Goal: Task Accomplishment & Management: Manage account settings

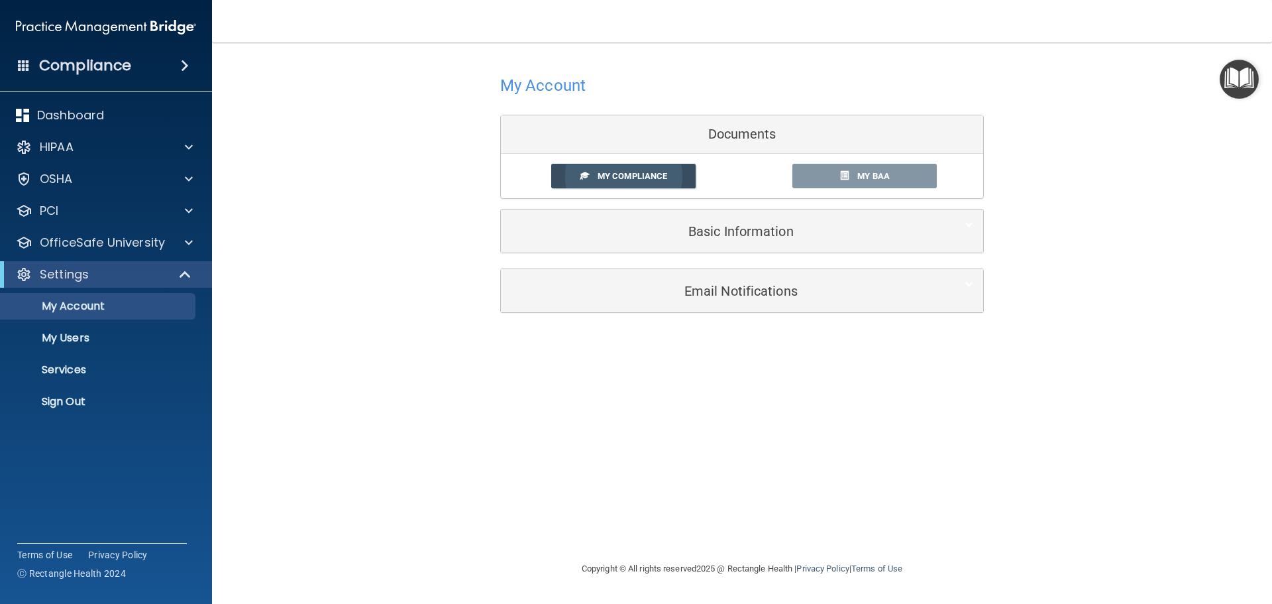
click at [622, 178] on span "My Compliance" at bounding box center [633, 176] width 70 height 10
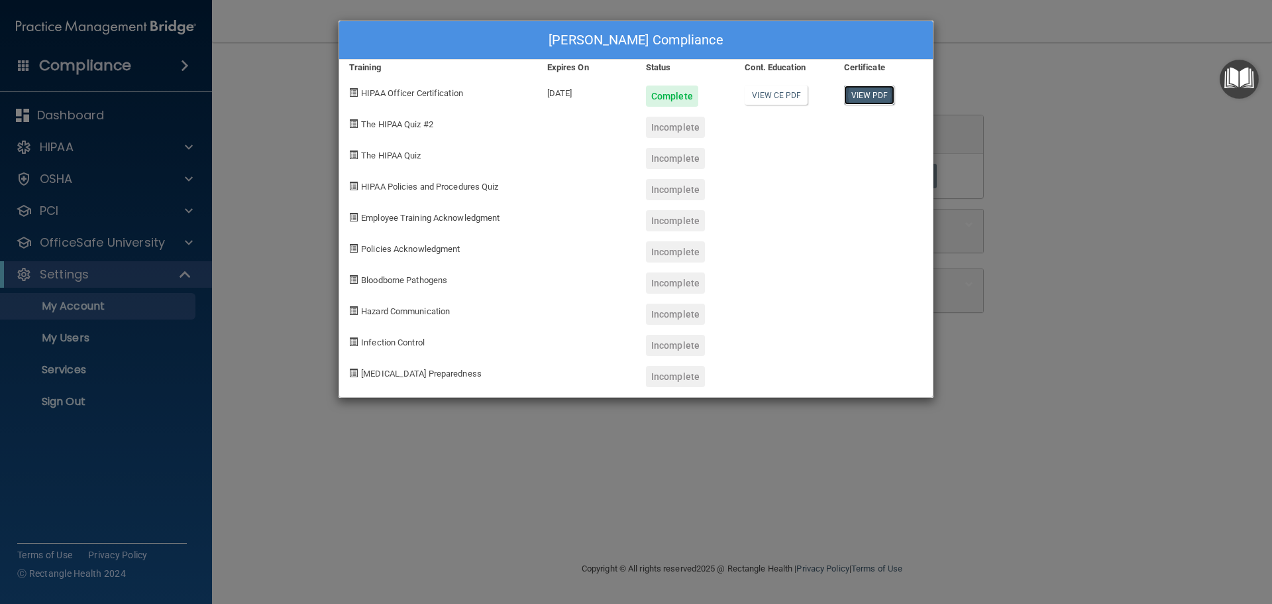
click at [875, 97] on link "View PDF" at bounding box center [869, 94] width 51 height 19
click at [1224, 198] on div "Holly Nelson's Compliance Training Expires On Status Cont. Education Certificat…" at bounding box center [636, 302] width 1272 height 604
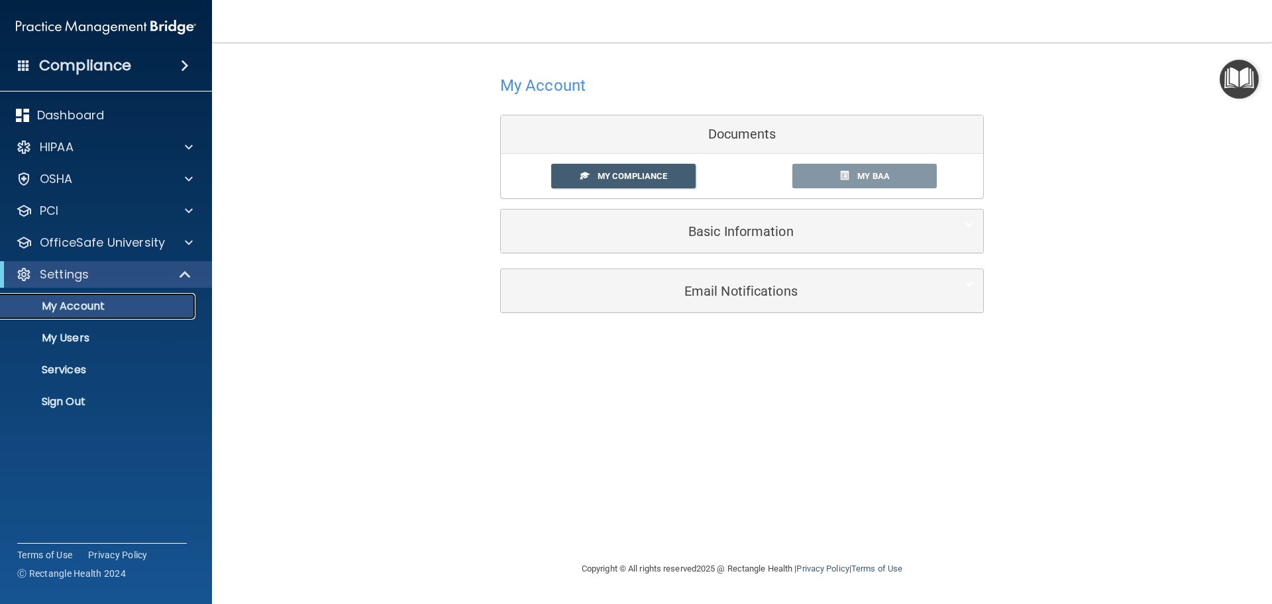
click at [82, 311] on p "My Account" at bounding box center [99, 305] width 181 height 13
click at [187, 244] on span at bounding box center [189, 243] width 8 height 16
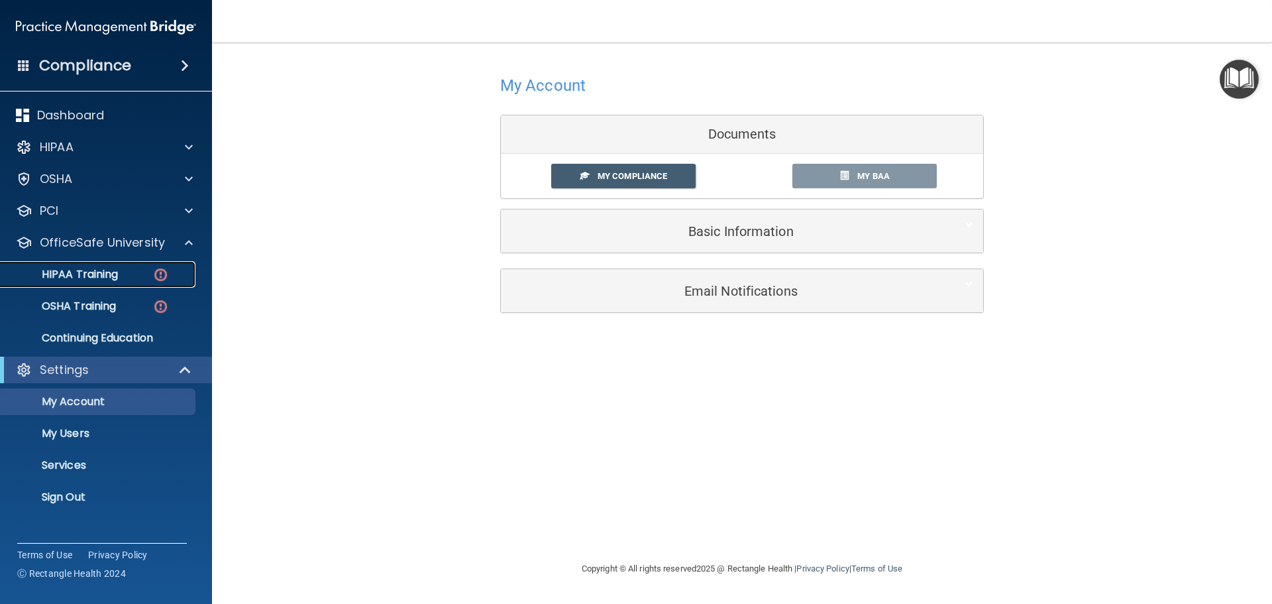
click at [110, 277] on p "HIPAA Training" at bounding box center [63, 274] width 109 height 13
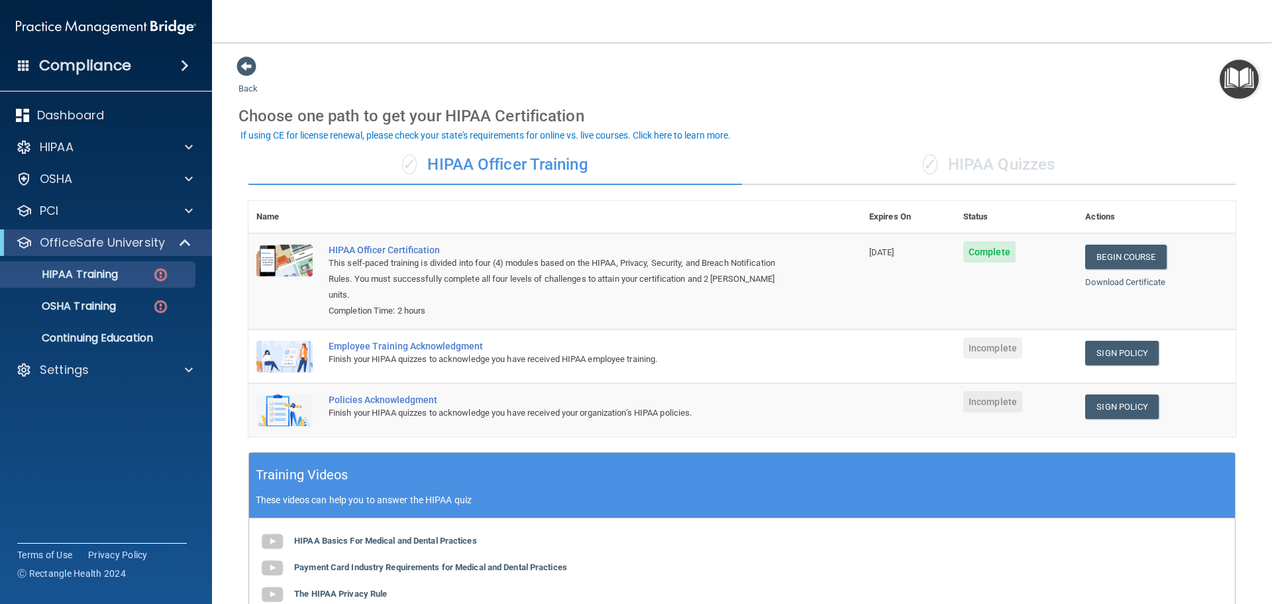
click at [977, 164] on div "✓ HIPAA Quizzes" at bounding box center [989, 165] width 494 height 40
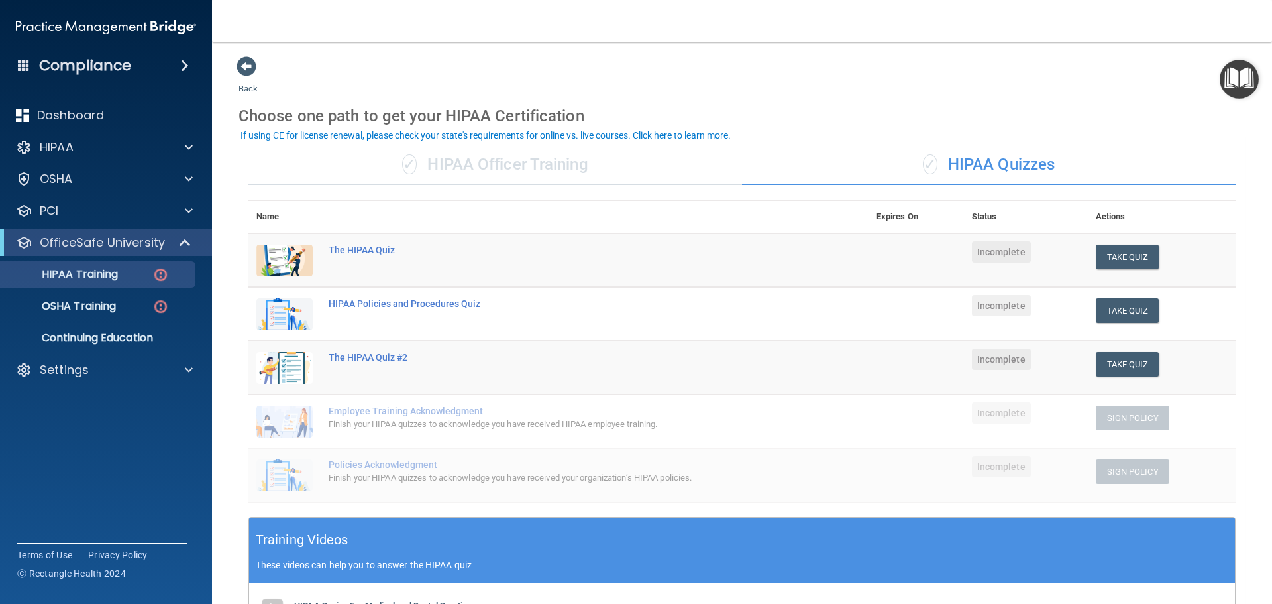
click at [501, 163] on div "✓ HIPAA Officer Training" at bounding box center [495, 165] width 494 height 40
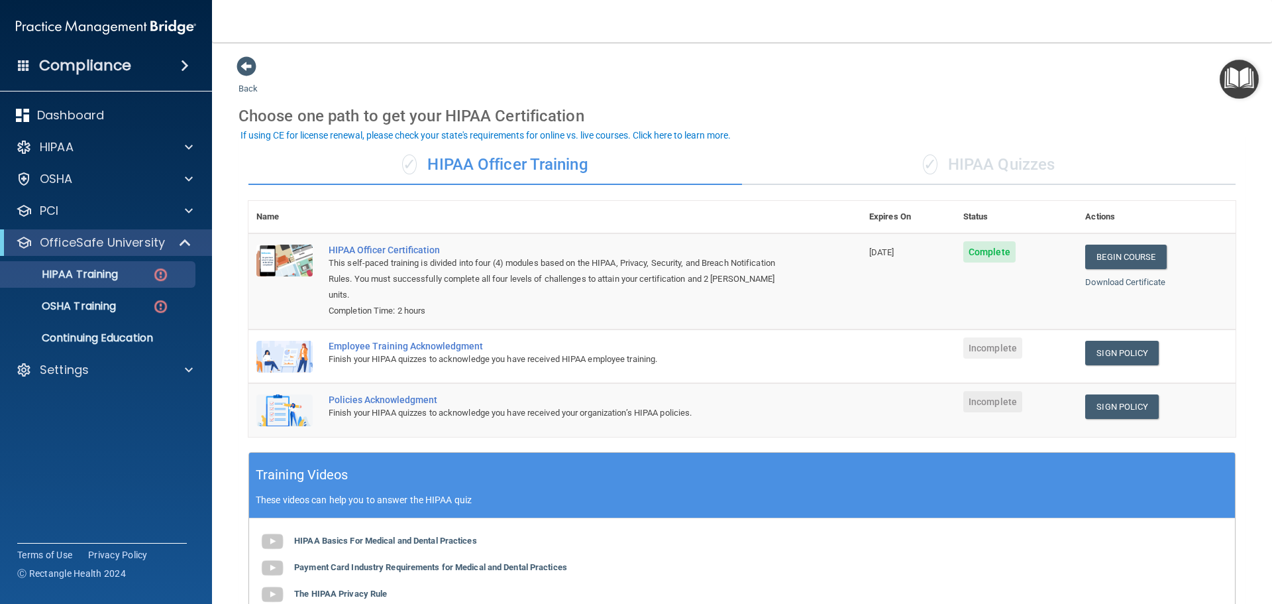
click at [982, 149] on div "✓ HIPAA Quizzes" at bounding box center [989, 165] width 494 height 40
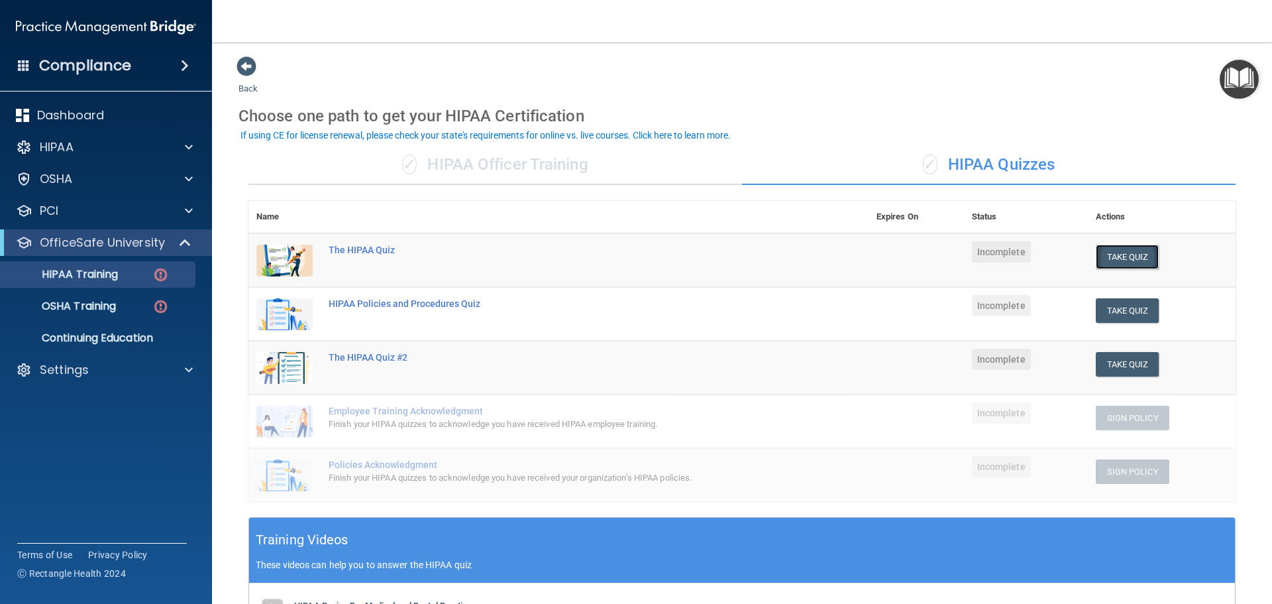
click at [1121, 255] on button "Take Quiz" at bounding box center [1128, 256] width 64 height 25
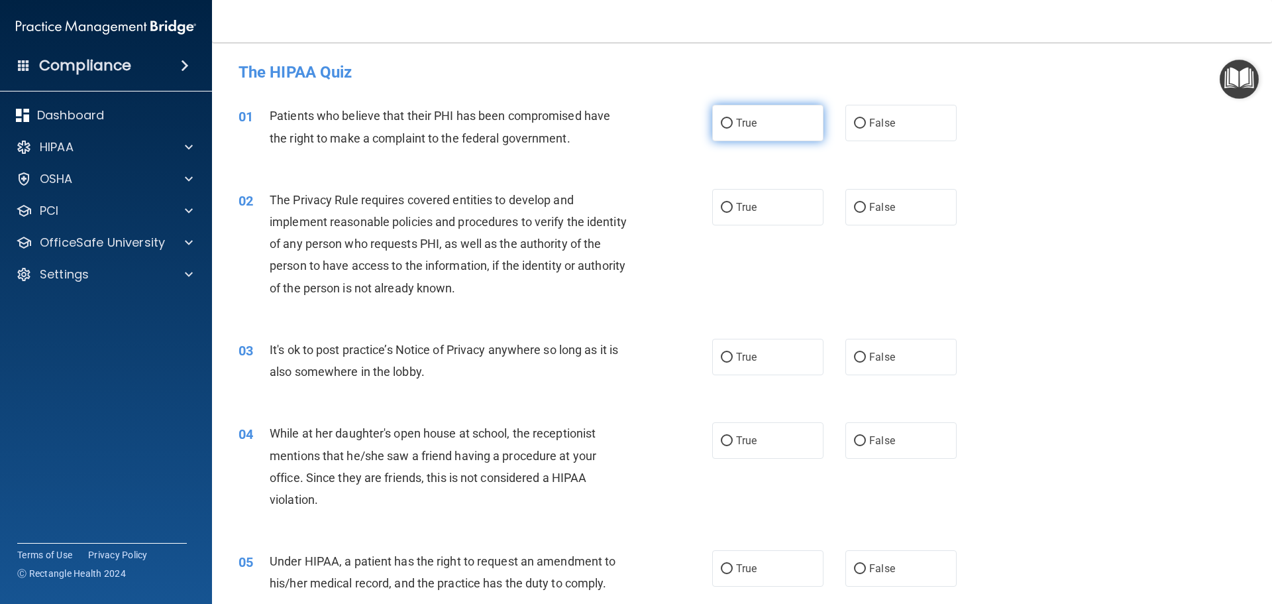
click at [724, 119] on input "True" at bounding box center [727, 124] width 12 height 10
radio input "true"
click at [726, 212] on input "True" at bounding box center [727, 208] width 12 height 10
radio input "true"
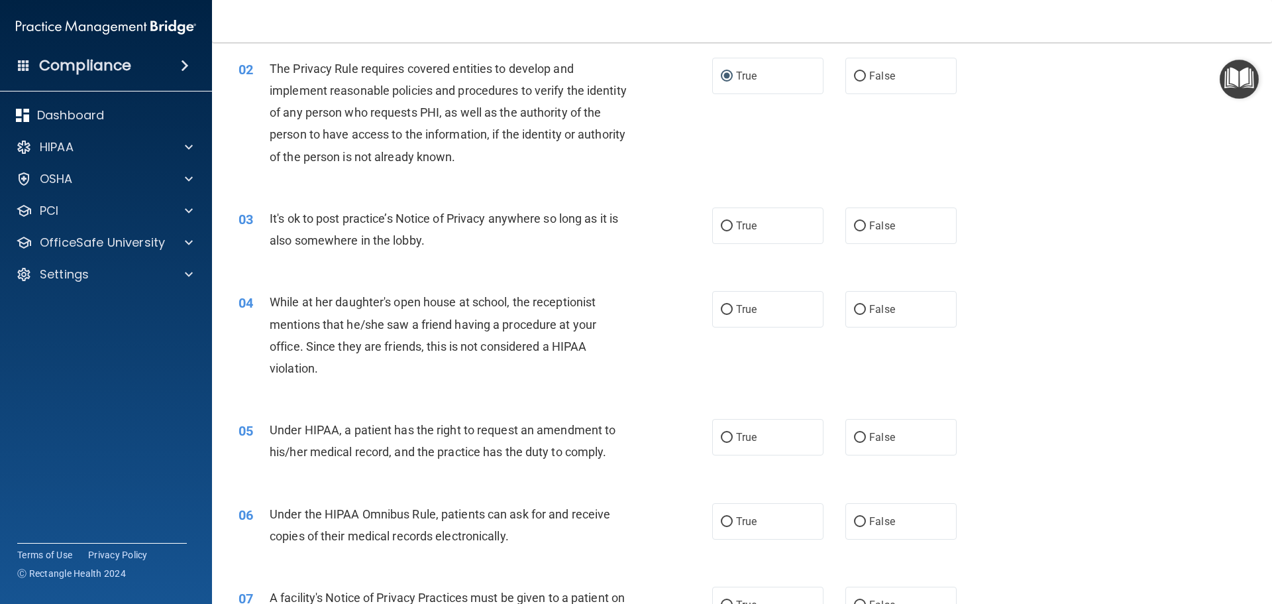
scroll to position [133, 0]
click at [855, 222] on input "False" at bounding box center [860, 225] width 12 height 10
radio input "true"
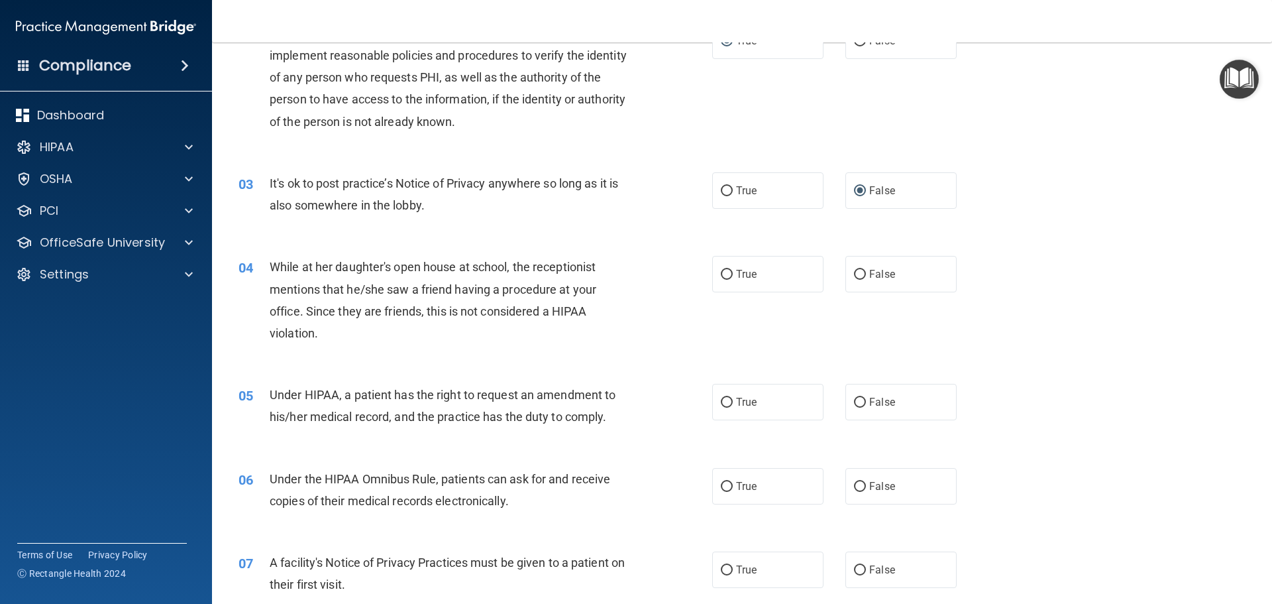
scroll to position [199, 0]
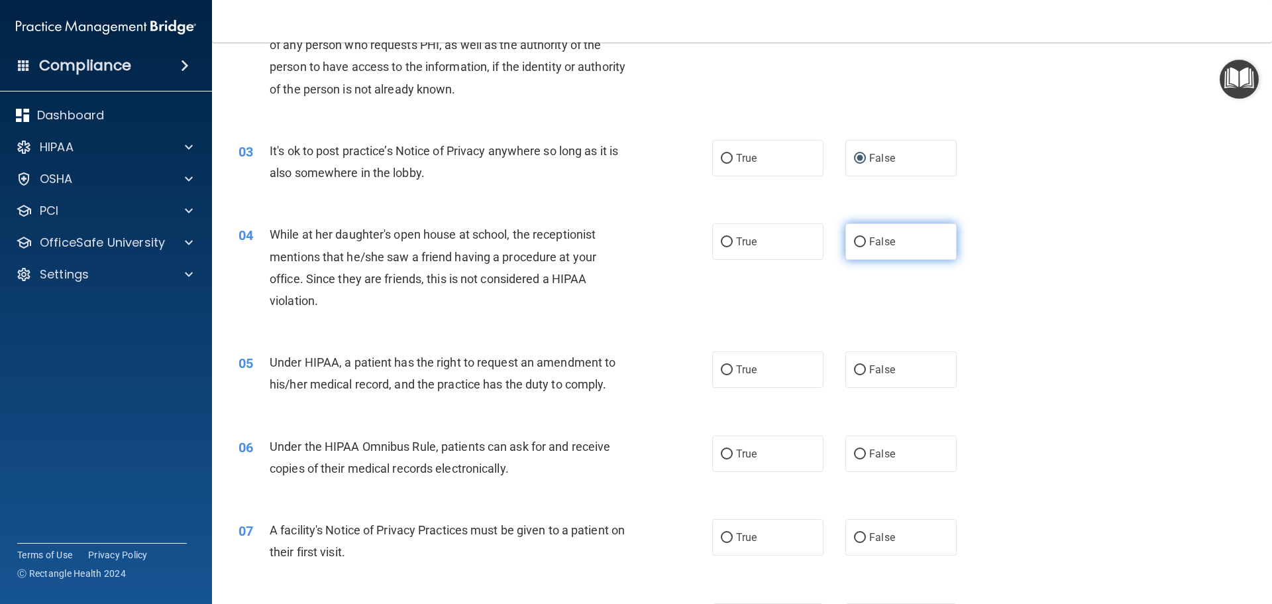
click at [857, 239] on input "False" at bounding box center [860, 242] width 12 height 10
radio input "true"
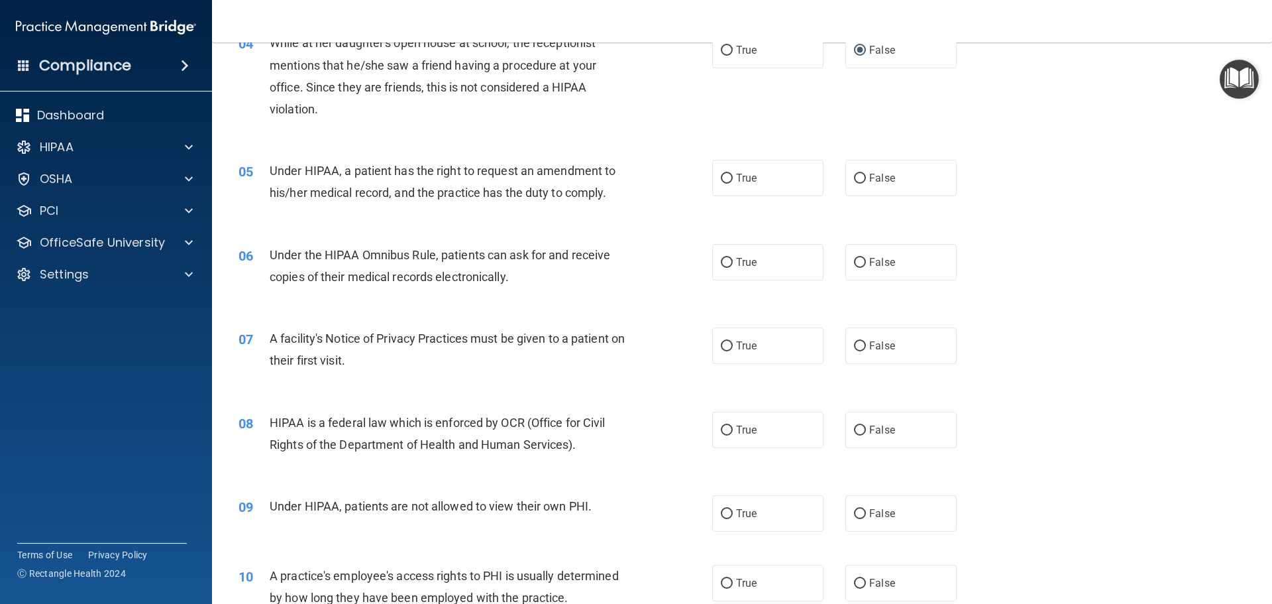
scroll to position [398, 0]
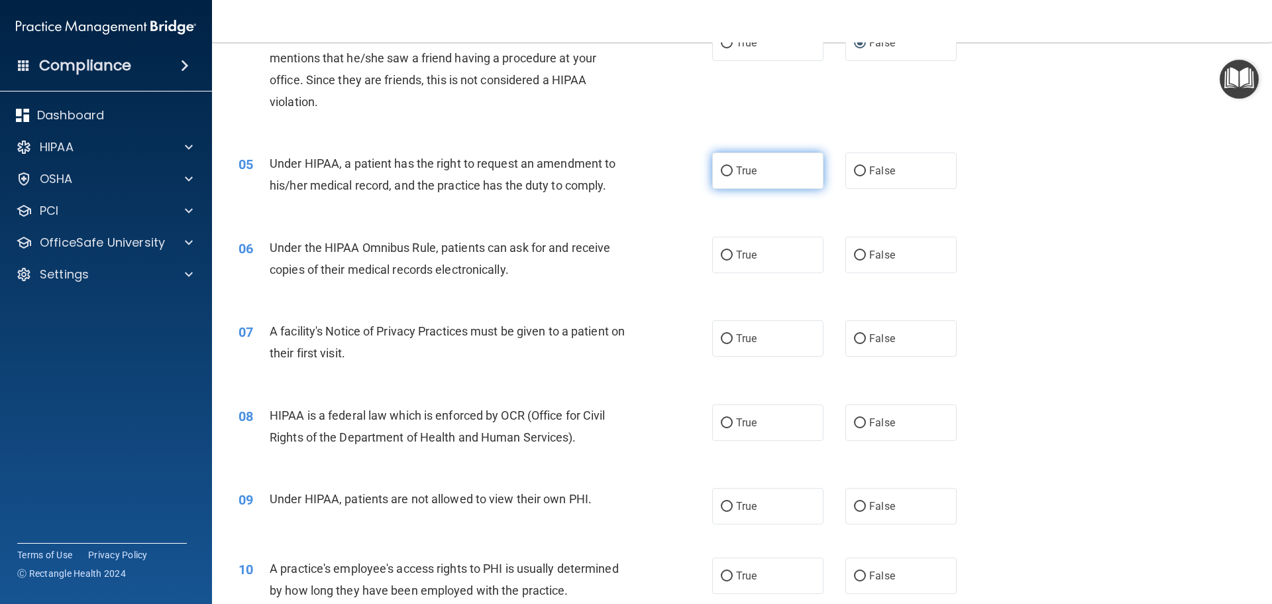
click at [722, 171] on input "True" at bounding box center [727, 171] width 12 height 10
radio input "true"
click at [722, 253] on input "True" at bounding box center [727, 255] width 12 height 10
radio input "true"
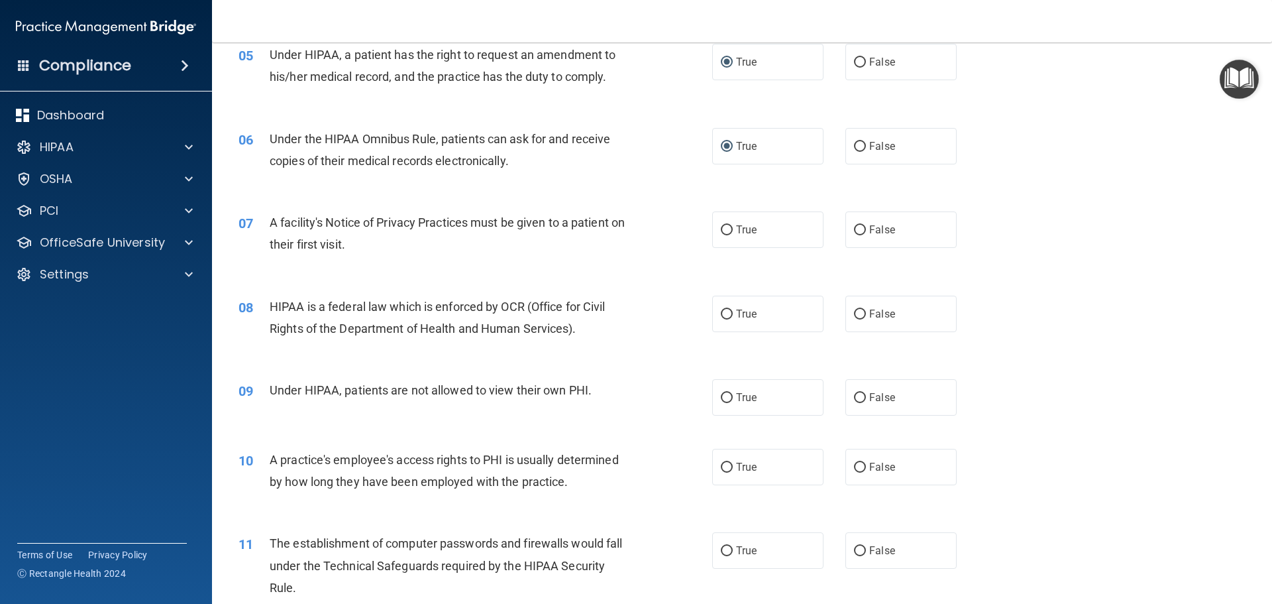
scroll to position [530, 0]
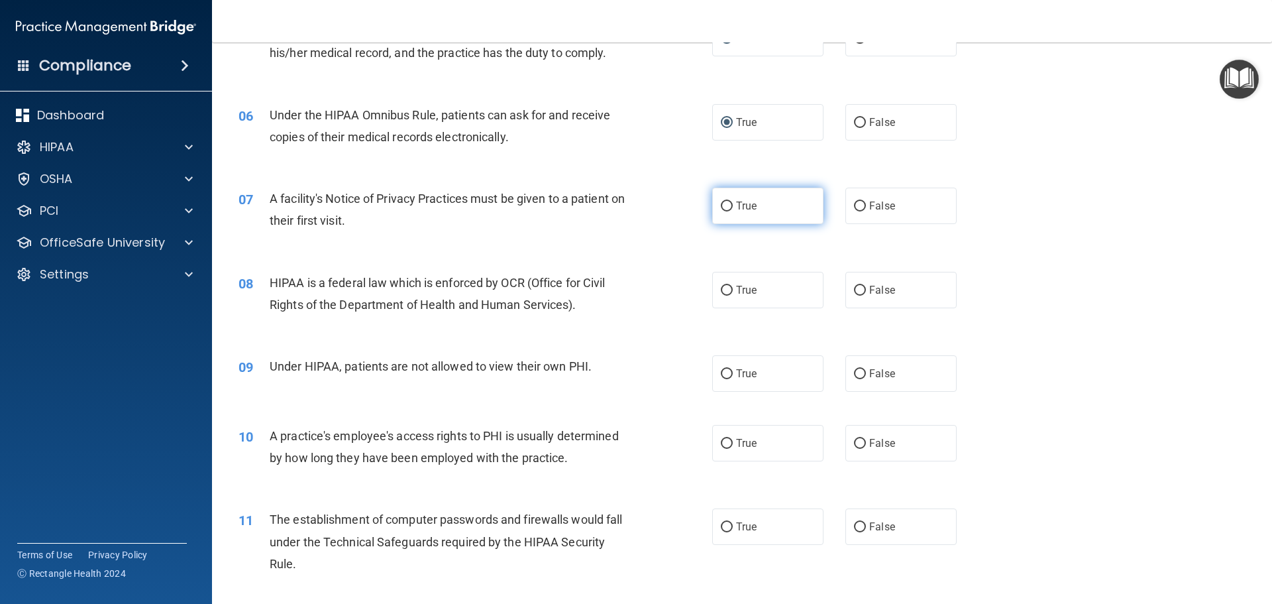
click at [724, 209] on input "True" at bounding box center [727, 206] width 12 height 10
radio input "true"
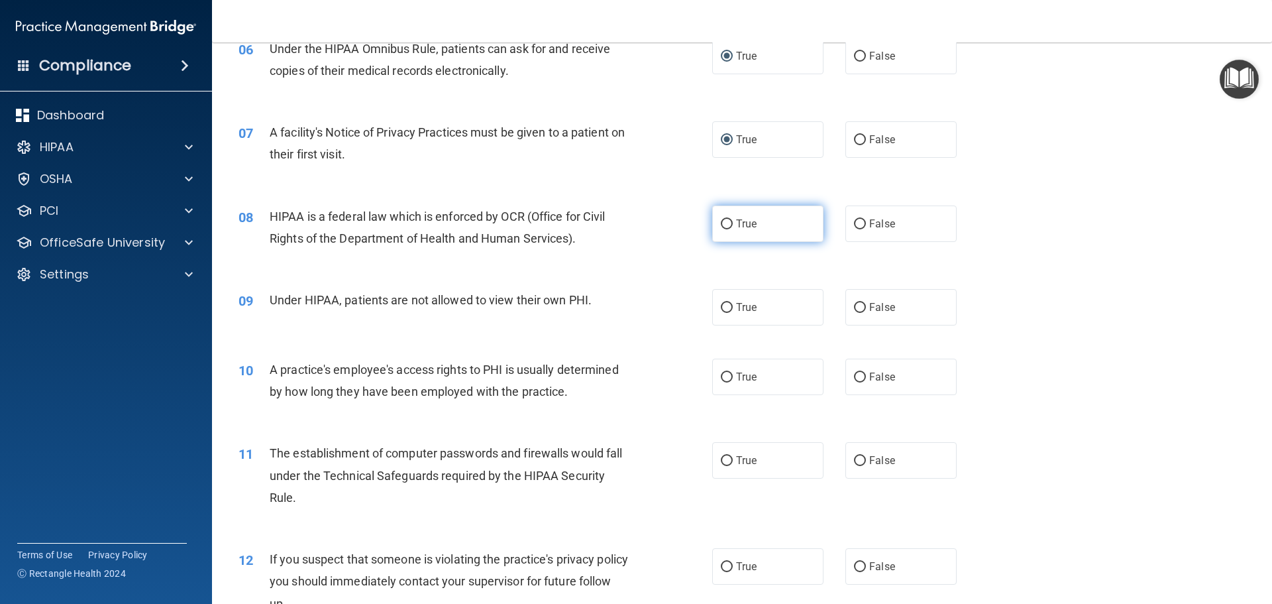
click at [726, 223] on input "True" at bounding box center [727, 224] width 12 height 10
radio input "true"
click at [856, 308] on input "False" at bounding box center [860, 308] width 12 height 10
radio input "true"
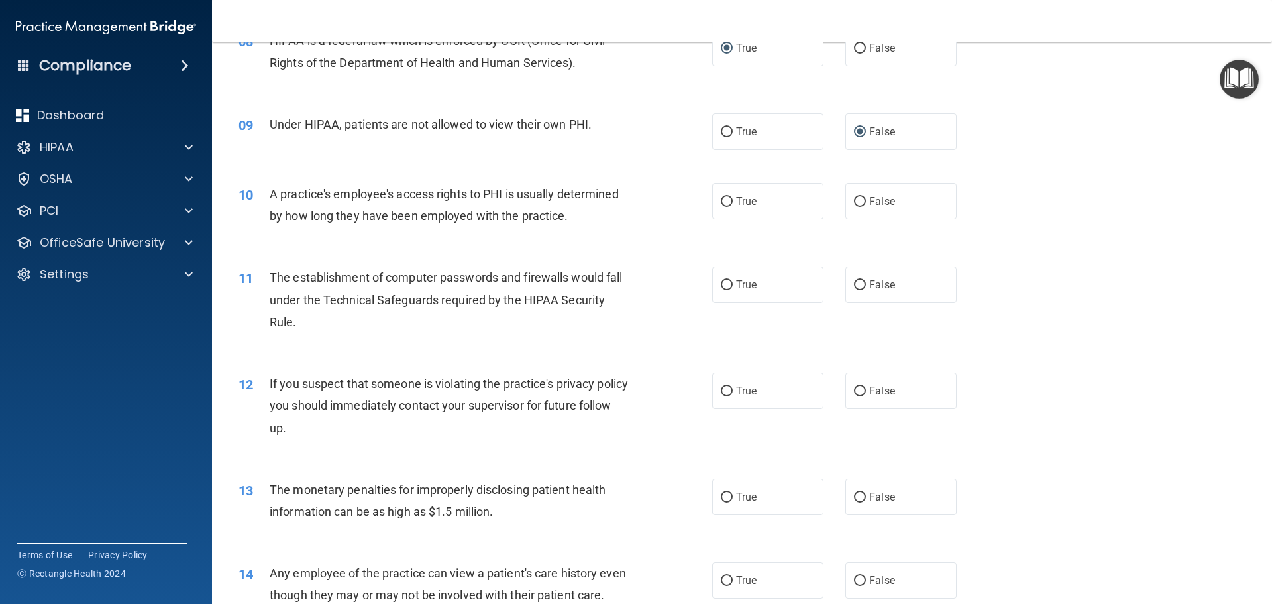
scroll to position [795, 0]
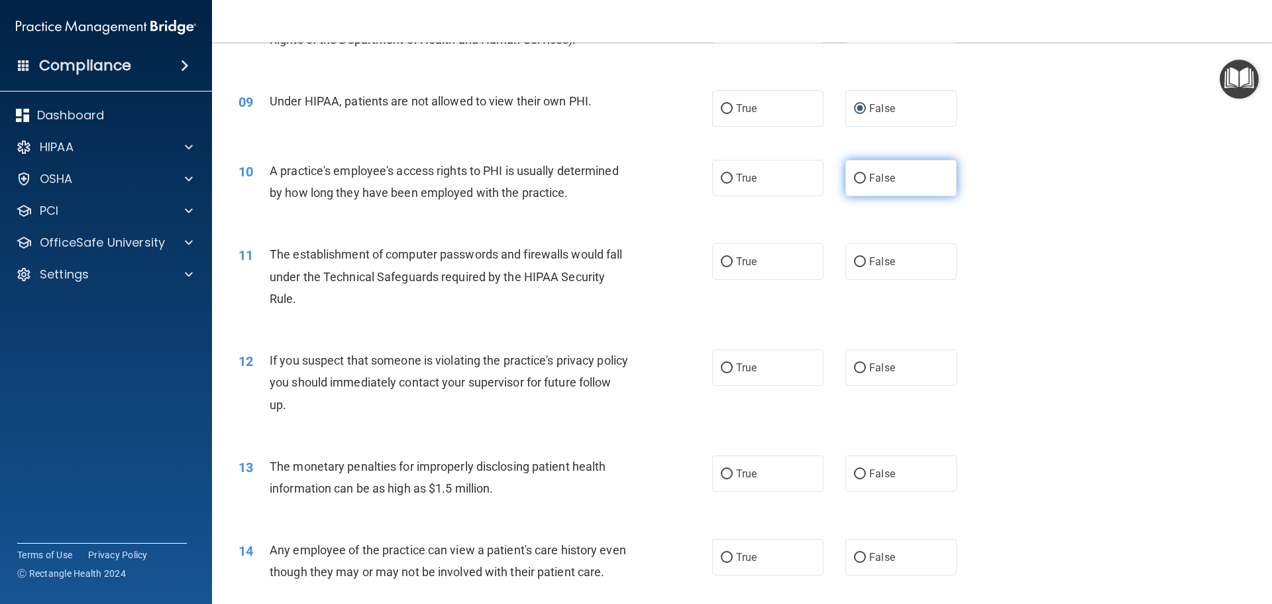
click at [857, 176] on input "False" at bounding box center [860, 179] width 12 height 10
radio input "true"
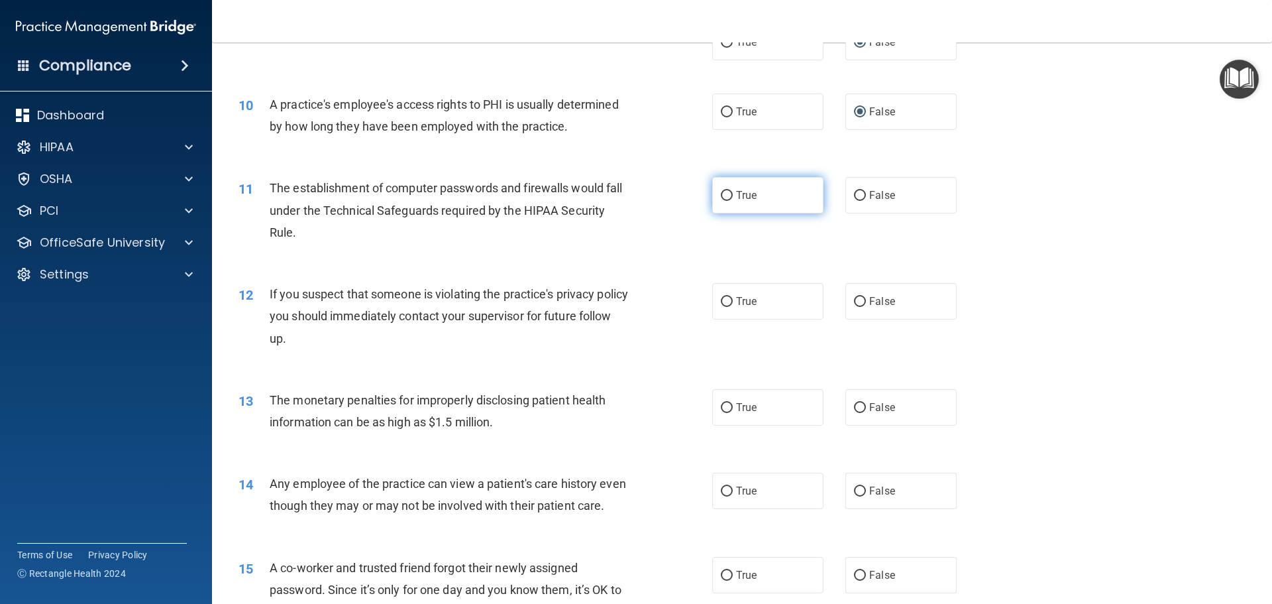
click at [724, 195] on input "True" at bounding box center [727, 196] width 12 height 10
radio input "true"
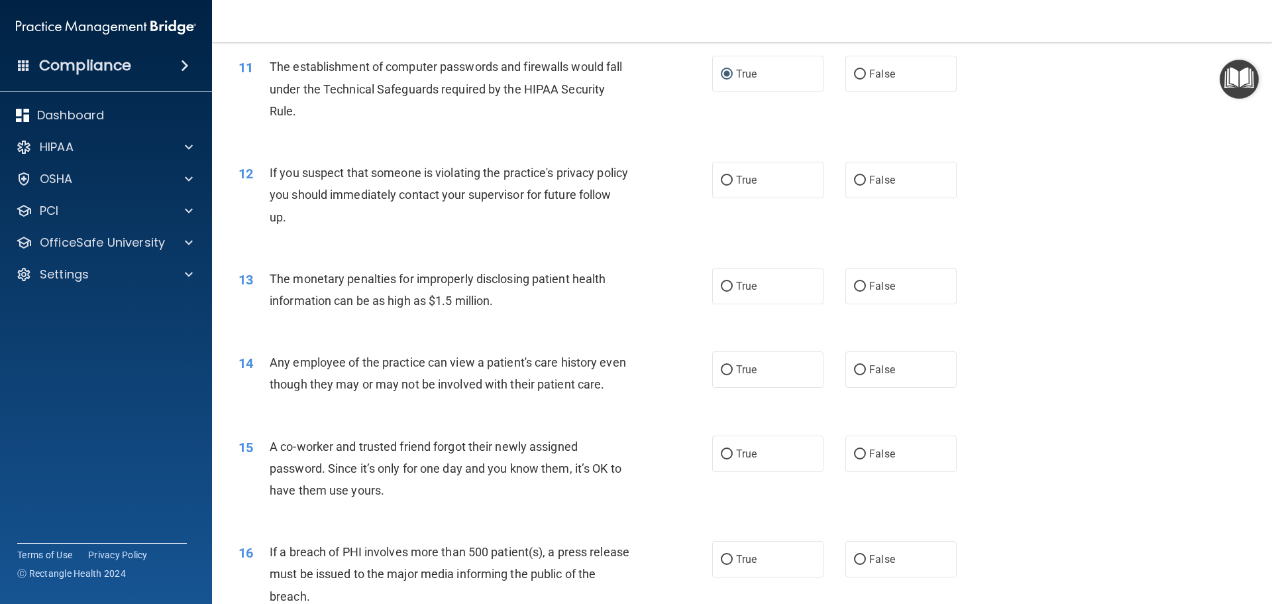
scroll to position [994, 0]
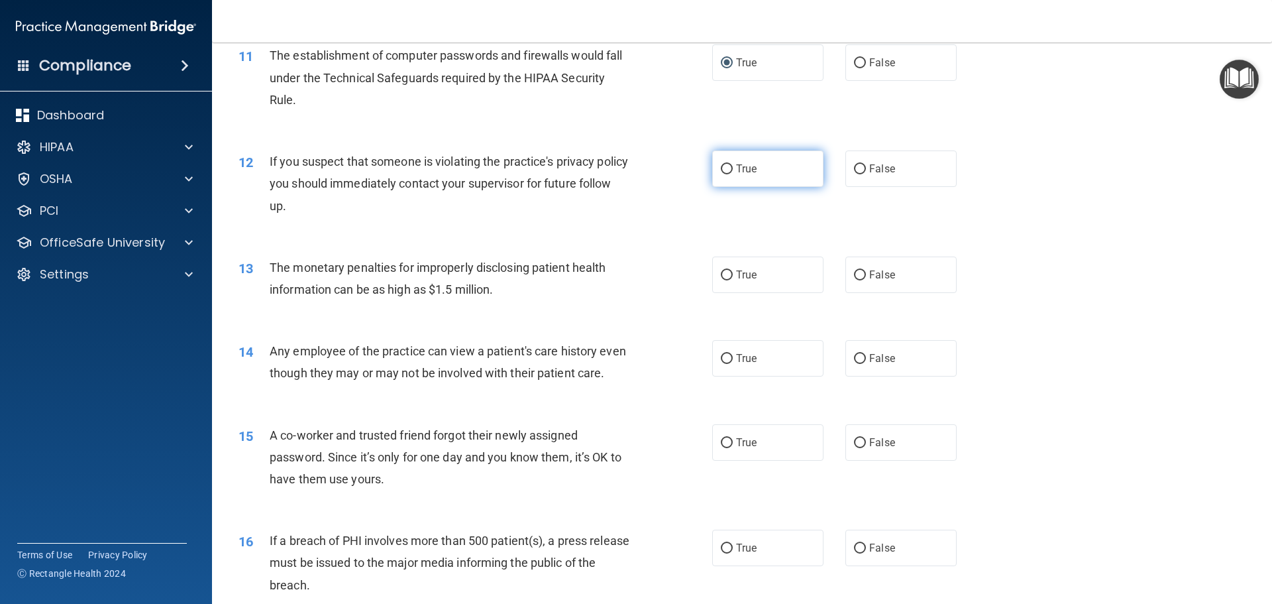
click at [728, 167] on input "True" at bounding box center [727, 169] width 12 height 10
radio input "true"
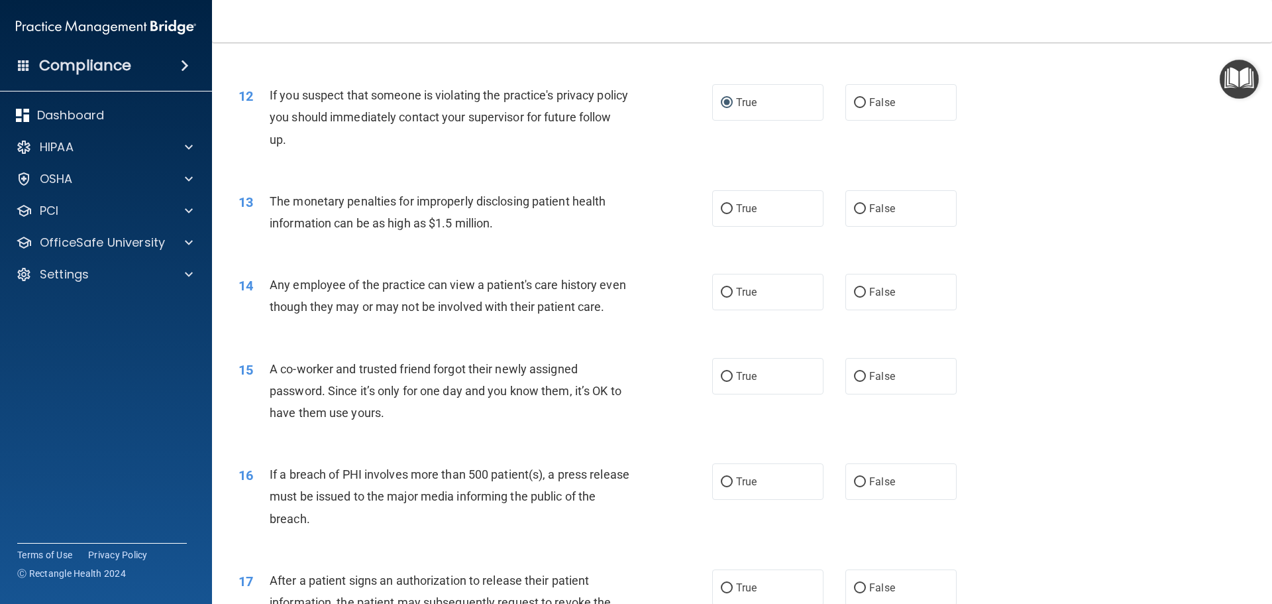
scroll to position [1126, 0]
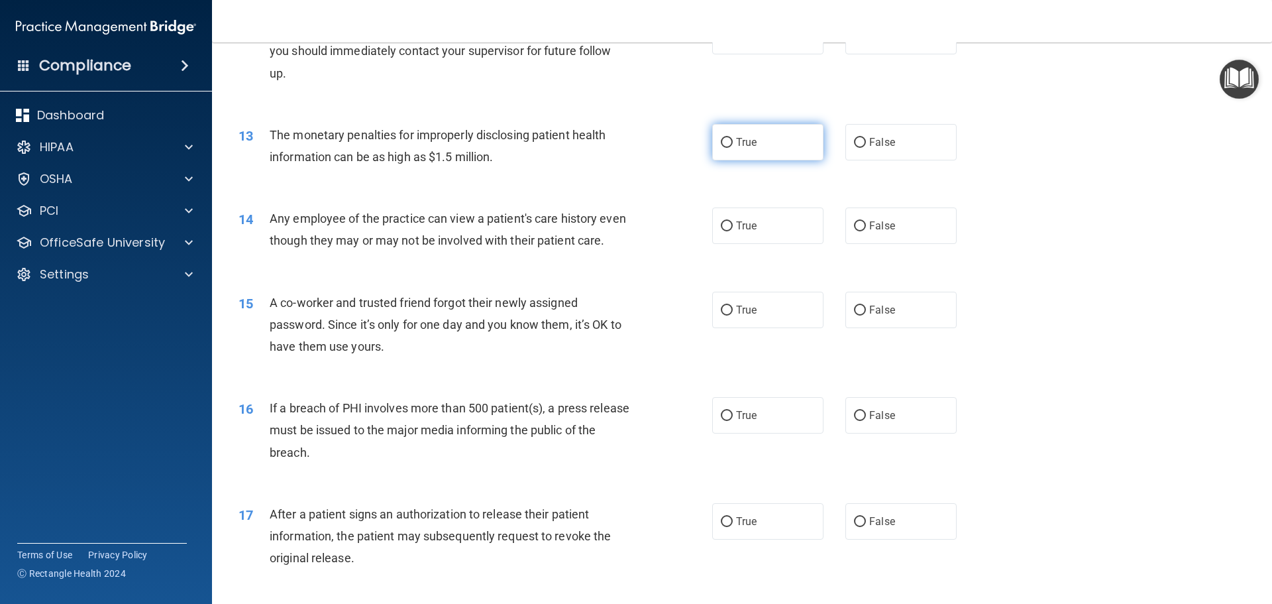
click at [724, 135] on label "True" at bounding box center [767, 142] width 111 height 36
click at [724, 138] on input "True" at bounding box center [727, 143] width 12 height 10
radio input "true"
click at [857, 233] on label "False" at bounding box center [900, 225] width 111 height 36
click at [857, 231] on input "False" at bounding box center [860, 226] width 12 height 10
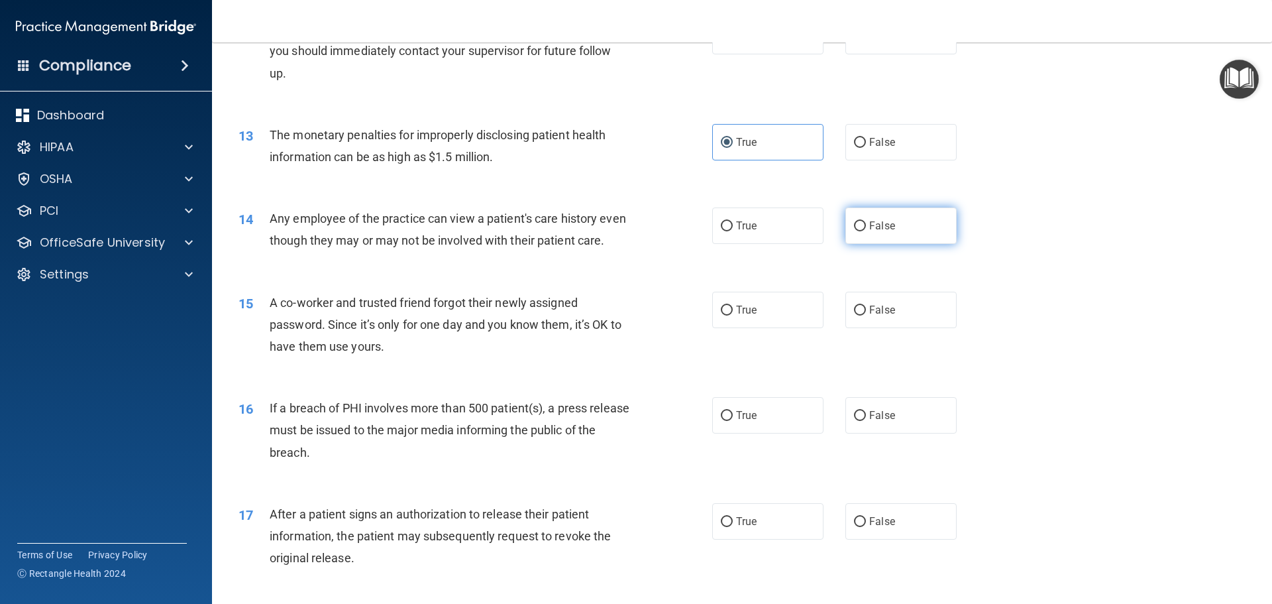
radio input "true"
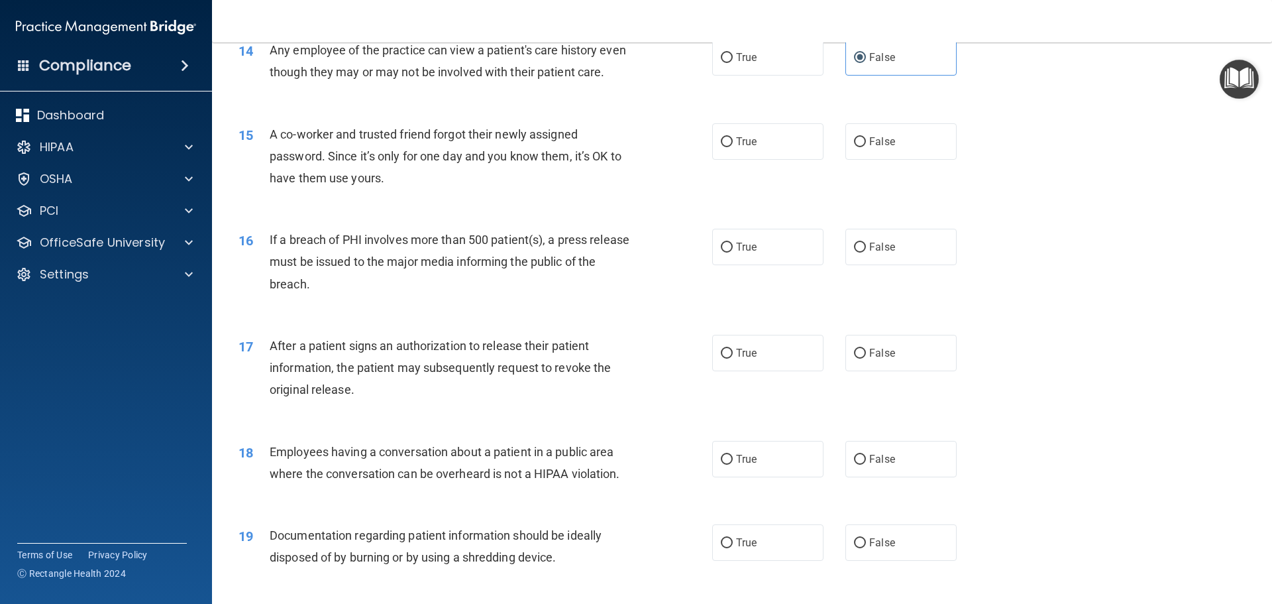
scroll to position [1325, 0]
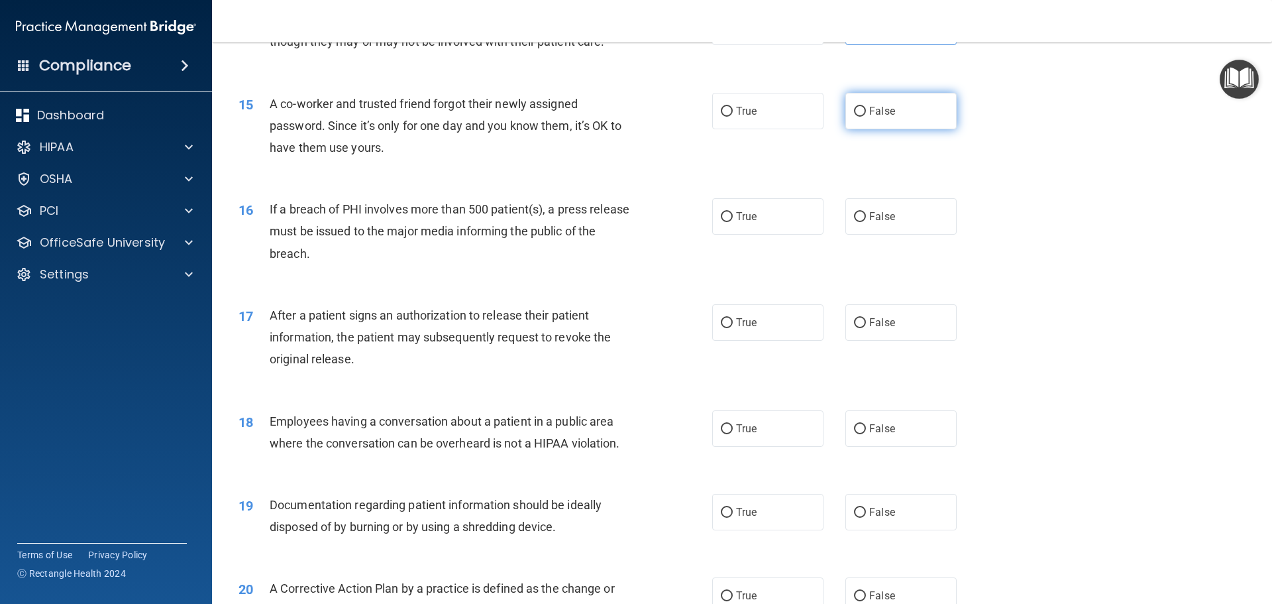
click at [854, 117] on input "False" at bounding box center [860, 112] width 12 height 10
radio input "true"
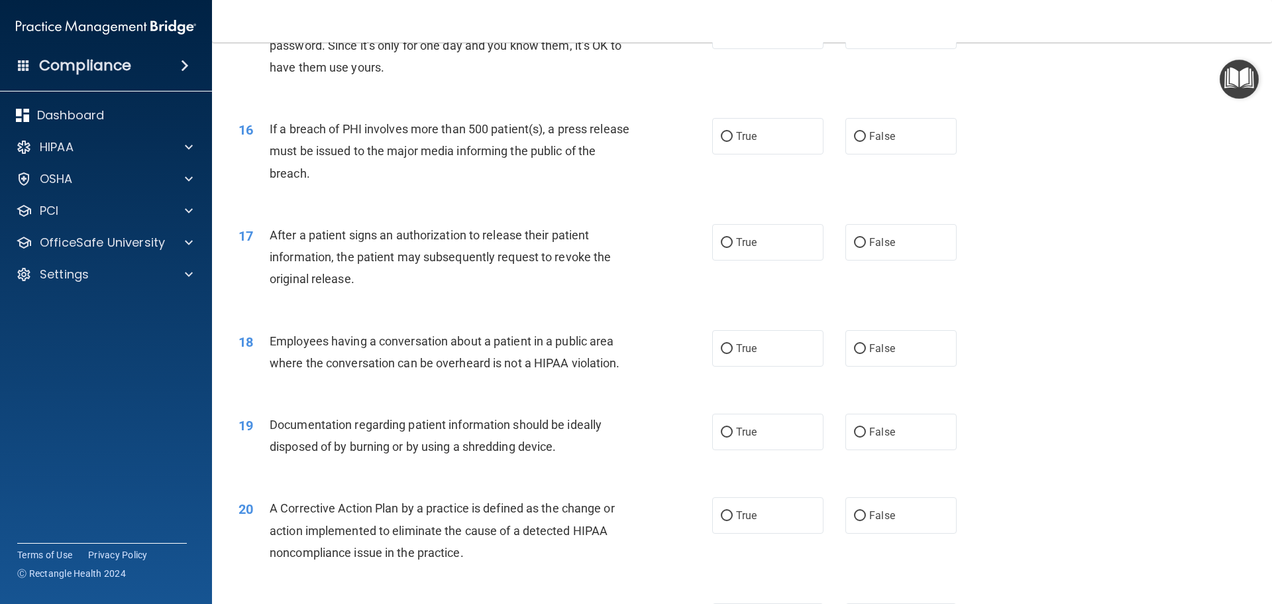
scroll to position [1458, 0]
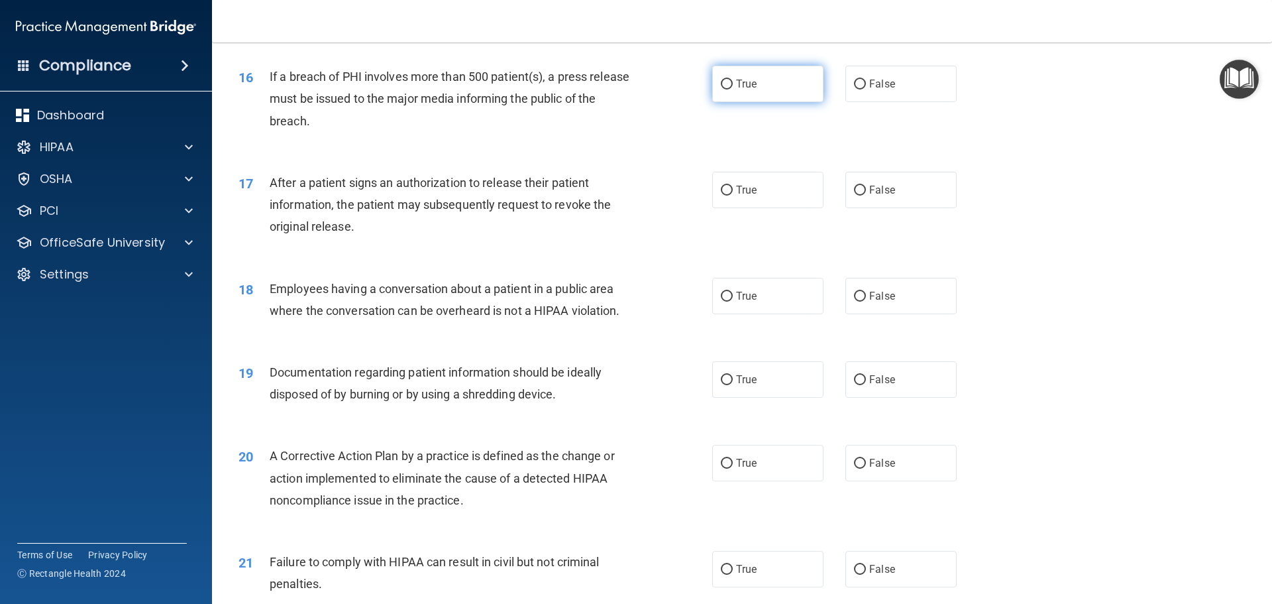
click at [736, 90] on span "True" at bounding box center [746, 84] width 21 height 13
click at [733, 89] on input "True" at bounding box center [727, 85] width 12 height 10
radio input "true"
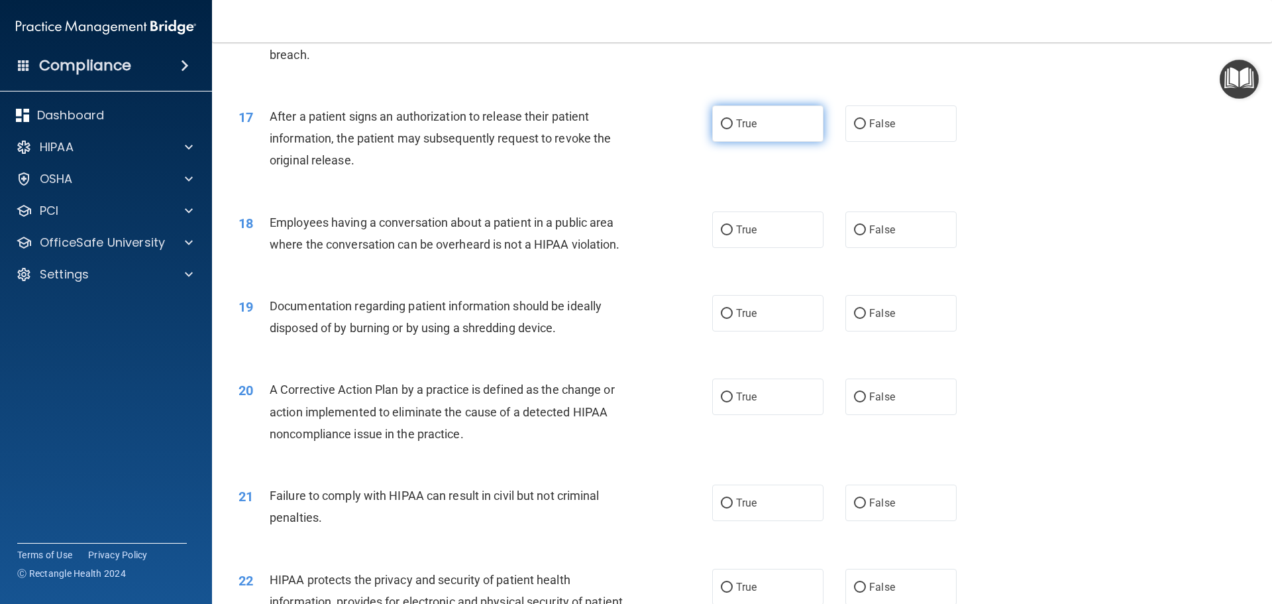
drag, startPoint x: 727, startPoint y: 149, endPoint x: 744, endPoint y: 198, distance: 52.0
click at [728, 129] on input "True" at bounding box center [727, 124] width 12 height 10
radio input "true"
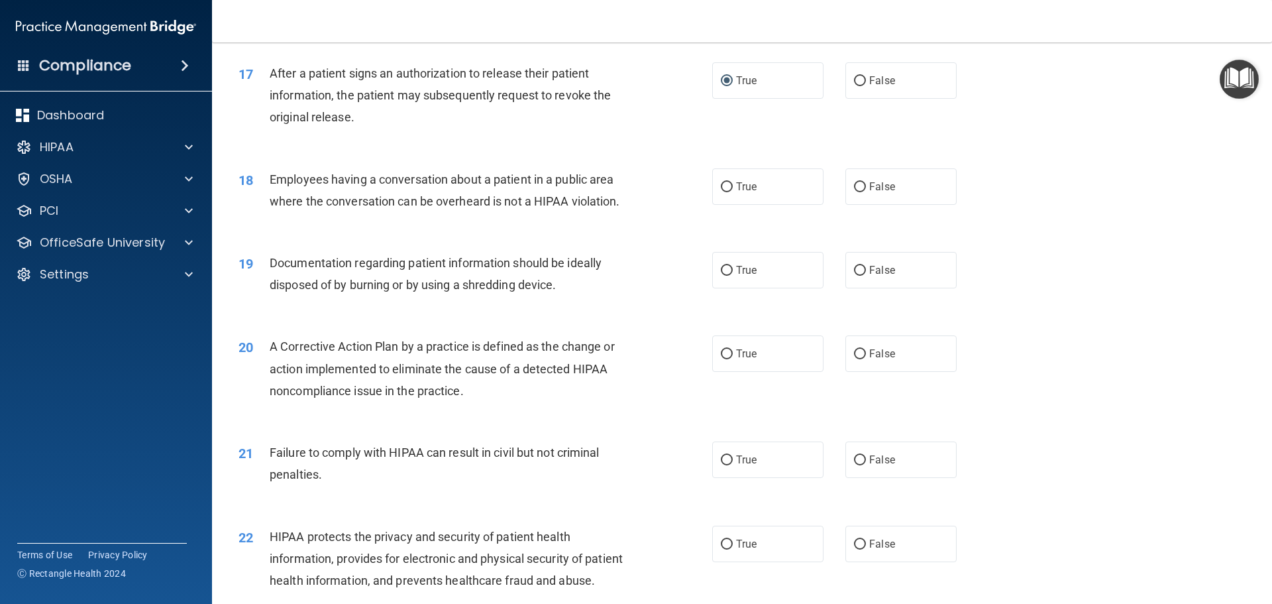
scroll to position [1590, 0]
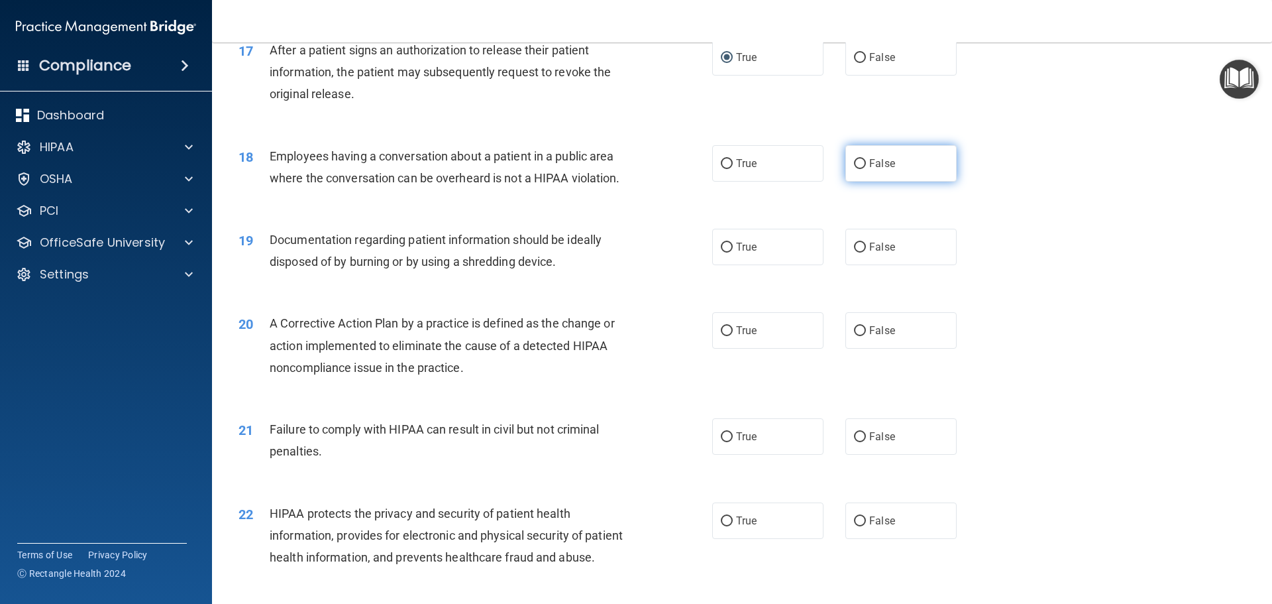
click at [854, 169] on input "False" at bounding box center [860, 164] width 12 height 10
radio input "true"
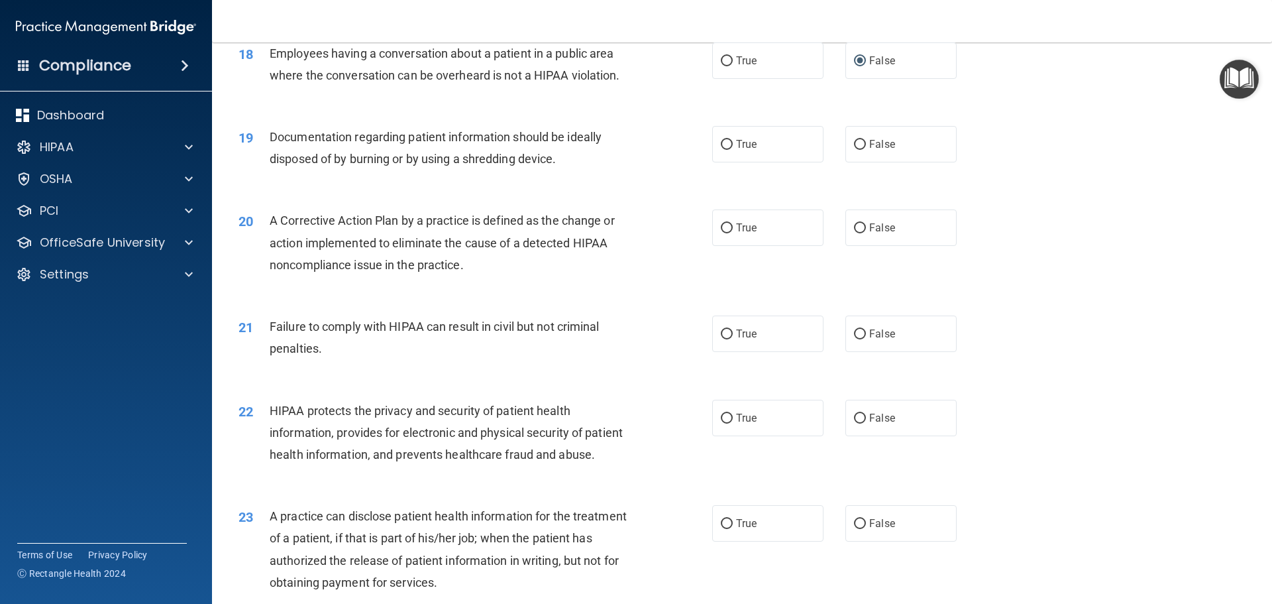
scroll to position [1723, 0]
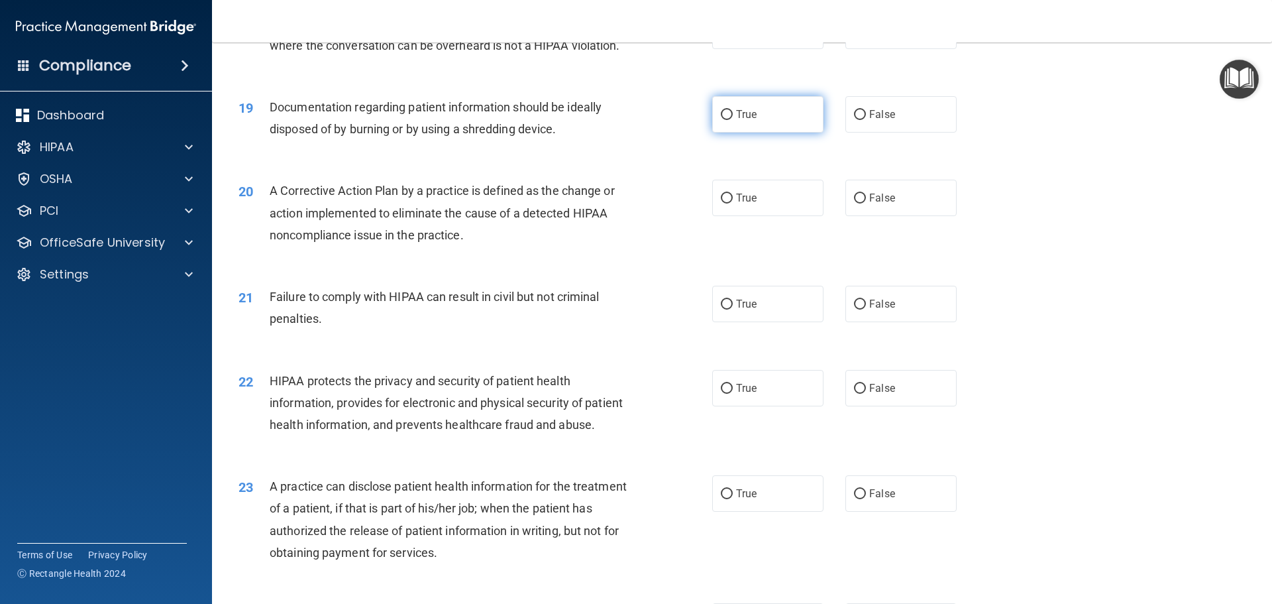
click at [725, 120] on input "True" at bounding box center [727, 115] width 12 height 10
radio input "true"
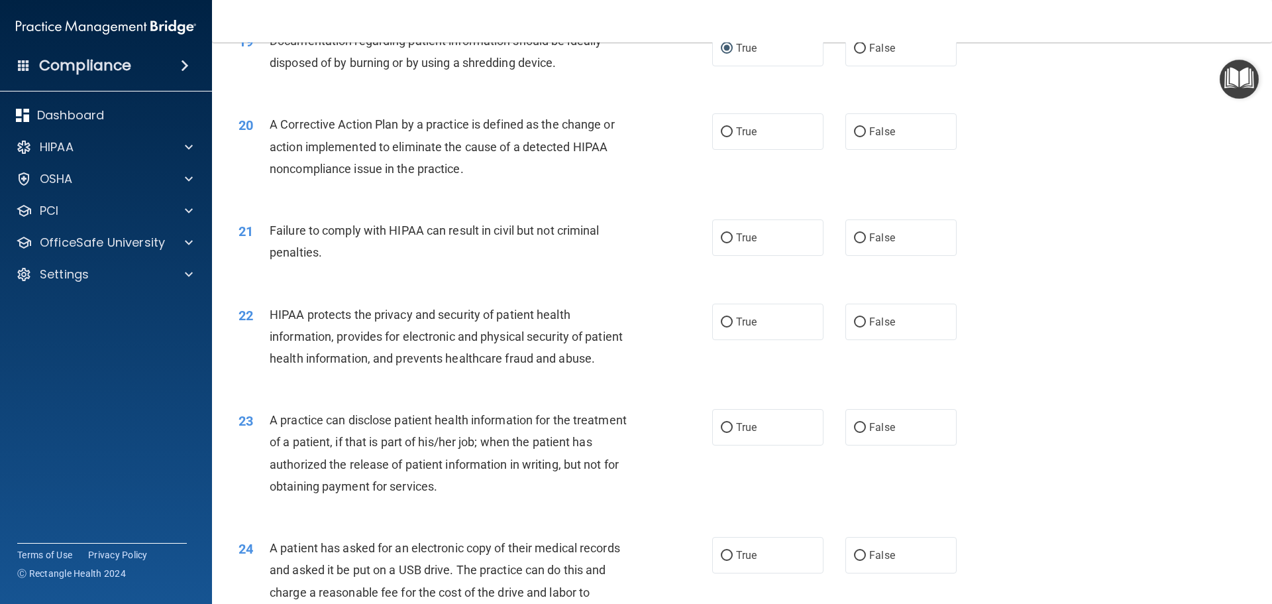
scroll to position [1855, 0]
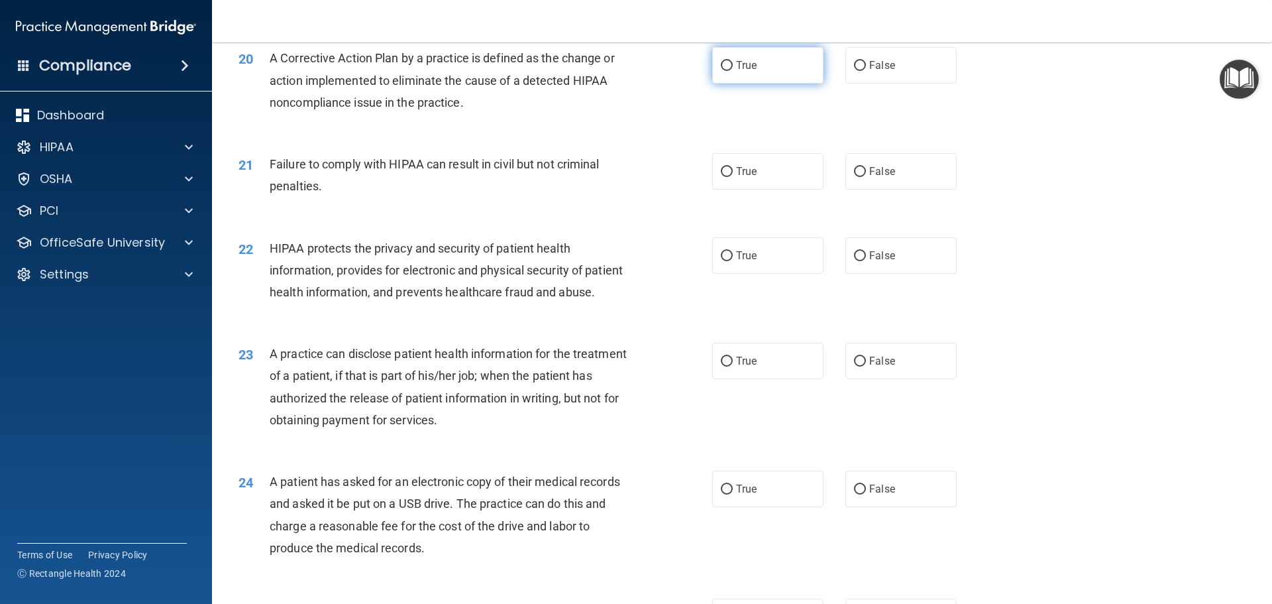
click at [722, 71] on input "True" at bounding box center [727, 66] width 12 height 10
radio input "true"
click at [869, 178] on span "False" at bounding box center [882, 171] width 26 height 13
click at [865, 177] on input "False" at bounding box center [860, 172] width 12 height 10
radio input "true"
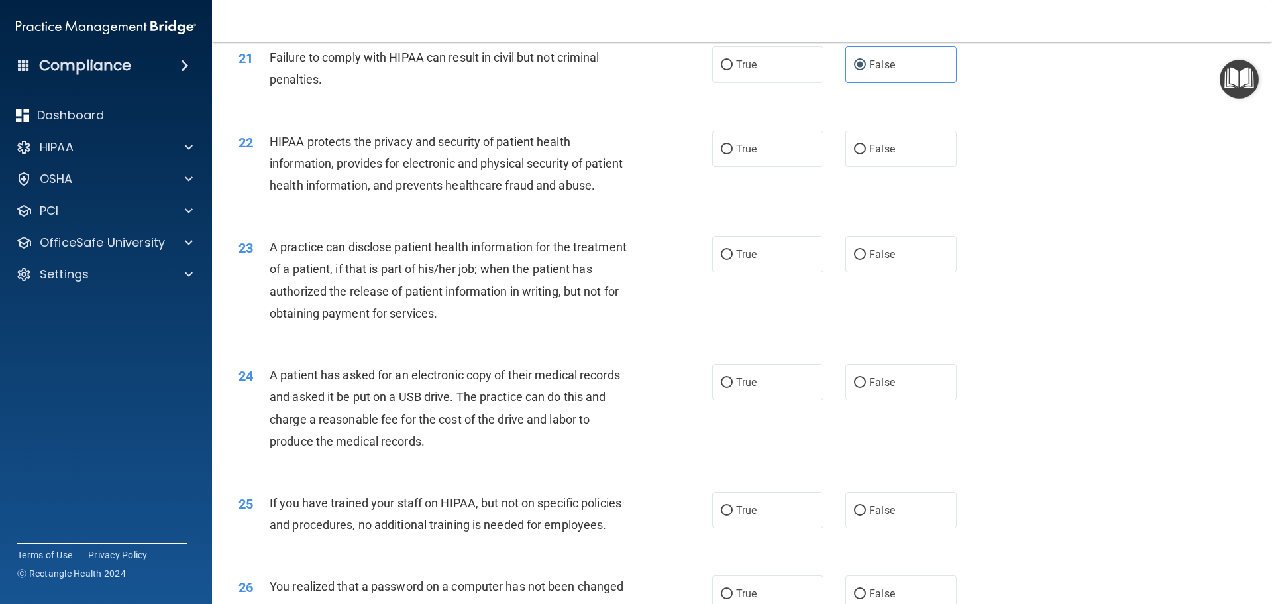
scroll to position [1988, 0]
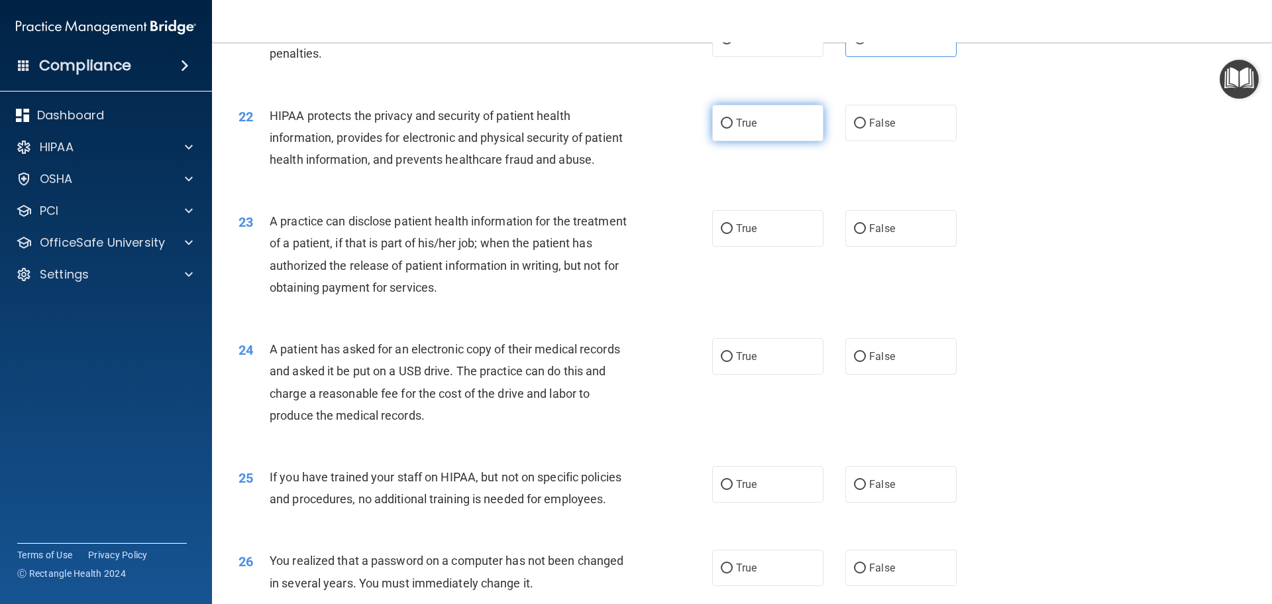
click at [725, 129] on input "True" at bounding box center [727, 124] width 12 height 10
radio input "true"
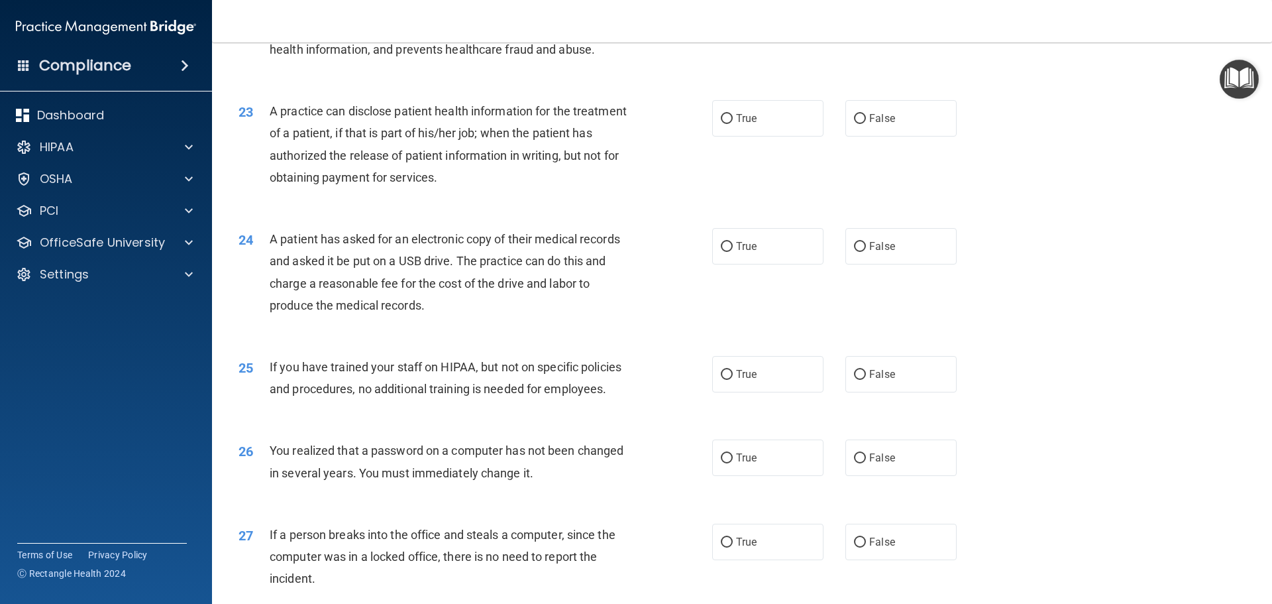
scroll to position [2120, 0]
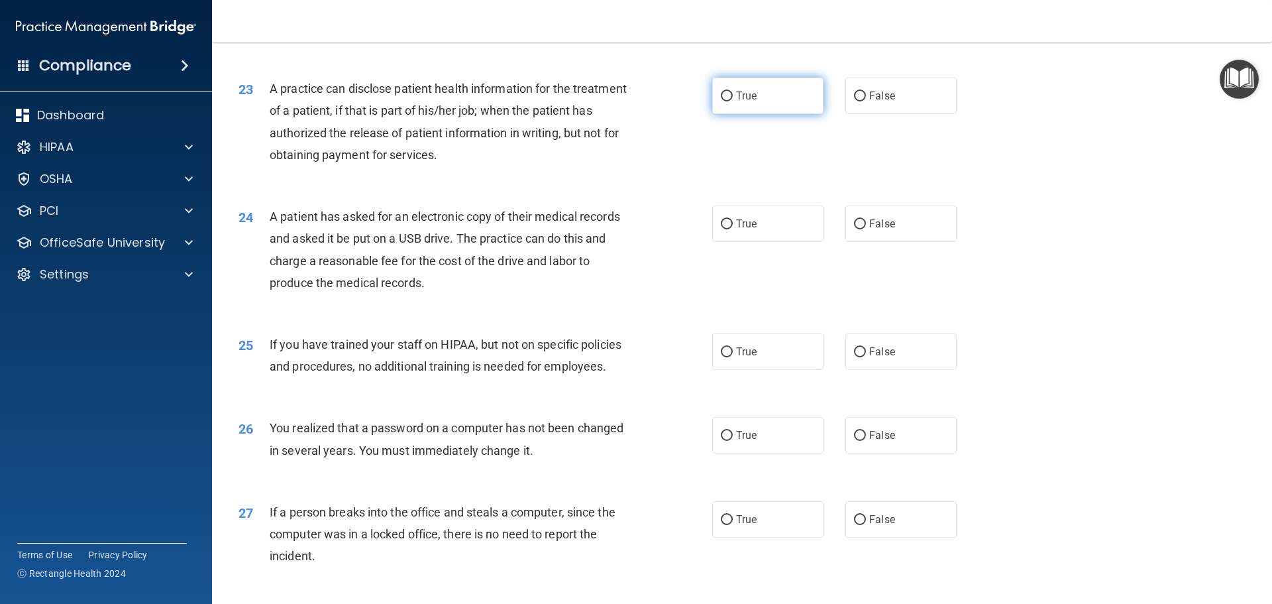
click at [721, 101] on input "True" at bounding box center [727, 96] width 12 height 10
radio input "true"
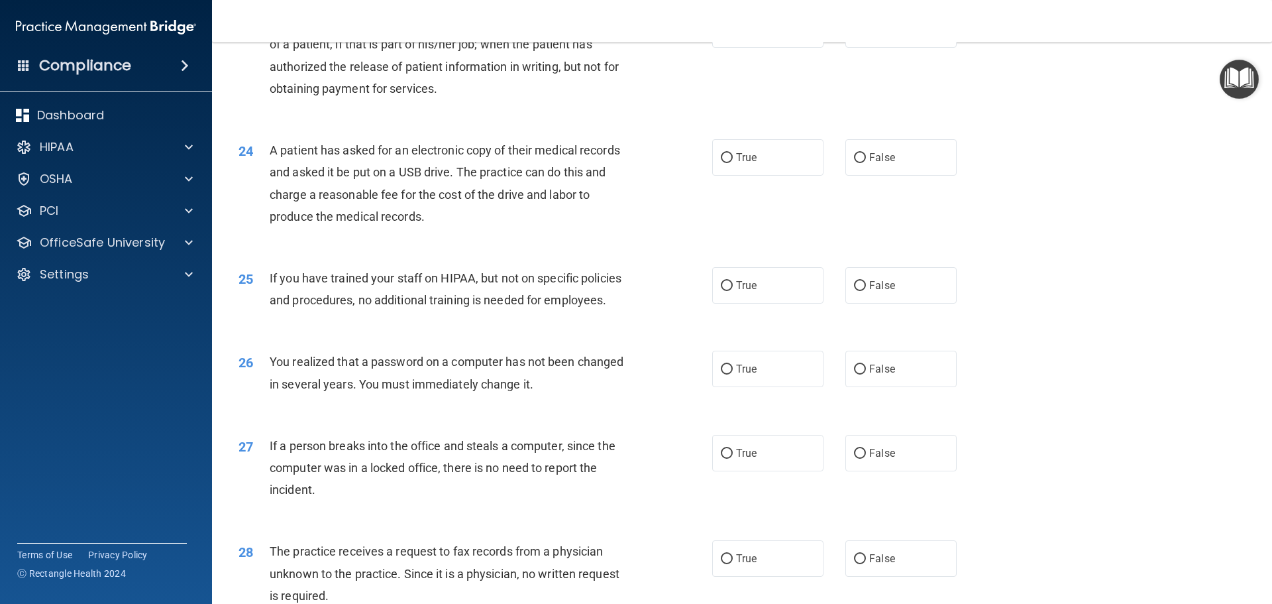
scroll to position [2253, 0]
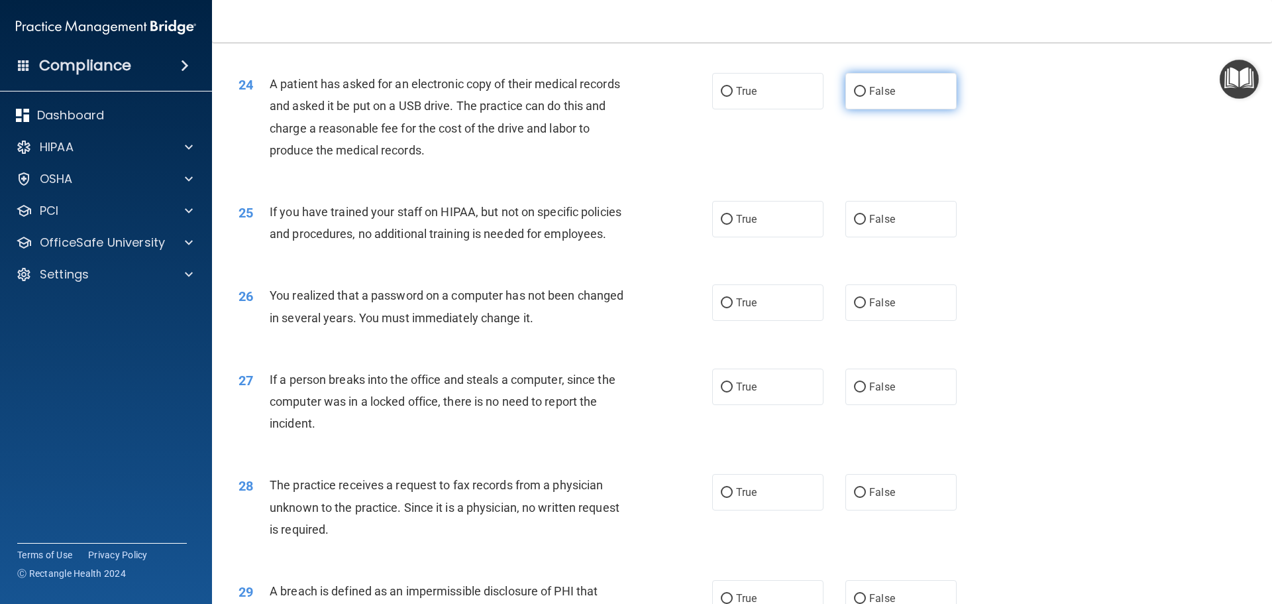
click at [855, 97] on input "False" at bounding box center [860, 92] width 12 height 10
radio input "true"
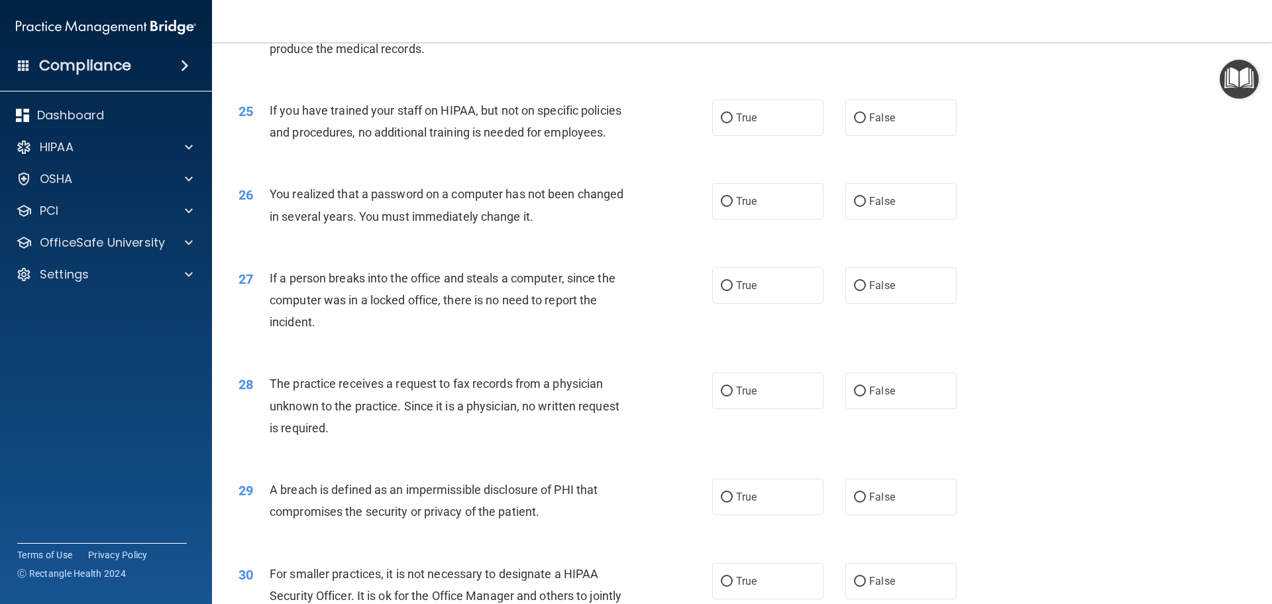
scroll to position [2385, 0]
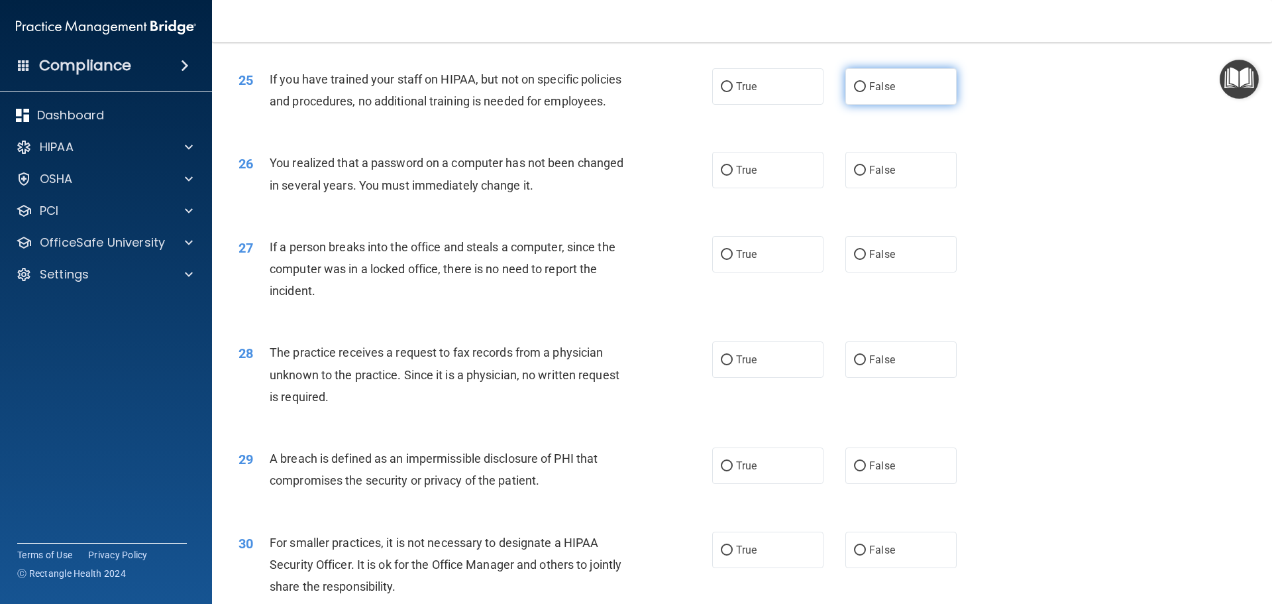
click at [858, 92] on input "False" at bounding box center [860, 87] width 12 height 10
radio input "true"
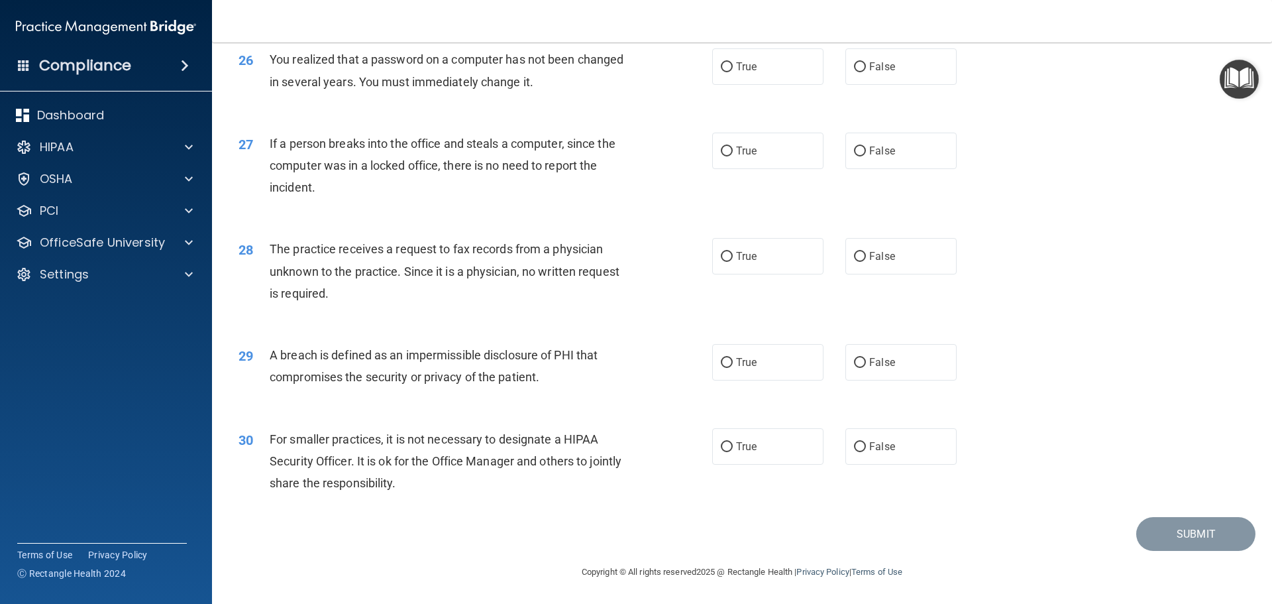
scroll to position [2518, 0]
click at [724, 72] on input "True" at bounding box center [727, 67] width 12 height 10
radio input "true"
click at [859, 156] on input "False" at bounding box center [860, 151] width 12 height 10
radio input "true"
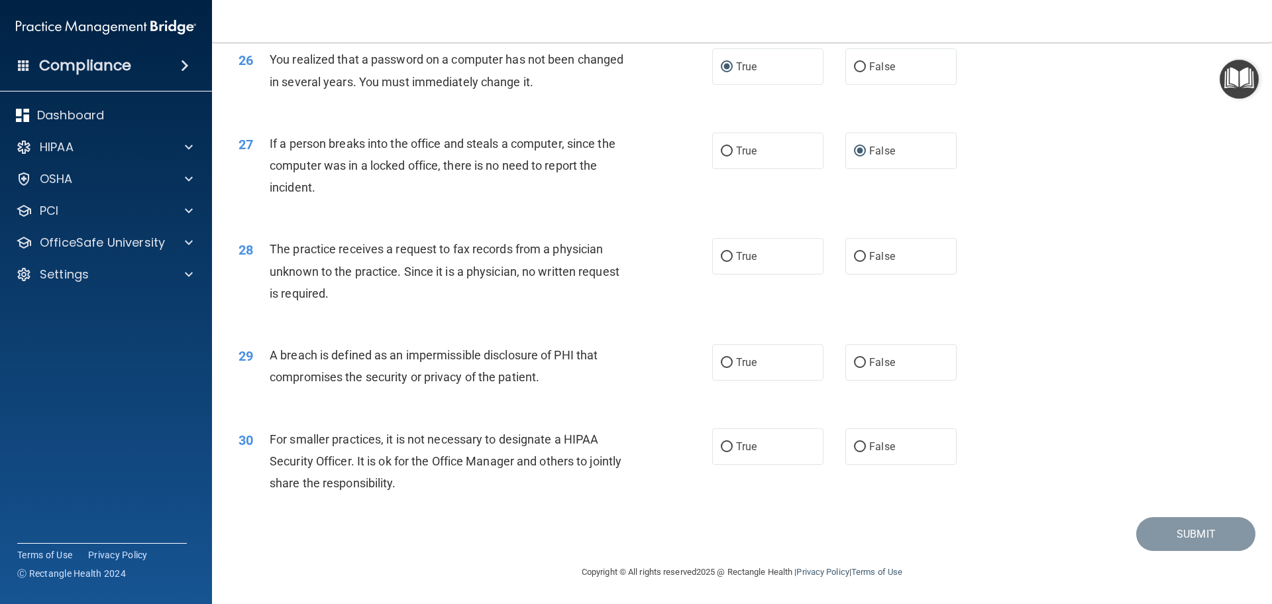
scroll to position [2532, 0]
click at [724, 260] on input "True" at bounding box center [727, 257] width 12 height 10
radio input "true"
click at [725, 362] on input "True" at bounding box center [727, 363] width 12 height 10
radio input "true"
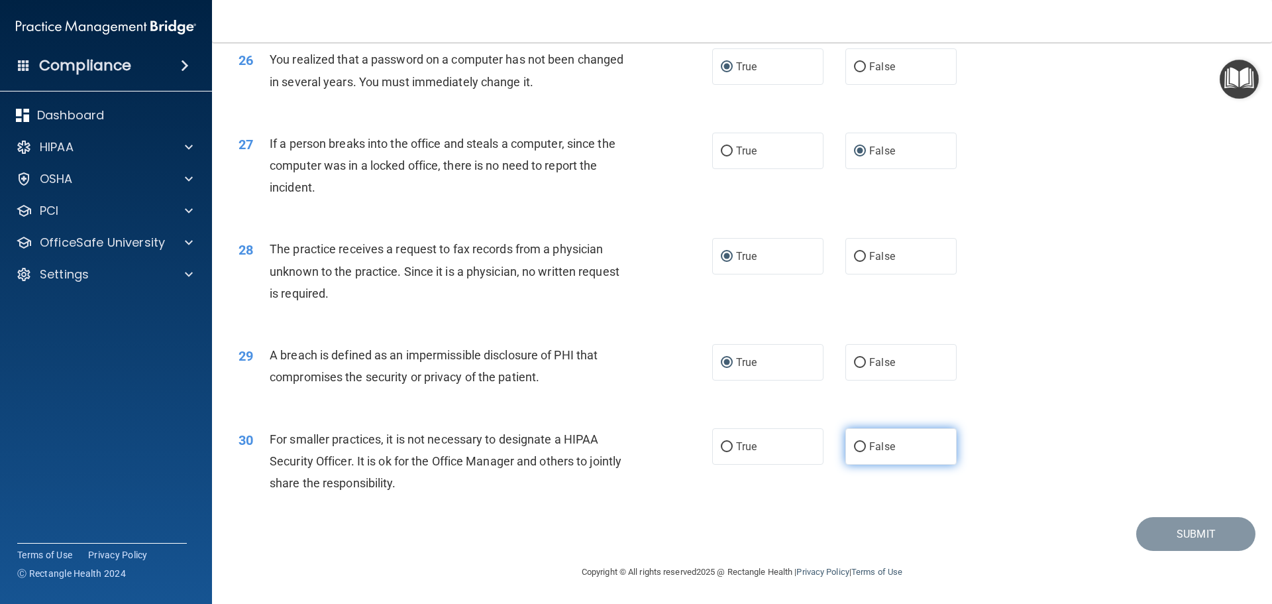
click at [857, 445] on input "False" at bounding box center [860, 447] width 12 height 10
radio input "true"
click at [1173, 535] on button "Submit" at bounding box center [1195, 534] width 119 height 34
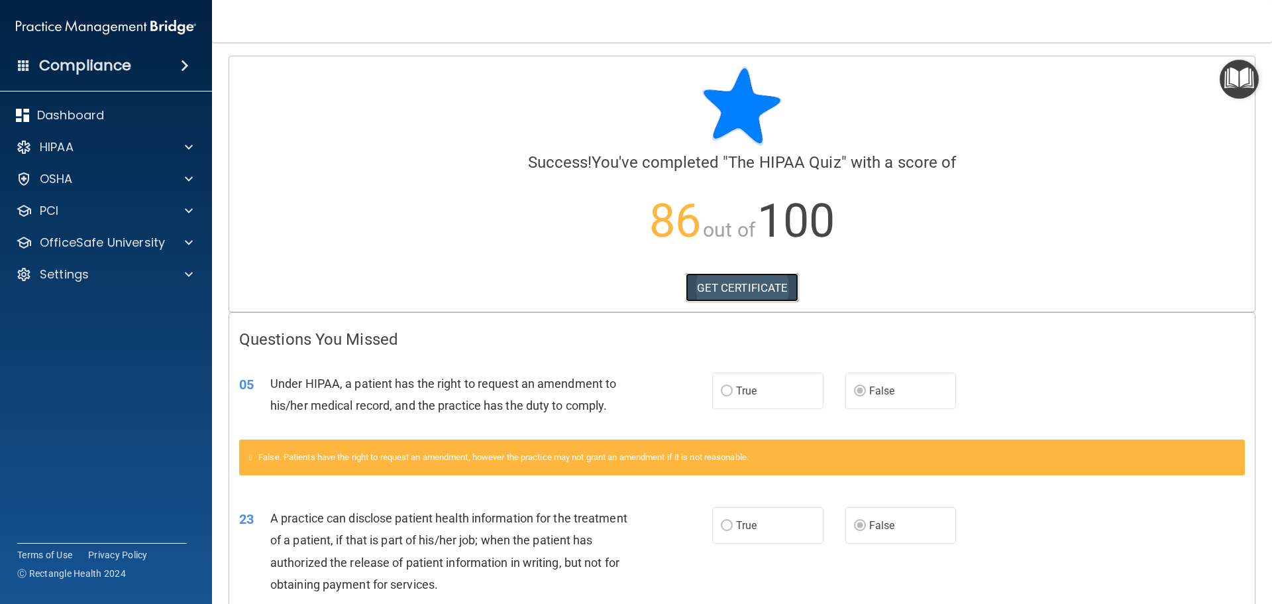
click at [737, 284] on link "GET CERTIFICATE" at bounding box center [742, 287] width 113 height 29
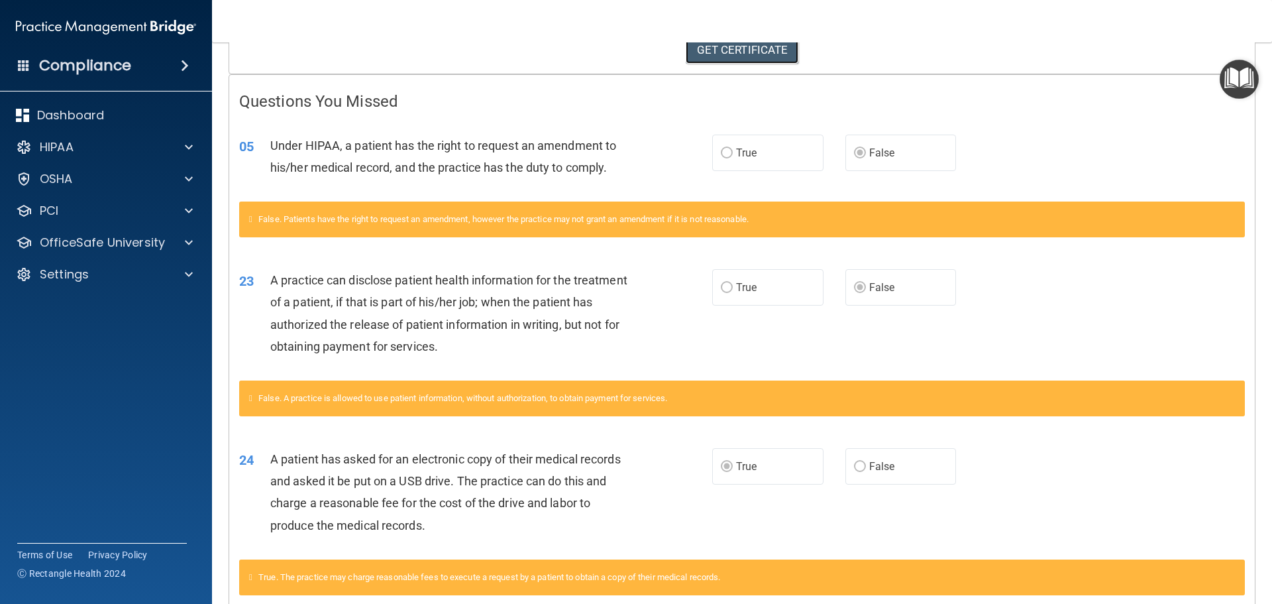
scroll to position [1, 0]
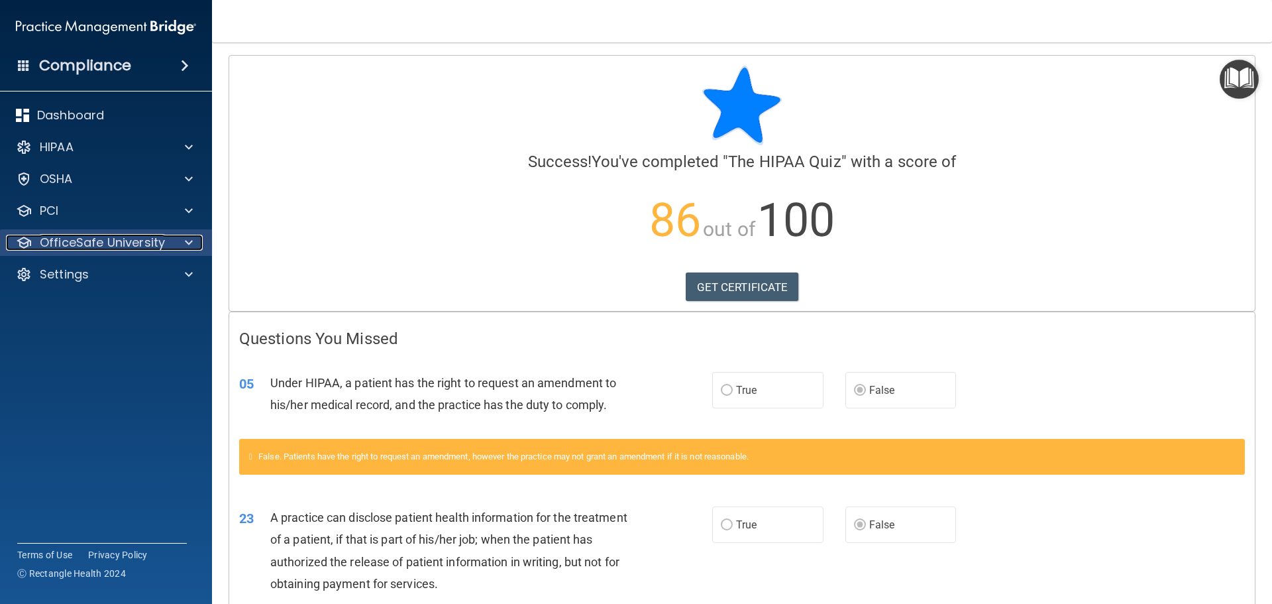
click at [188, 246] on span at bounding box center [189, 243] width 8 height 16
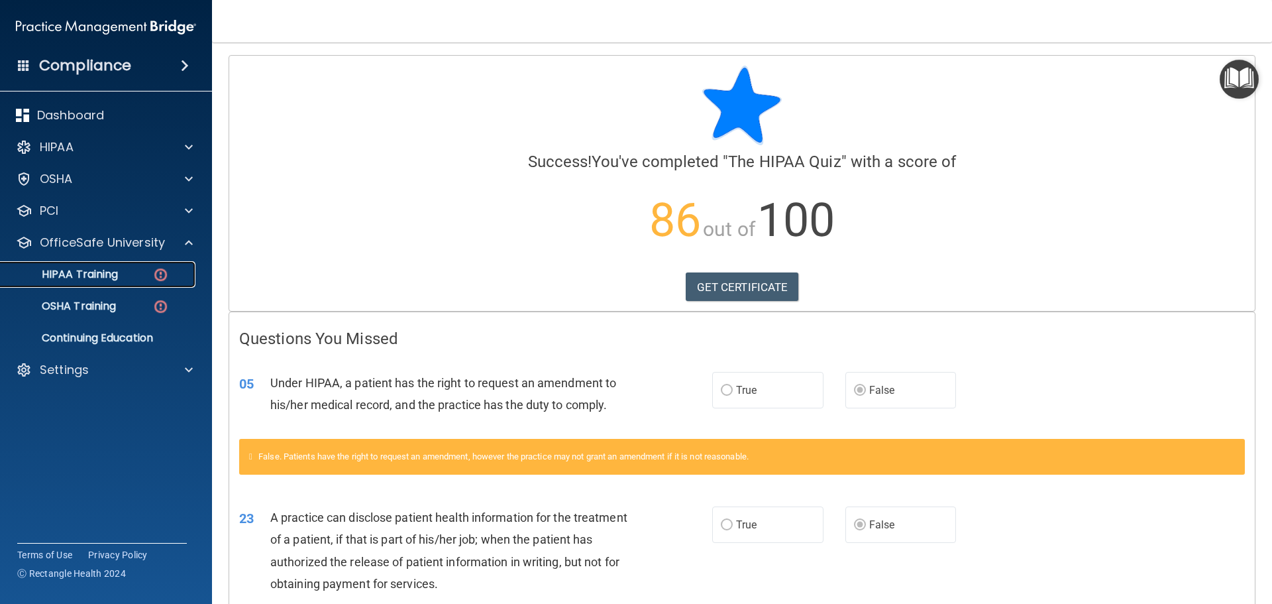
click at [103, 280] on p "HIPAA Training" at bounding box center [63, 274] width 109 height 13
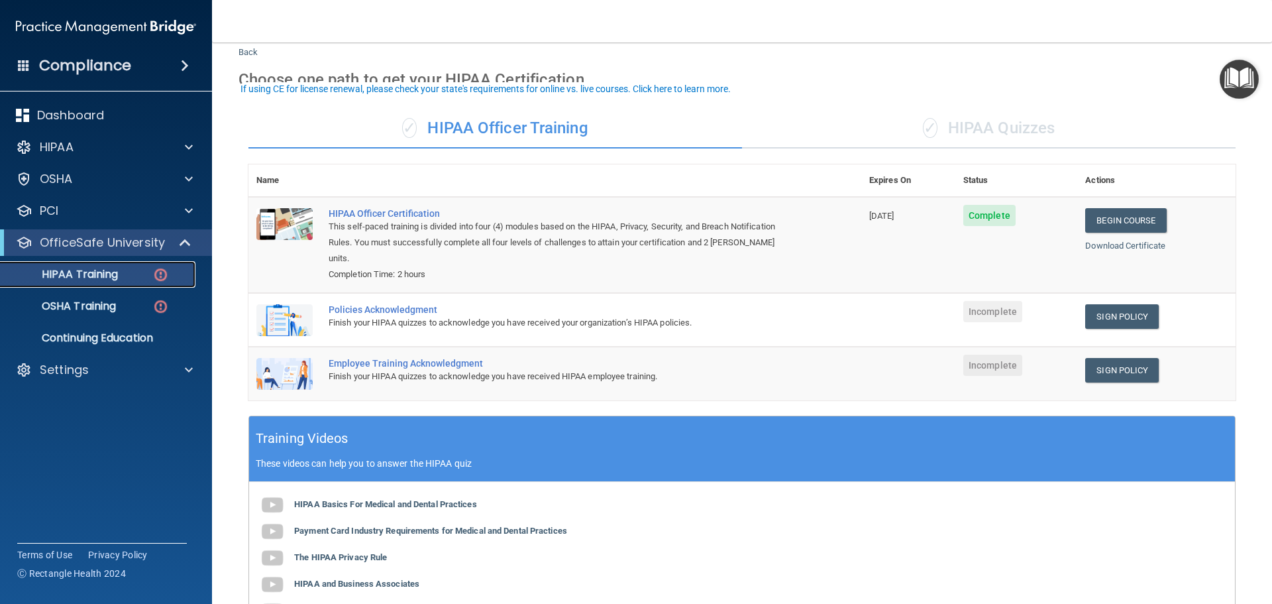
scroll to position [67, 0]
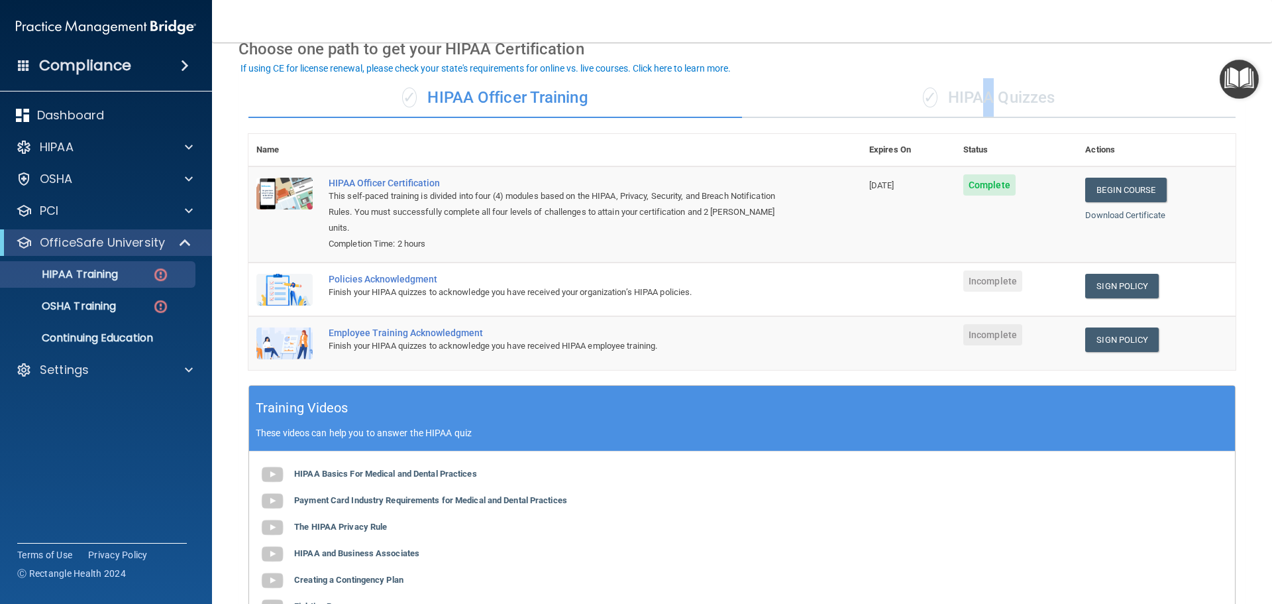
click at [977, 91] on div "✓ HIPAA Quizzes" at bounding box center [989, 98] width 494 height 40
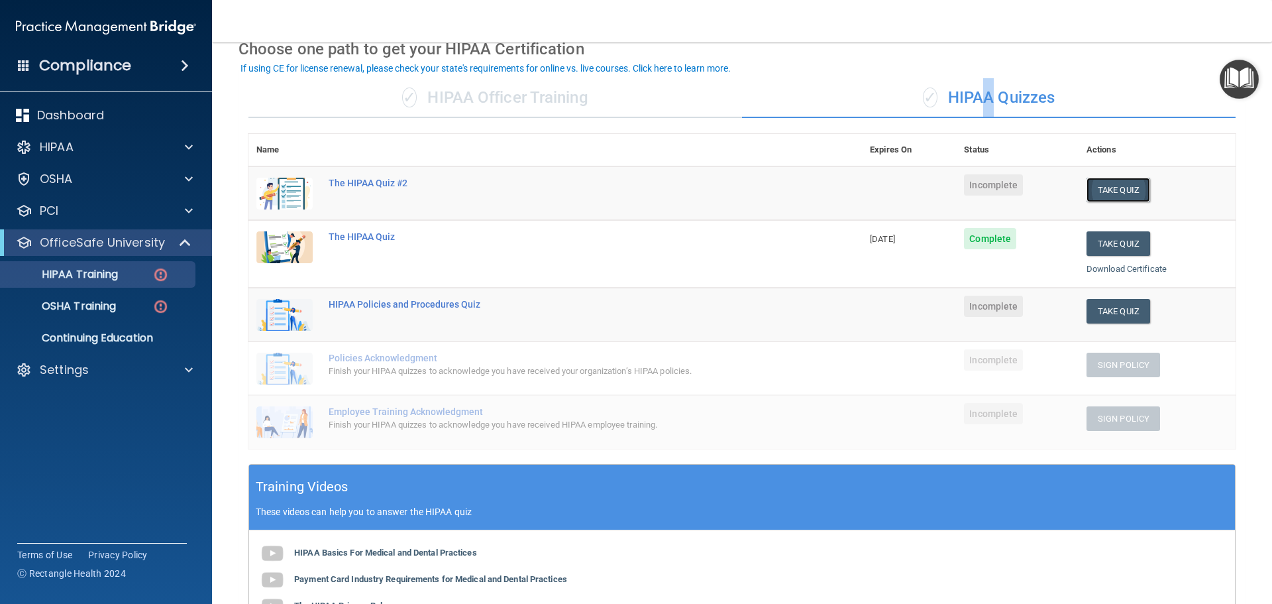
click at [1119, 193] on button "Take Quiz" at bounding box center [1119, 190] width 64 height 25
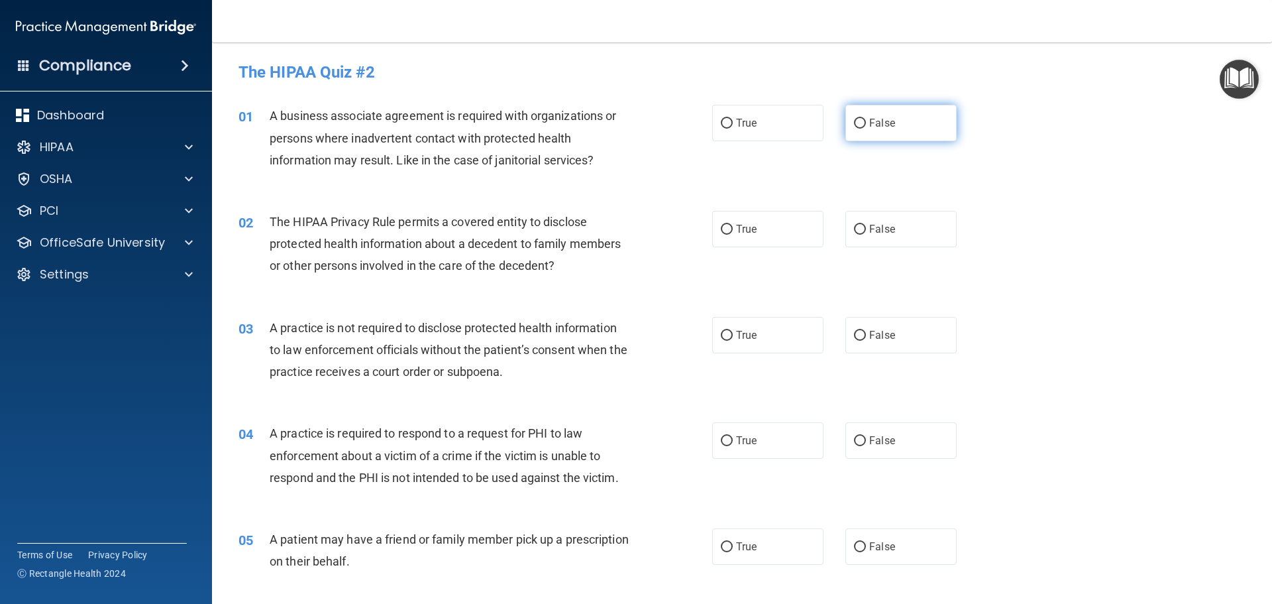
click at [858, 120] on input "False" at bounding box center [860, 124] width 12 height 10
radio input "true"
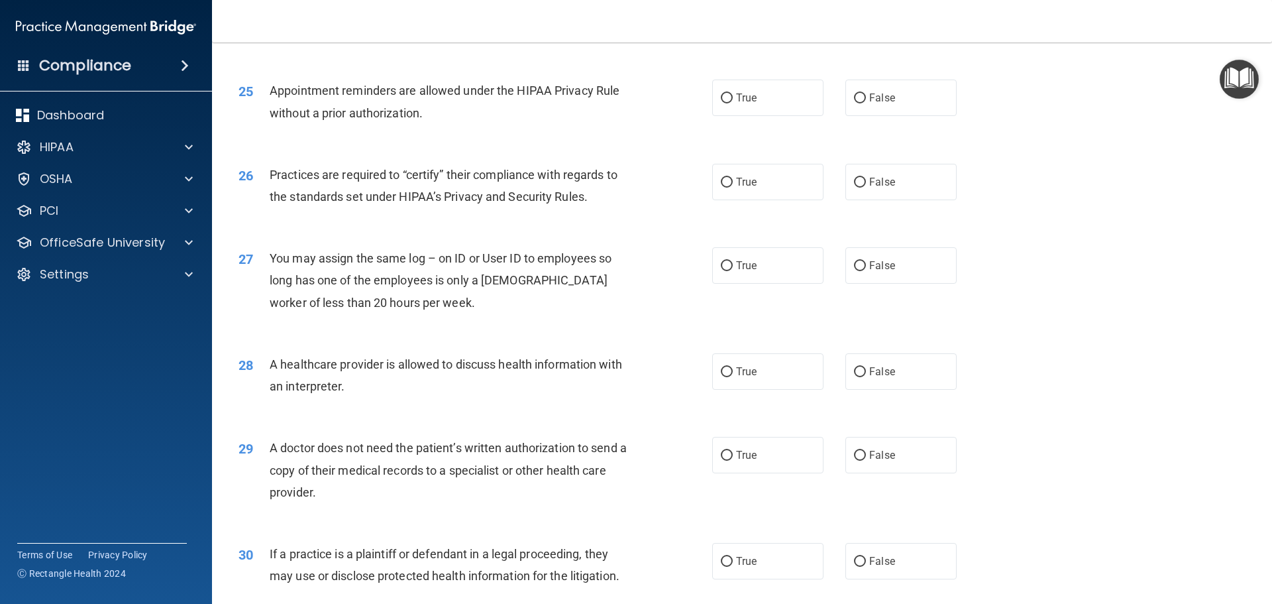
scroll to position [2481, 0]
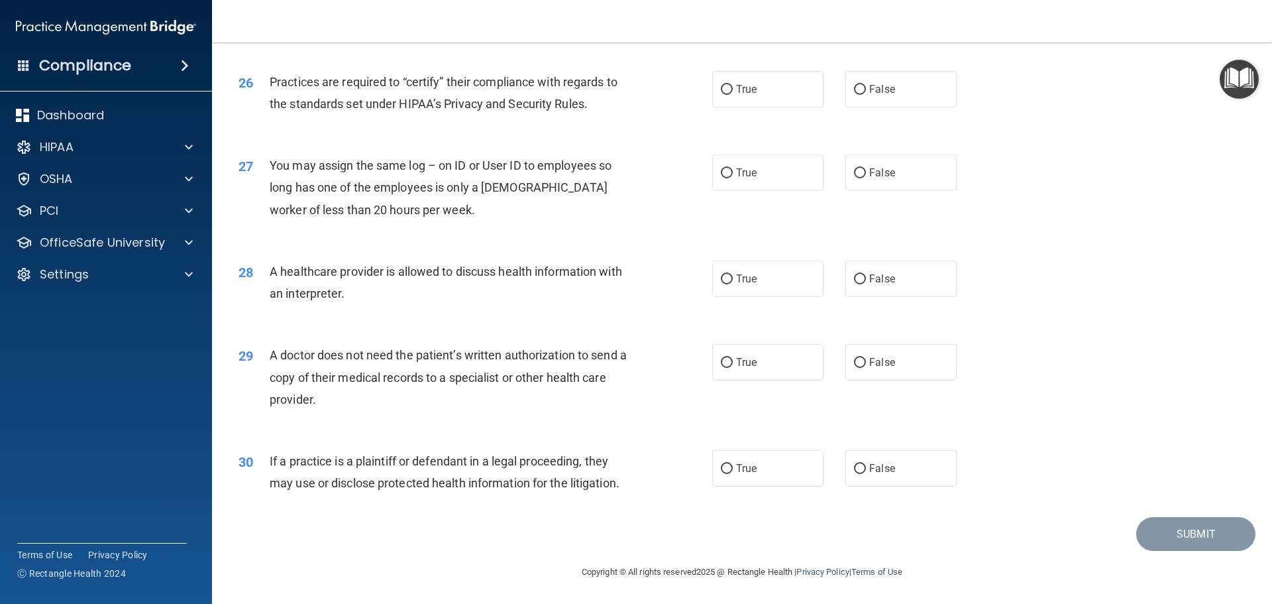
click at [280, 464] on span "If a practice is a plaintiff or defendant in a legal proceeding, they may use o…" at bounding box center [445, 472] width 350 height 36
click at [268, 461] on div "30" at bounding box center [249, 462] width 41 height 25
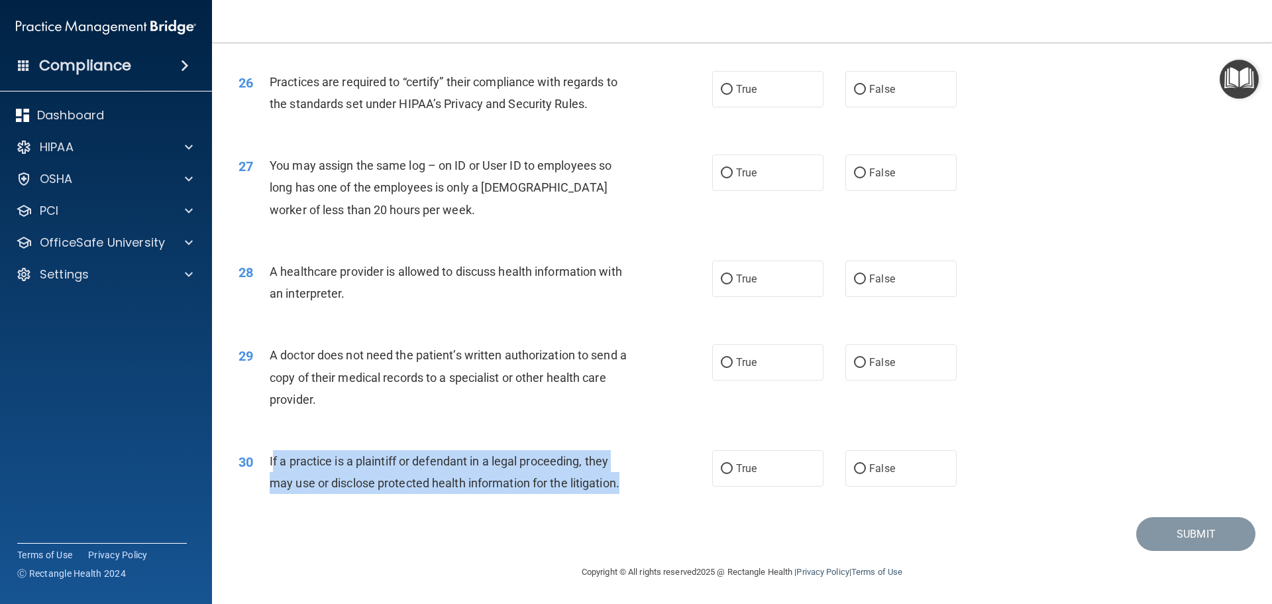
drag, startPoint x: 272, startPoint y: 460, endPoint x: 623, endPoint y: 493, distance: 353.4
click at [623, 493] on div "If a practice is a plaintiff or defendant in a legal proceeding, they may use o…" at bounding box center [455, 472] width 370 height 44
copy span "f a practice is a plaintiff or defendant in a legal proceeding, they may use or…"
click at [721, 470] on input "True" at bounding box center [727, 469] width 12 height 10
radio input "true"
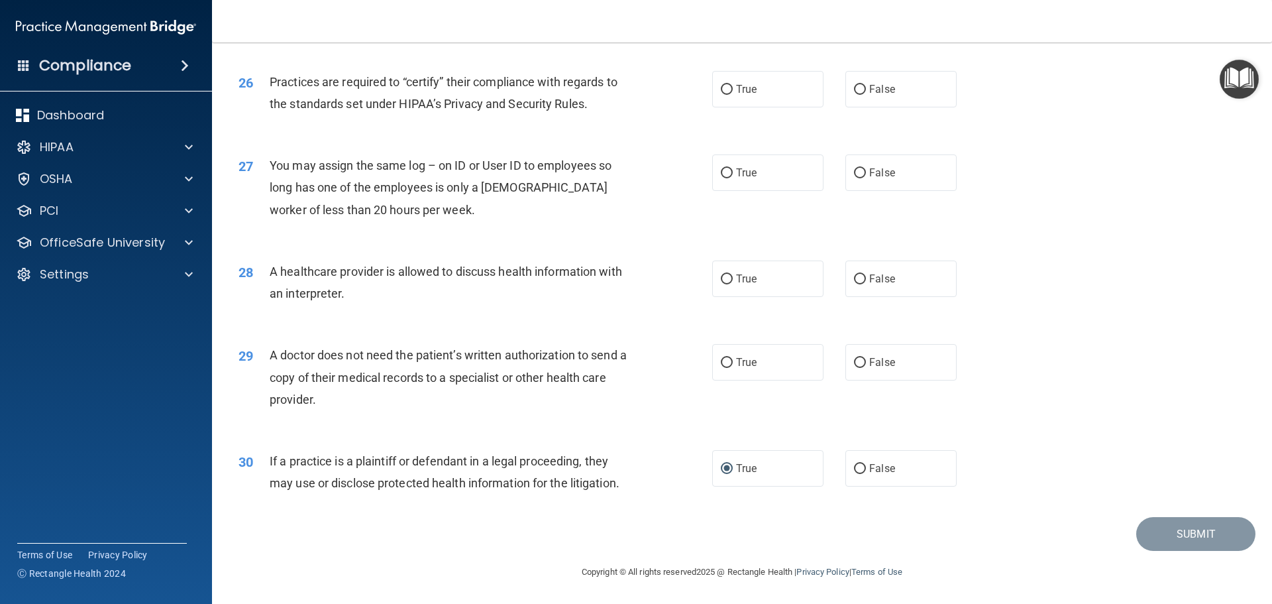
click at [494, 405] on div "A doctor does not need the patient’s written authorization to send a copy of th…" at bounding box center [455, 377] width 370 height 66
click at [725, 364] on input "True" at bounding box center [727, 363] width 12 height 10
radio input "true"
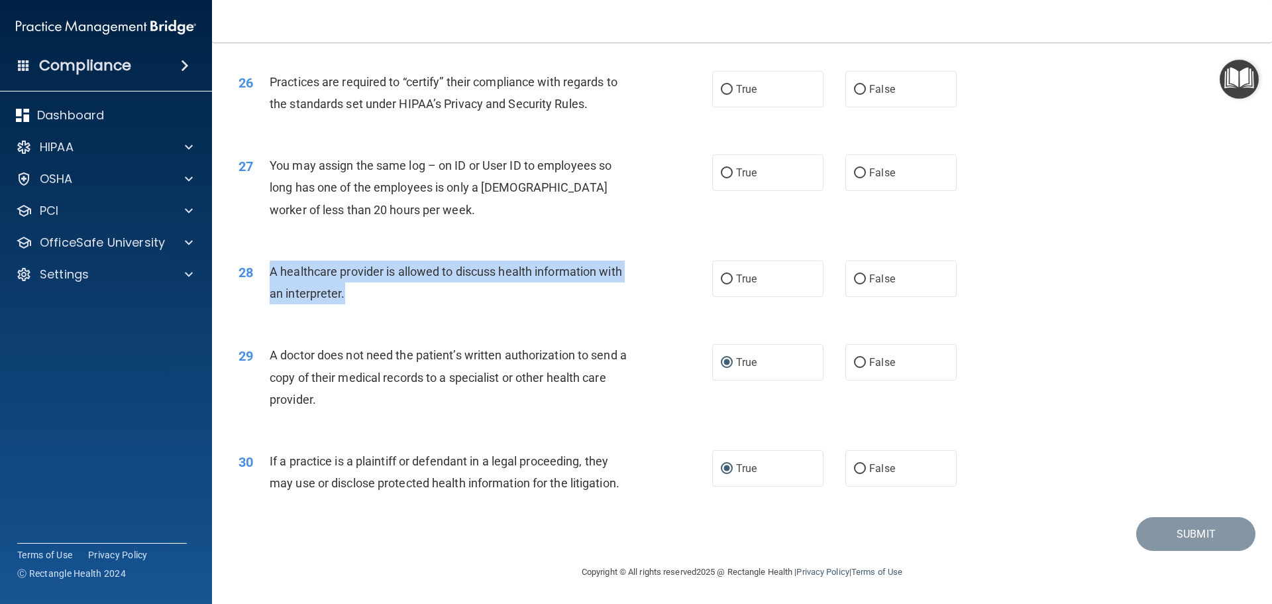
drag, startPoint x: 270, startPoint y: 268, endPoint x: 355, endPoint y: 300, distance: 91.4
click at [355, 300] on div "A healthcare provider is allowed to discuss health information with an interpre…" at bounding box center [455, 282] width 370 height 44
copy span "A healthcare provider is allowed to discuss health information with an interpre…"
click at [722, 278] on input "True" at bounding box center [727, 279] width 12 height 10
radio input "true"
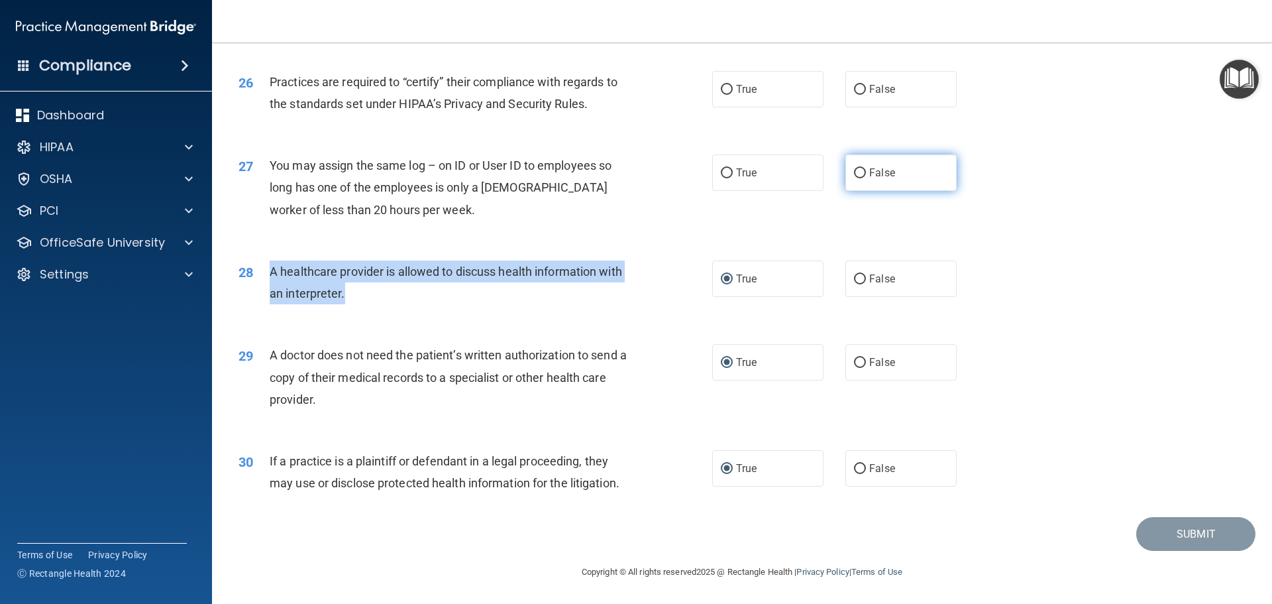
click at [854, 174] on input "False" at bounding box center [860, 173] width 12 height 10
radio input "true"
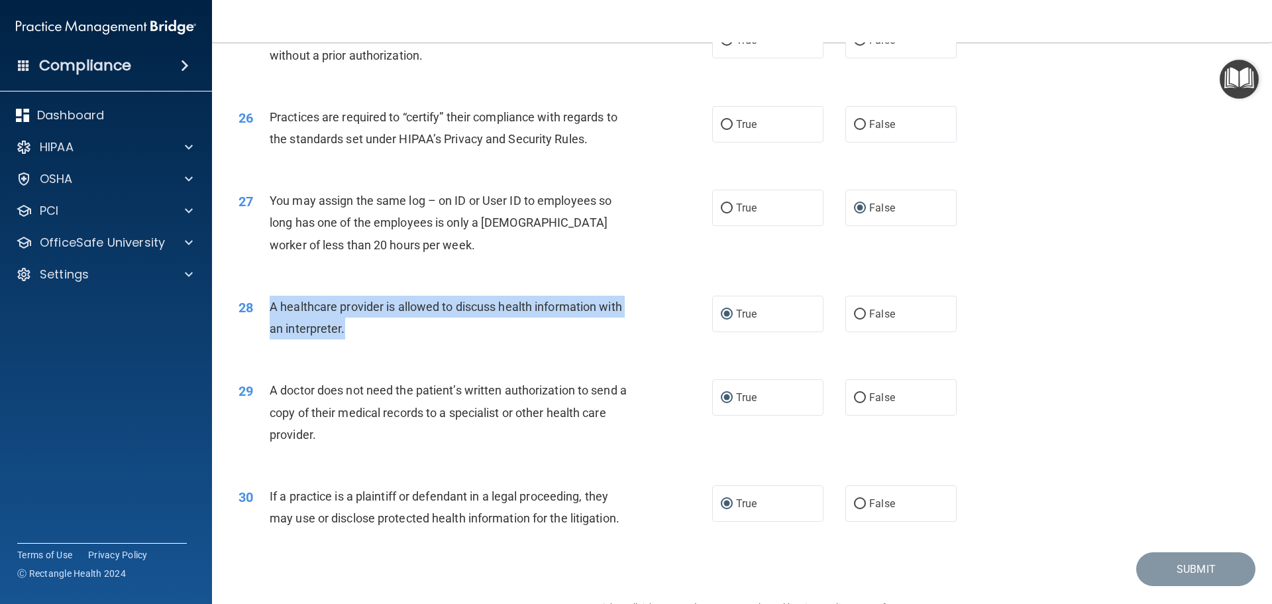
scroll to position [2414, 0]
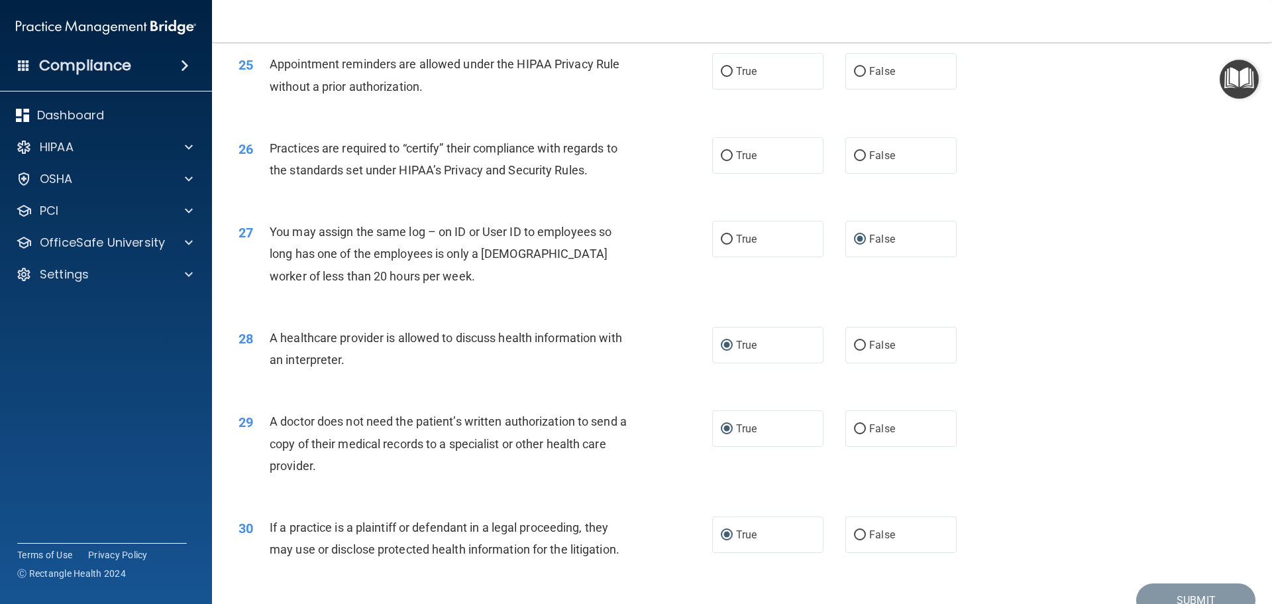
click at [394, 181] on div "Practices are required to “certify” their compliance with regards to the standa…" at bounding box center [455, 159] width 370 height 44
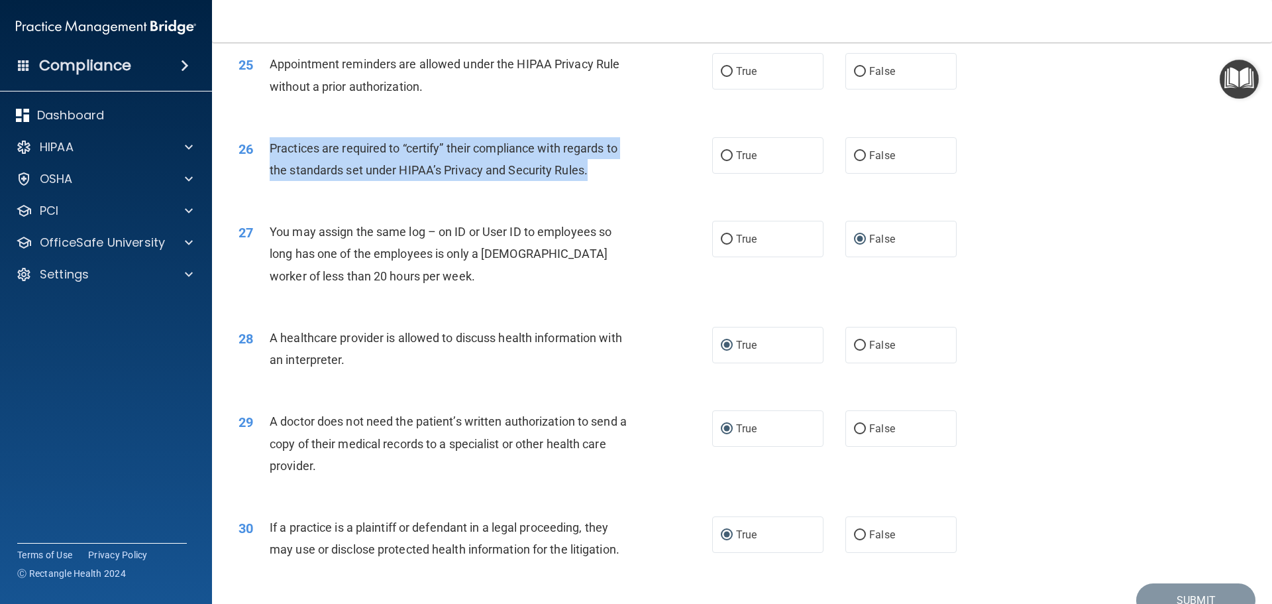
drag, startPoint x: 272, startPoint y: 149, endPoint x: 594, endPoint y: 168, distance: 323.2
click at [594, 168] on div "Practices are required to “certify” their compliance with regards to the standa…" at bounding box center [455, 159] width 370 height 44
copy span "Practices are required to “certify” their compliance with regards to the standa…"
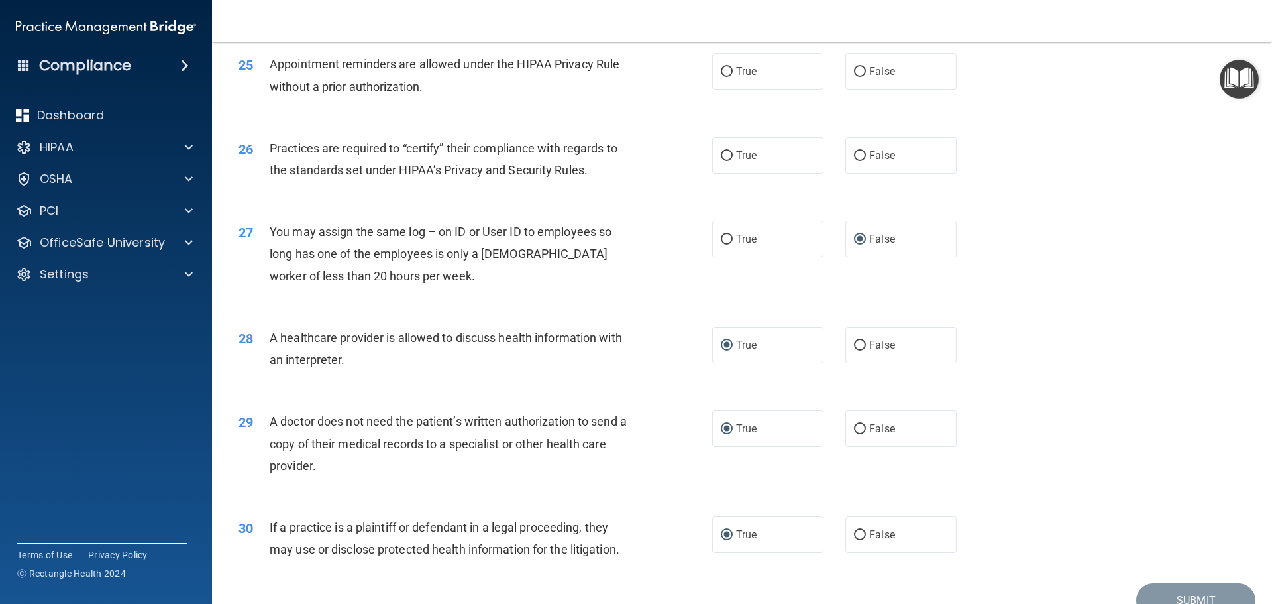
click at [609, 191] on div "26 Practices are required to “certify” their compliance with regards to the sta…" at bounding box center [742, 162] width 1027 height 83
click at [854, 155] on input "False" at bounding box center [860, 156] width 12 height 10
radio input "true"
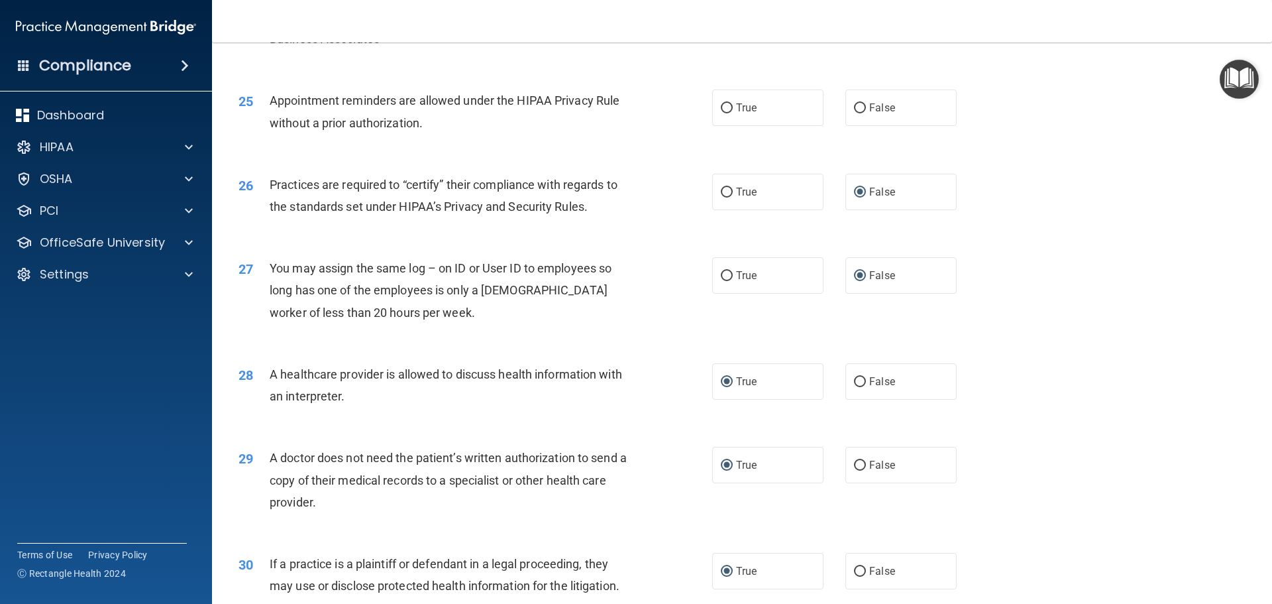
scroll to position [2348, 0]
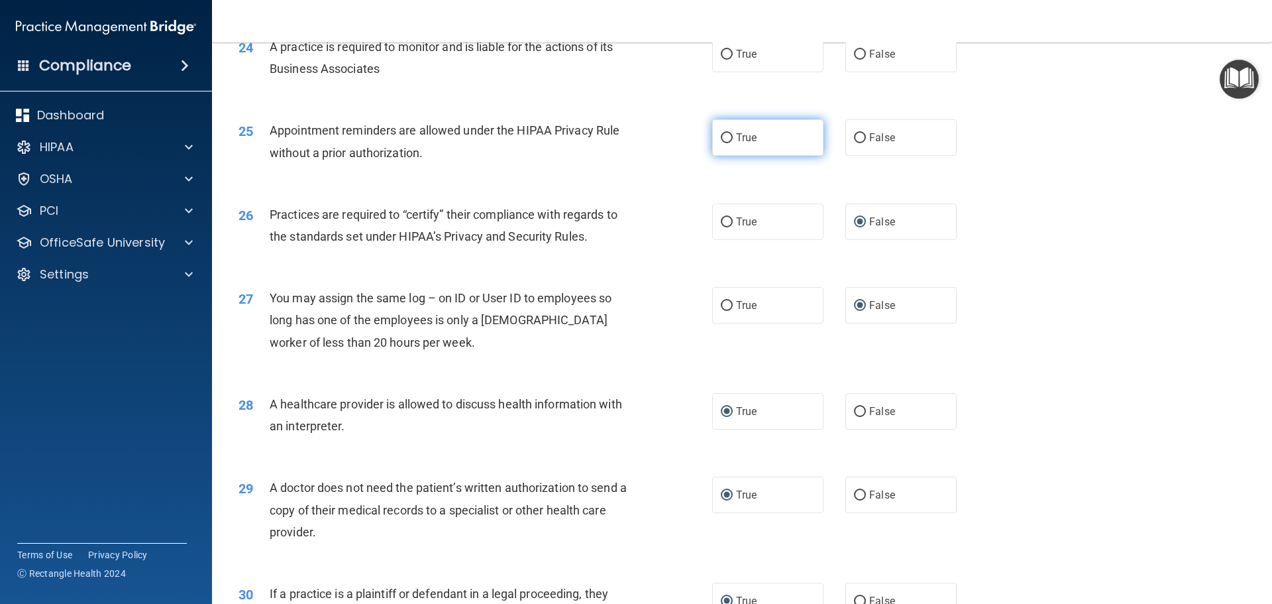
click at [722, 135] on input "True" at bounding box center [727, 138] width 12 height 10
radio input "true"
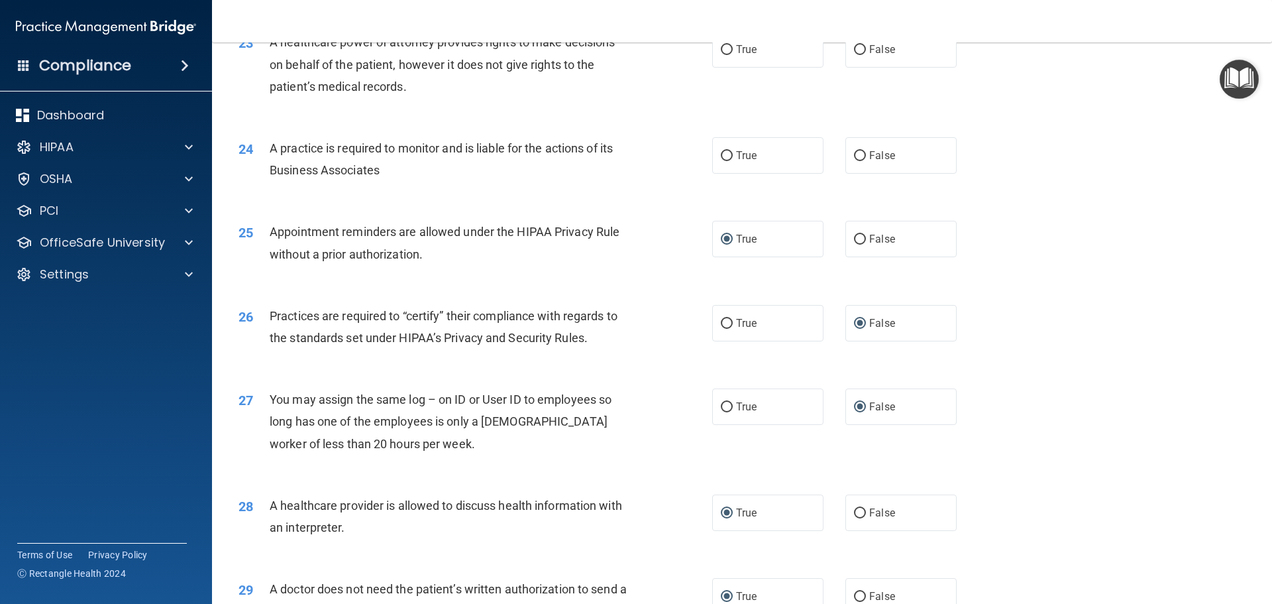
scroll to position [2216, 0]
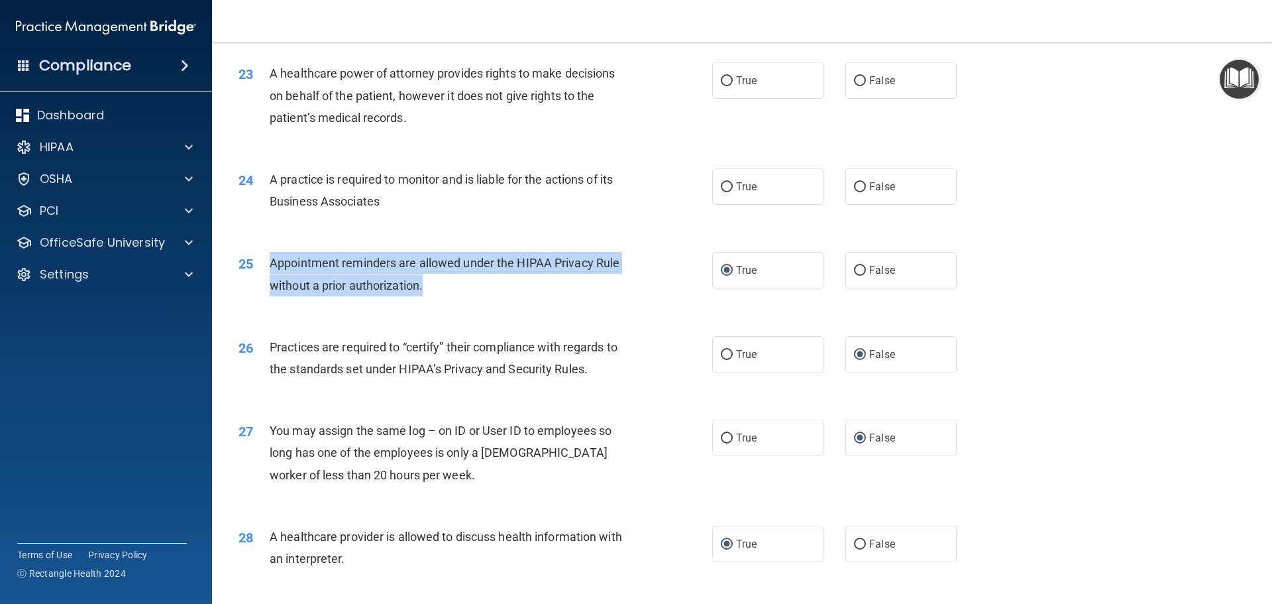
drag, startPoint x: 270, startPoint y: 261, endPoint x: 415, endPoint y: 275, distance: 145.8
click at [429, 286] on div "Appointment reminders are allowed under the HIPAA Privacy Rule without a prior …" at bounding box center [455, 274] width 370 height 44
copy span "Appointment reminders are allowed under the HIPAA Privacy Rule without a prior …"
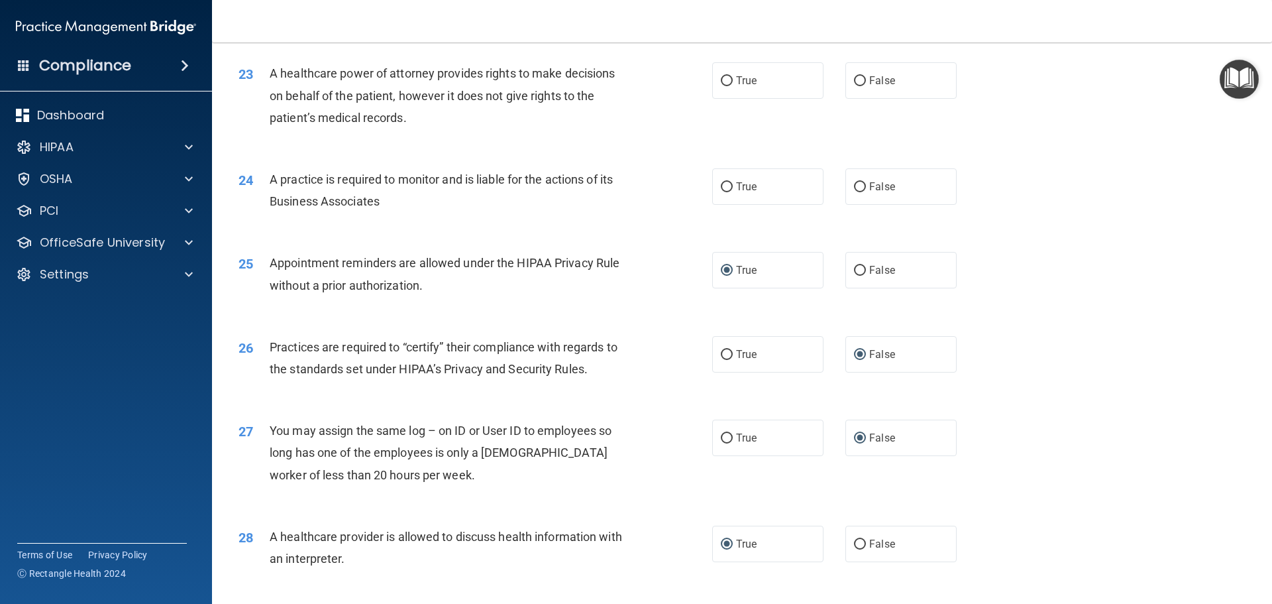
click at [431, 233] on div "24 A practice is required to monitor and is liable for the actions of its Busin…" at bounding box center [742, 193] width 1027 height 83
click at [725, 184] on input "True" at bounding box center [727, 187] width 12 height 10
radio input "true"
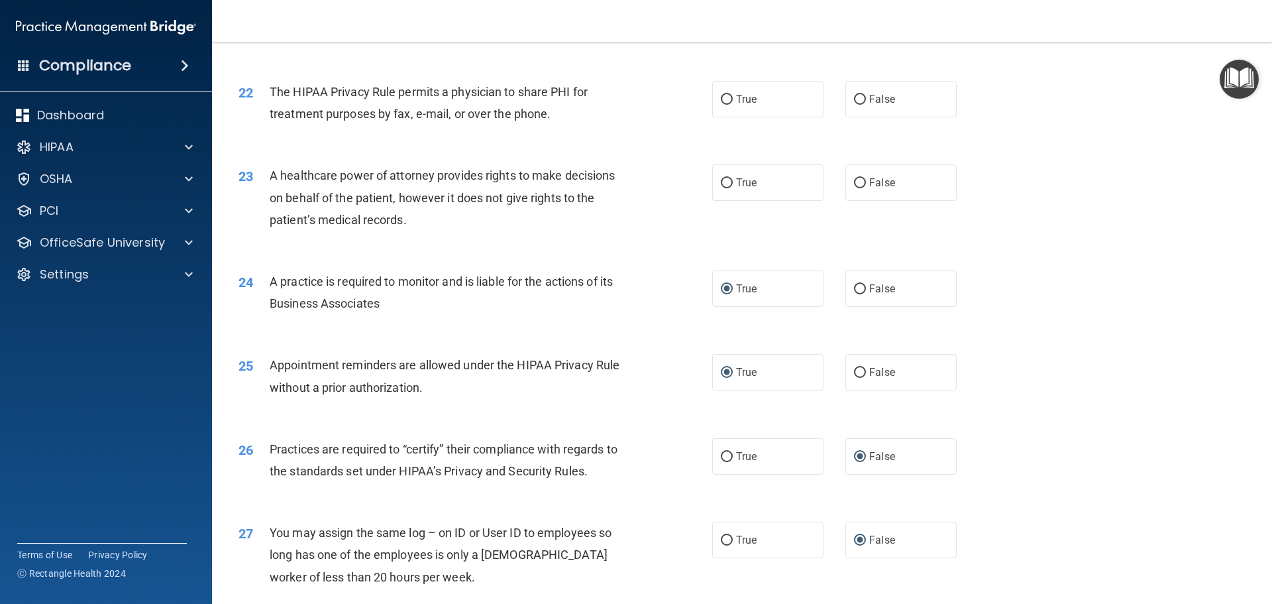
scroll to position [2083, 0]
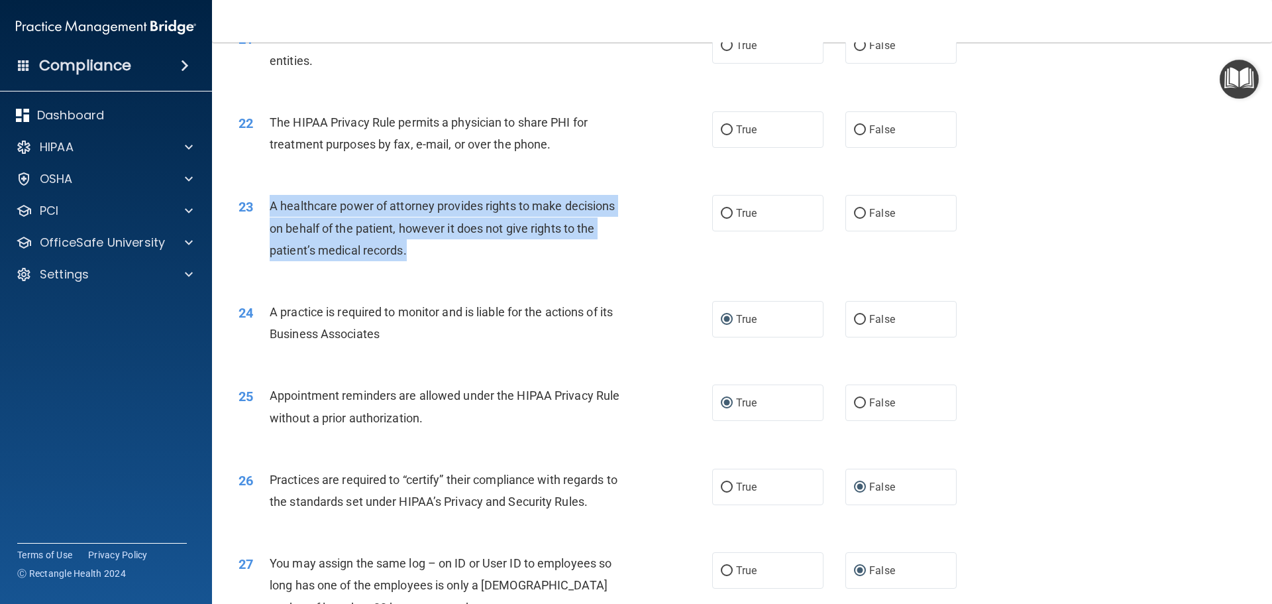
drag, startPoint x: 270, startPoint y: 205, endPoint x: 417, endPoint y: 259, distance: 156.6
click at [417, 259] on div "A healthcare power of attorney provides rights to make decisions on behalf of t…" at bounding box center [455, 228] width 370 height 66
copy span "A healthcare power of attorney provides rights to make decisions on behalf of t…"
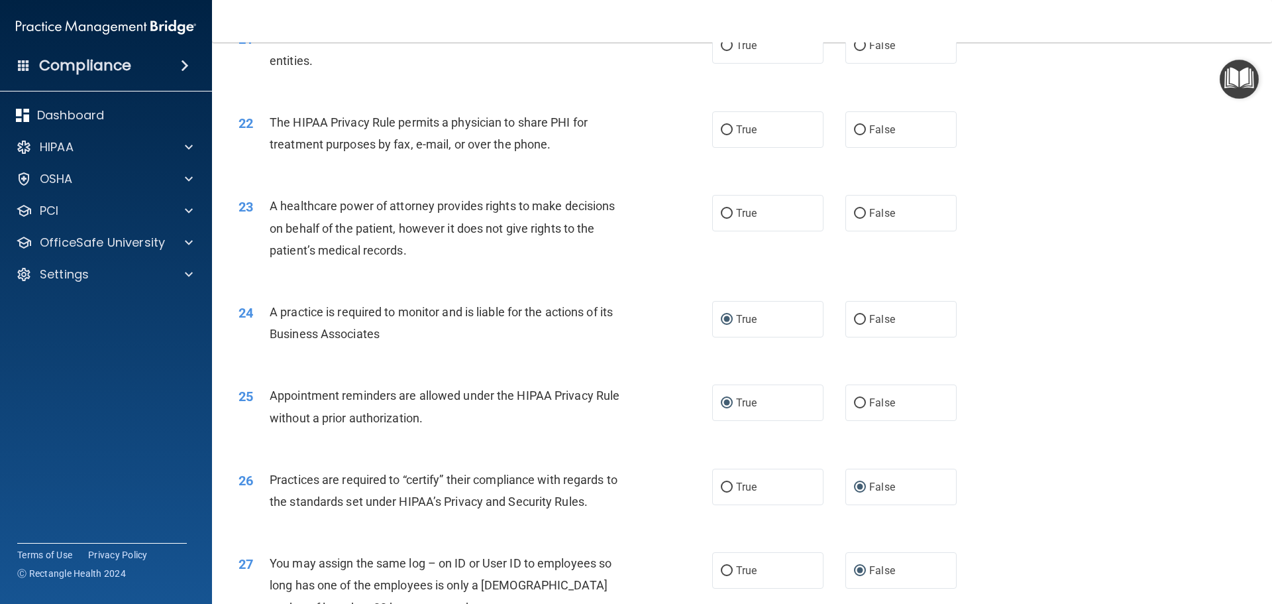
click at [611, 168] on div "22 The HIPAA Privacy Rule permits a physician to share PHI for treatment purpos…" at bounding box center [742, 136] width 1027 height 83
click at [854, 213] on input "False" at bounding box center [860, 214] width 12 height 10
radio input "true"
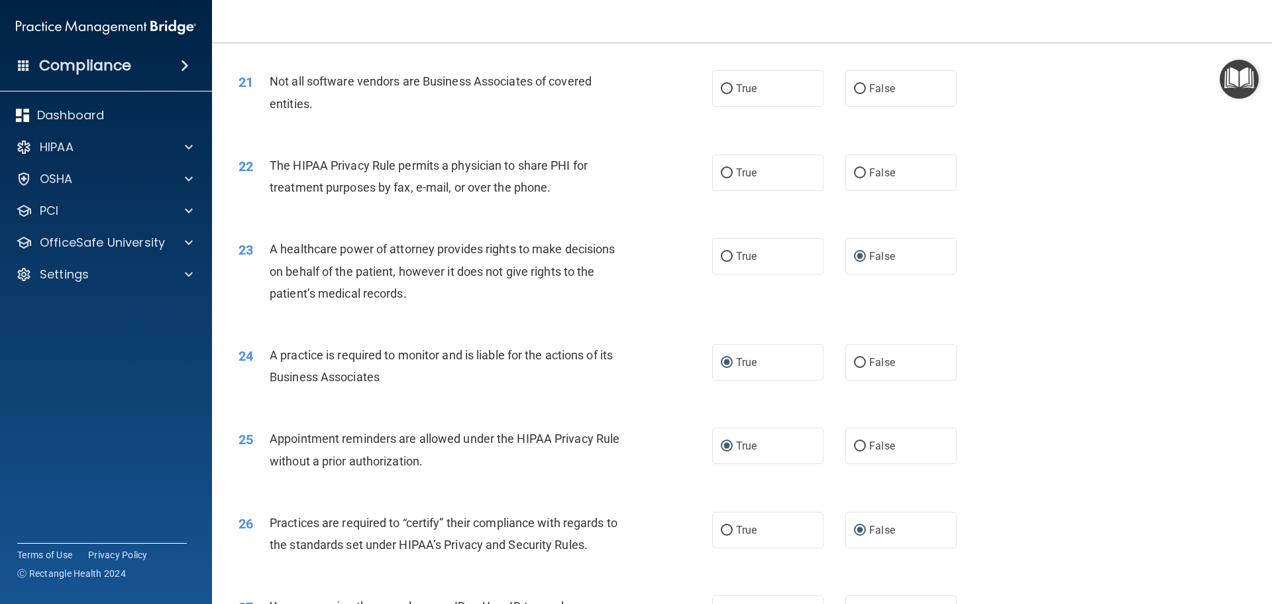
scroll to position [2017, 0]
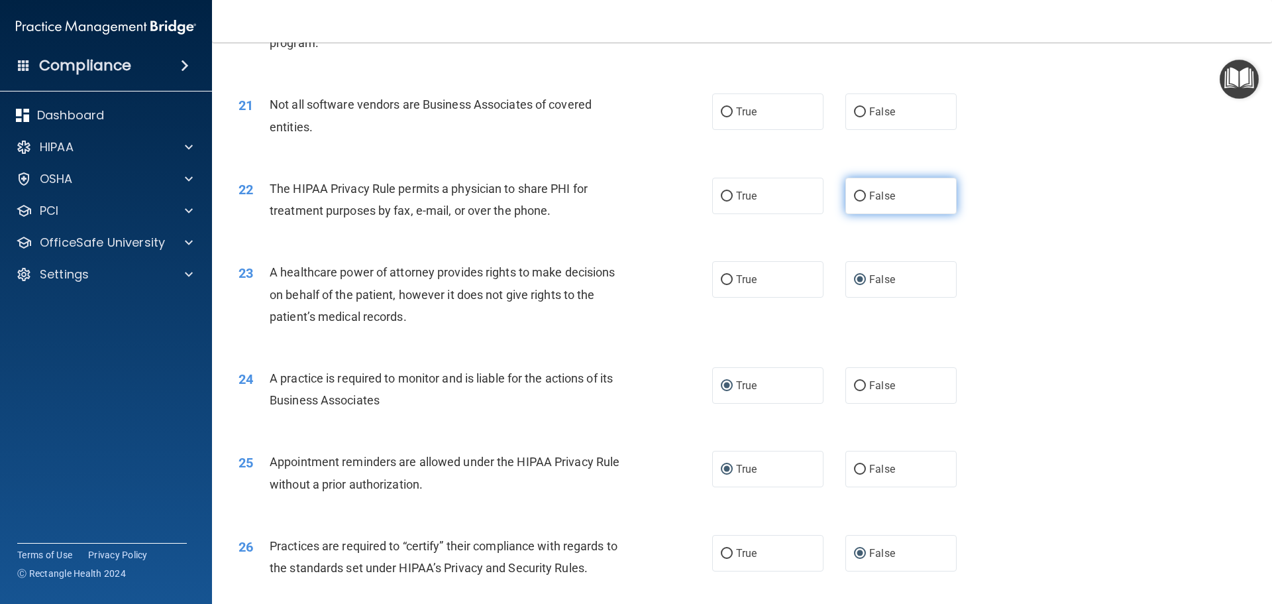
click at [856, 195] on input "False" at bounding box center [860, 196] width 12 height 10
radio input "true"
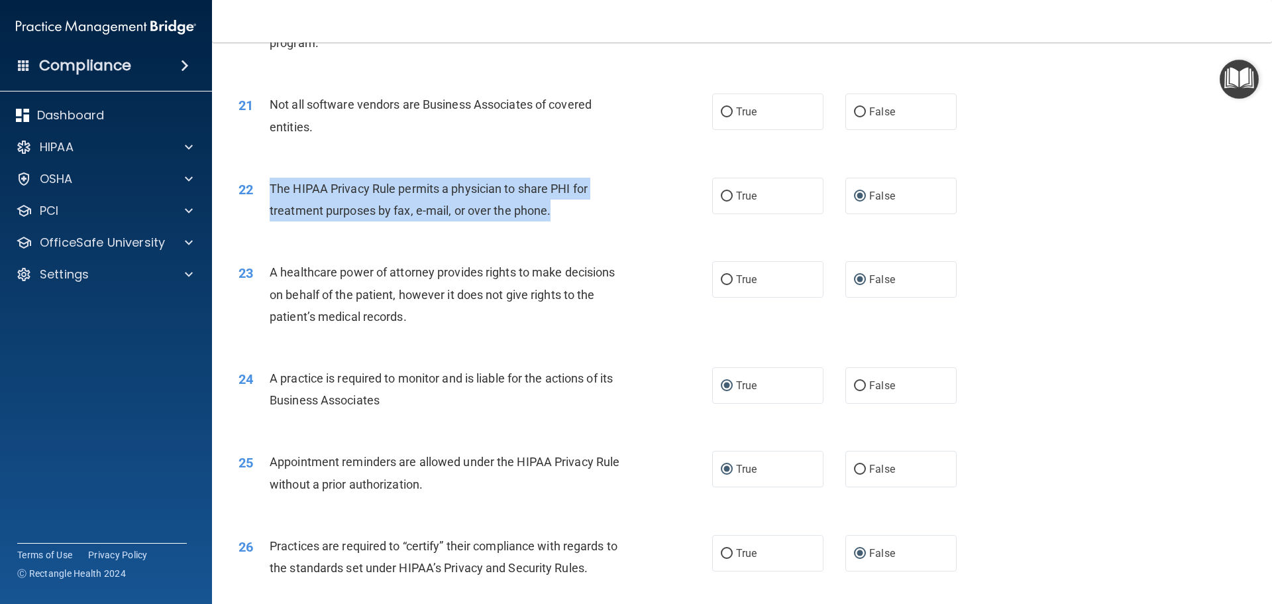
drag, startPoint x: 271, startPoint y: 186, endPoint x: 577, endPoint y: 214, distance: 307.4
click at [577, 214] on div "The HIPAA Privacy Rule permits a physician to share PHI for treatment purposes …" at bounding box center [455, 200] width 370 height 44
copy span "The HIPAA Privacy Rule permits a physician to share PHI for treatment purposes …"
click at [725, 197] on input "True" at bounding box center [727, 196] width 12 height 10
radio input "true"
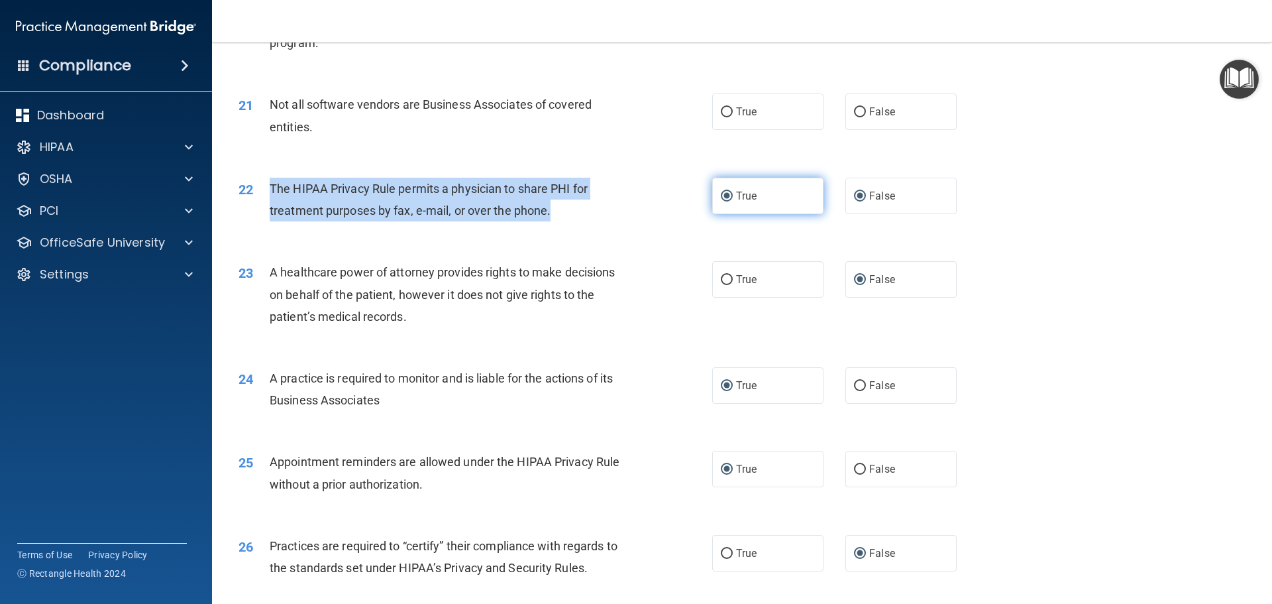
radio input "false"
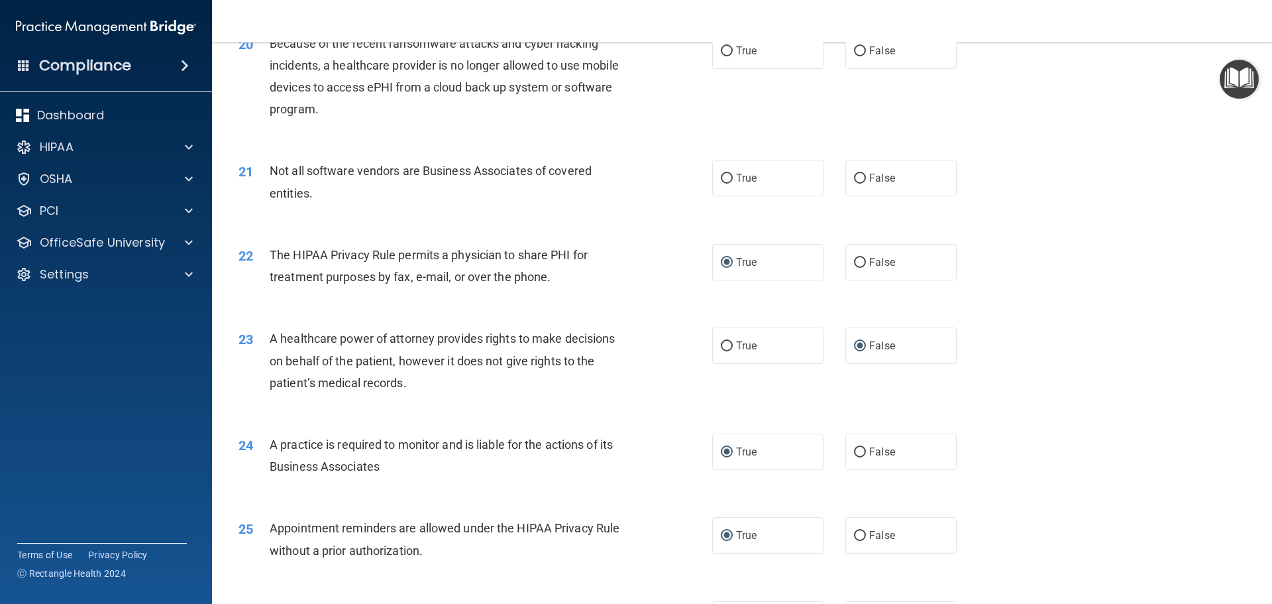
click at [376, 196] on div "Not all software vendors are Business Associates of covered entities." at bounding box center [455, 182] width 370 height 44
drag, startPoint x: 270, startPoint y: 170, endPoint x: 416, endPoint y: 199, distance: 148.7
click at [416, 199] on div "Not all software vendors are Business Associates of covered entities." at bounding box center [455, 182] width 370 height 44
copy span "Not all software vendors are Business Associates of covered entities."
click at [475, 120] on div "Because of the recent ransomware attacks and cyber hacking incidents, a healthc…" at bounding box center [455, 76] width 370 height 88
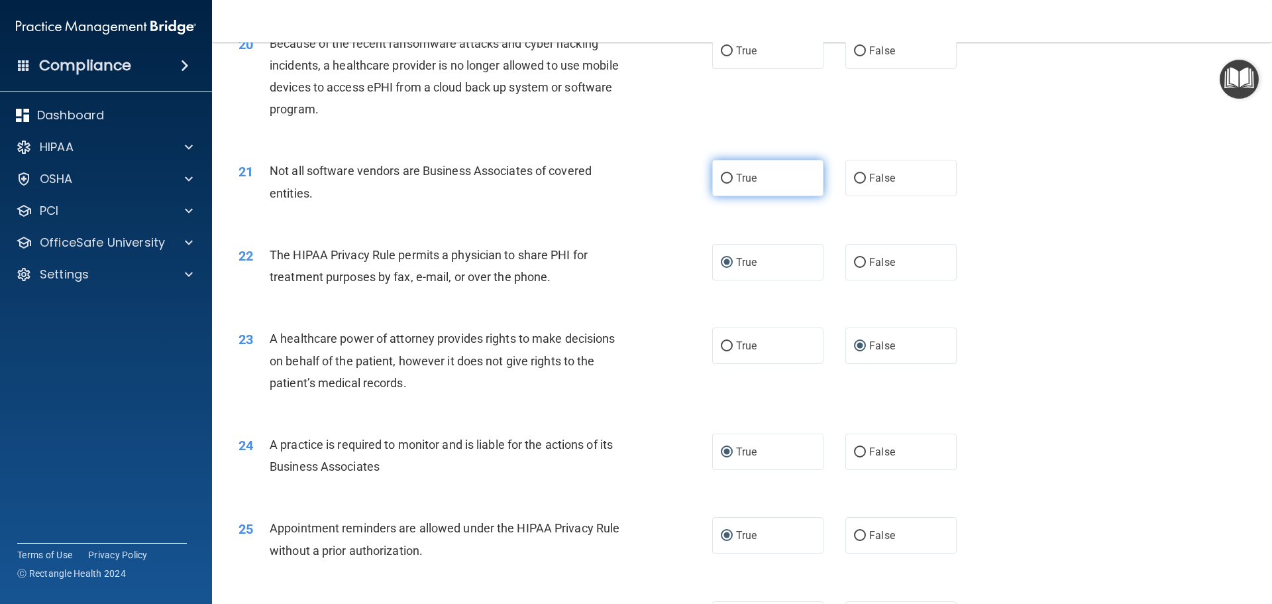
click at [721, 182] on input "True" at bounding box center [727, 179] width 12 height 10
radio input "true"
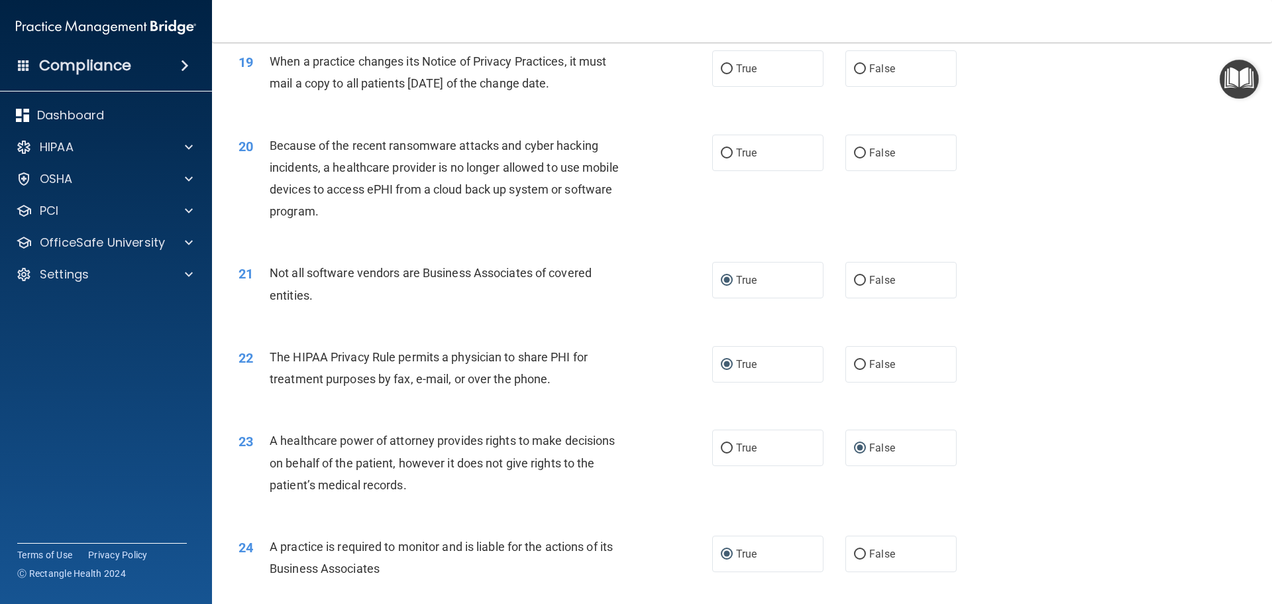
scroll to position [1818, 0]
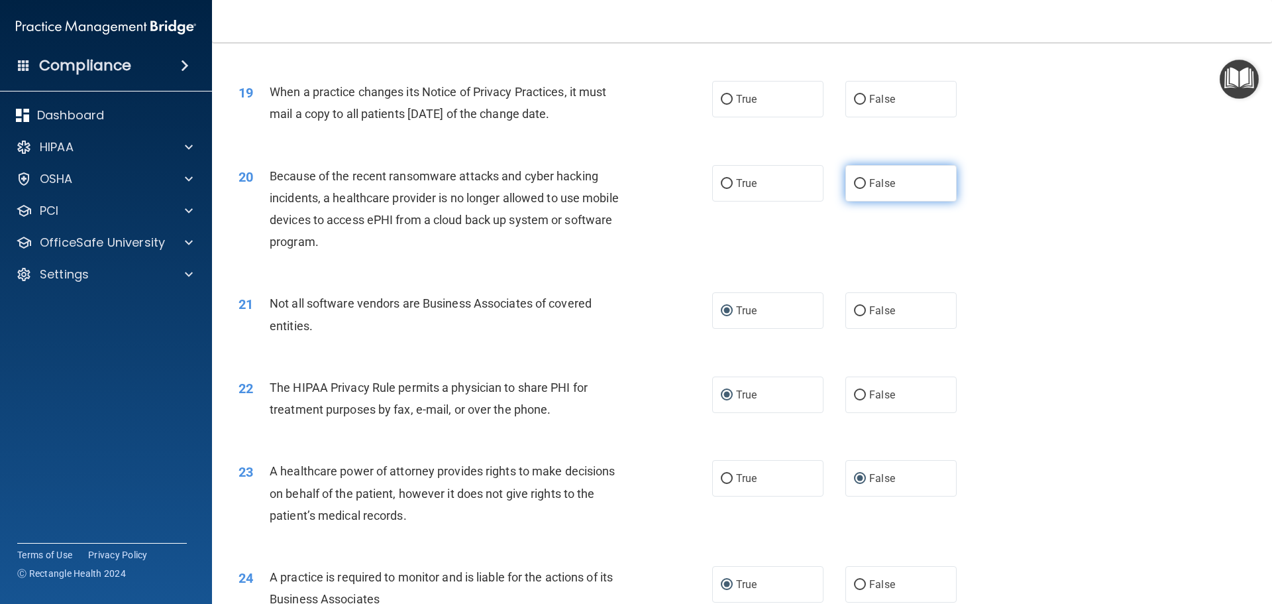
click at [854, 185] on input "False" at bounding box center [860, 184] width 12 height 10
radio input "true"
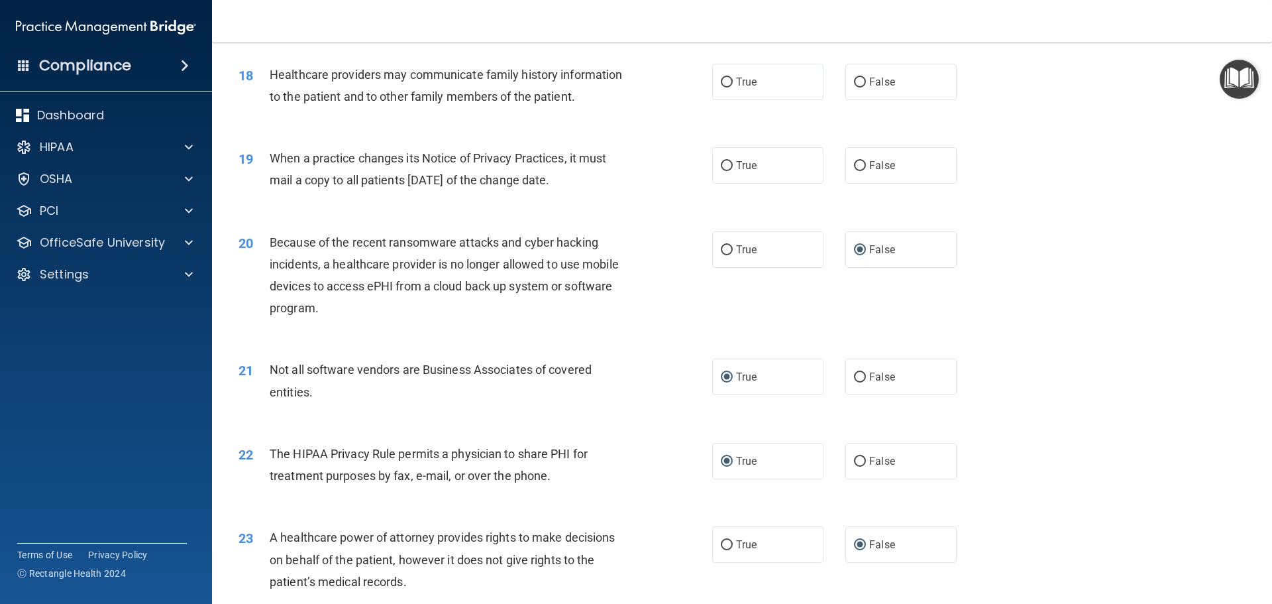
drag, startPoint x: 272, startPoint y: 156, endPoint x: 604, endPoint y: 182, distance: 333.0
click at [604, 182] on div "When a practice changes its Notice of Privacy Practices, it must mail a copy to…" at bounding box center [455, 169] width 370 height 44
copy span "When a practice changes its Notice of Privacy Practices, it must mail a copy to…"
click at [854, 167] on input "False" at bounding box center [860, 166] width 12 height 10
radio input "true"
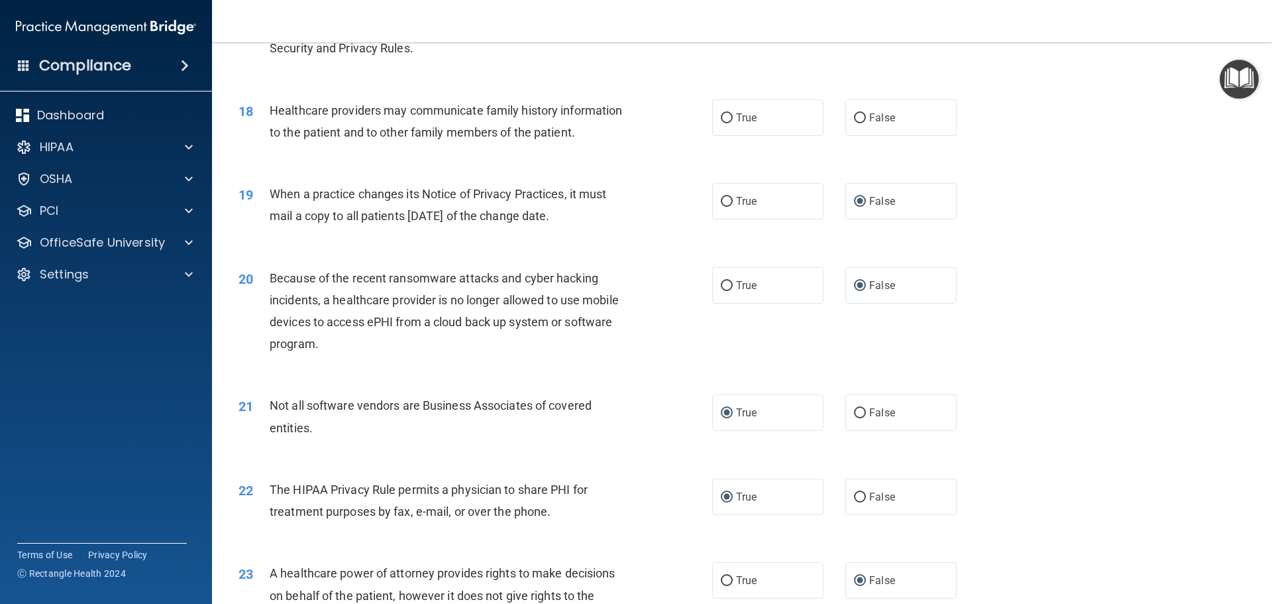
scroll to position [1686, 0]
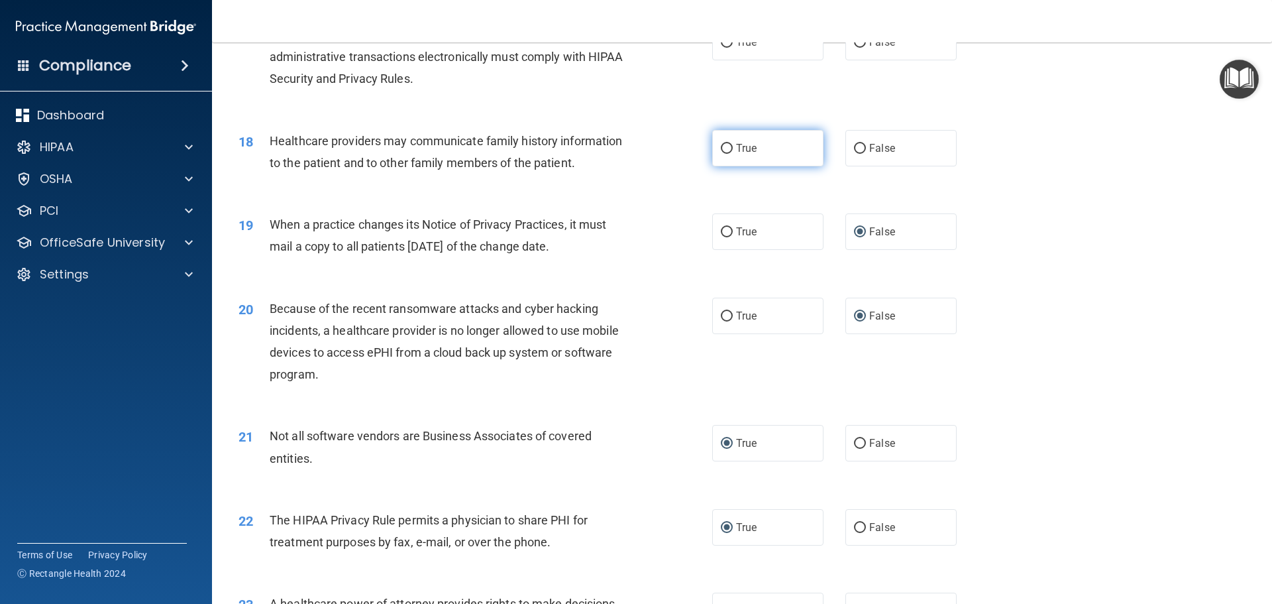
click at [724, 149] on input "True" at bounding box center [727, 149] width 12 height 10
radio input "true"
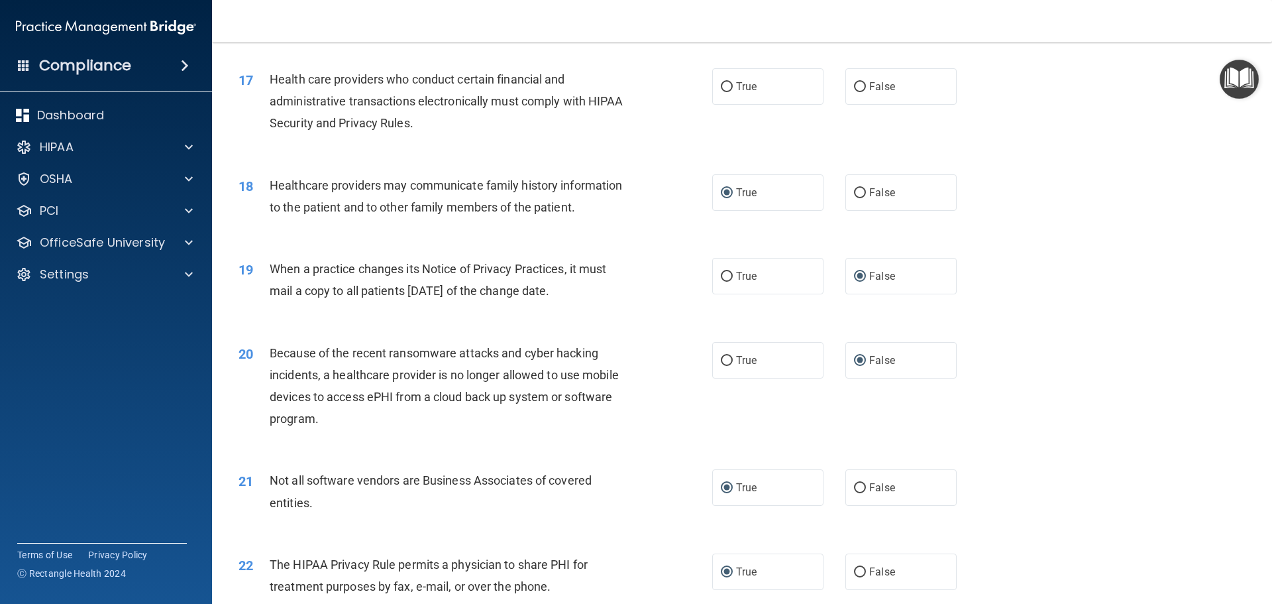
scroll to position [1553, 0]
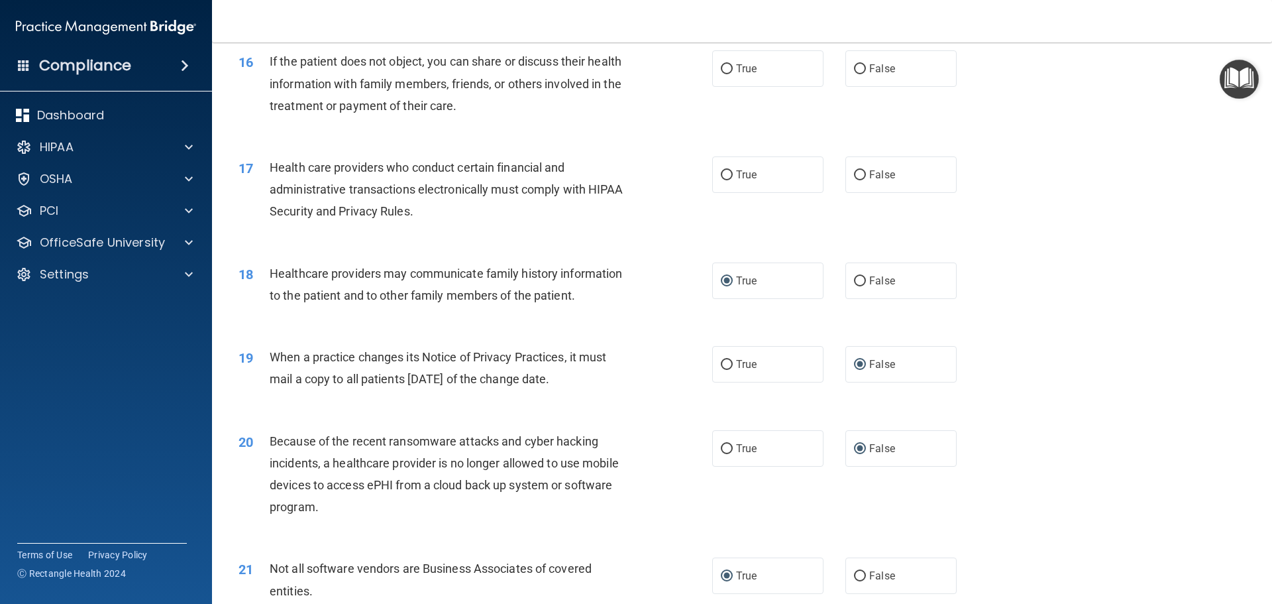
click at [601, 223] on div "17 Health care providers who conduct certain financial and administrative trans…" at bounding box center [476, 192] width 514 height 73
click at [724, 170] on input "True" at bounding box center [727, 175] width 12 height 10
radio input "true"
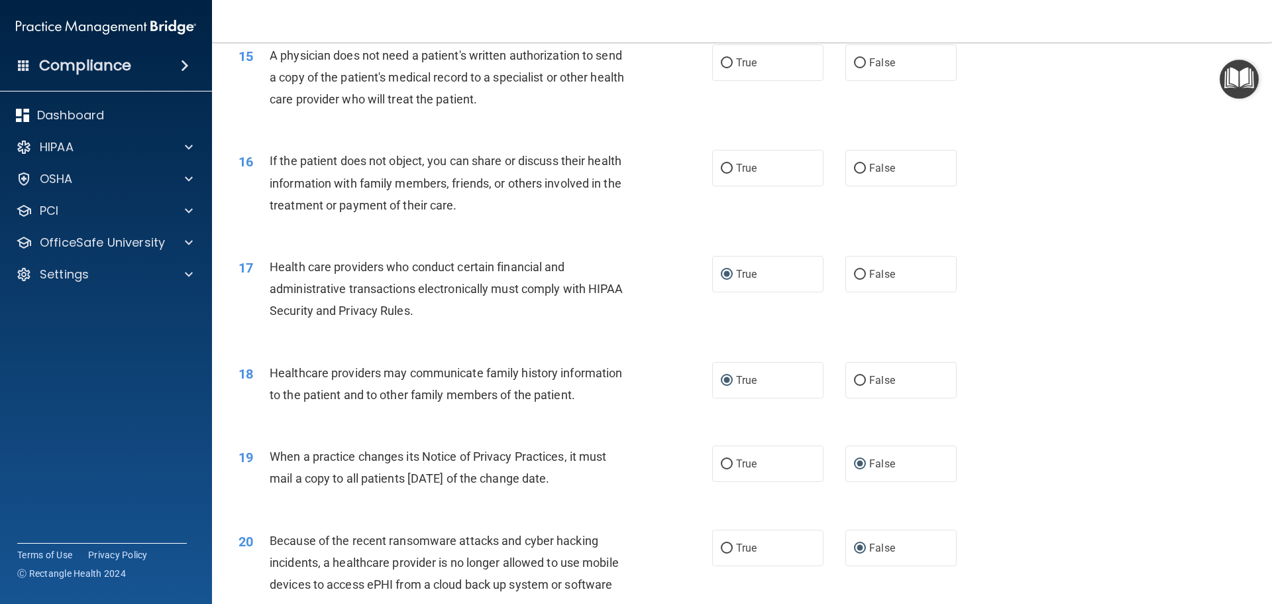
scroll to position [1421, 0]
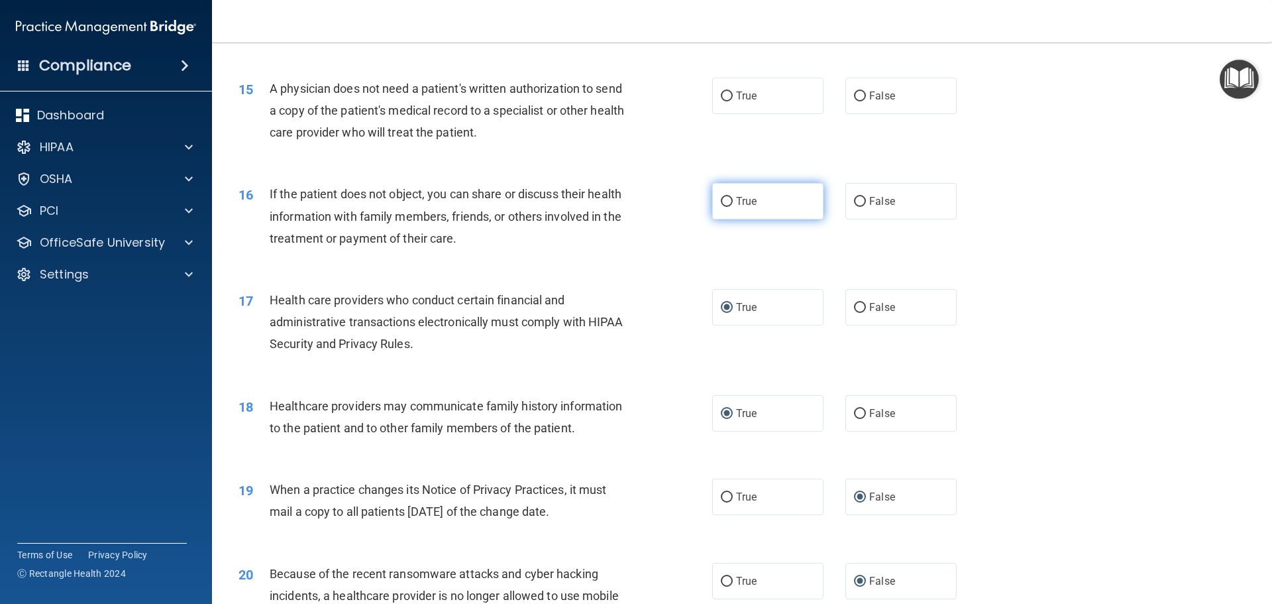
click at [724, 200] on input "True" at bounding box center [727, 202] width 12 height 10
radio input "true"
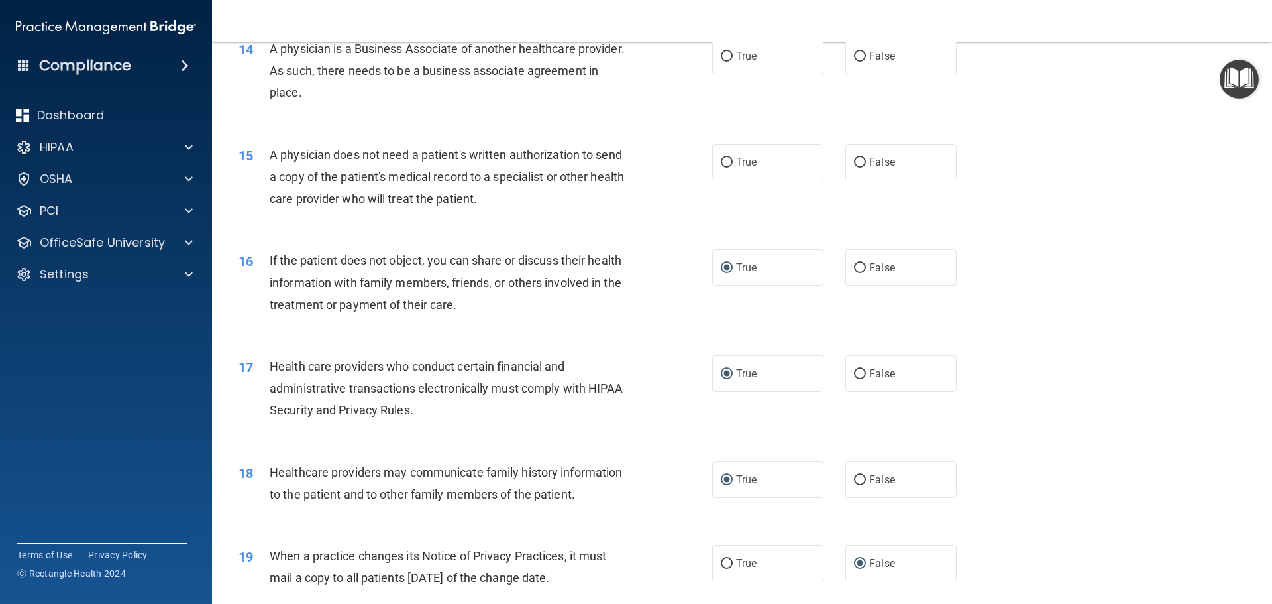
scroll to position [1288, 0]
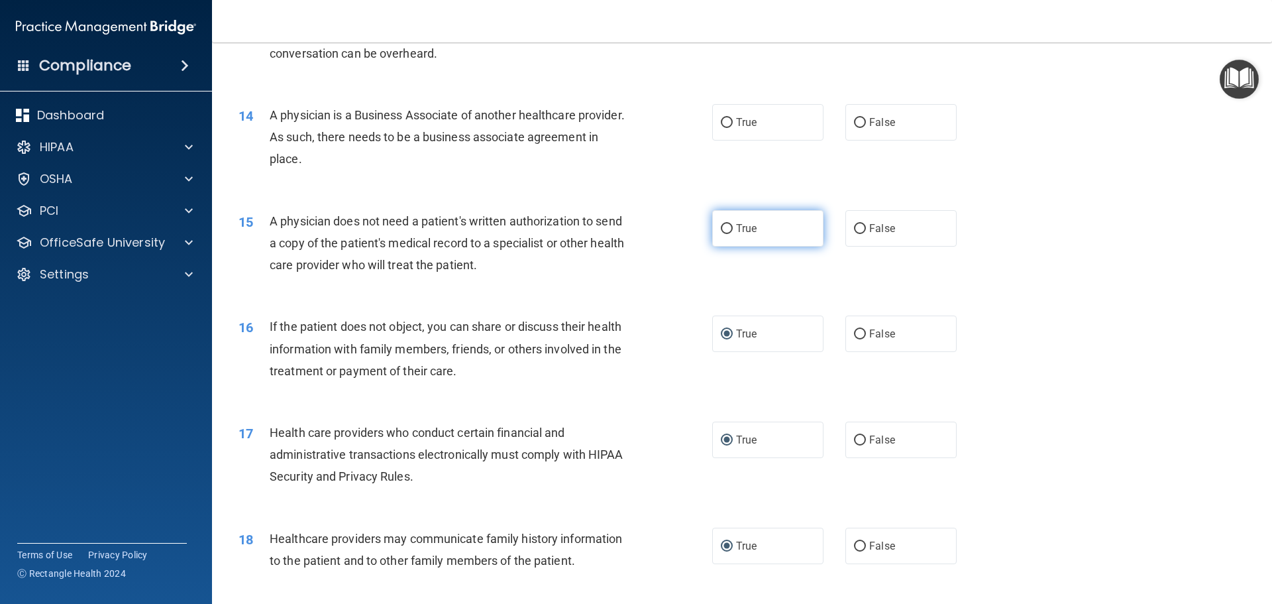
click at [722, 229] on input "True" at bounding box center [727, 229] width 12 height 10
radio input "true"
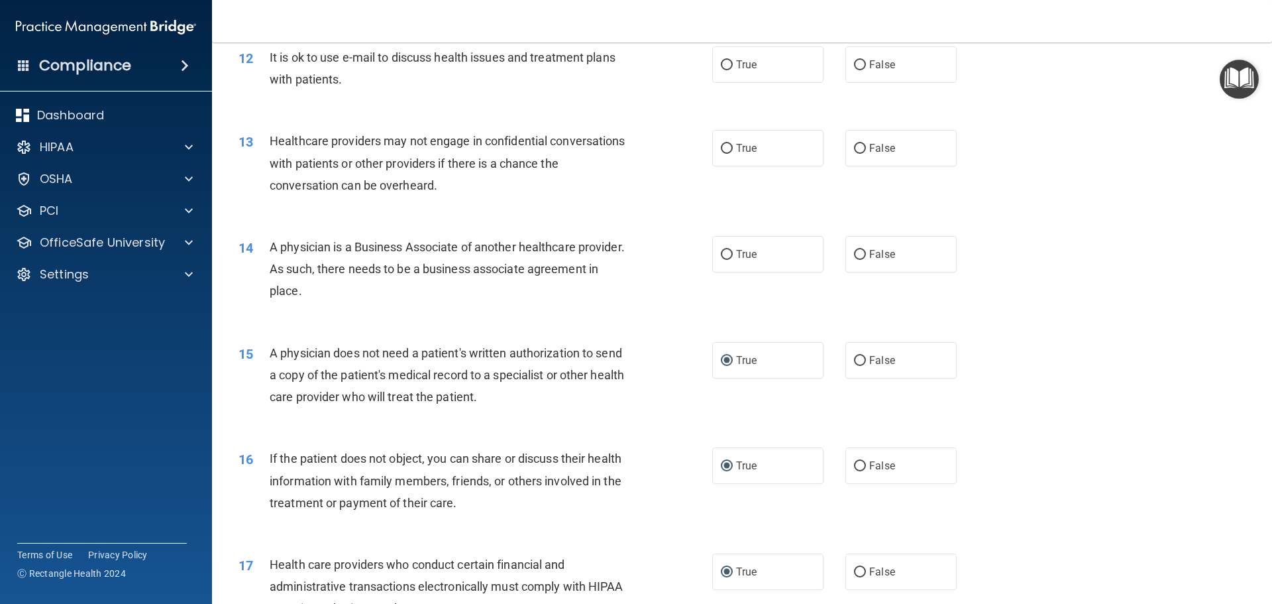
scroll to position [1156, 0]
click at [854, 258] on input "False" at bounding box center [860, 255] width 12 height 10
radio input "true"
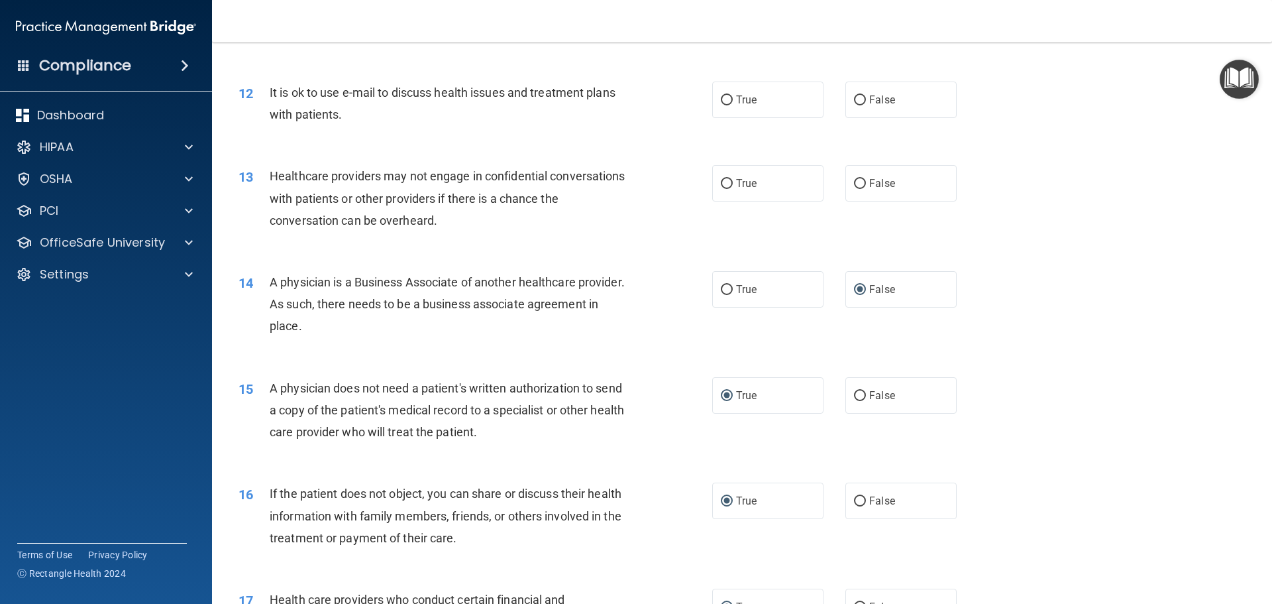
scroll to position [1089, 0]
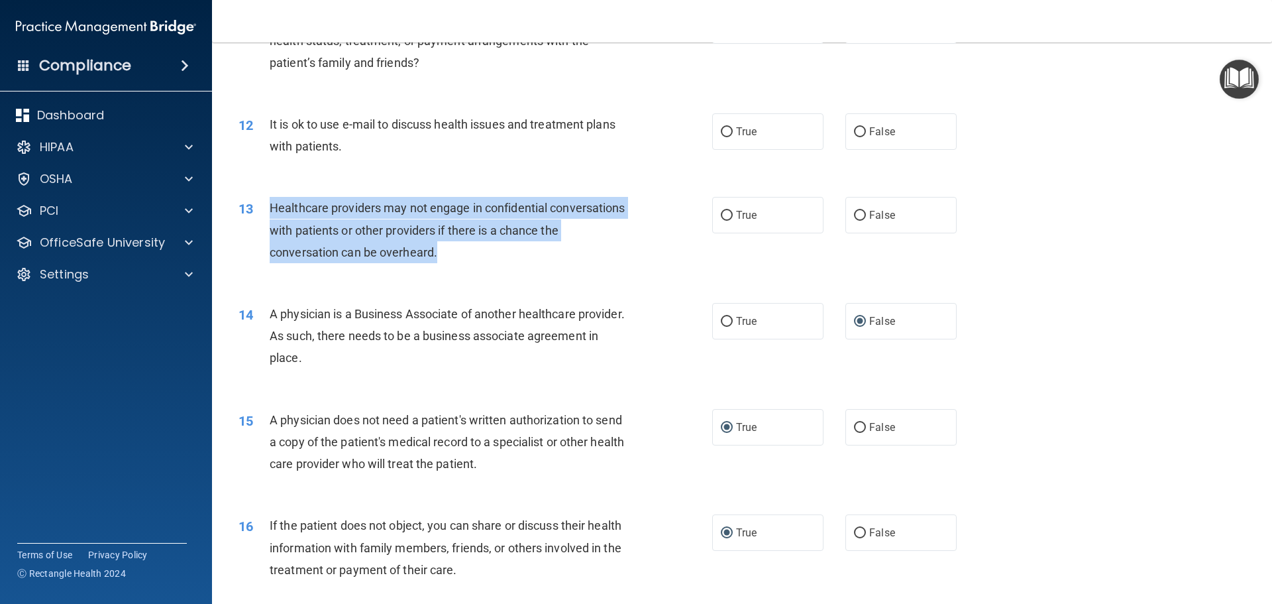
drag, startPoint x: 270, startPoint y: 207, endPoint x: 522, endPoint y: 251, distance: 256.3
click at [522, 251] on div "Healthcare providers may not engage in confidential conversations with patients…" at bounding box center [455, 230] width 370 height 66
copy span "Healthcare providers may not engage in confidential conversations with patients…"
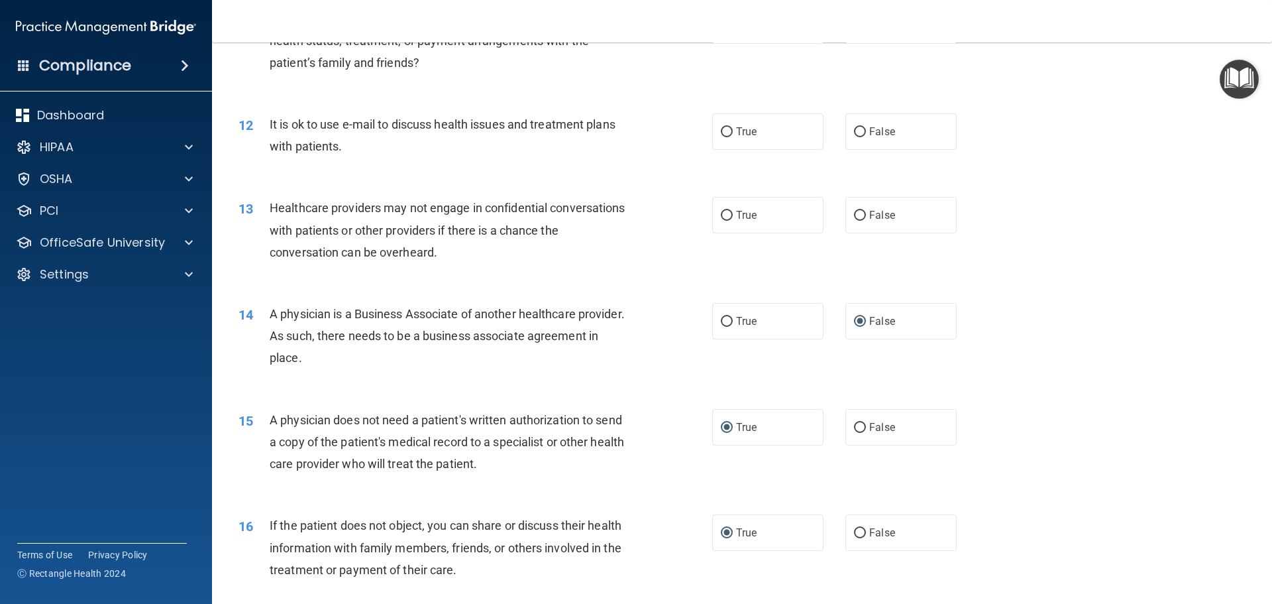
click at [641, 188] on div "13 Healthcare providers may not engage in confidential conversations with patie…" at bounding box center [742, 233] width 1027 height 106
click at [724, 215] on input "True" at bounding box center [727, 216] width 12 height 10
radio input "true"
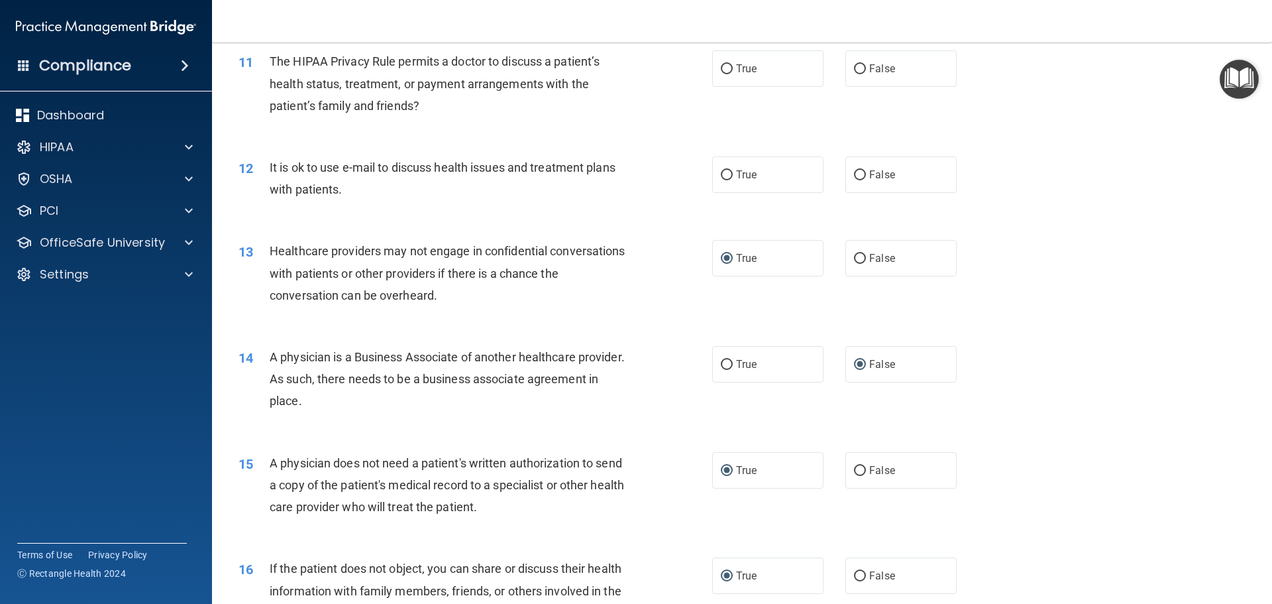
scroll to position [1023, 0]
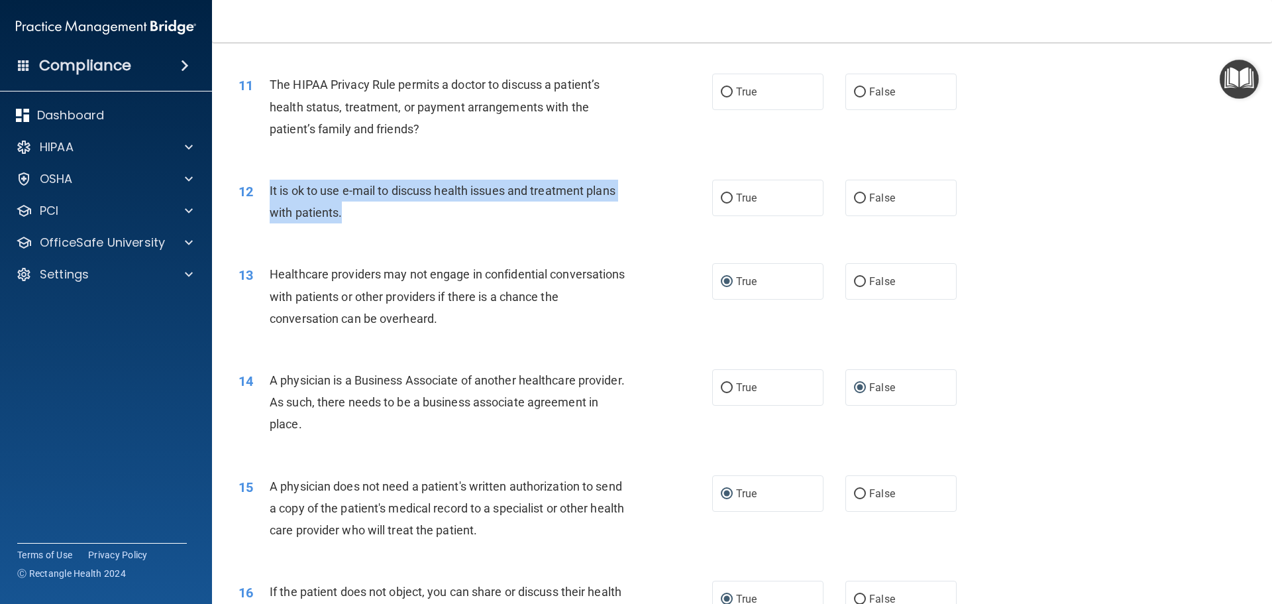
drag, startPoint x: 270, startPoint y: 188, endPoint x: 352, endPoint y: 216, distance: 87.0
click at [352, 216] on div "It is ok to use e-mail to discuss health issues and treatment plans with patien…" at bounding box center [455, 202] width 370 height 44
copy span "It is ok to use e-mail to discuss health issues and treatment plans with patien…"
click at [726, 197] on input "True" at bounding box center [727, 198] width 12 height 10
radio input "true"
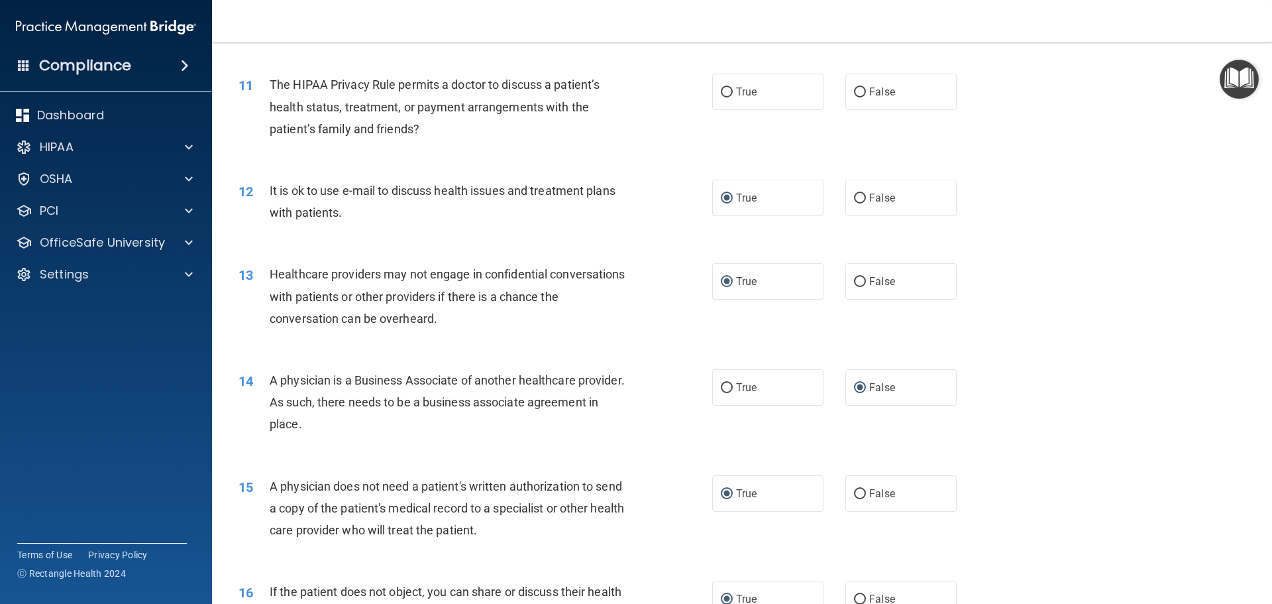
click at [598, 246] on div "13 Healthcare providers may not engage in confidential conversations with patie…" at bounding box center [742, 299] width 1027 height 106
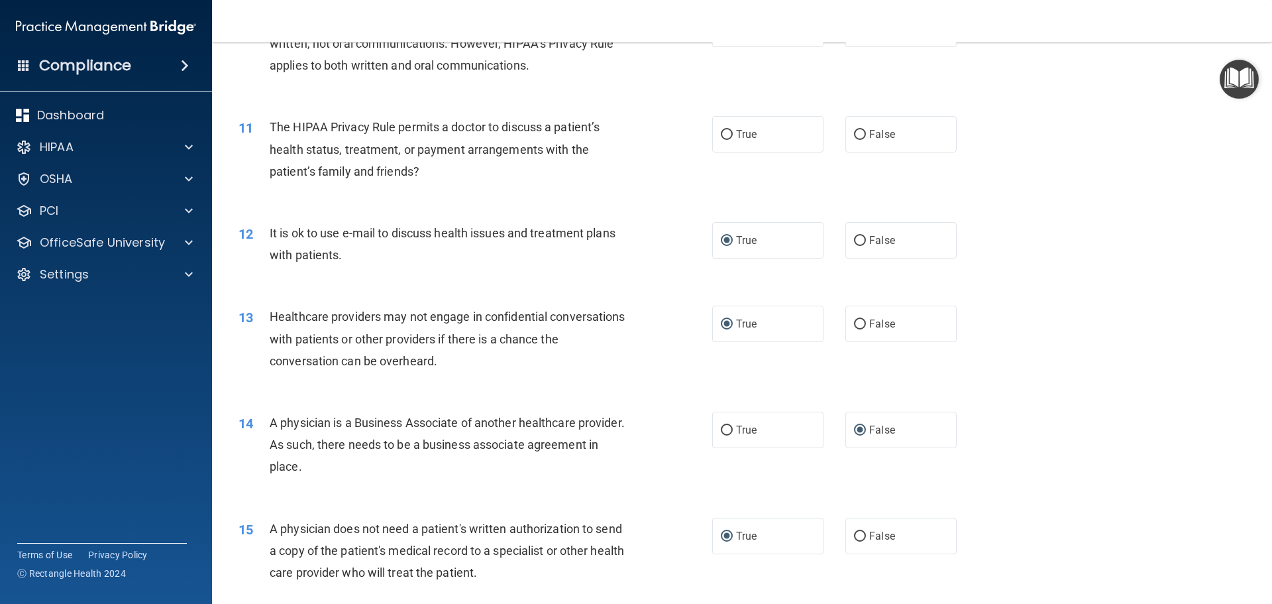
scroll to position [957, 0]
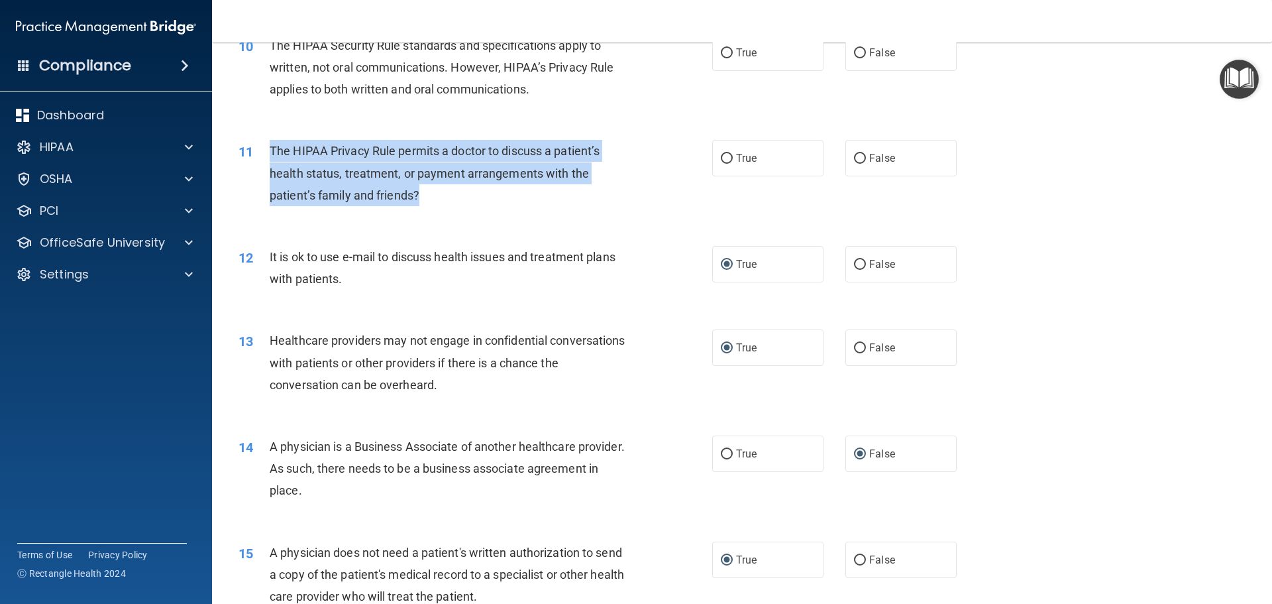
drag, startPoint x: 272, startPoint y: 149, endPoint x: 451, endPoint y: 196, distance: 185.0
click at [449, 195] on div "The HIPAA Privacy Rule permits a doctor to discuss a patient’s health status, t…" at bounding box center [455, 173] width 370 height 66
click at [721, 160] on input "True" at bounding box center [727, 159] width 12 height 10
radio input "true"
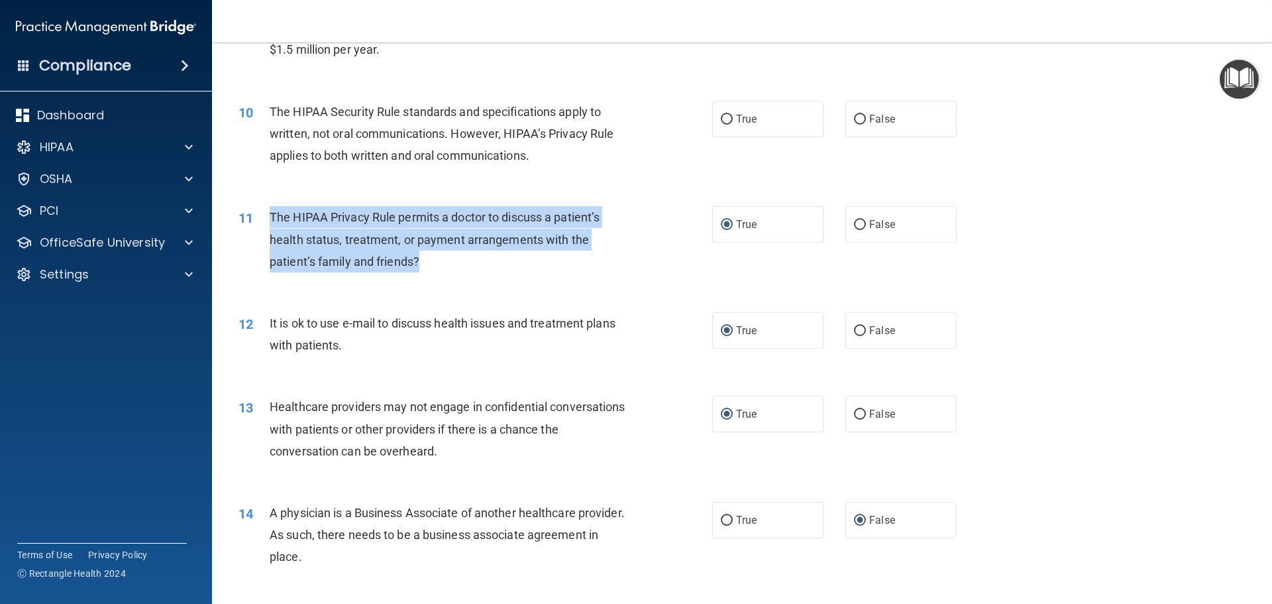
scroll to position [824, 0]
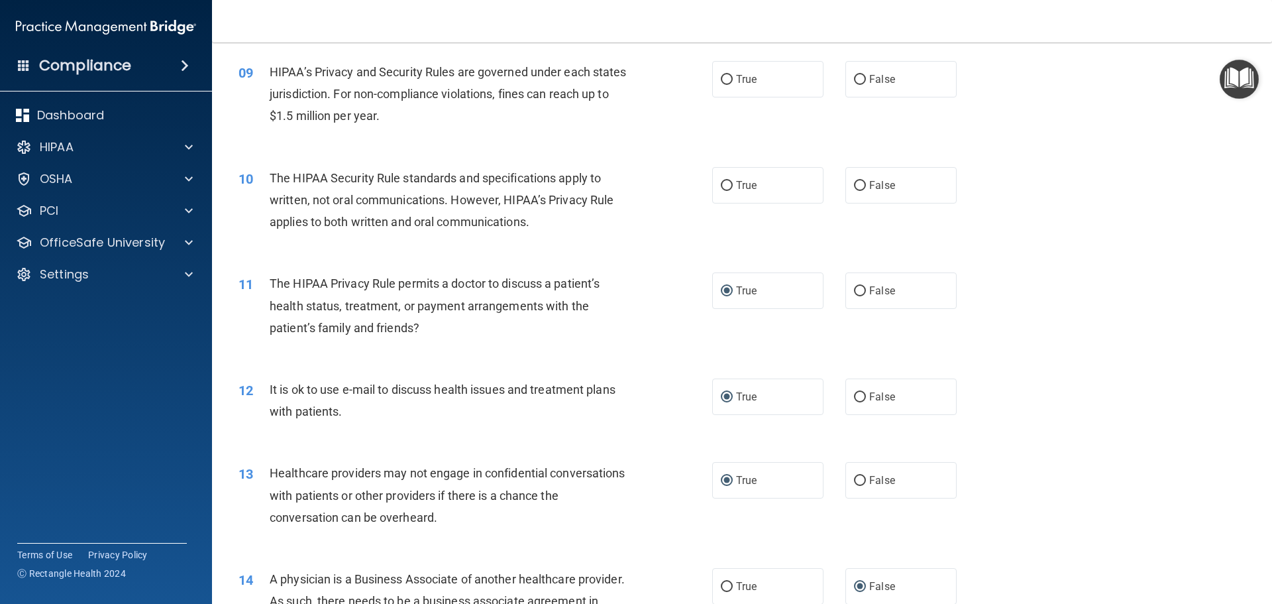
click at [616, 223] on div "The HIPAA Security Rule standards and specifications apply to written, not oral…" at bounding box center [455, 200] width 370 height 66
click at [736, 182] on span "True" at bounding box center [746, 185] width 21 height 13
click at [733, 182] on input "True" at bounding box center [727, 186] width 12 height 10
radio input "true"
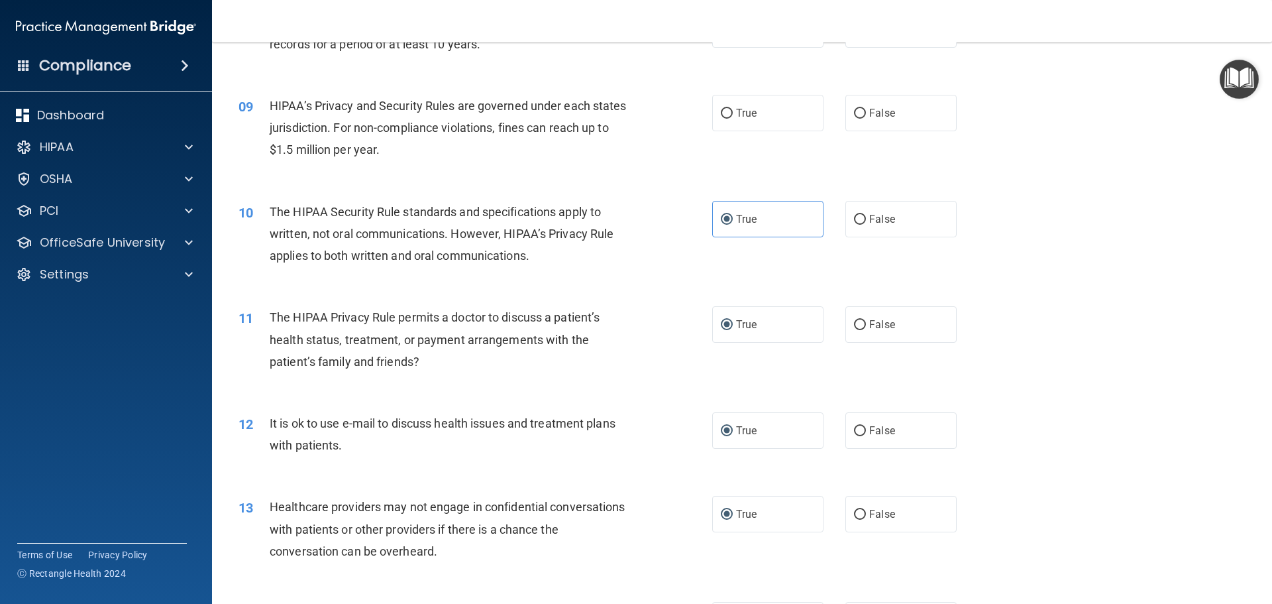
scroll to position [758, 0]
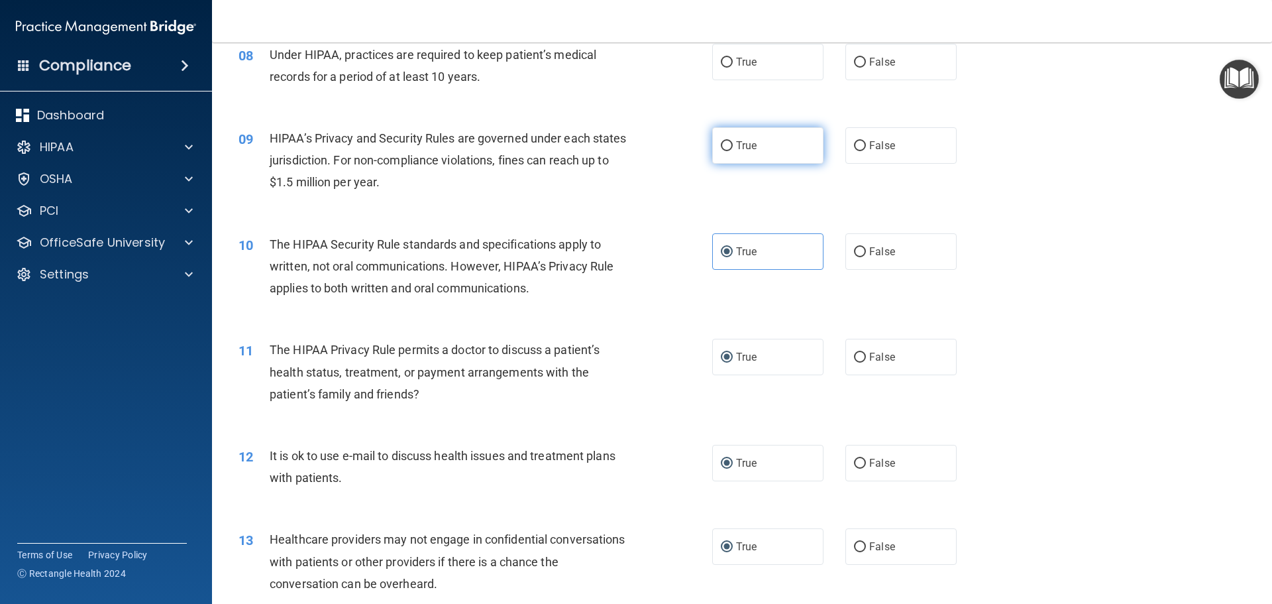
click at [721, 146] on input "True" at bounding box center [727, 146] width 12 height 10
radio input "true"
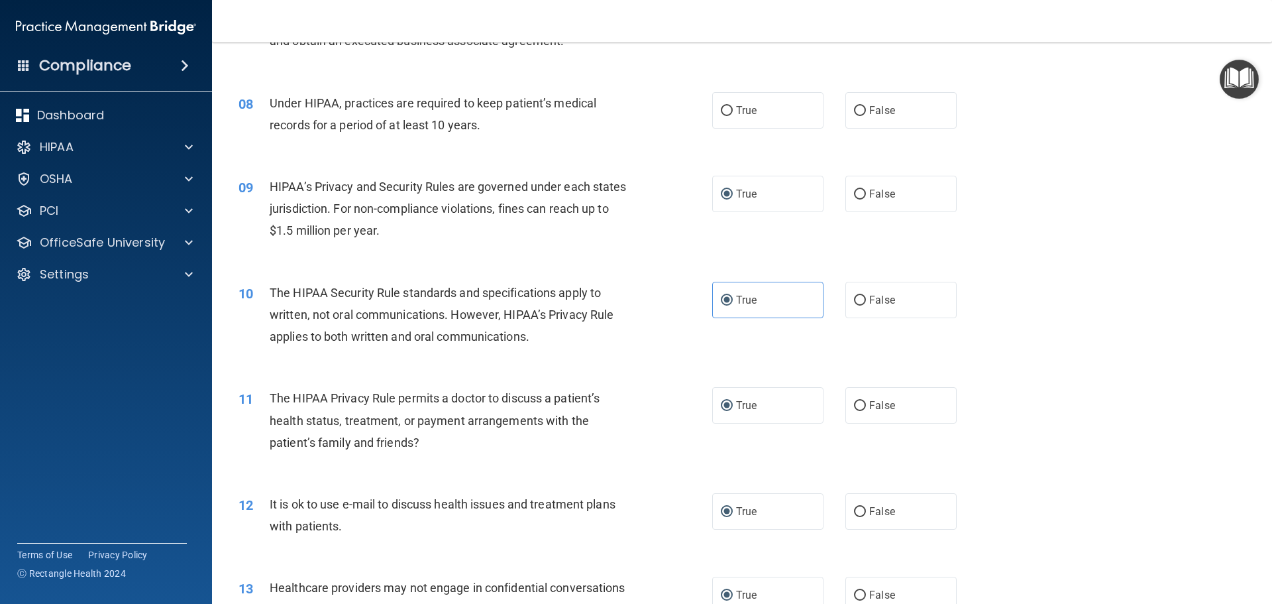
scroll to position [625, 0]
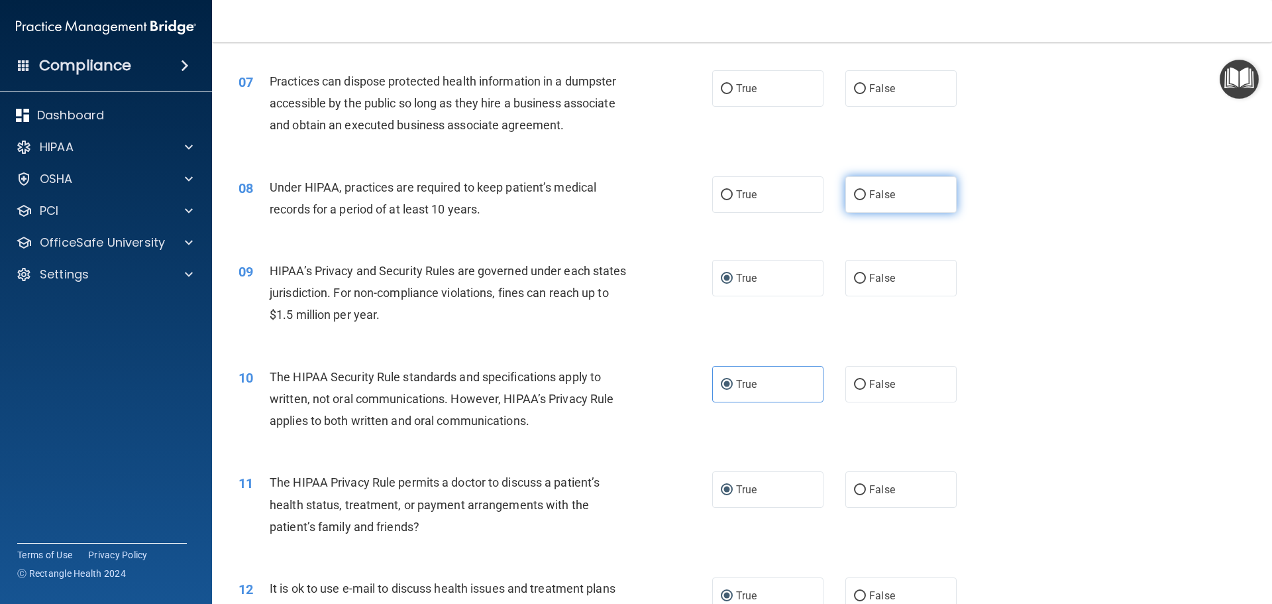
click at [854, 195] on input "False" at bounding box center [860, 195] width 12 height 10
radio input "true"
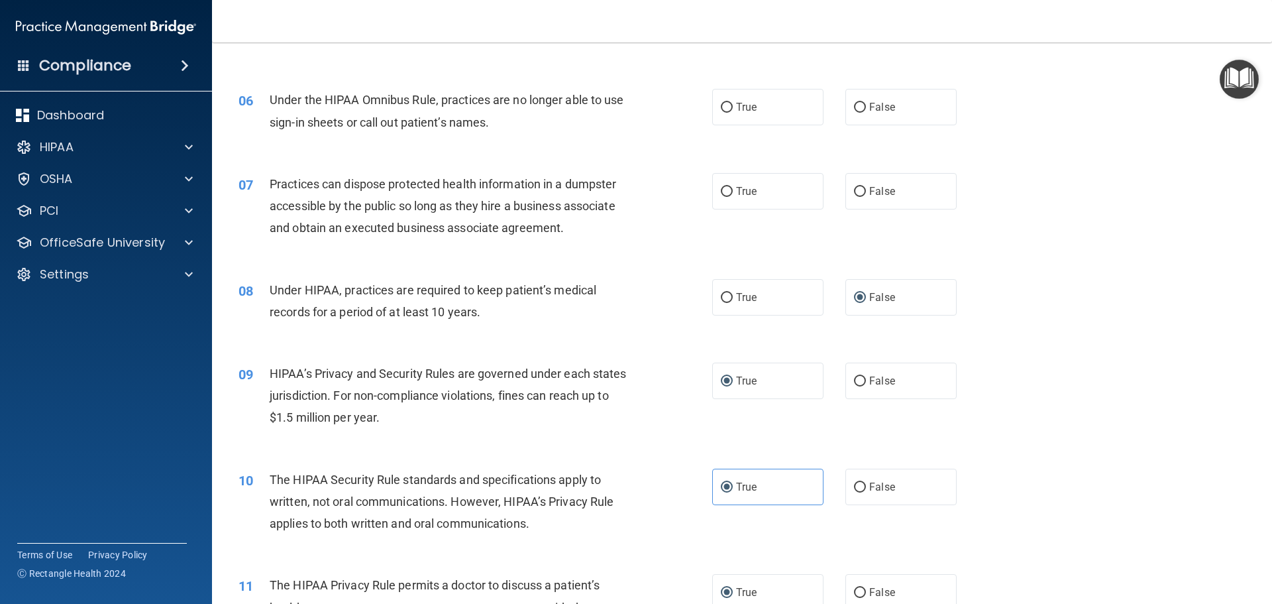
scroll to position [493, 0]
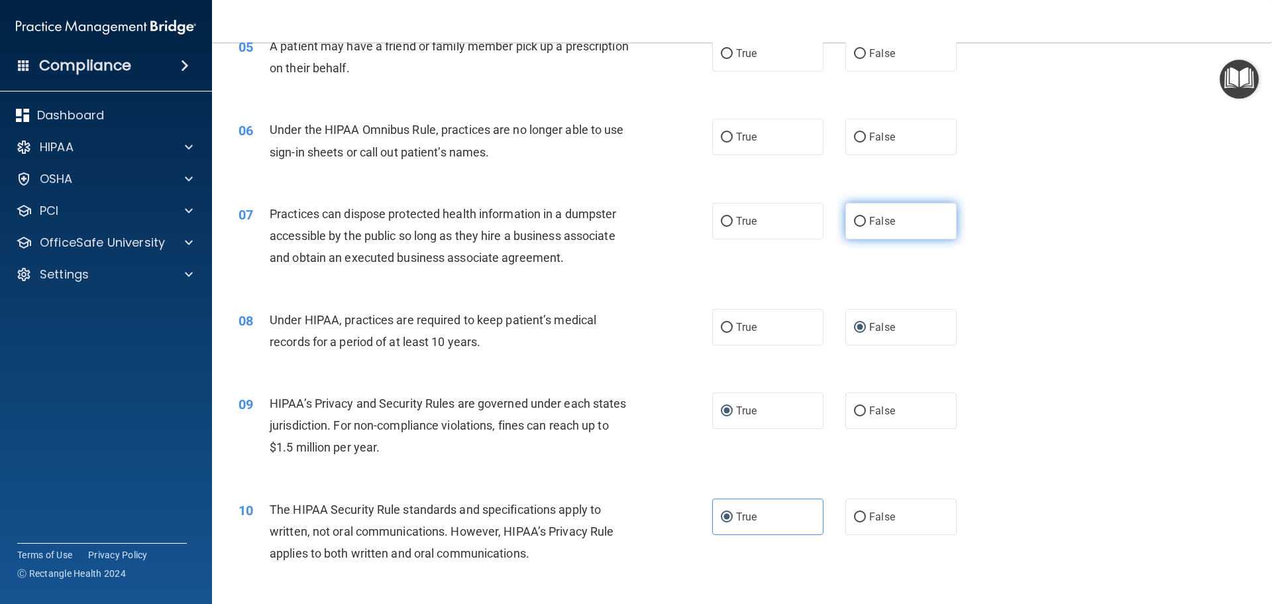
click at [854, 221] on input "False" at bounding box center [860, 222] width 12 height 10
radio input "true"
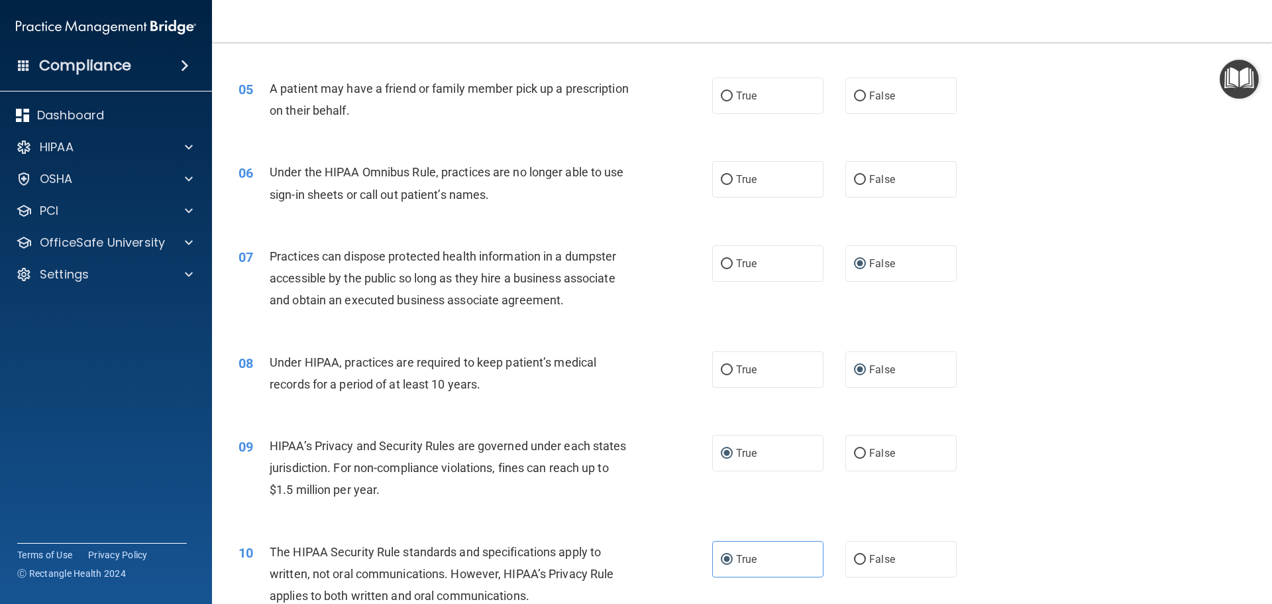
scroll to position [427, 0]
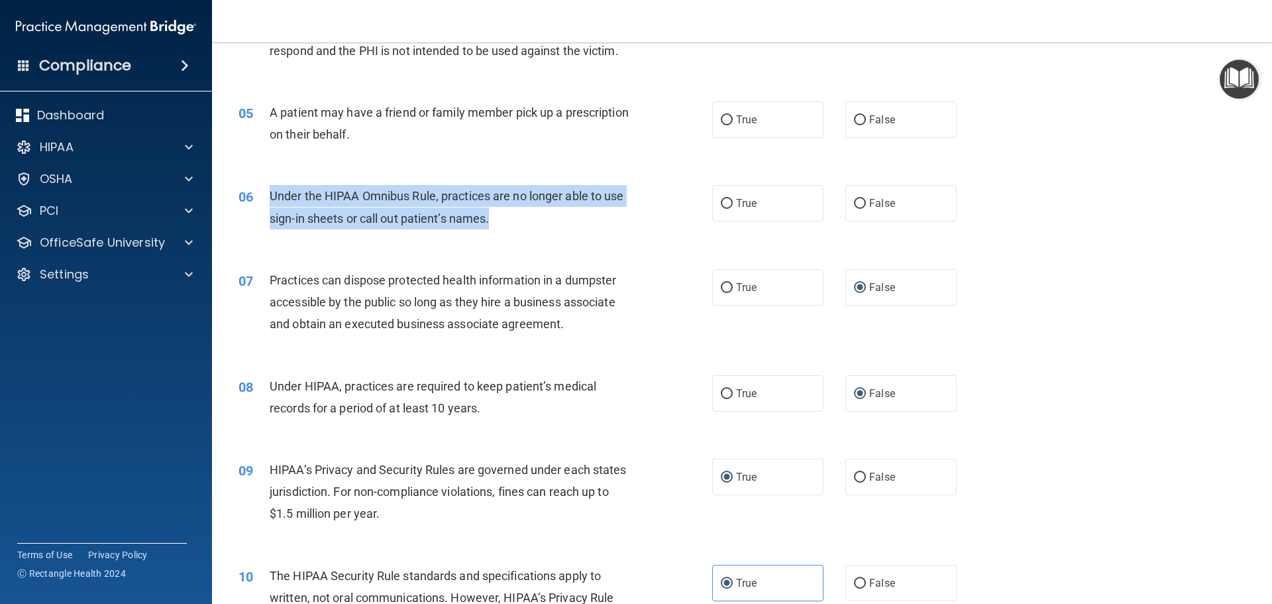
drag, startPoint x: 270, startPoint y: 194, endPoint x: 532, endPoint y: 220, distance: 263.0
click at [532, 220] on div "Under the HIPAA Omnibus Rule, practices are no longer able to use sign-in sheet…" at bounding box center [455, 207] width 370 height 44
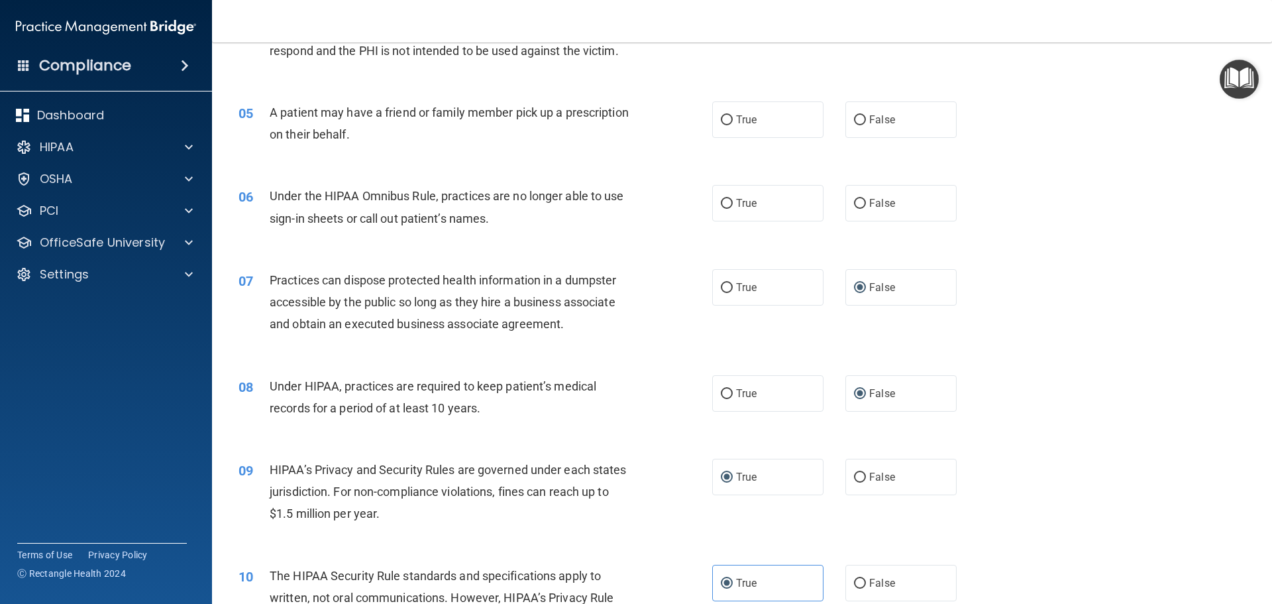
click at [566, 237] on div "06 Under the HIPAA Omnibus Rule, practices are no longer able to use sign-in sh…" at bounding box center [742, 209] width 1027 height 83
click at [854, 204] on input "False" at bounding box center [860, 204] width 12 height 10
radio input "true"
click at [721, 117] on input "True" at bounding box center [727, 120] width 12 height 10
radio input "true"
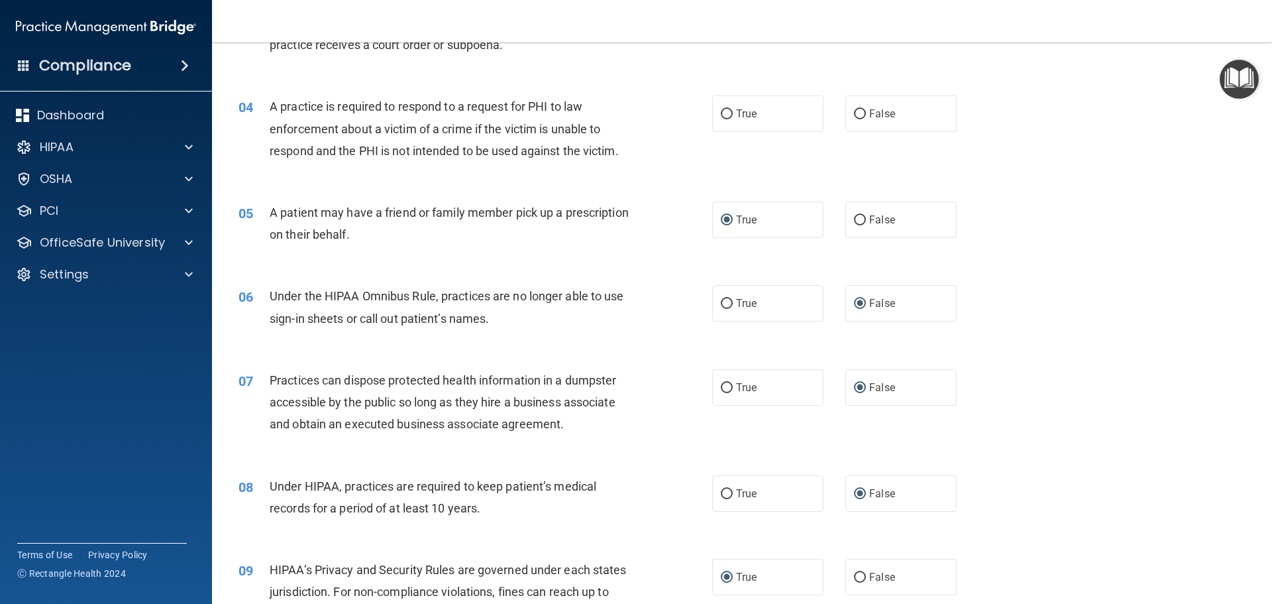
scroll to position [294, 0]
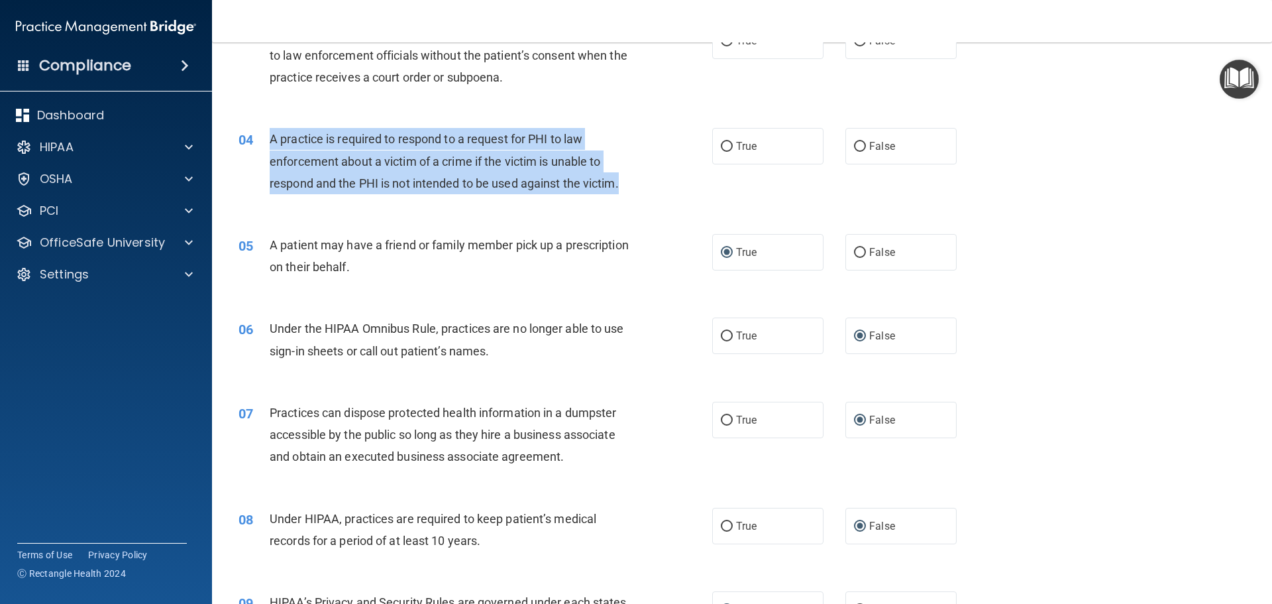
drag, startPoint x: 270, startPoint y: 138, endPoint x: 669, endPoint y: 176, distance: 400.7
click at [669, 176] on div "04 A practice is required to respond to a request for PHI to law enforcement ab…" at bounding box center [476, 164] width 514 height 73
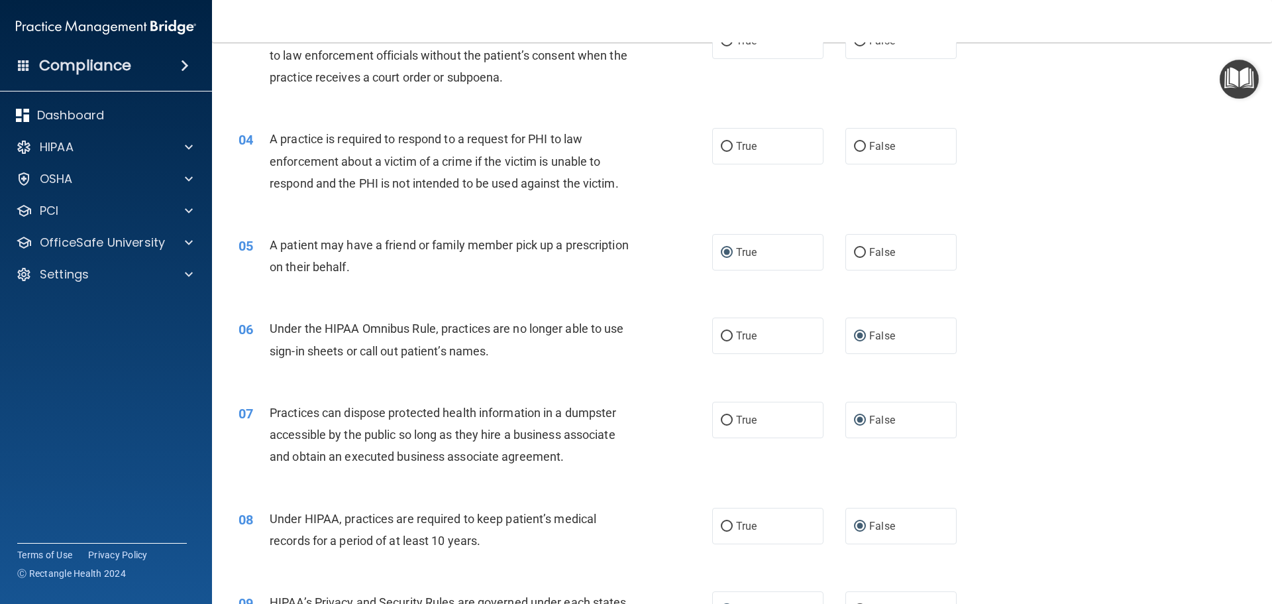
click at [382, 219] on div "05 A patient may have a friend or family member pick up a prescription on their…" at bounding box center [742, 258] width 1027 height 83
click at [724, 147] on input "True" at bounding box center [727, 147] width 12 height 10
radio input "true"
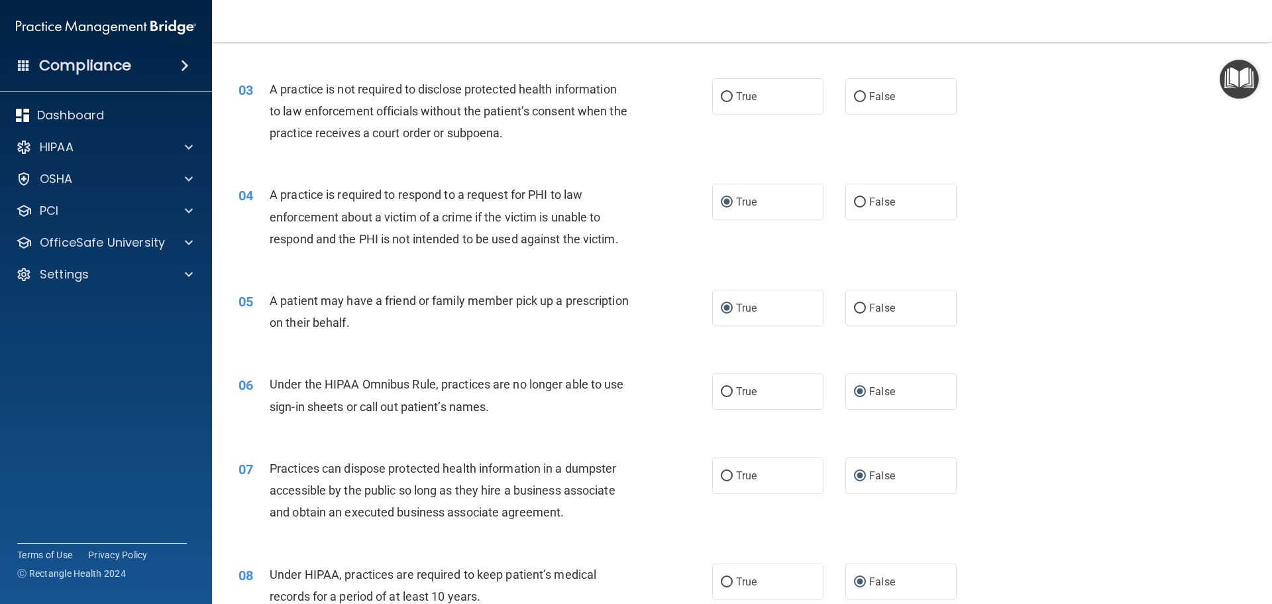
scroll to position [162, 0]
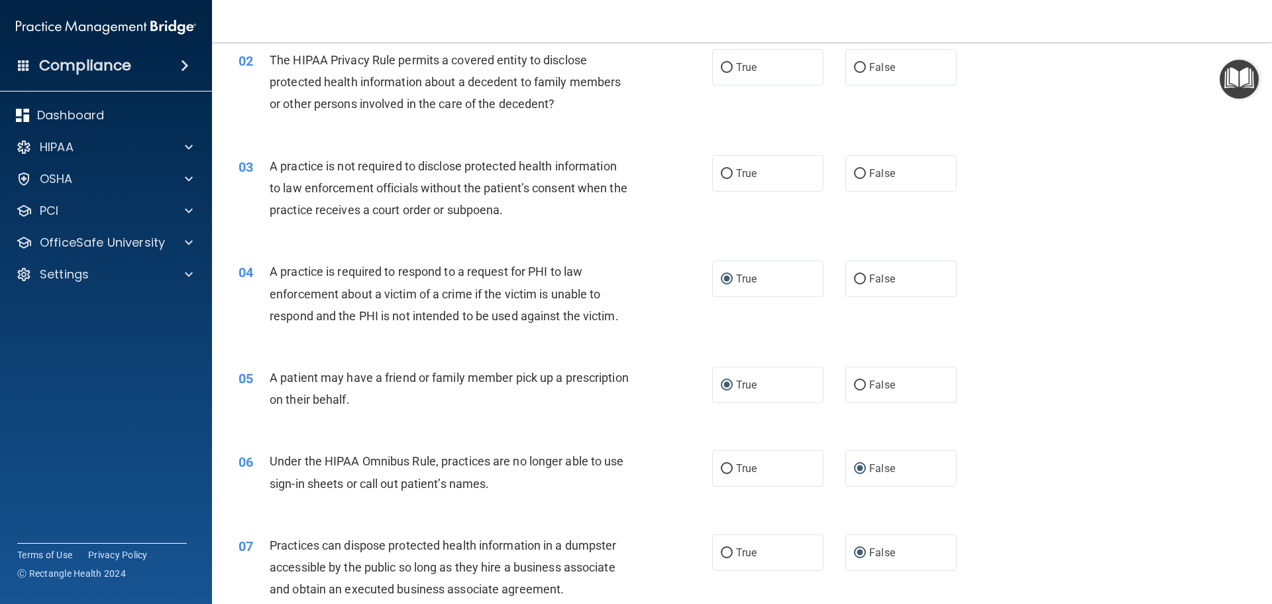
click at [287, 172] on span "A practice is not required to disclose protected health information to law enfo…" at bounding box center [449, 188] width 358 height 58
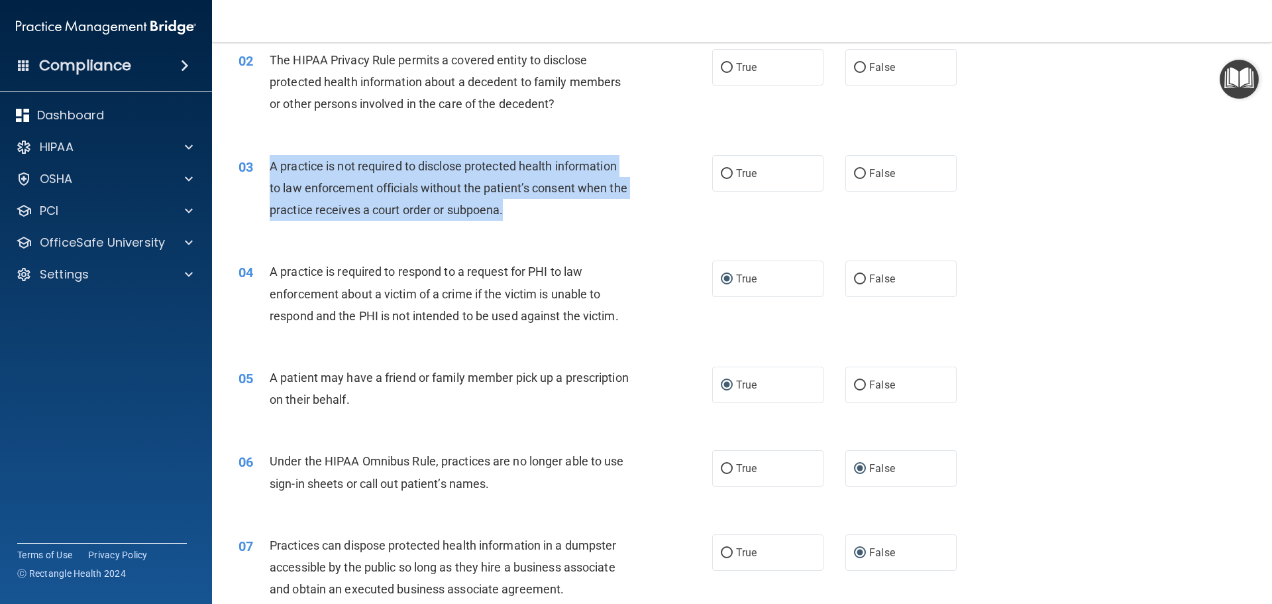
drag, startPoint x: 269, startPoint y: 166, endPoint x: 573, endPoint y: 208, distance: 307.0
click at [573, 208] on div "A practice is not required to disclose protected health information to law enfo…" at bounding box center [455, 188] width 370 height 66
click at [857, 173] on input "False" at bounding box center [860, 174] width 12 height 10
radio input "true"
click at [604, 205] on div "A practice is not required to disclose protected health information to law enfo…" at bounding box center [455, 188] width 370 height 66
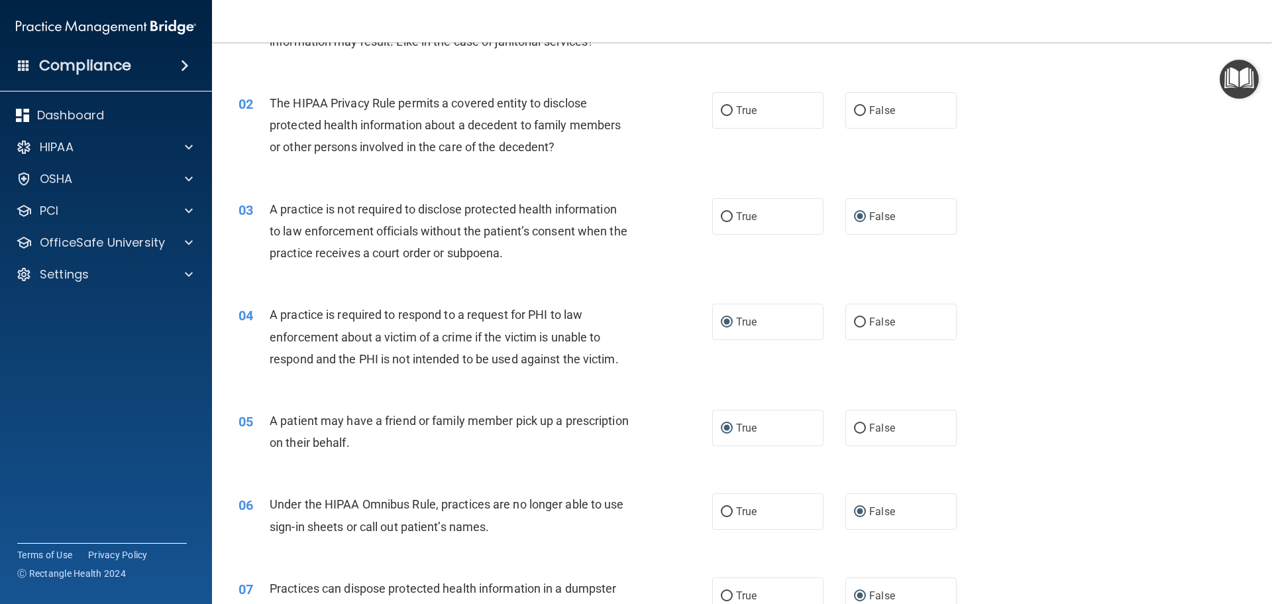
scroll to position [95, 0]
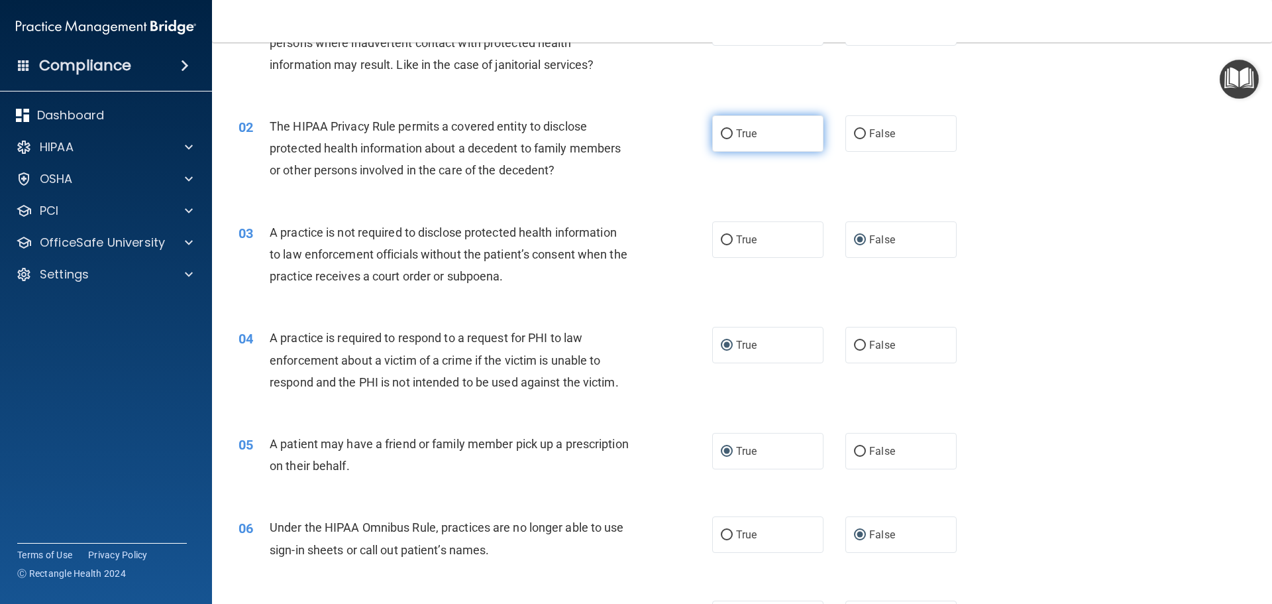
click at [721, 135] on input "True" at bounding box center [727, 134] width 12 height 10
radio input "true"
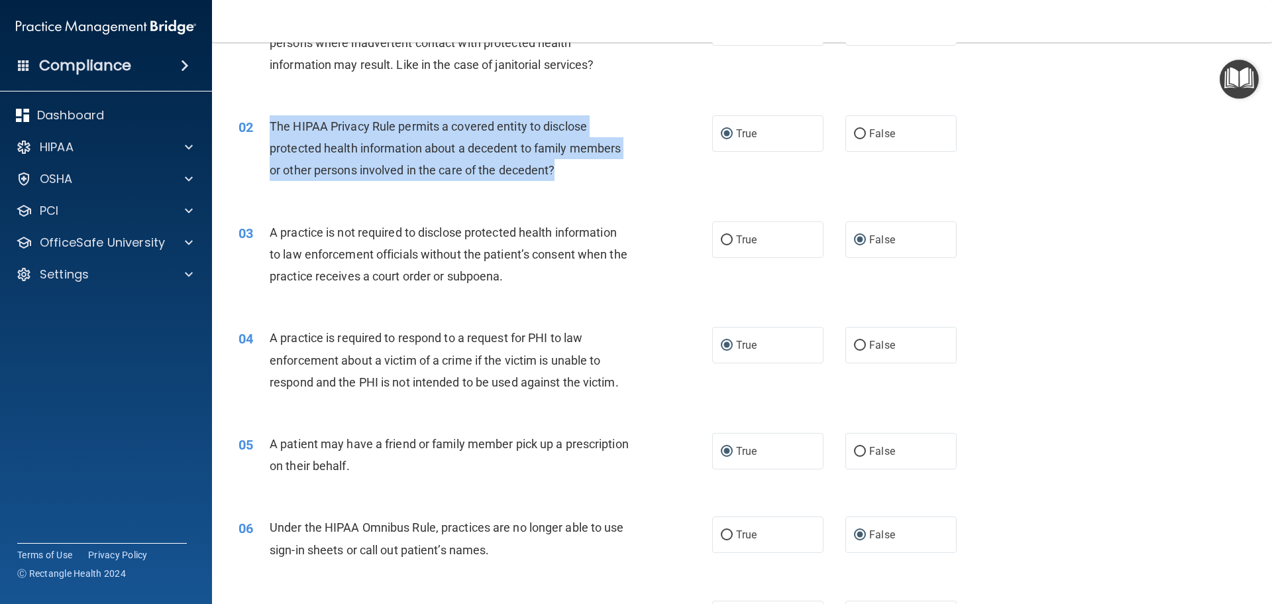
drag, startPoint x: 270, startPoint y: 127, endPoint x: 605, endPoint y: 166, distance: 337.5
click at [605, 166] on div "The HIPAA Privacy Rule permits a covered entity to disclose protected health in…" at bounding box center [455, 148] width 370 height 66
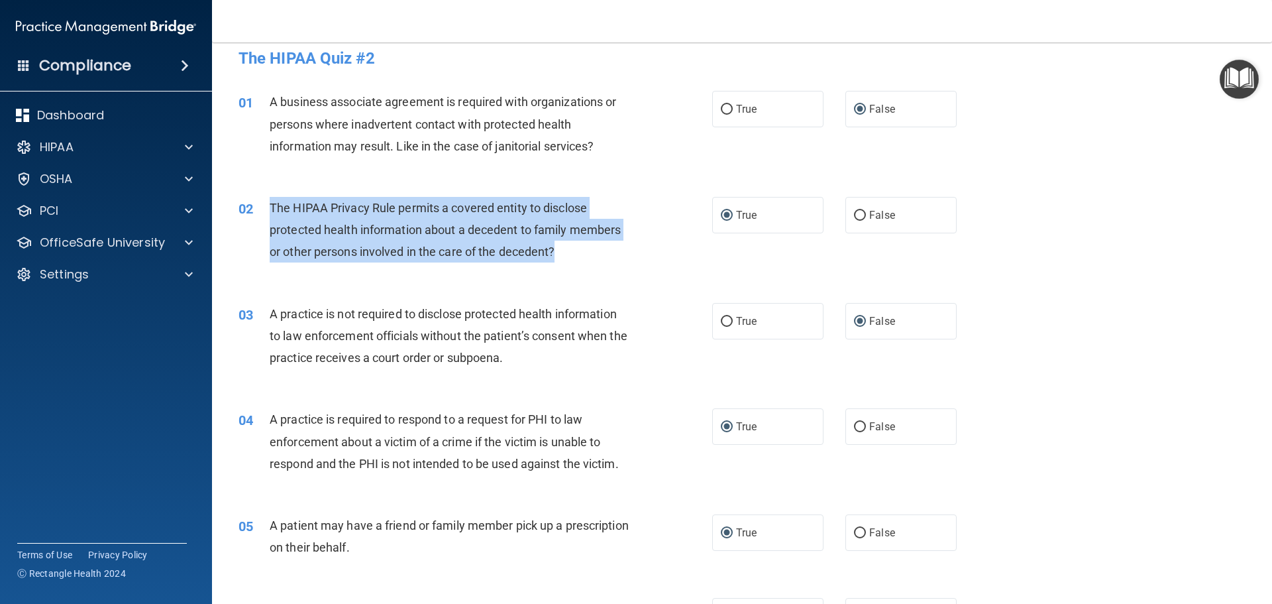
scroll to position [0, 0]
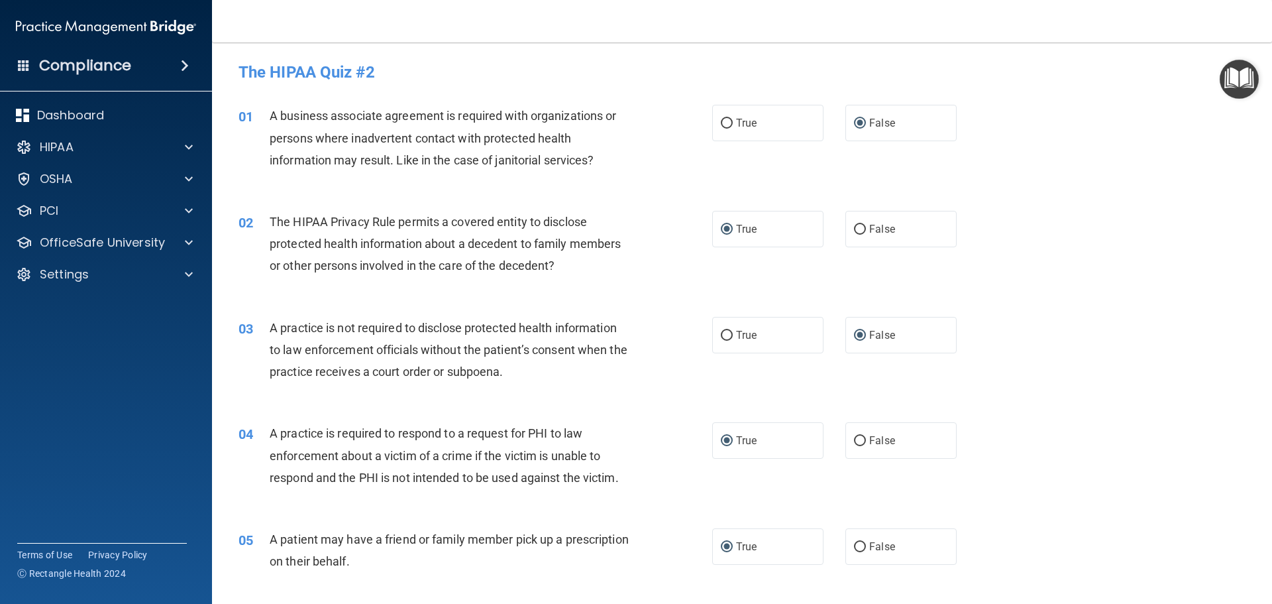
click at [1107, 331] on div "03 A practice is not required to disclose protected health information to law e…" at bounding box center [742, 353] width 1027 height 106
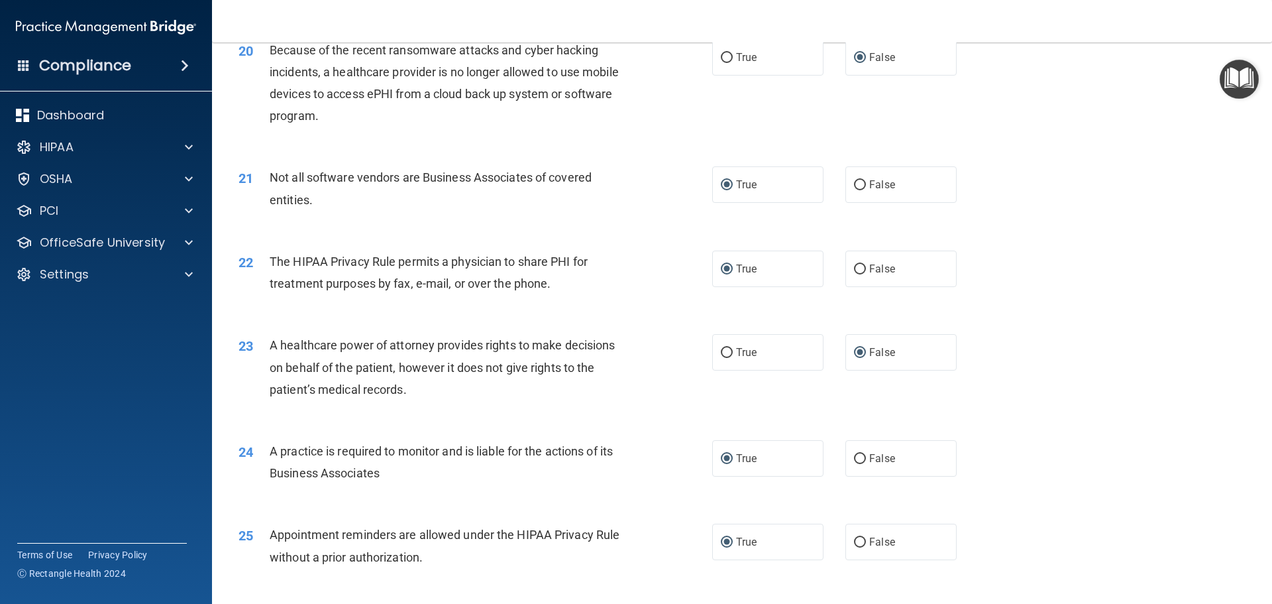
scroll to position [2481, 0]
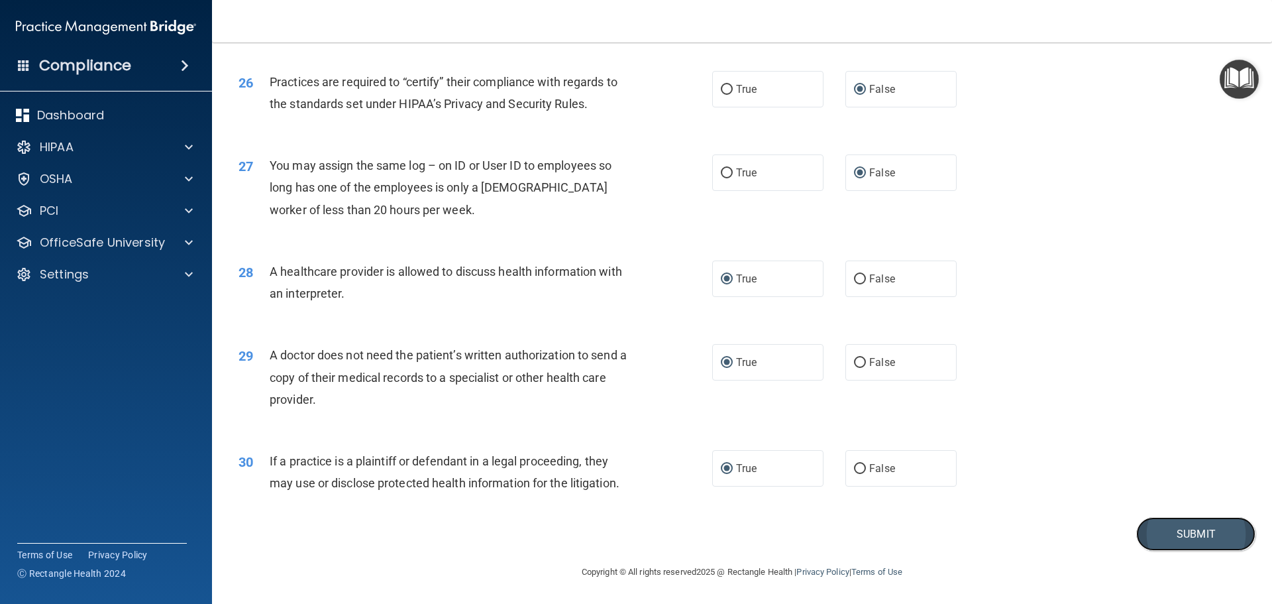
click at [1166, 531] on button "Submit" at bounding box center [1195, 534] width 119 height 34
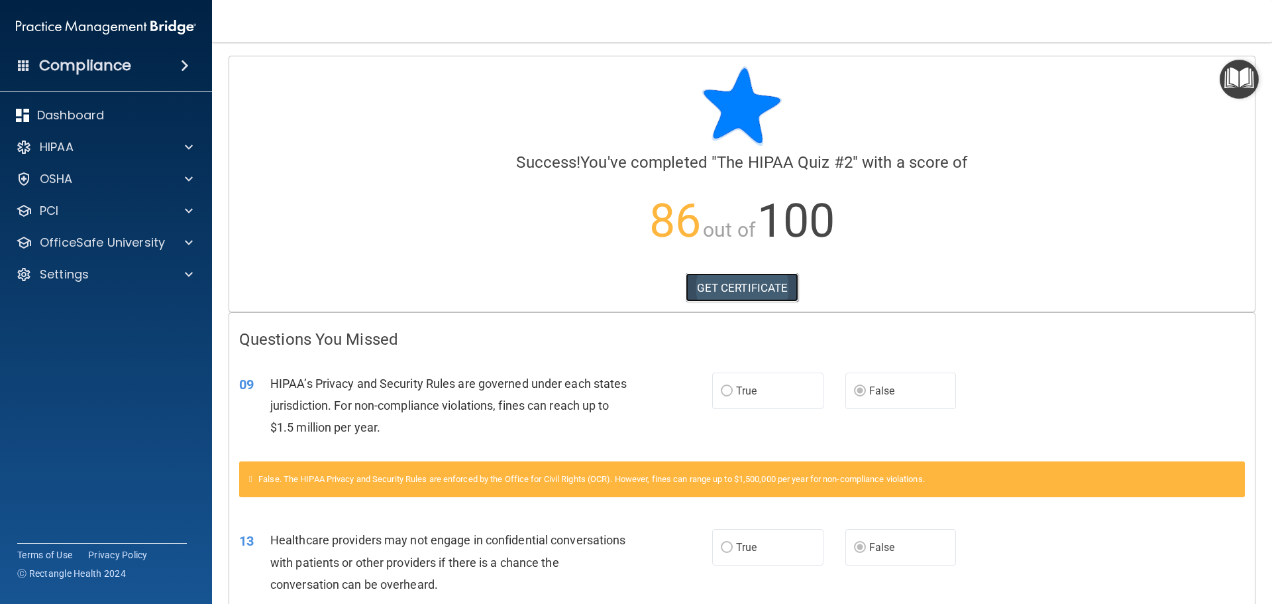
click at [741, 286] on link "GET CERTIFICATE" at bounding box center [742, 287] width 113 height 29
drag, startPoint x: 70, startPoint y: 249, endPoint x: 80, endPoint y: 248, distance: 9.4
click at [72, 249] on p "OfficeSafe University" at bounding box center [102, 243] width 125 height 16
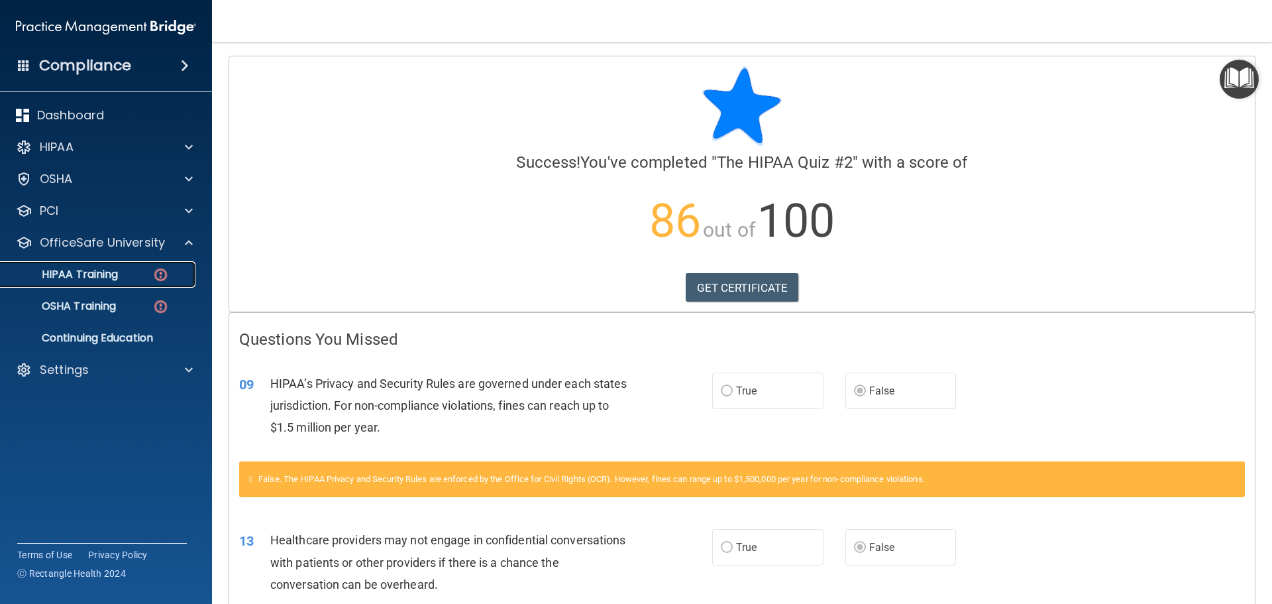
click at [116, 280] on p "HIPAA Training" at bounding box center [63, 274] width 109 height 13
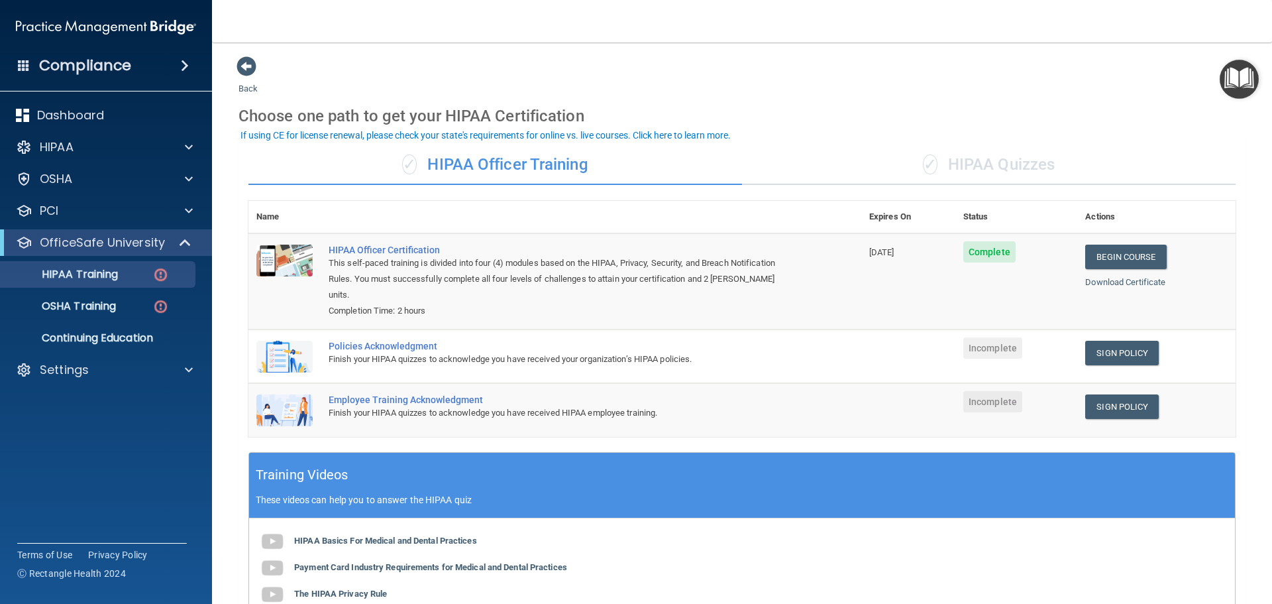
click at [991, 168] on div "✓ HIPAA Quizzes" at bounding box center [989, 165] width 494 height 40
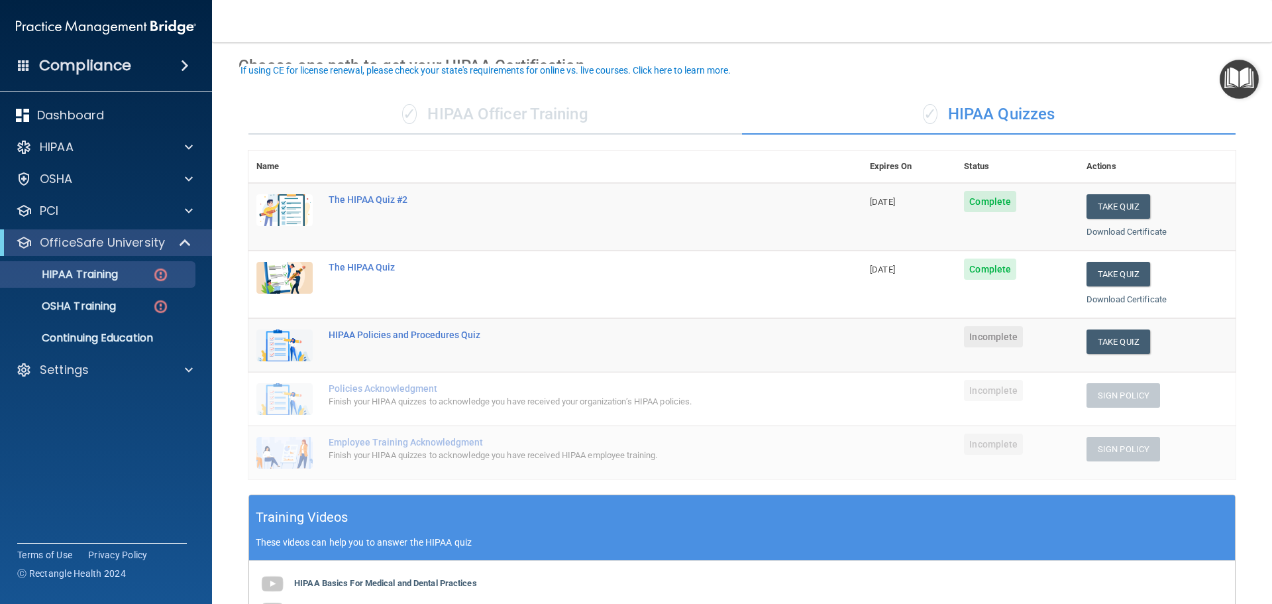
scroll to position [133, 0]
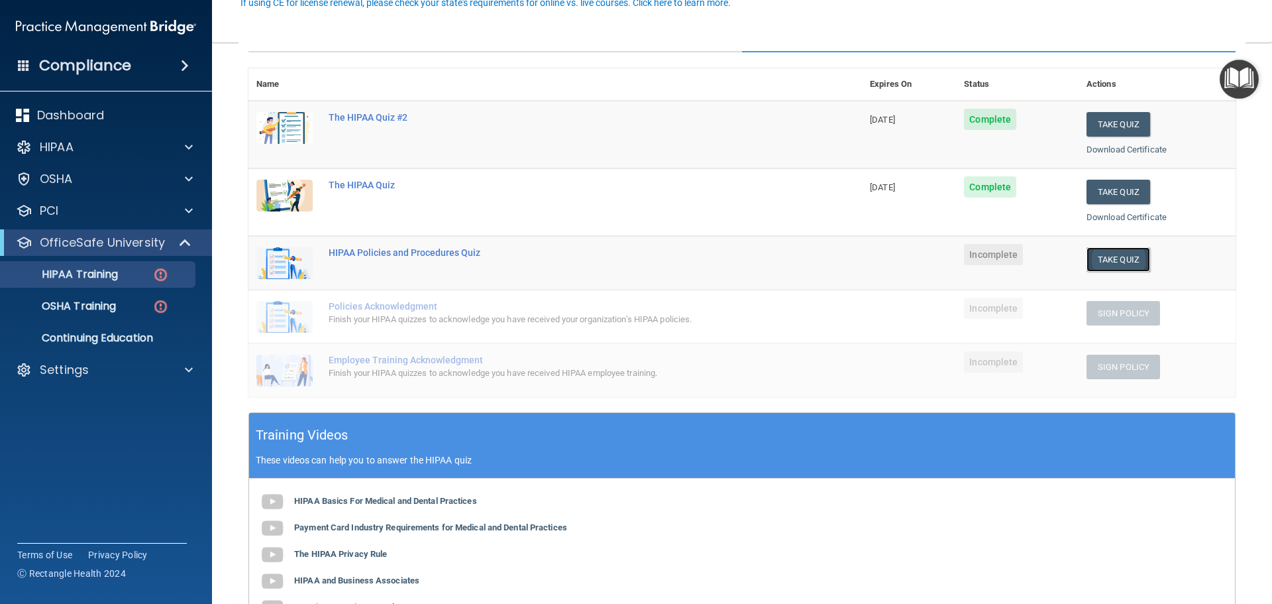
click at [1122, 258] on button "Take Quiz" at bounding box center [1119, 259] width 64 height 25
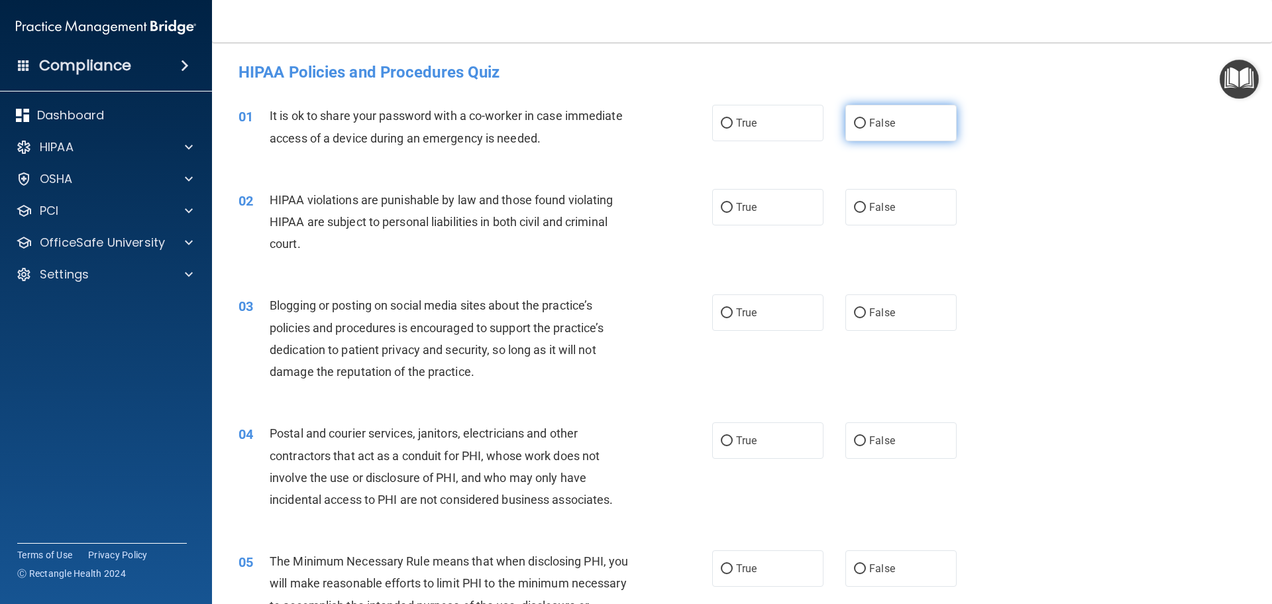
click at [854, 126] on input "False" at bounding box center [860, 124] width 12 height 10
radio input "true"
click at [722, 203] on input "True" at bounding box center [727, 208] width 12 height 10
radio input "true"
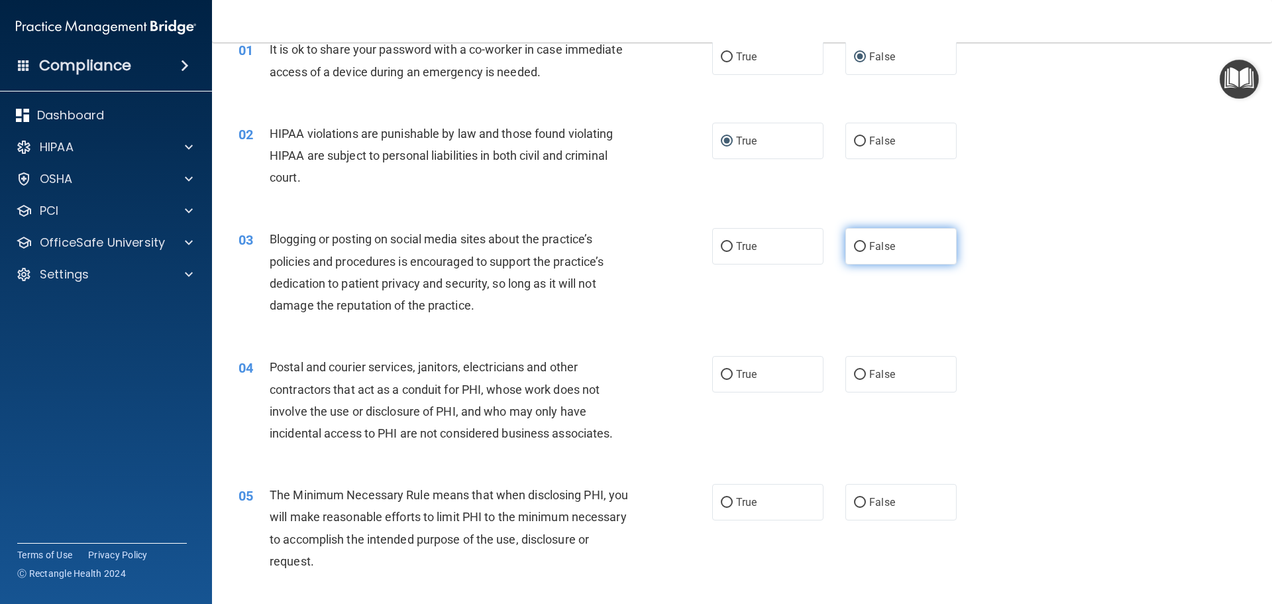
click at [854, 244] on input "False" at bounding box center [860, 247] width 12 height 10
radio input "true"
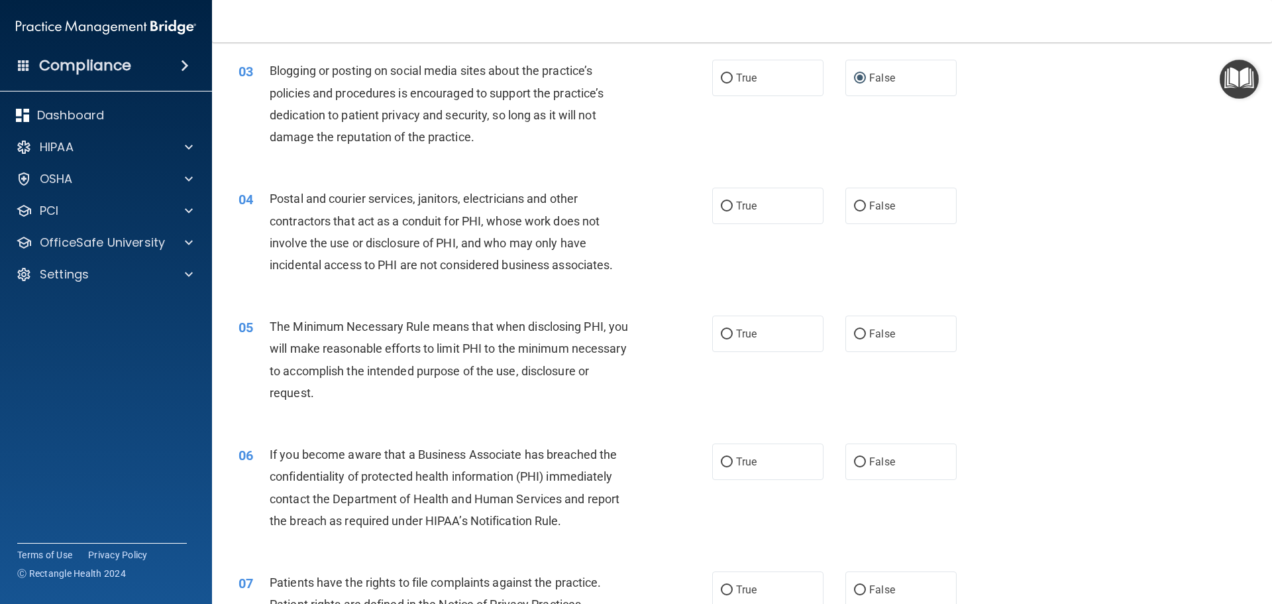
scroll to position [265, 0]
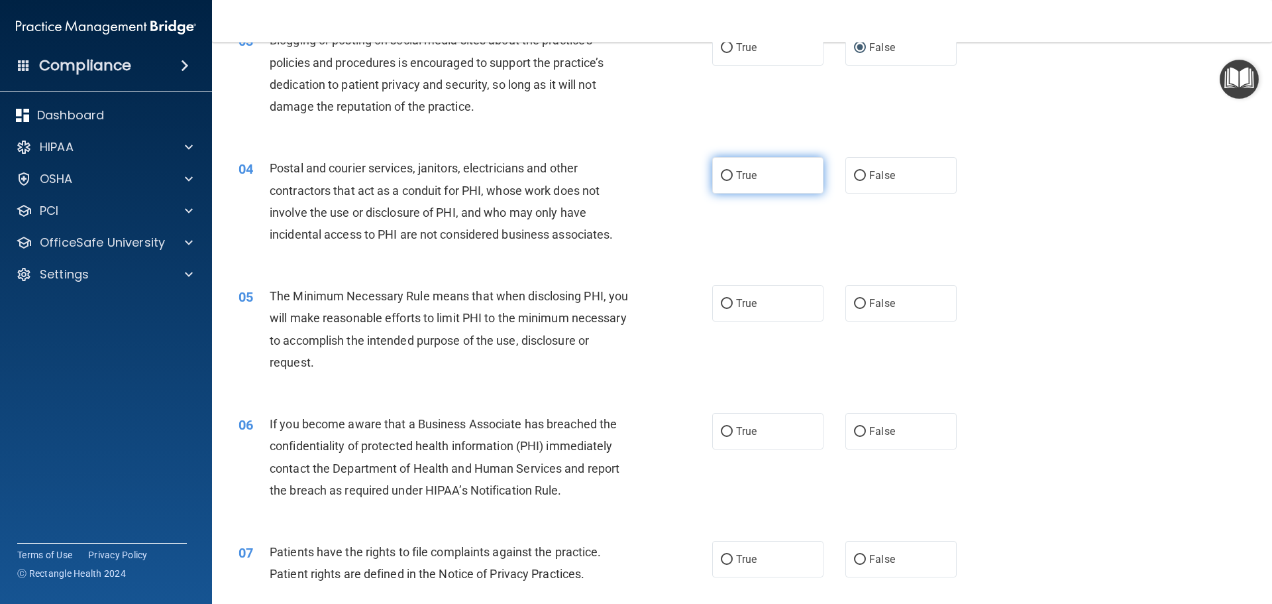
click at [721, 172] on input "True" at bounding box center [727, 176] width 12 height 10
radio input "true"
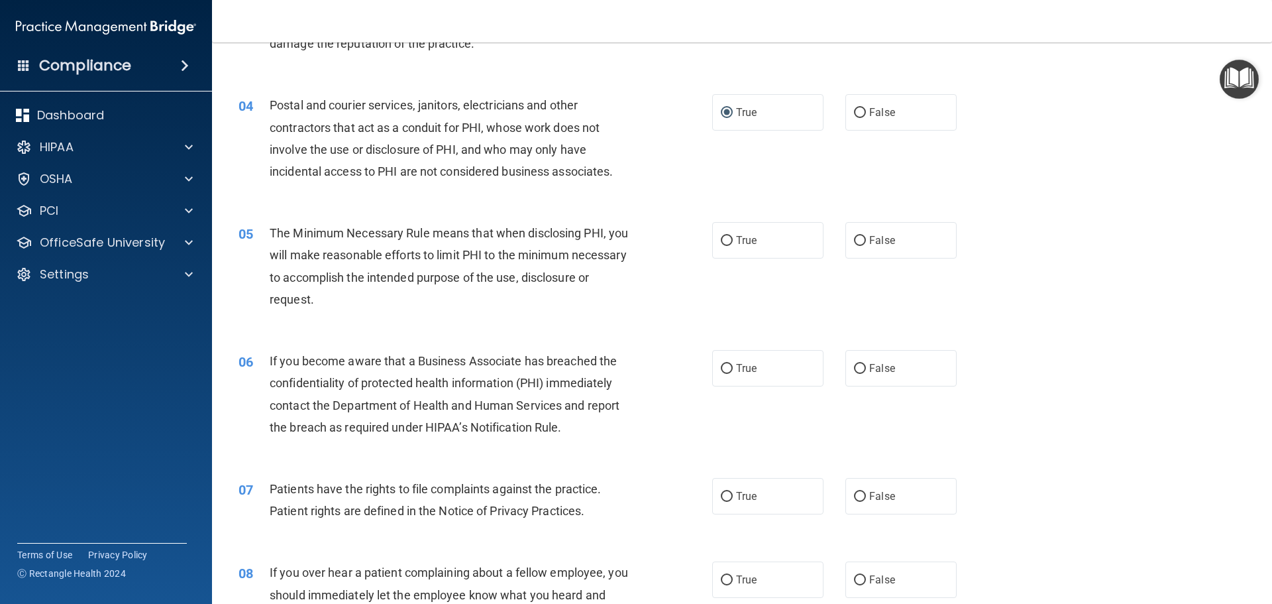
scroll to position [398, 0]
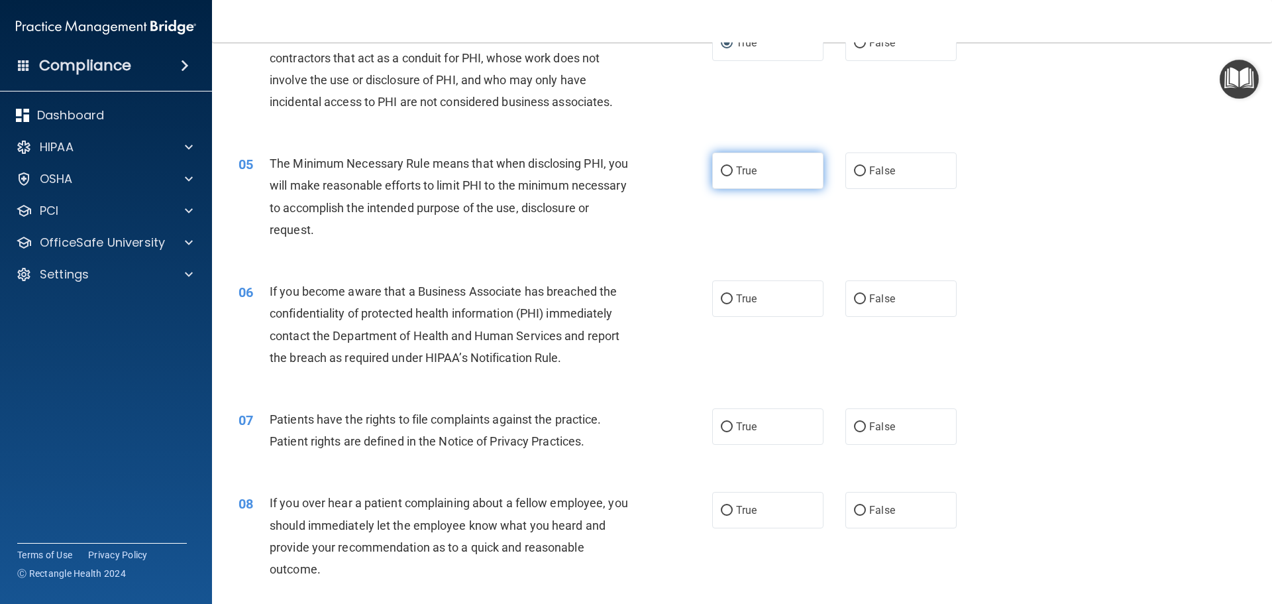
click at [724, 166] on input "True" at bounding box center [727, 171] width 12 height 10
radio input "true"
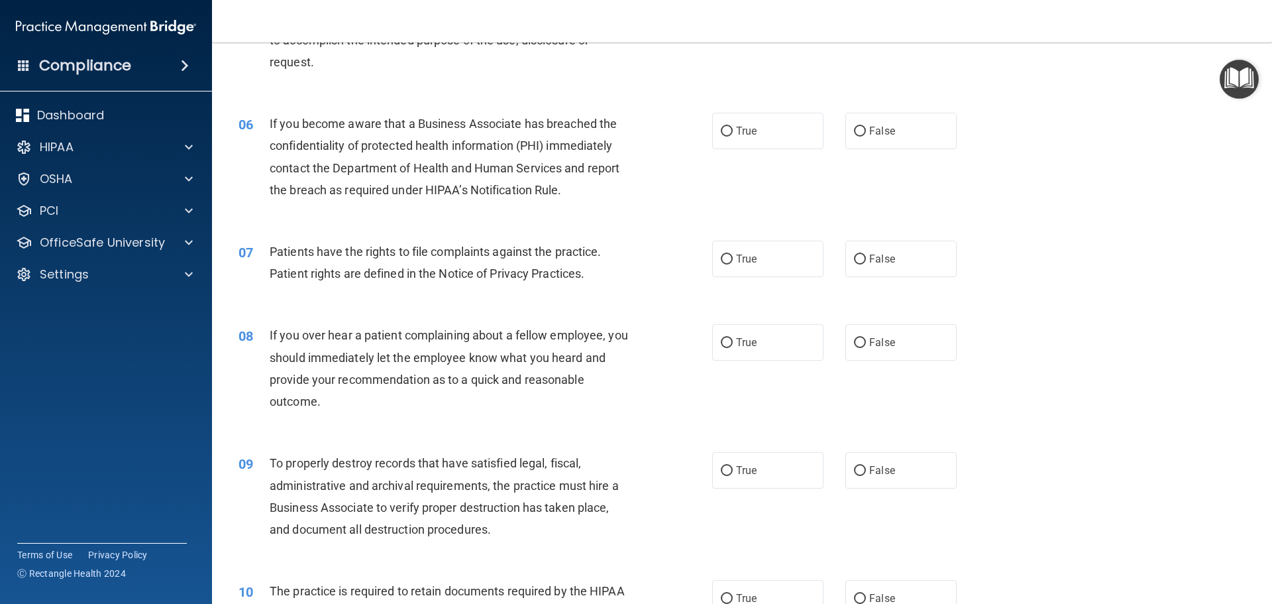
scroll to position [596, 0]
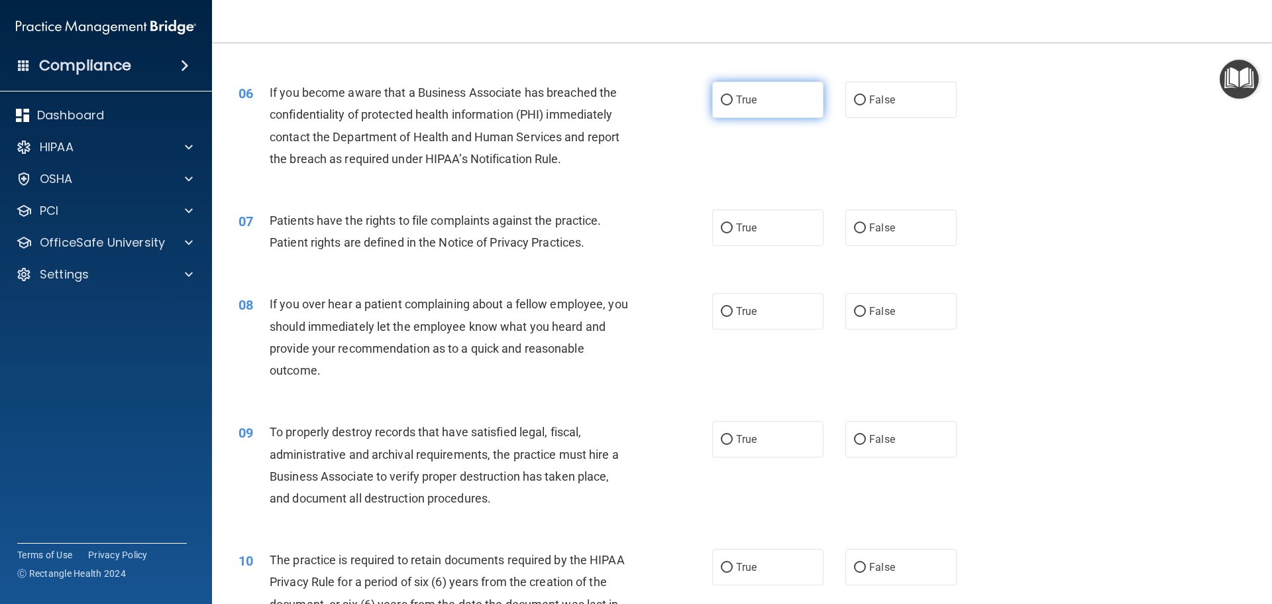
click at [721, 104] on input "True" at bounding box center [727, 100] width 12 height 10
radio input "true"
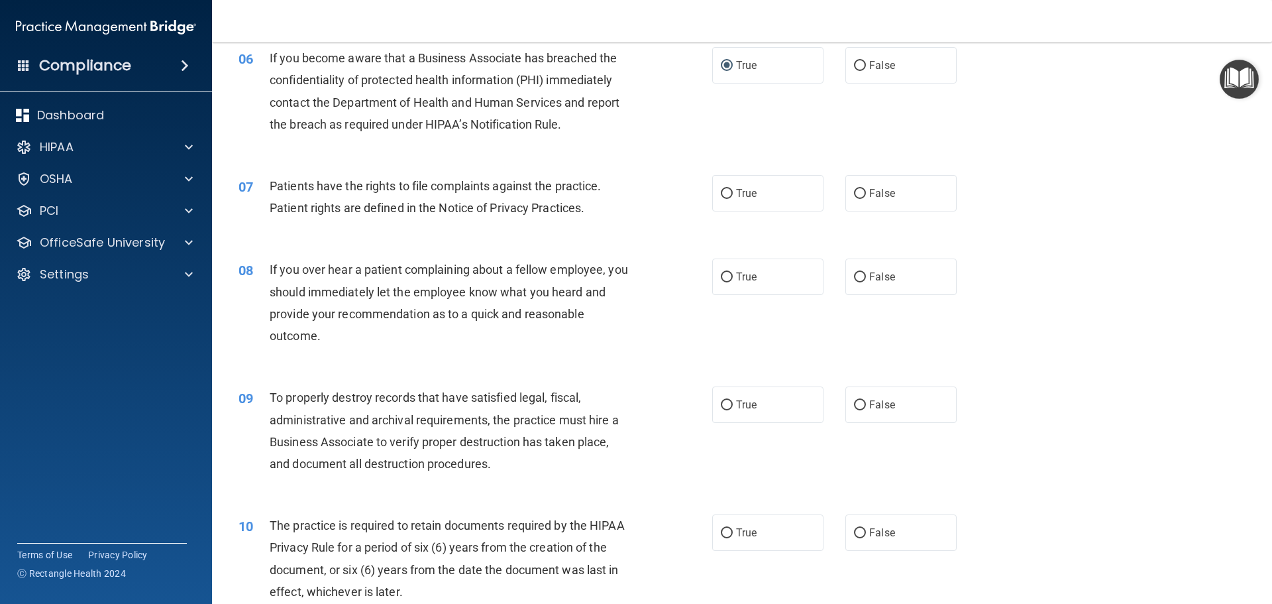
scroll to position [663, 0]
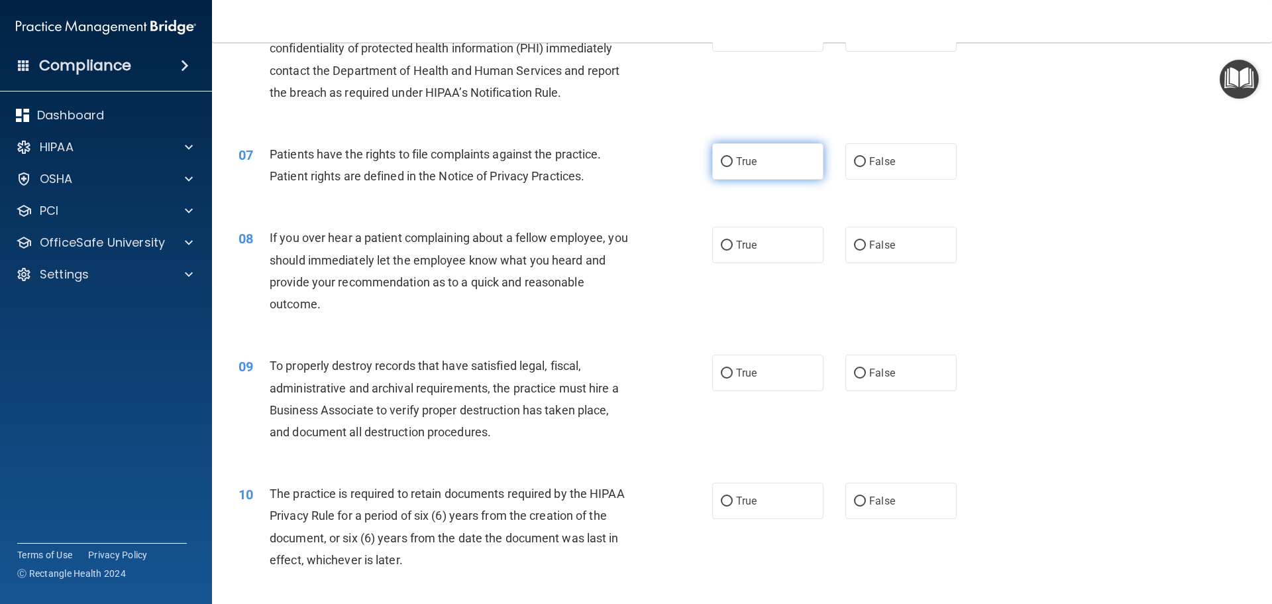
click at [716, 170] on label "True" at bounding box center [767, 161] width 111 height 36
click at [721, 167] on input "True" at bounding box center [727, 162] width 12 height 10
radio input "true"
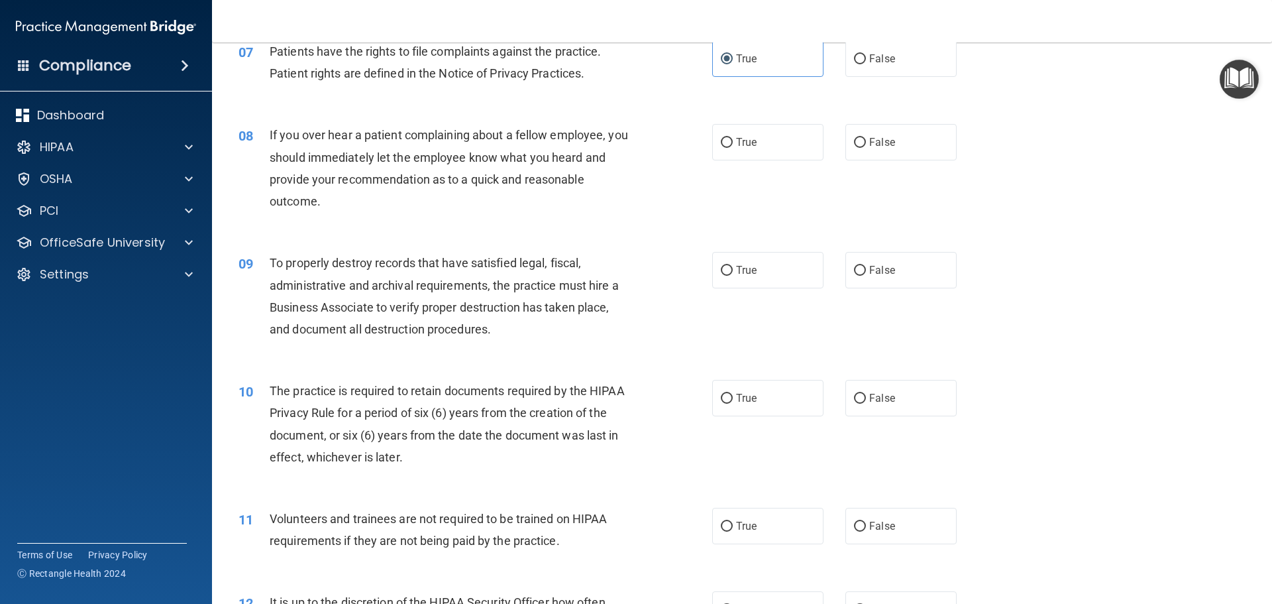
scroll to position [795, 0]
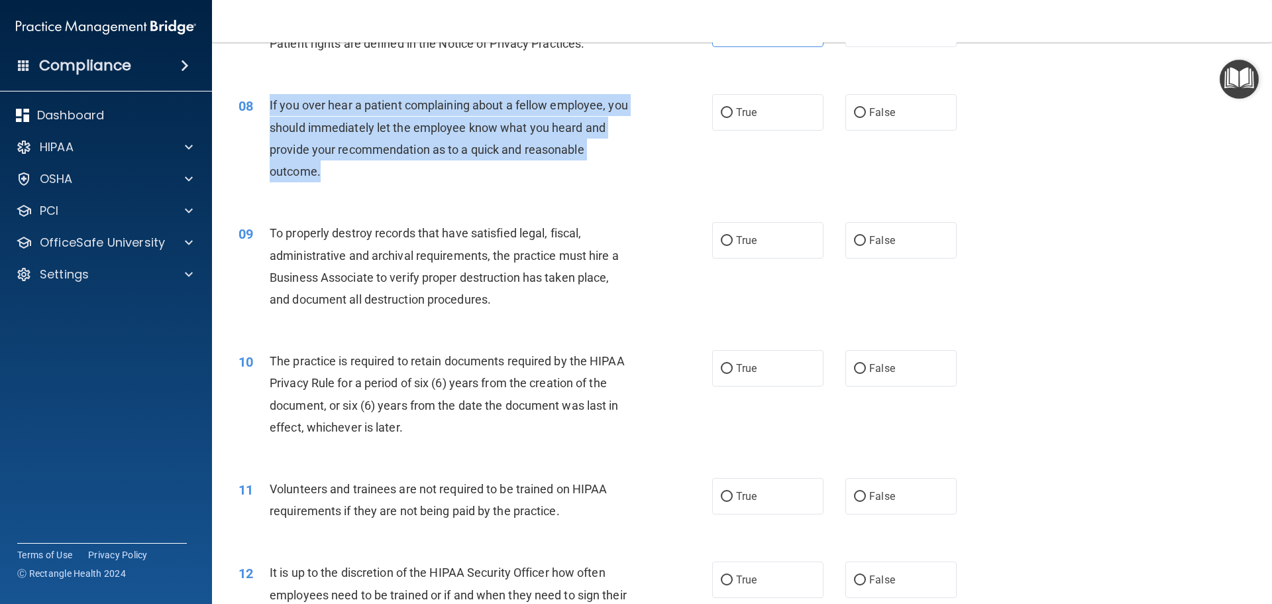
drag, startPoint x: 269, startPoint y: 102, endPoint x: 404, endPoint y: 178, distance: 154.6
click at [404, 178] on div "If you over hear a patient complaining about a fellow employee, you should imme…" at bounding box center [455, 138] width 370 height 88
click at [854, 240] on input "False" at bounding box center [860, 241] width 12 height 10
radio input "true"
click at [854, 113] on input "False" at bounding box center [860, 113] width 12 height 10
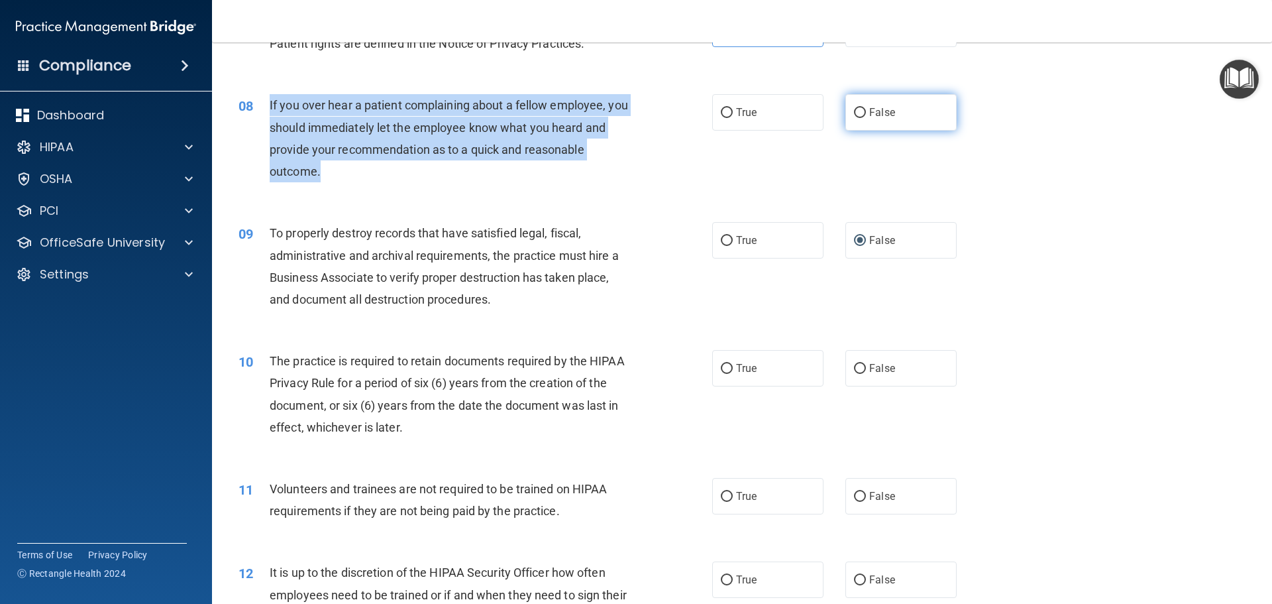
radio input "true"
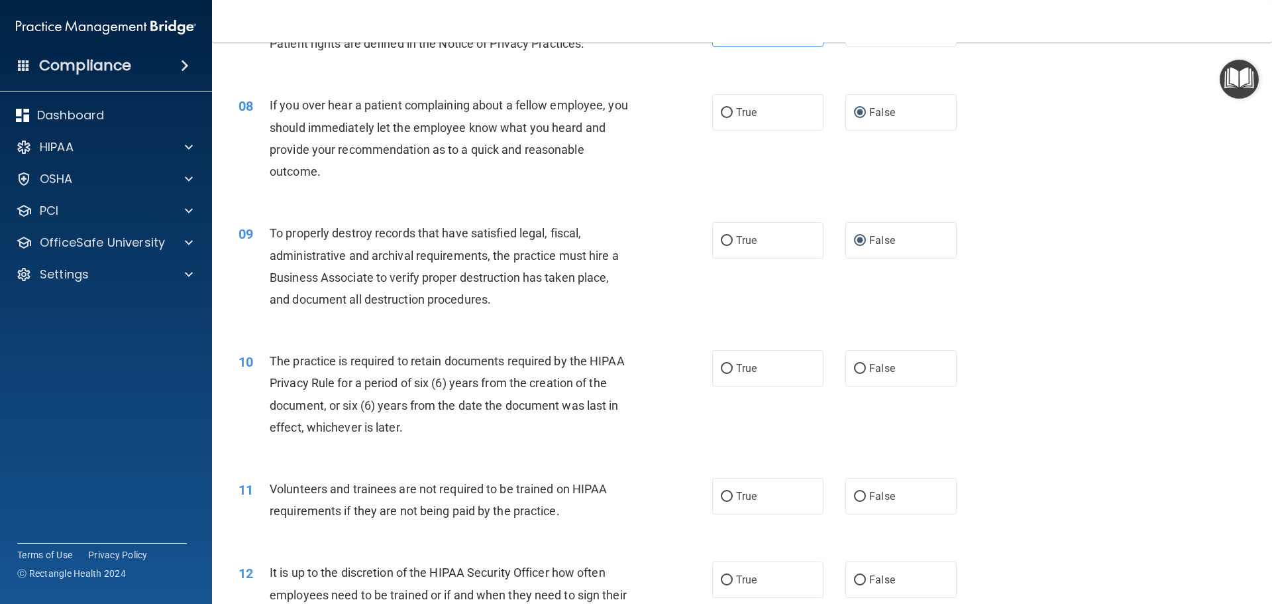
click at [374, 246] on div "To properly destroy records that have satisfied legal, fiscal, administrative a…" at bounding box center [455, 266] width 370 height 88
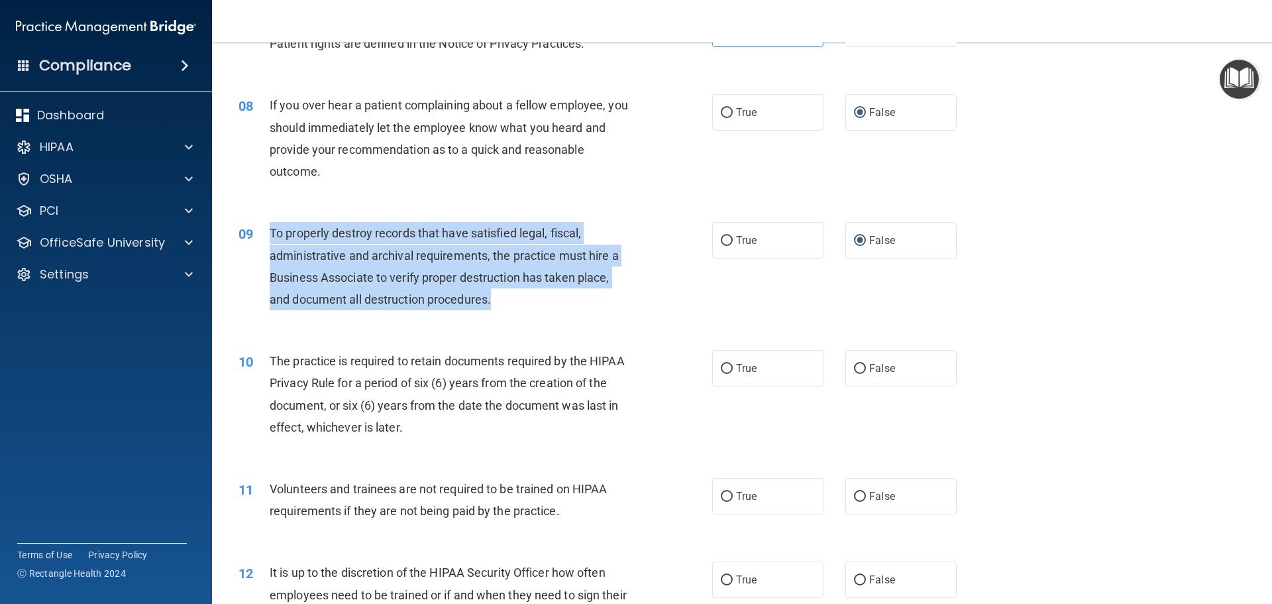
drag, startPoint x: 272, startPoint y: 231, endPoint x: 529, endPoint y: 305, distance: 267.1
click at [531, 308] on div "To properly destroy records that have satisfied legal, fiscal, administrative a…" at bounding box center [455, 266] width 370 height 88
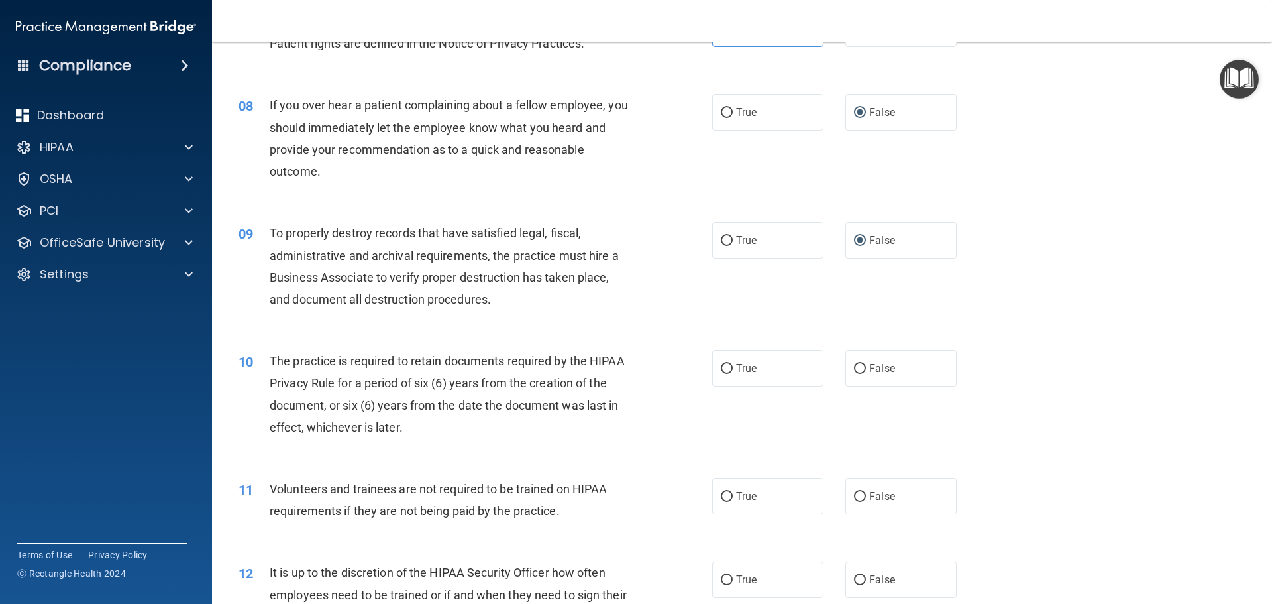
click at [1139, 280] on div "09 To properly destroy records that have satisfied legal, fiscal, administrativ…" at bounding box center [742, 269] width 1027 height 128
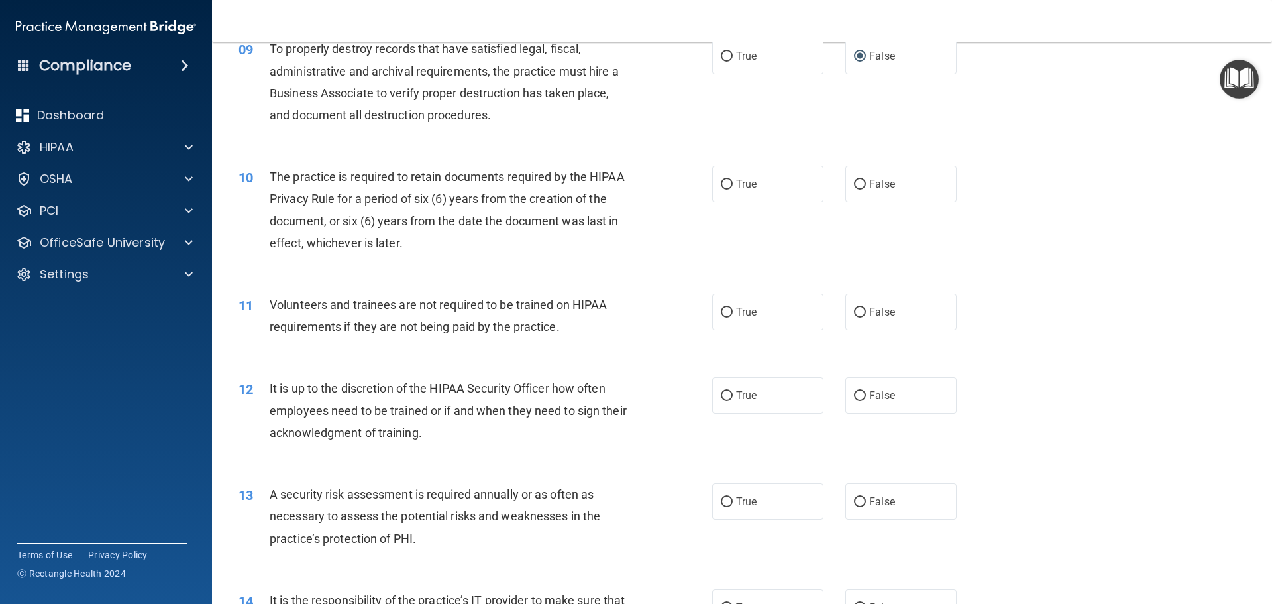
scroll to position [1060, 0]
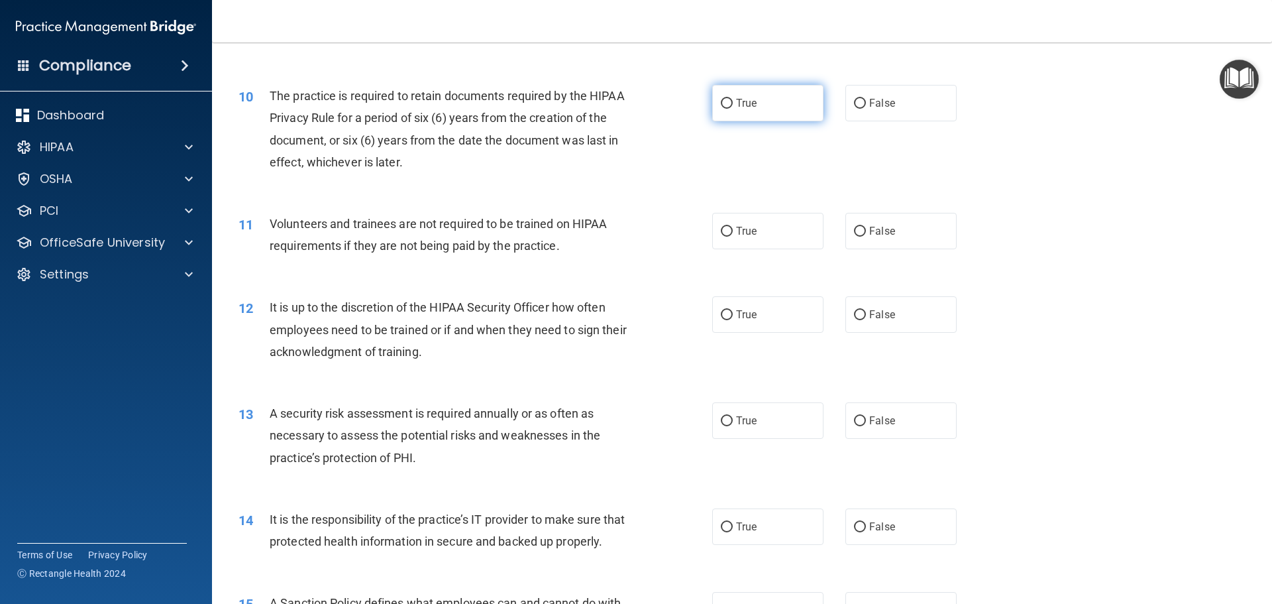
click at [725, 103] on input "True" at bounding box center [727, 104] width 12 height 10
radio input "true"
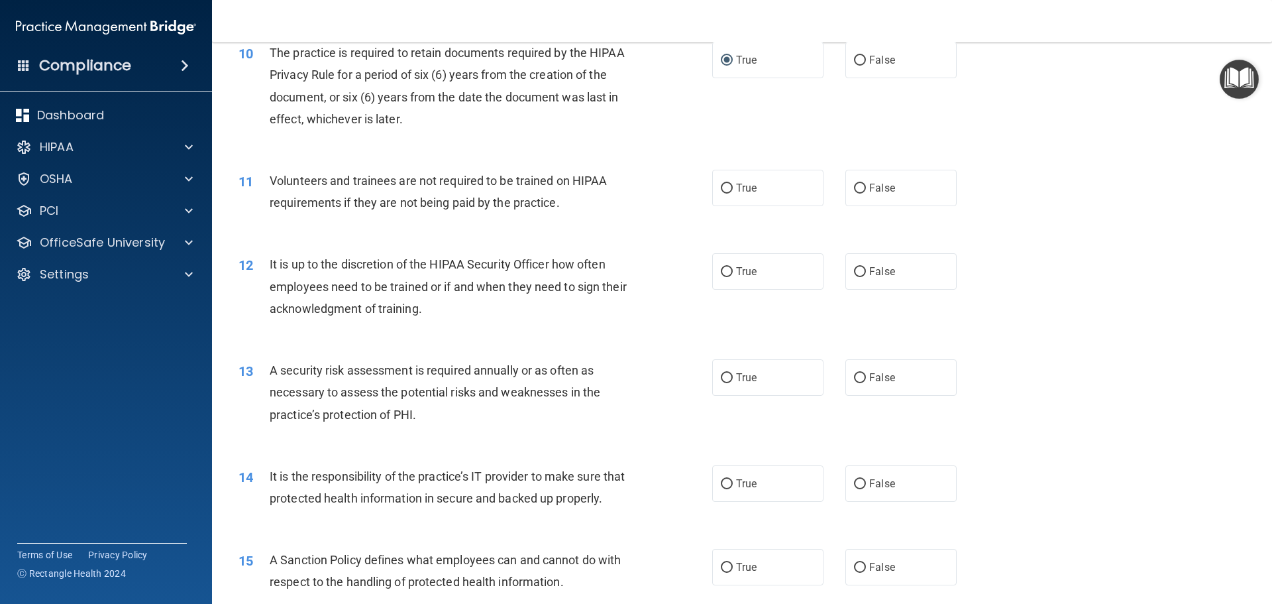
scroll to position [1126, 0]
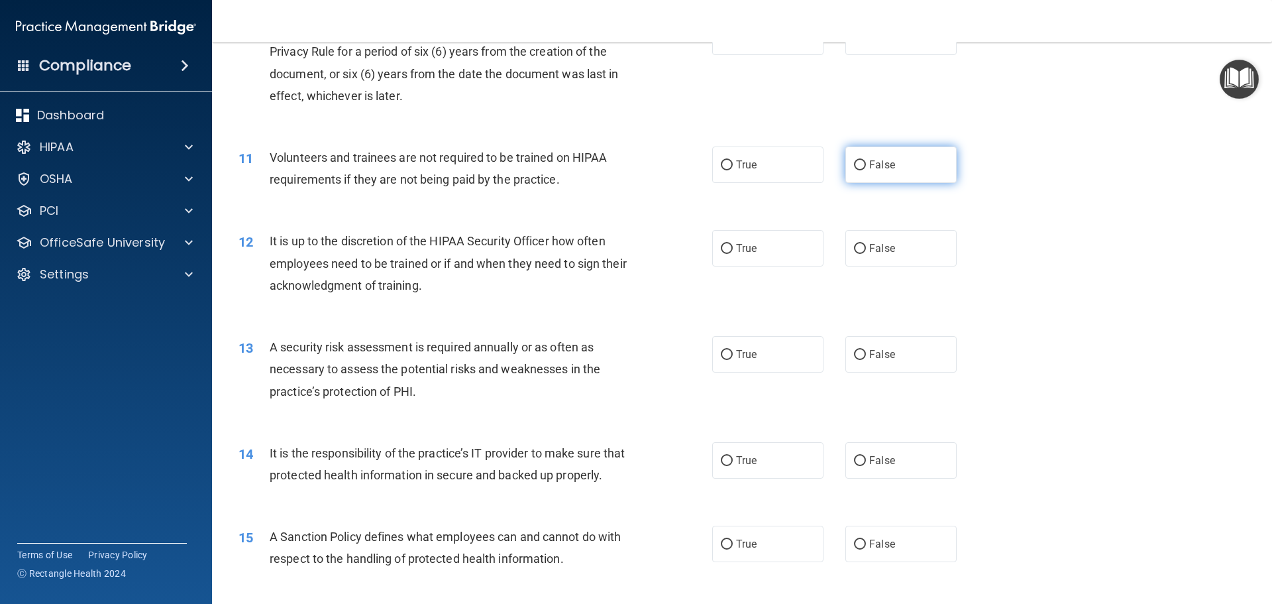
click at [855, 163] on input "False" at bounding box center [860, 165] width 12 height 10
radio input "true"
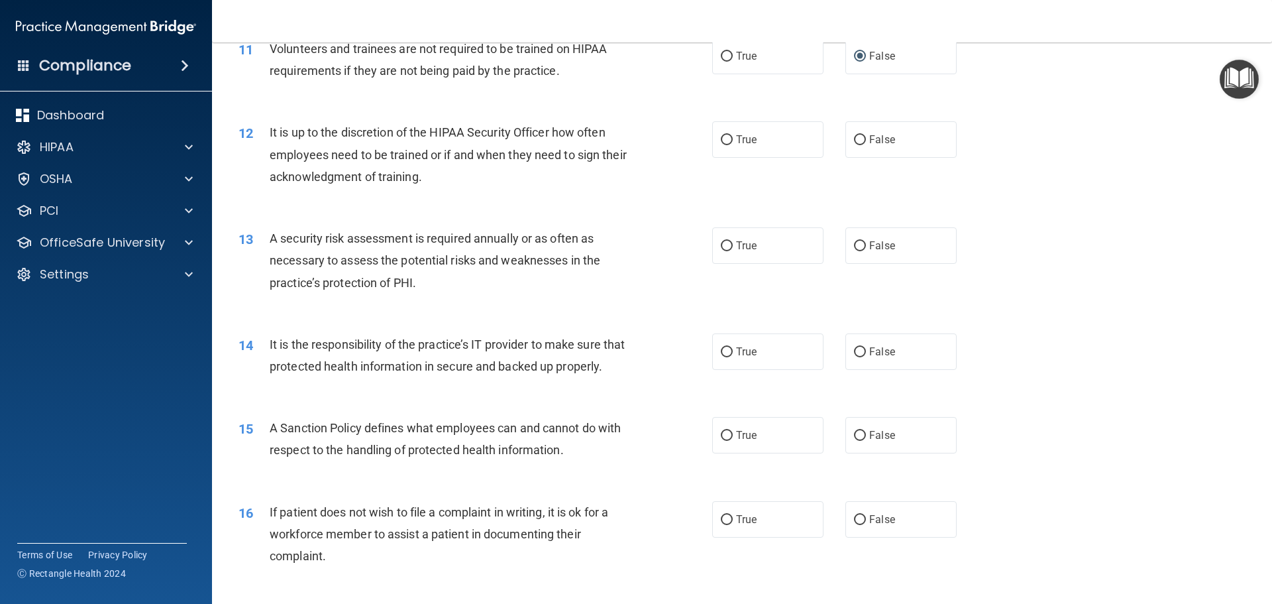
scroll to position [1259, 0]
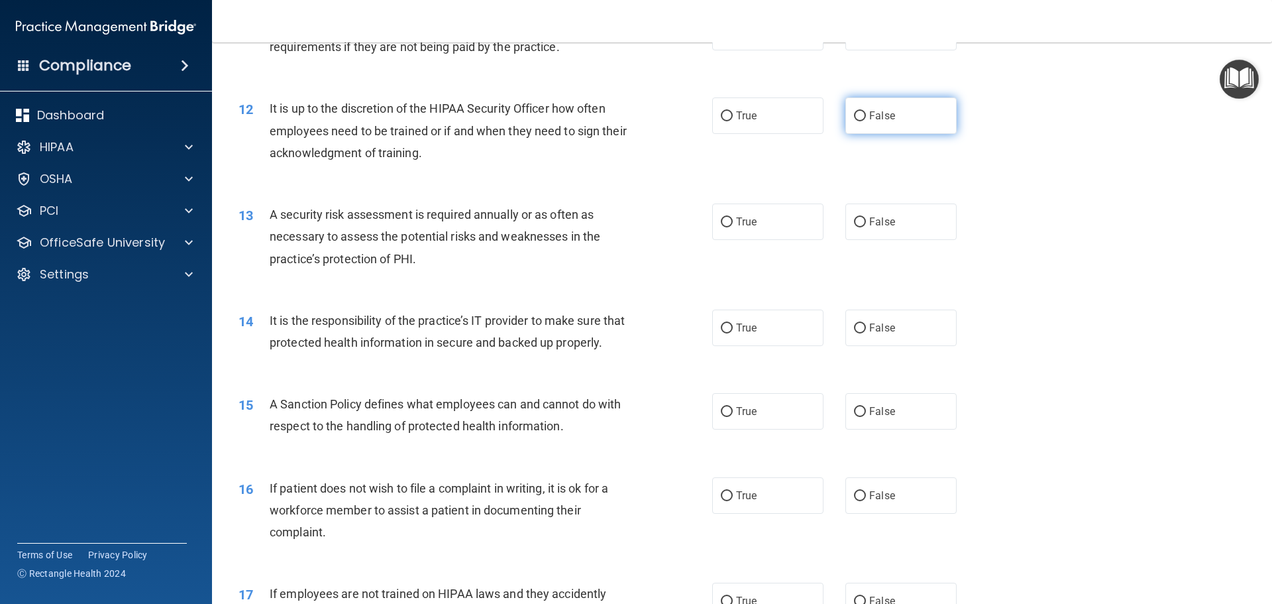
click at [857, 119] on input "False" at bounding box center [860, 116] width 12 height 10
radio input "true"
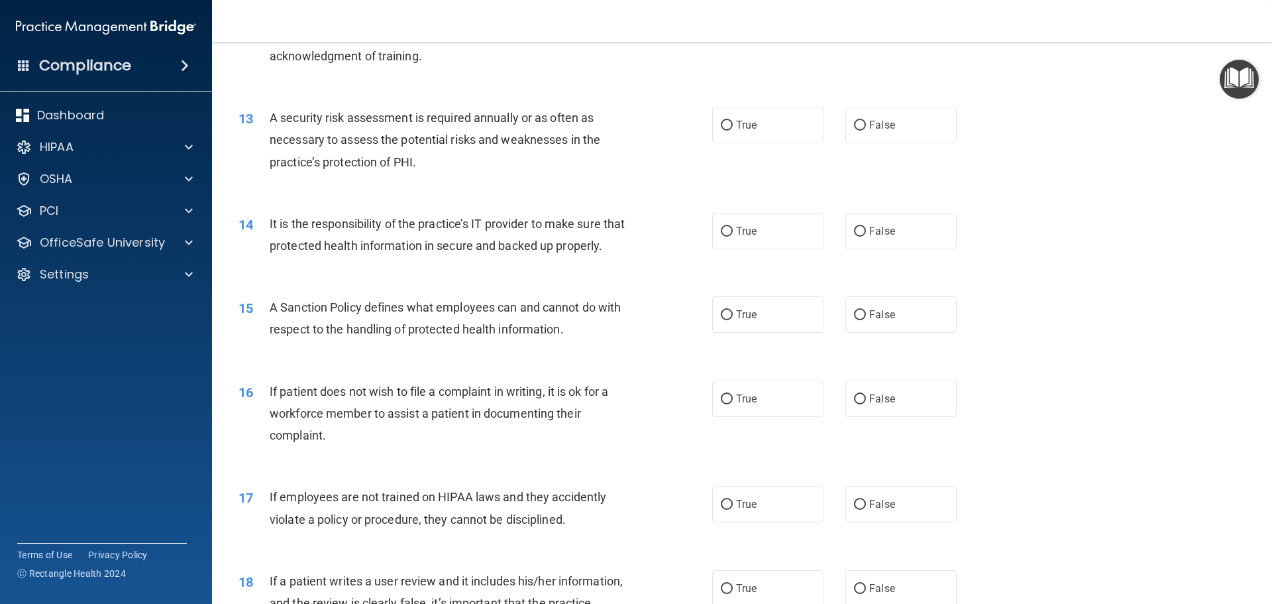
scroll to position [1391, 0]
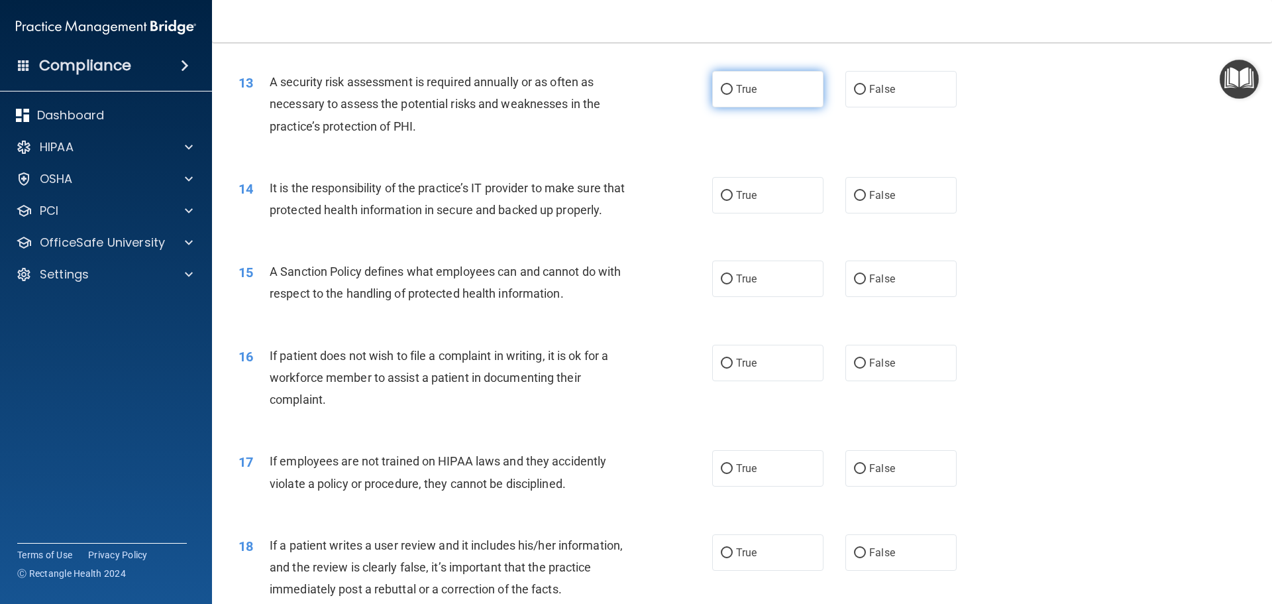
click at [726, 95] on input "True" at bounding box center [727, 90] width 12 height 10
radio input "true"
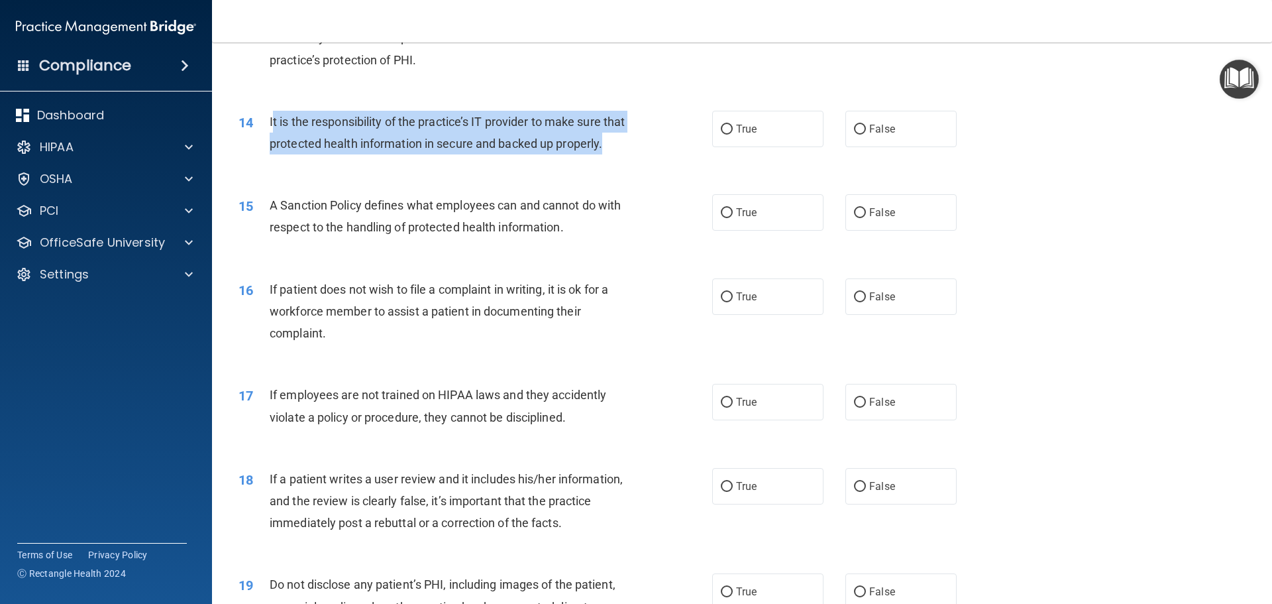
drag, startPoint x: 271, startPoint y: 120, endPoint x: 361, endPoint y: 176, distance: 105.9
click at [361, 154] on div "It is the responsibility of the practice’s IT provider to make sure that protec…" at bounding box center [455, 133] width 370 height 44
click at [336, 146] on span "It is the responsibility of the practice’s IT provider to make sure that protec…" at bounding box center [447, 133] width 355 height 36
drag, startPoint x: 339, startPoint y: 166, endPoint x: 252, endPoint y: 146, distance: 89.2
click at [251, 146] on div "14 It is the responsibility of the practice’s IT provider to make sure that pro…" at bounding box center [476, 136] width 514 height 50
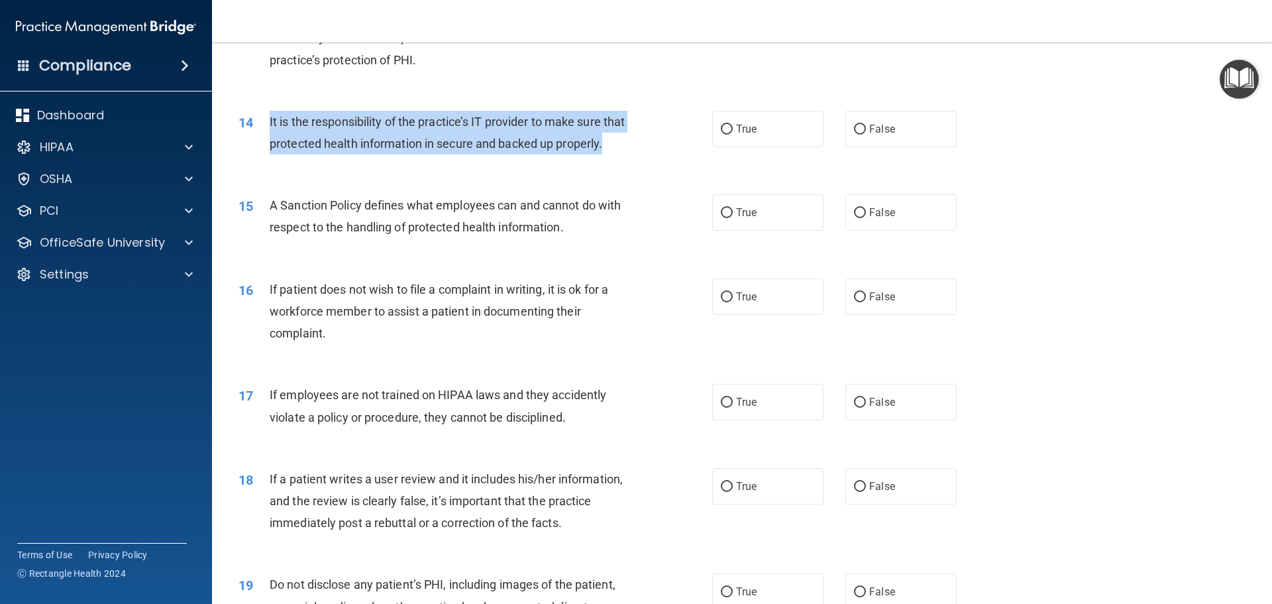
click at [306, 150] on span "It is the responsibility of the practice’s IT provider to make sure that protec…" at bounding box center [447, 133] width 355 height 36
drag, startPoint x: 303, startPoint y: 168, endPoint x: 272, endPoint y: 123, distance: 55.1
click at [272, 123] on div "It is the responsibility of the practice’s IT provider to make sure that protec…" at bounding box center [455, 133] width 370 height 44
click at [350, 161] on div "14 It is the responsibility of the practice’s IT provider to make sure that pro…" at bounding box center [476, 136] width 514 height 50
drag, startPoint x: 319, startPoint y: 165, endPoint x: 266, endPoint y: 131, distance: 62.3
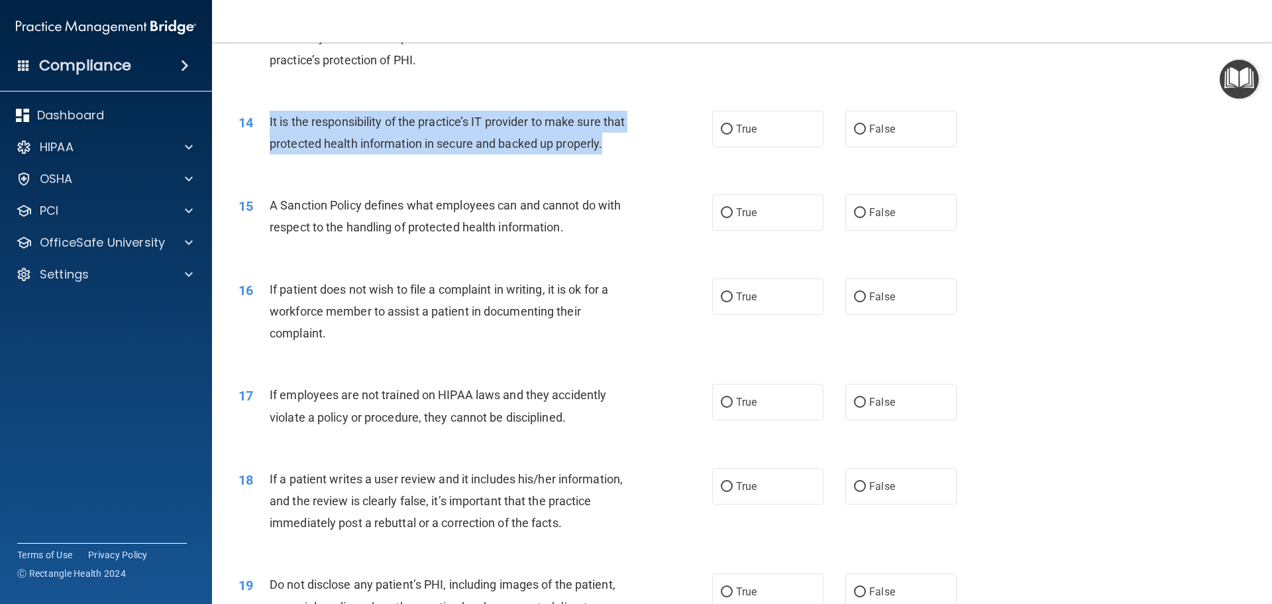
click at [266, 131] on div "14 It is the responsibility of the practice’s IT provider to make sure that pro…" at bounding box center [476, 136] width 514 height 50
click at [582, 154] on div "It is the responsibility of the practice’s IT provider to make sure that protec…" at bounding box center [455, 133] width 370 height 44
click at [637, 161] on div "14 It is the responsibility of the practice’s IT provider to make sure that pro…" at bounding box center [476, 136] width 514 height 50
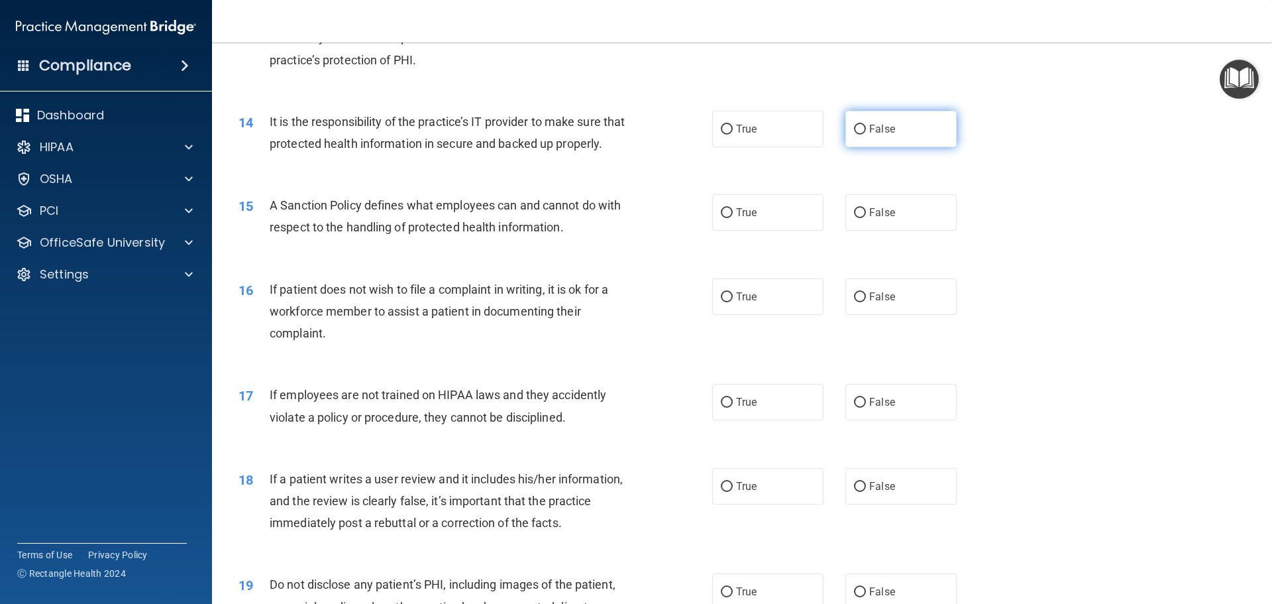
click at [855, 129] on input "False" at bounding box center [860, 130] width 12 height 10
radio input "true"
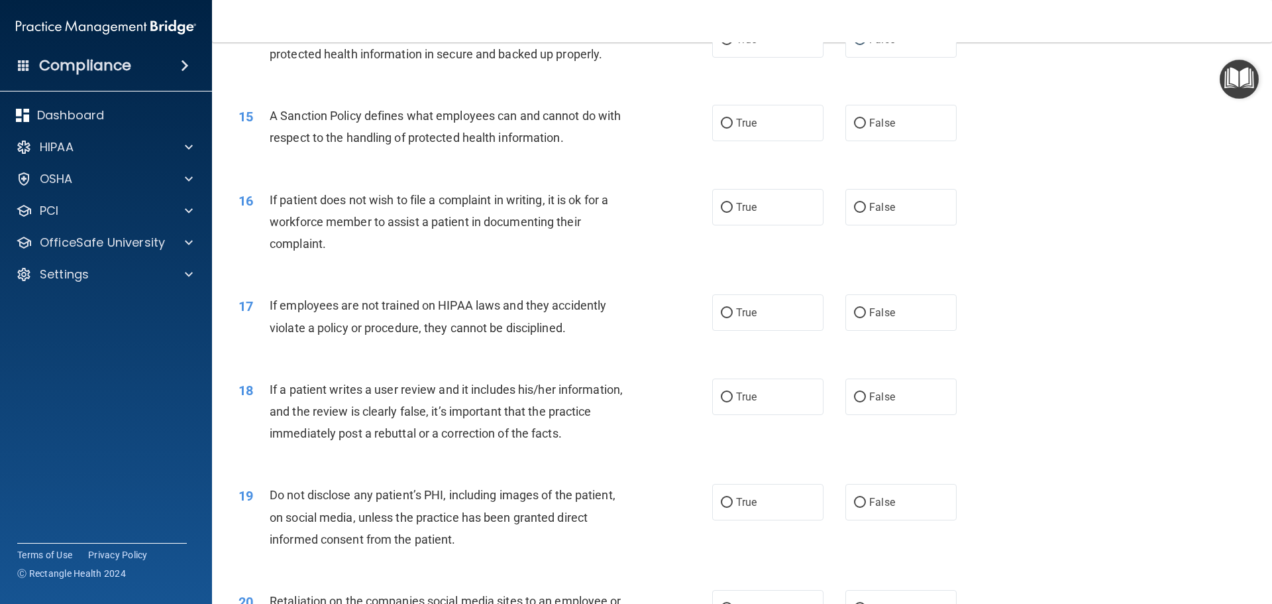
scroll to position [1590, 0]
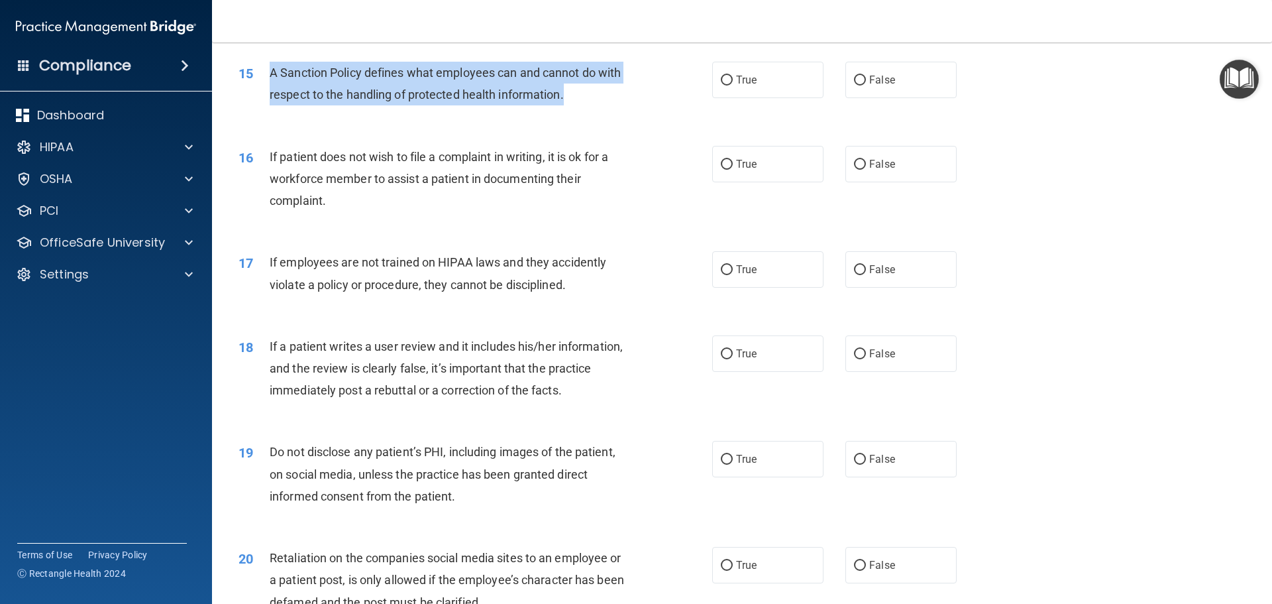
drag, startPoint x: 270, startPoint y: 93, endPoint x: 585, endPoint y: 115, distance: 316.1
click at [585, 105] on div "A Sanction Policy defines what employees can and cannot do with respect to the …" at bounding box center [455, 84] width 370 height 44
click at [723, 170] on input "True" at bounding box center [727, 165] width 12 height 10
radio input "true"
click at [724, 85] on input "True" at bounding box center [727, 81] width 12 height 10
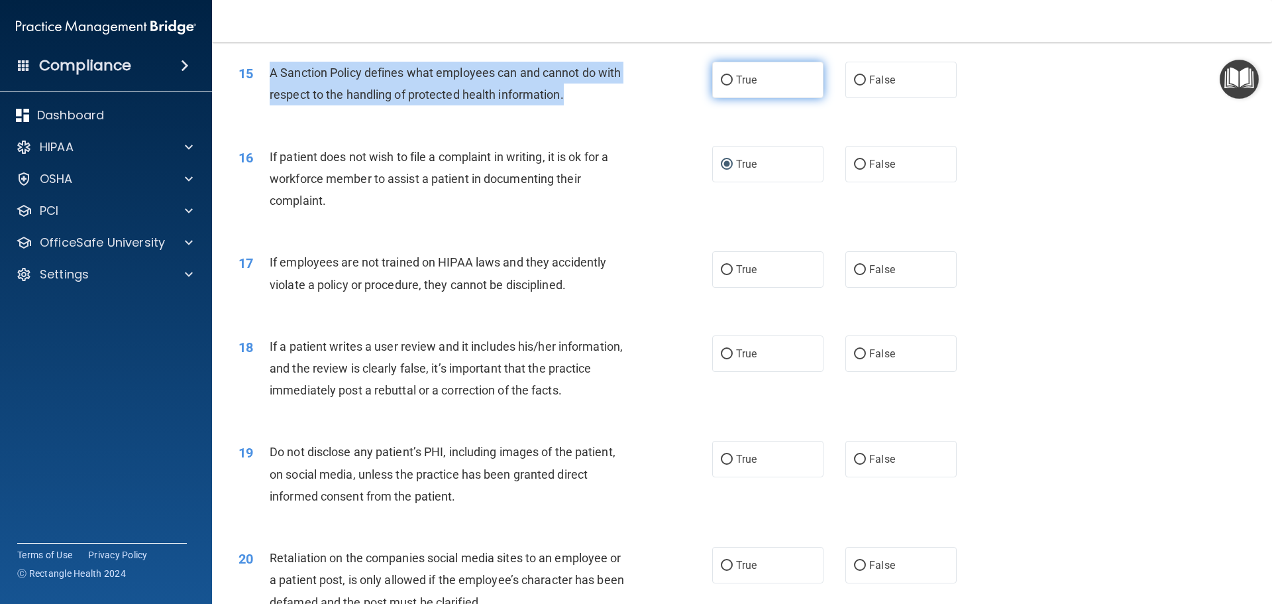
radio input "true"
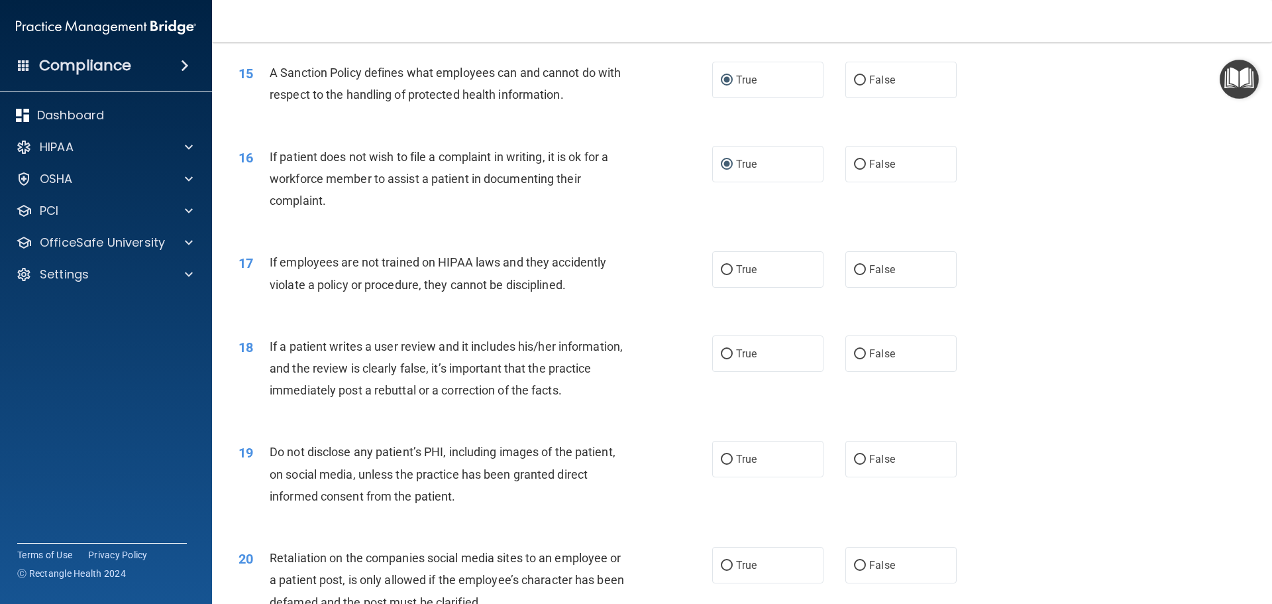
click at [576, 212] on div "If patient does not wish to file a complaint in writing, it is ok for a workfor…" at bounding box center [455, 179] width 370 height 66
click at [292, 176] on span "If patient does not wish to file a complaint in writing, it is ok for a workfor…" at bounding box center [439, 179] width 339 height 58
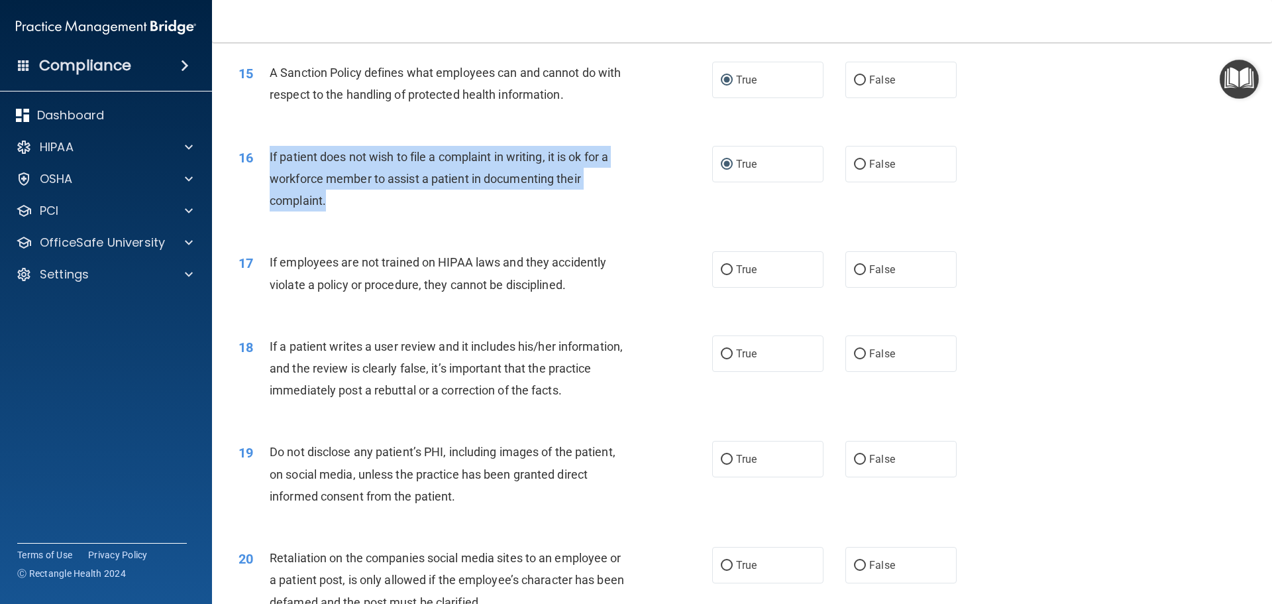
drag, startPoint x: 270, startPoint y: 178, endPoint x: 341, endPoint y: 219, distance: 82.3
click at [341, 212] on div "If patient does not wish to file a complaint in writing, it is ok for a workfor…" at bounding box center [455, 179] width 370 height 66
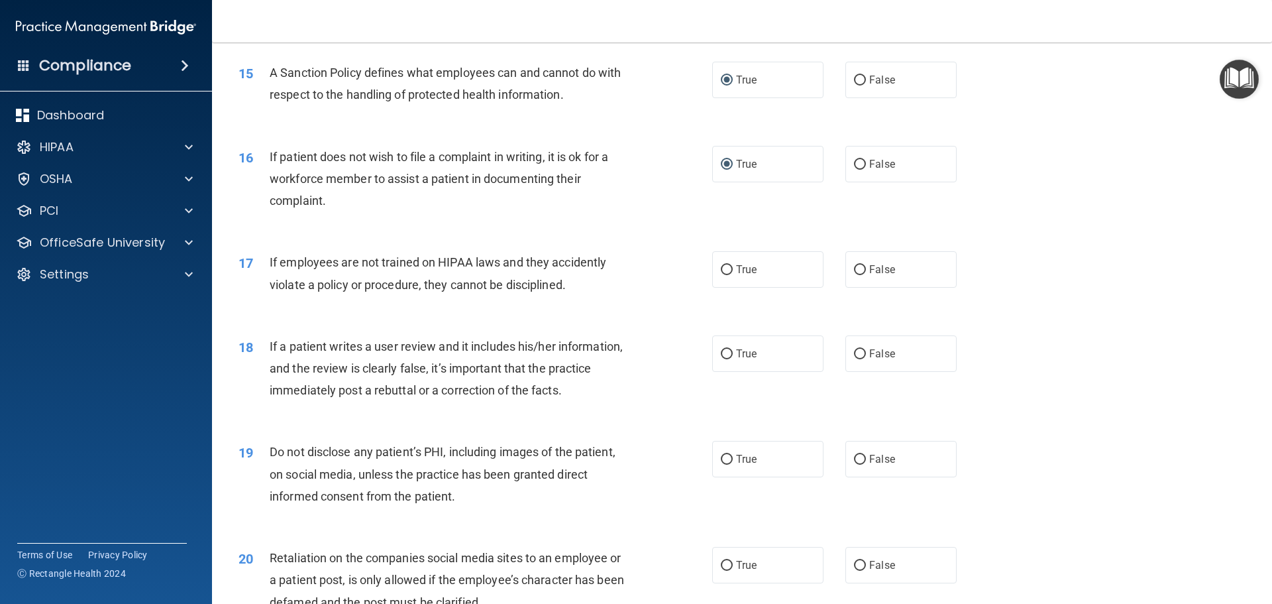
click at [584, 235] on div "16 If patient does not wish to file a complaint in writing, it is ok for a work…" at bounding box center [742, 182] width 1027 height 106
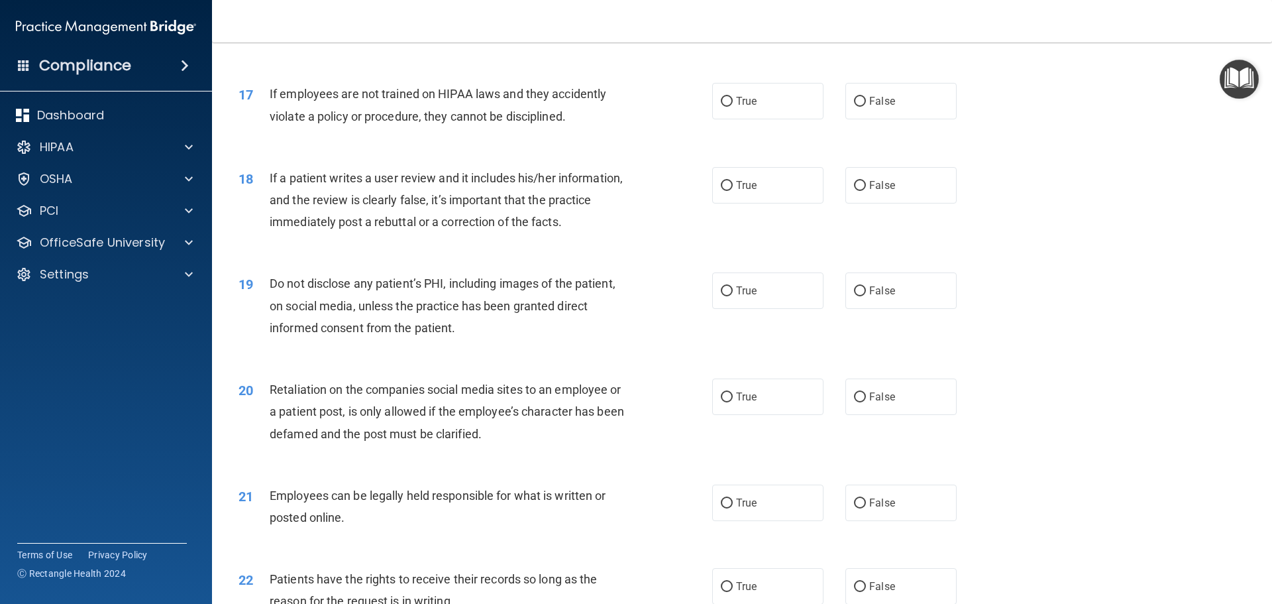
scroll to position [1789, 0]
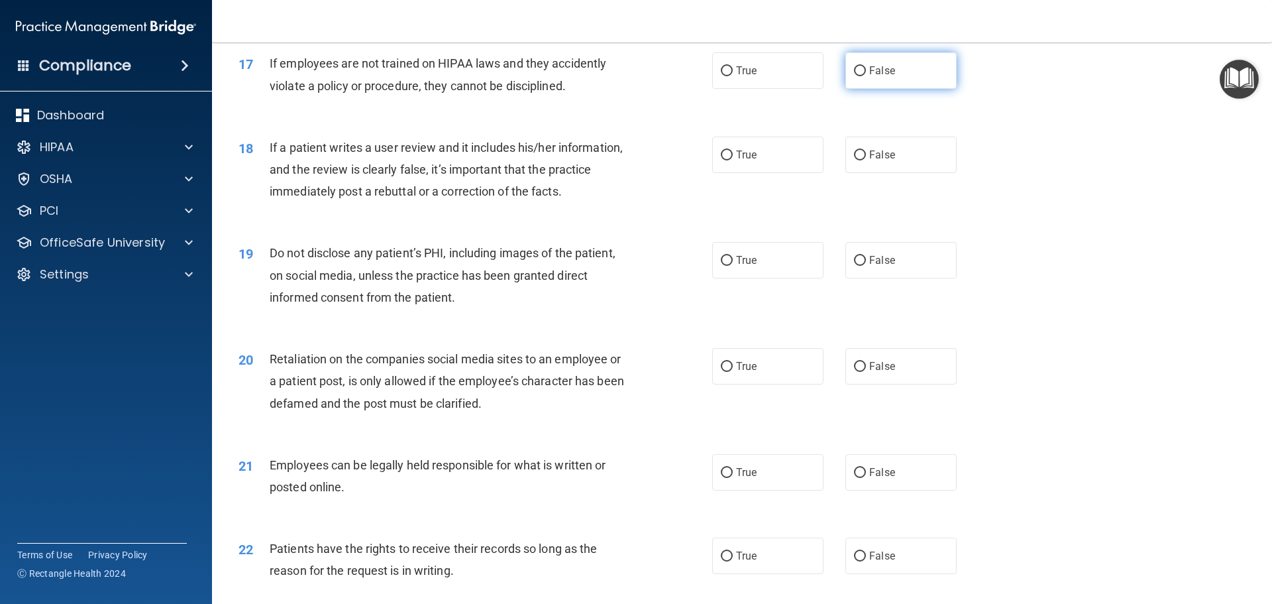
click at [854, 76] on input "False" at bounding box center [860, 71] width 12 height 10
radio input "true"
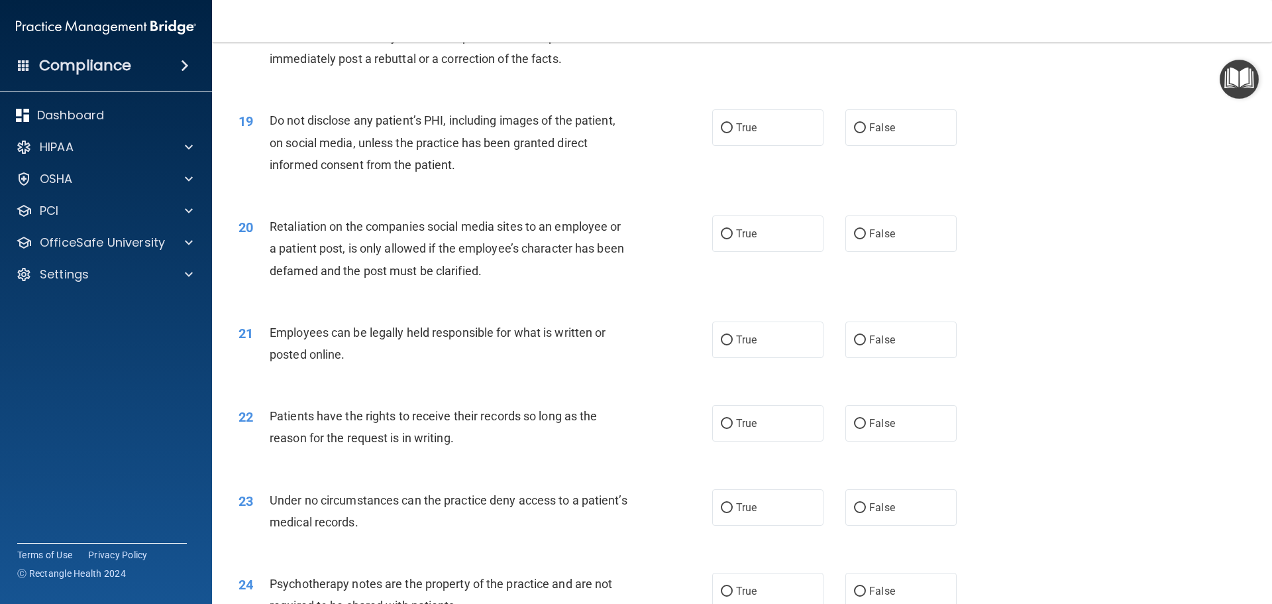
scroll to position [1855, 0]
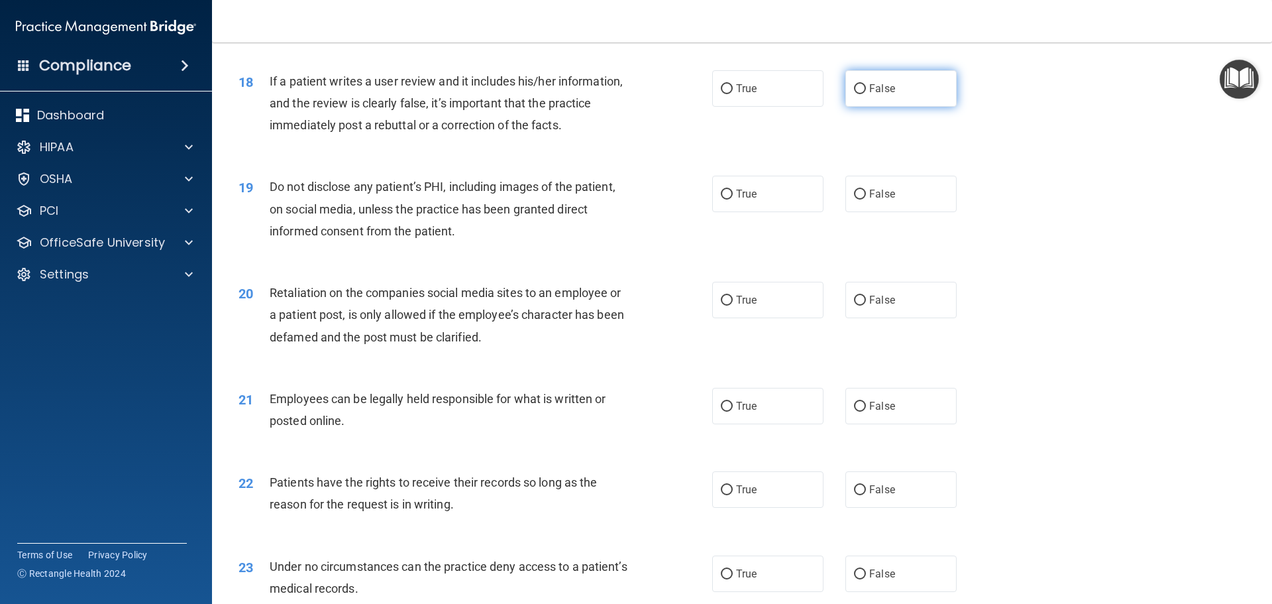
click at [856, 94] on input "False" at bounding box center [860, 89] width 12 height 10
radio input "true"
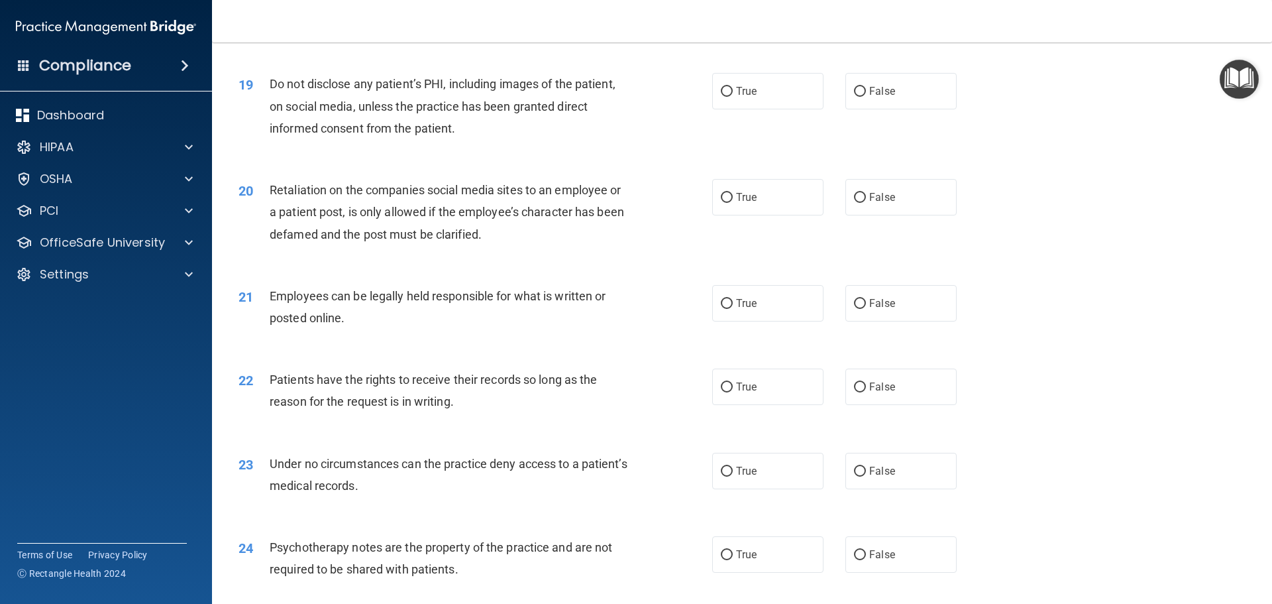
scroll to position [1988, 0]
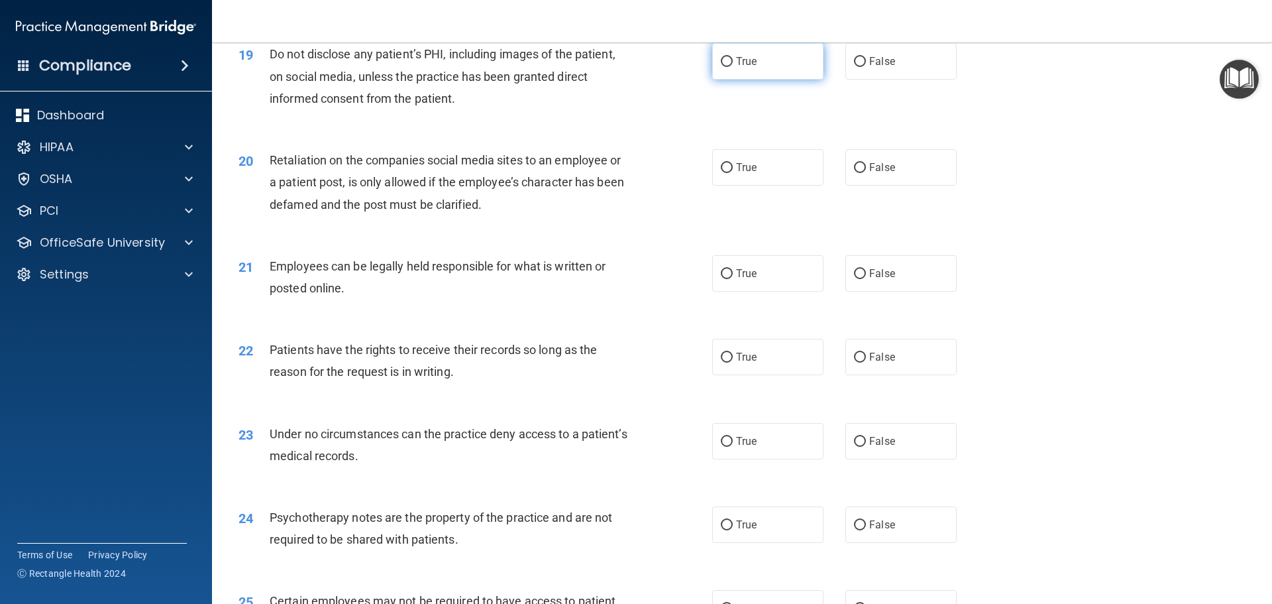
click at [726, 67] on input "True" at bounding box center [727, 62] width 12 height 10
radio input "true"
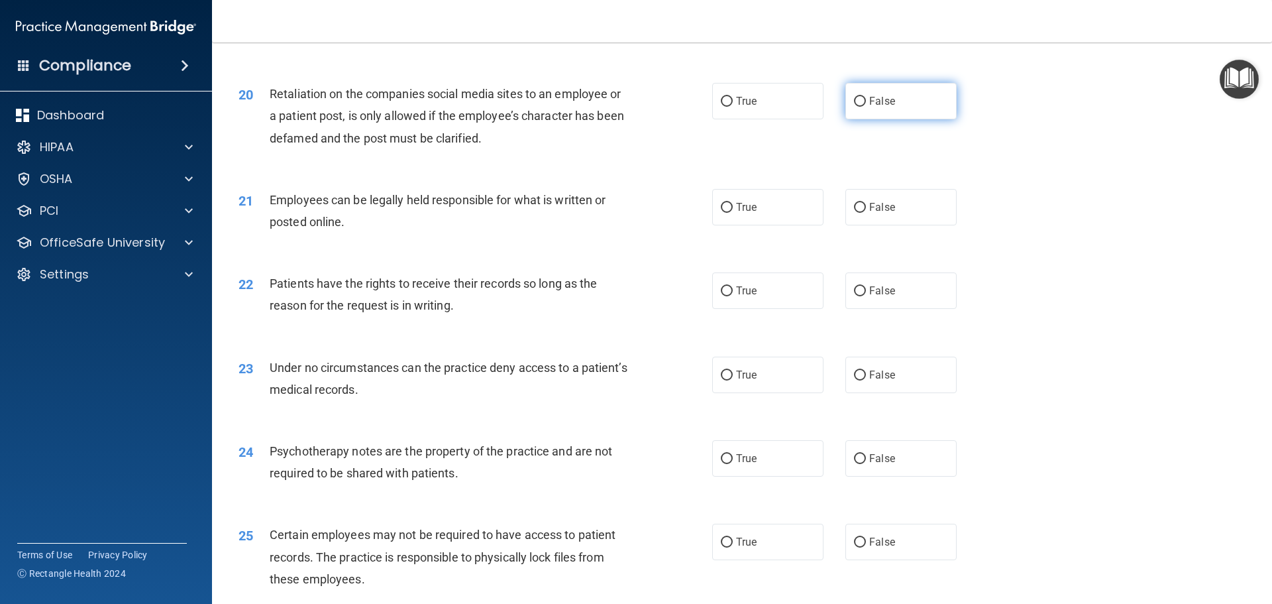
click at [856, 107] on input "False" at bounding box center [860, 102] width 12 height 10
radio input "true"
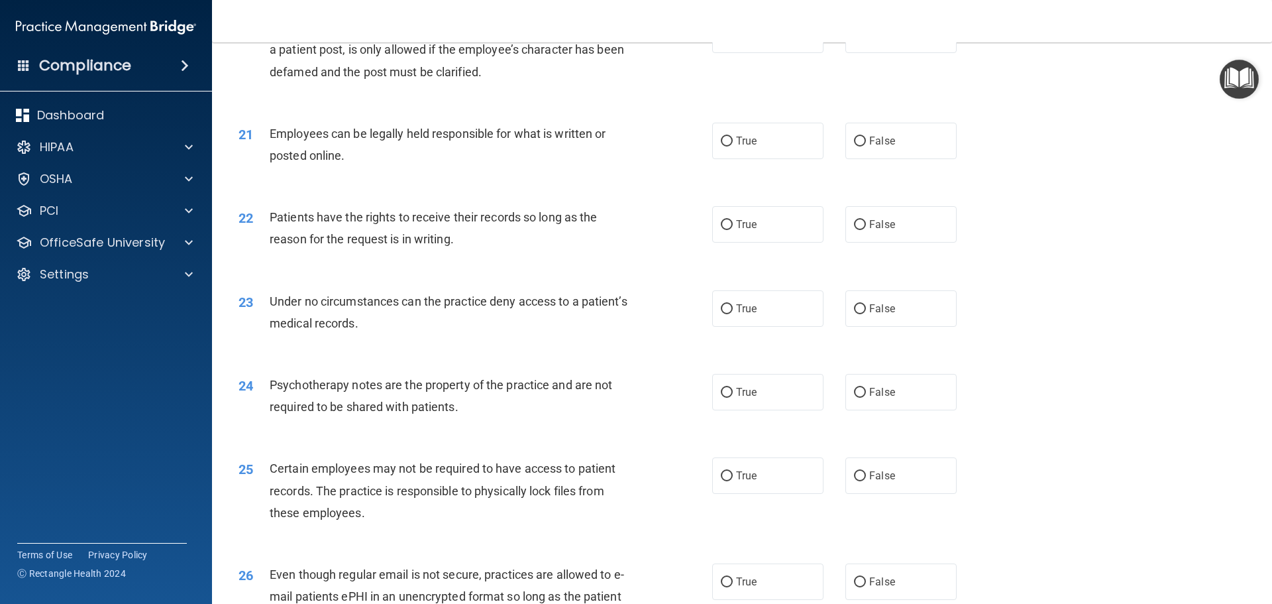
scroll to position [2187, 0]
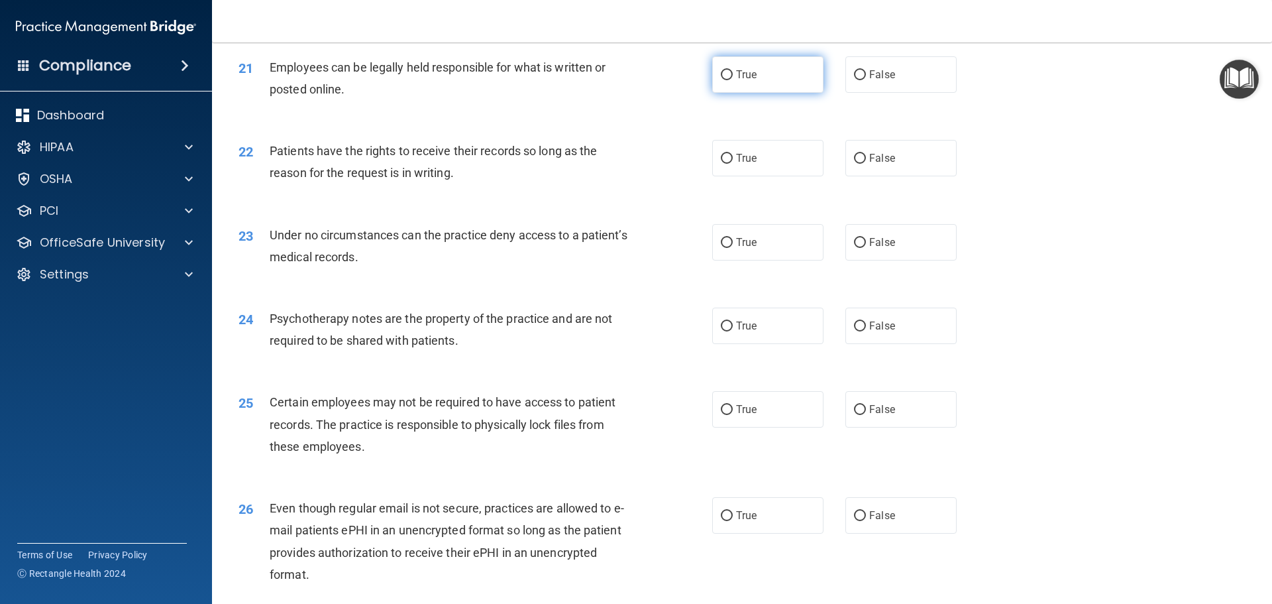
click at [726, 93] on label "True" at bounding box center [767, 74] width 111 height 36
click at [726, 80] on input "True" at bounding box center [727, 75] width 12 height 10
radio input "true"
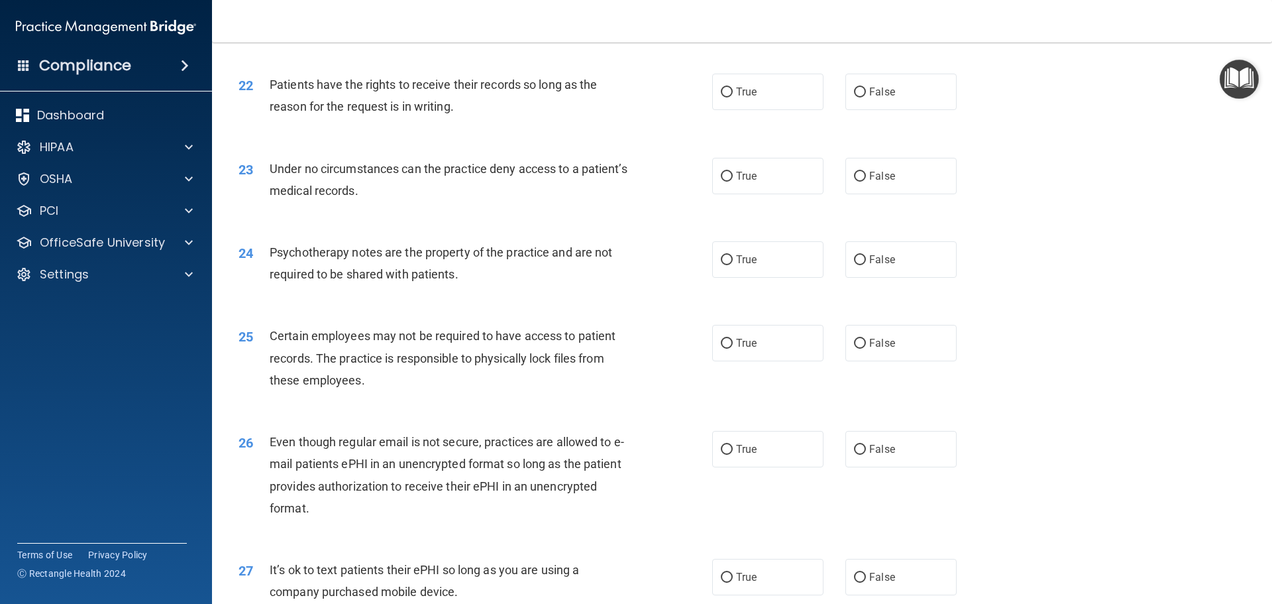
drag, startPoint x: 723, startPoint y: 109, endPoint x: 708, endPoint y: 133, distance: 28.9
click at [724, 97] on input "True" at bounding box center [727, 92] width 12 height 10
radio input "true"
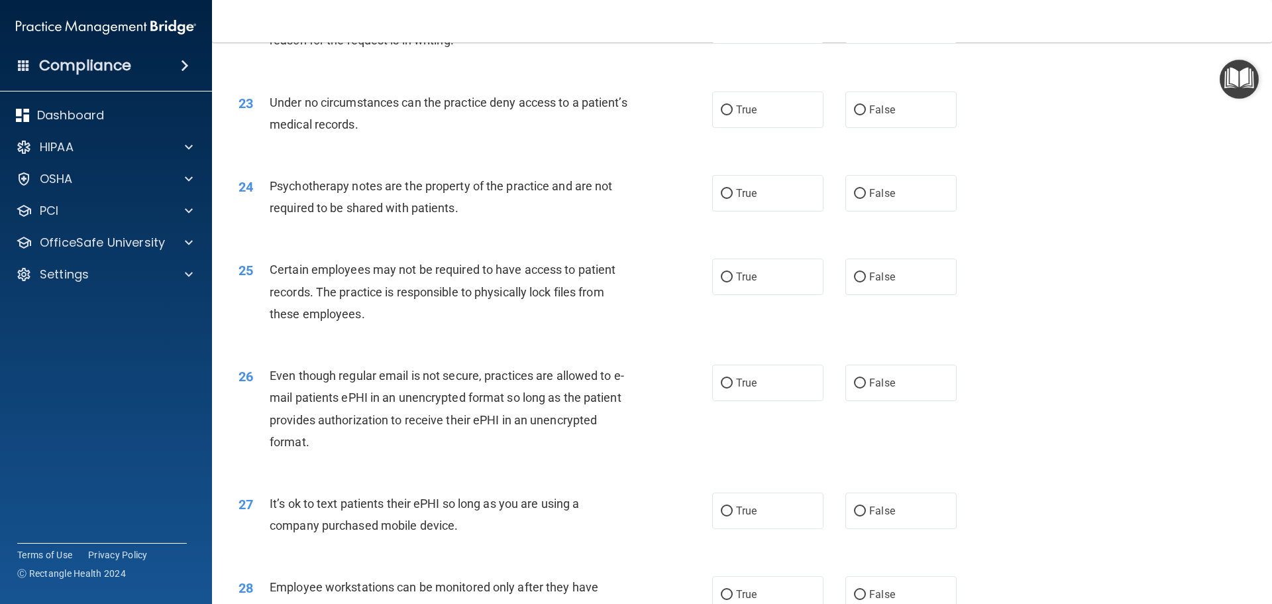
scroll to position [2385, 0]
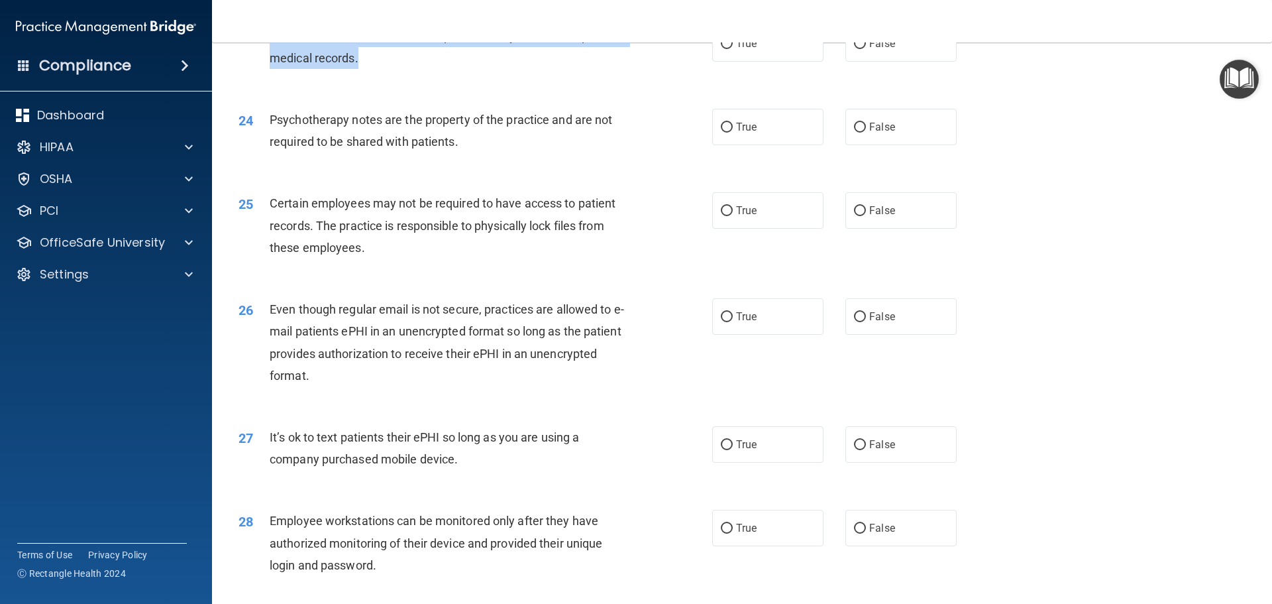
drag, startPoint x: 270, startPoint y: 60, endPoint x: 445, endPoint y: 91, distance: 177.7
click at [445, 69] on div "Under no circumstances can the practice deny access to a patient’s medical reco…" at bounding box center [455, 47] width 370 height 44
click at [530, 69] on div "Under no circumstances can the practice deny access to a patient’s medical reco…" at bounding box center [455, 47] width 370 height 44
click at [857, 49] on input "False" at bounding box center [860, 44] width 12 height 10
radio input "true"
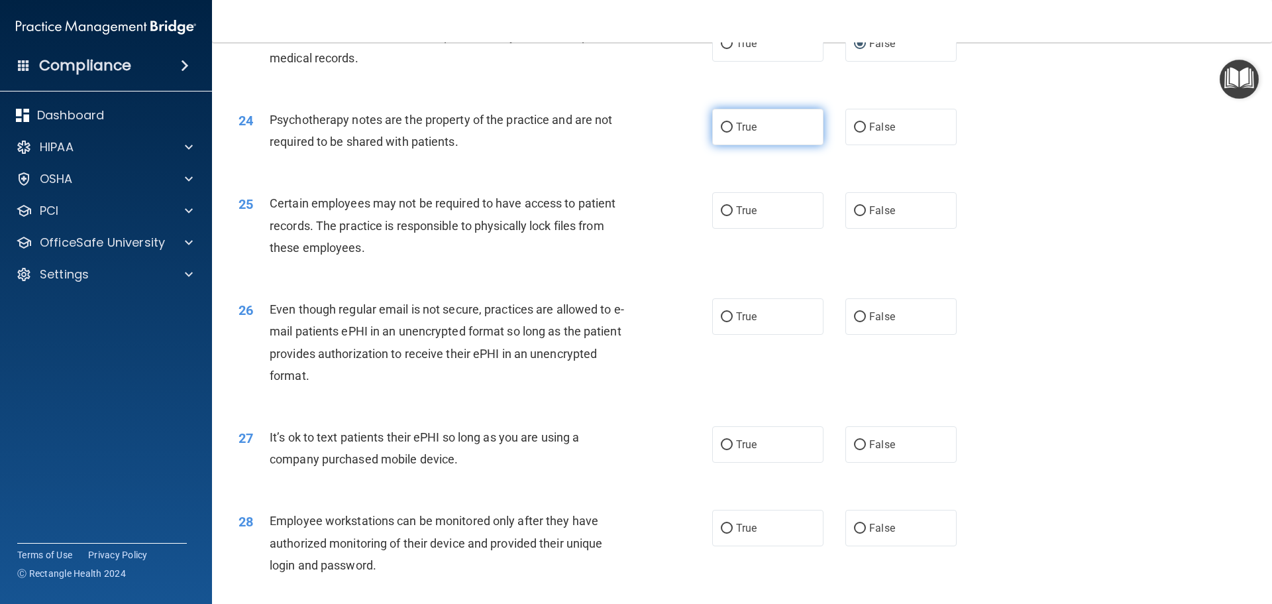
click at [722, 133] on input "True" at bounding box center [727, 128] width 12 height 10
radio input "true"
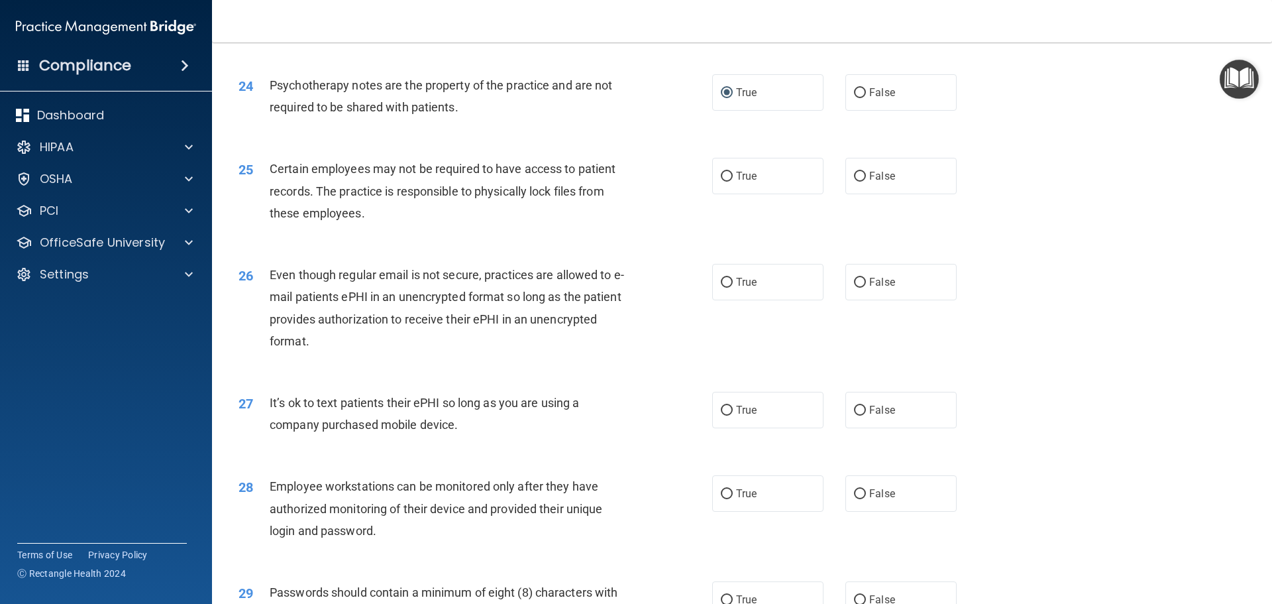
scroll to position [2452, 0]
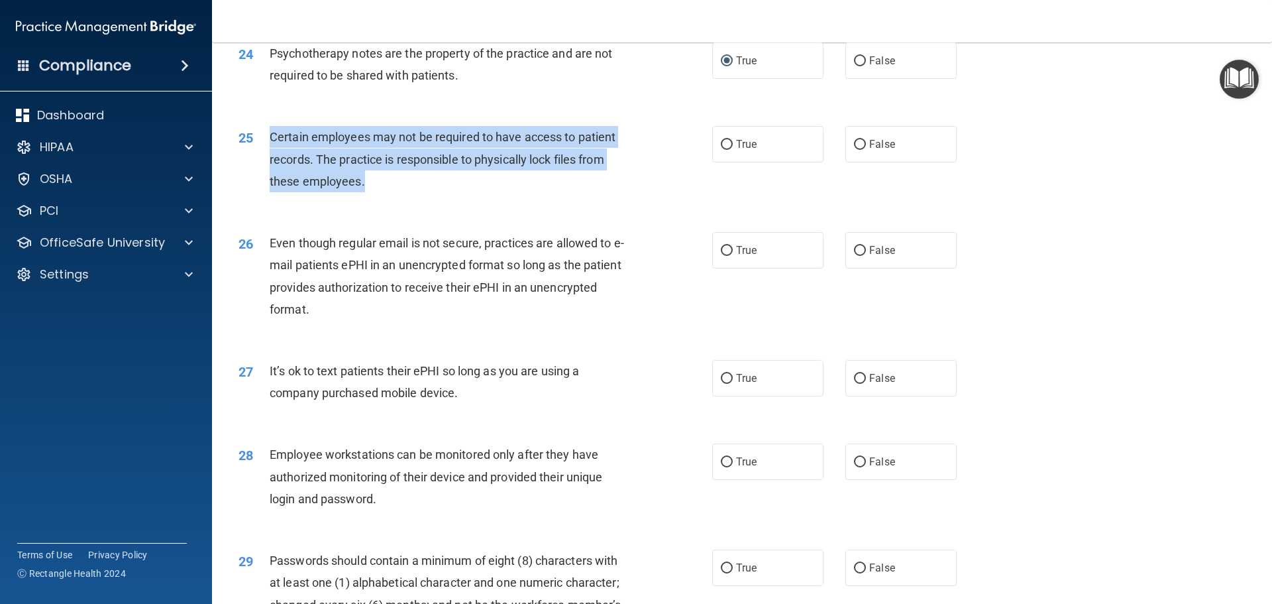
drag, startPoint x: 269, startPoint y: 158, endPoint x: 377, endPoint y: 202, distance: 116.5
click at [377, 192] on div "Certain employees may not be required to have access to patient records. The pr…" at bounding box center [455, 159] width 370 height 66
click at [726, 150] on input "True" at bounding box center [727, 145] width 12 height 10
radio input "true"
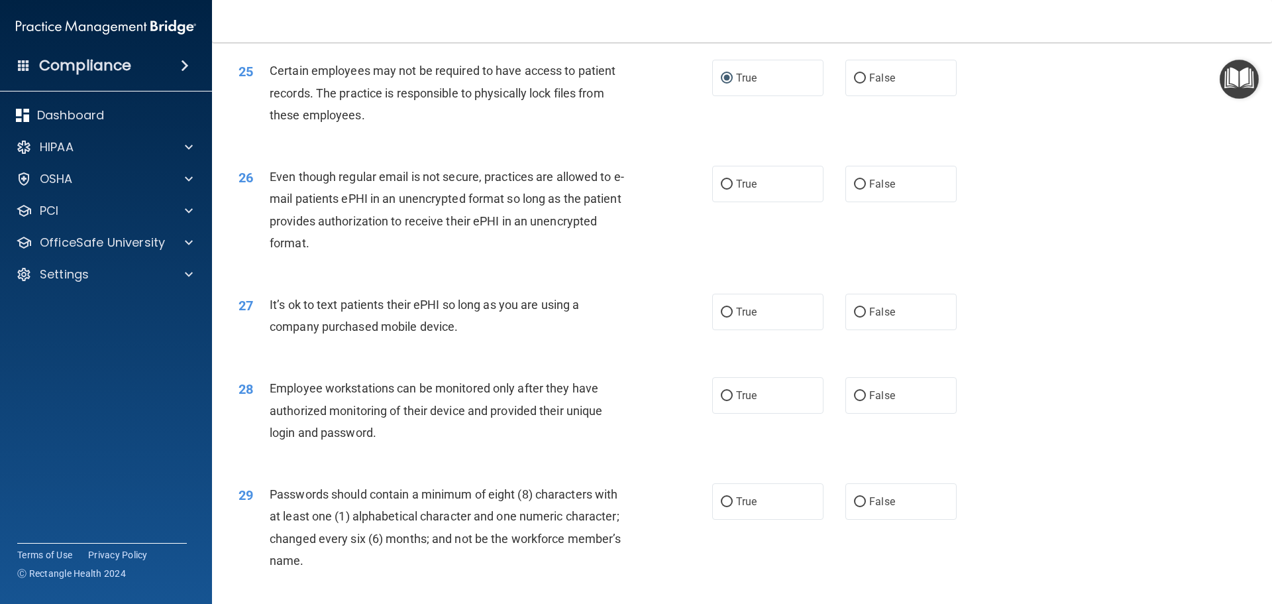
click at [494, 215] on span "Even though regular email is not secure, practices are allowed to e-mail patien…" at bounding box center [447, 210] width 354 height 80
click at [853, 202] on label "False" at bounding box center [900, 184] width 111 height 36
click at [858, 189] on input "False" at bounding box center [860, 185] width 12 height 10
radio input "true"
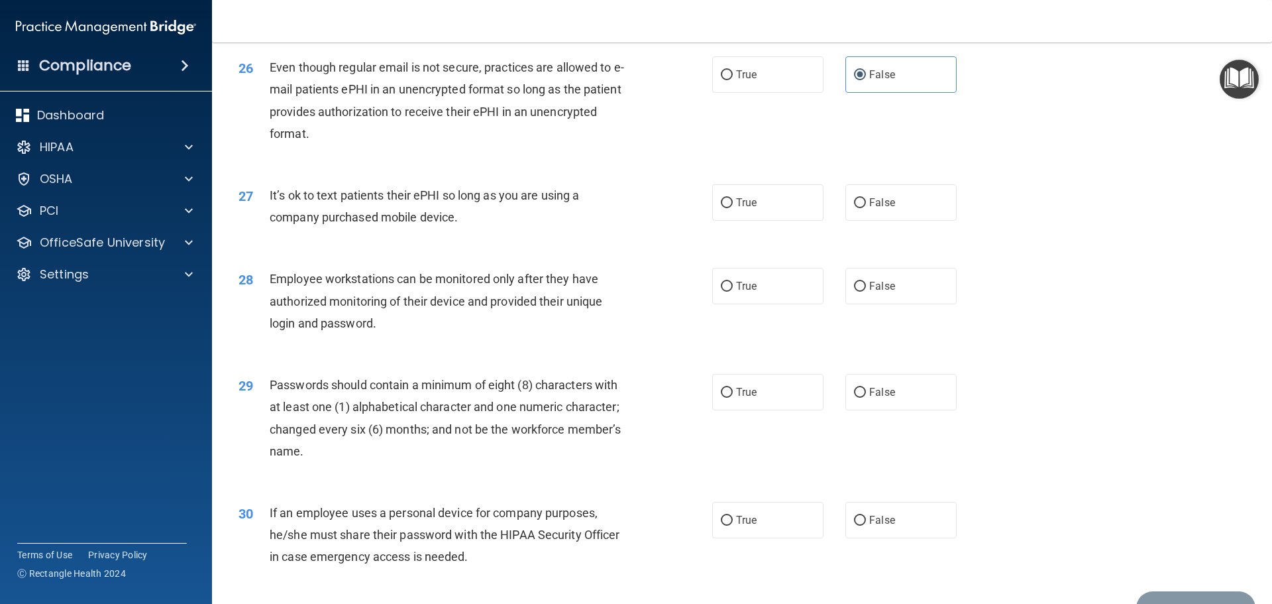
scroll to position [2650, 0]
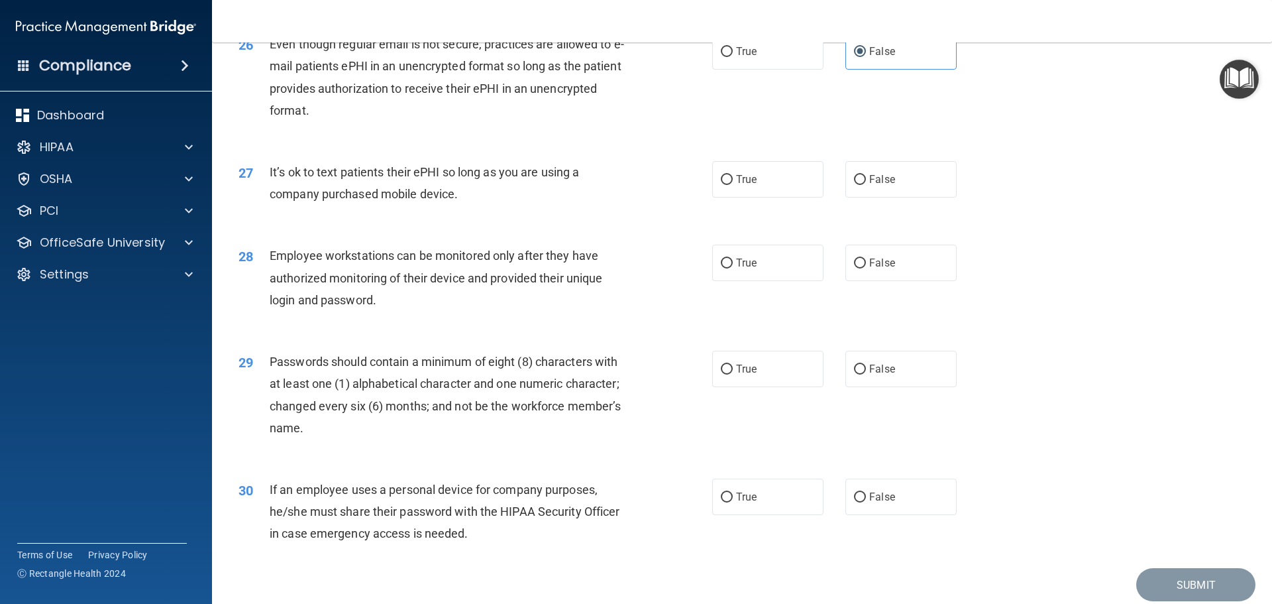
drag, startPoint x: 270, startPoint y: 191, endPoint x: 502, endPoint y: 219, distance: 232.9
click at [502, 205] on div "It’s ok to text patients their ePHI so long as you are using a company purchase…" at bounding box center [455, 183] width 370 height 44
click at [270, 65] on span "Even though regular email is not secure, practices are allowed to e-mail patien…" at bounding box center [447, 77] width 354 height 80
click at [427, 121] on div "Even though regular email is not secure, practices are allowed to e-mail patien…" at bounding box center [455, 77] width 370 height 88
click at [857, 185] on input "False" at bounding box center [860, 180] width 12 height 10
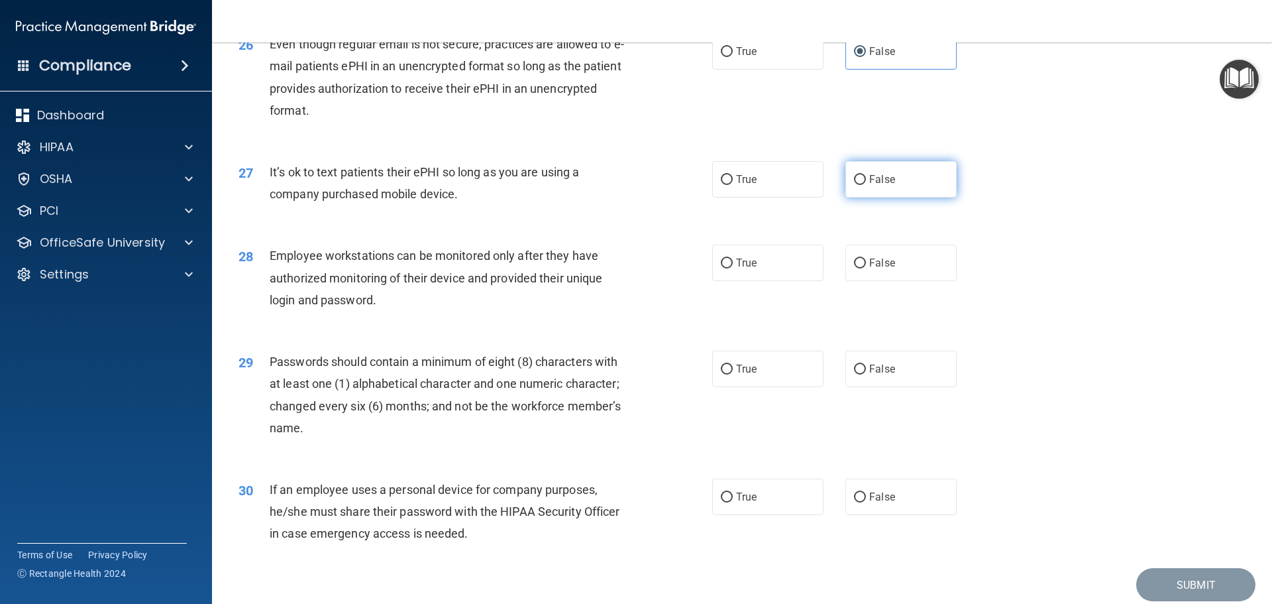
radio input "true"
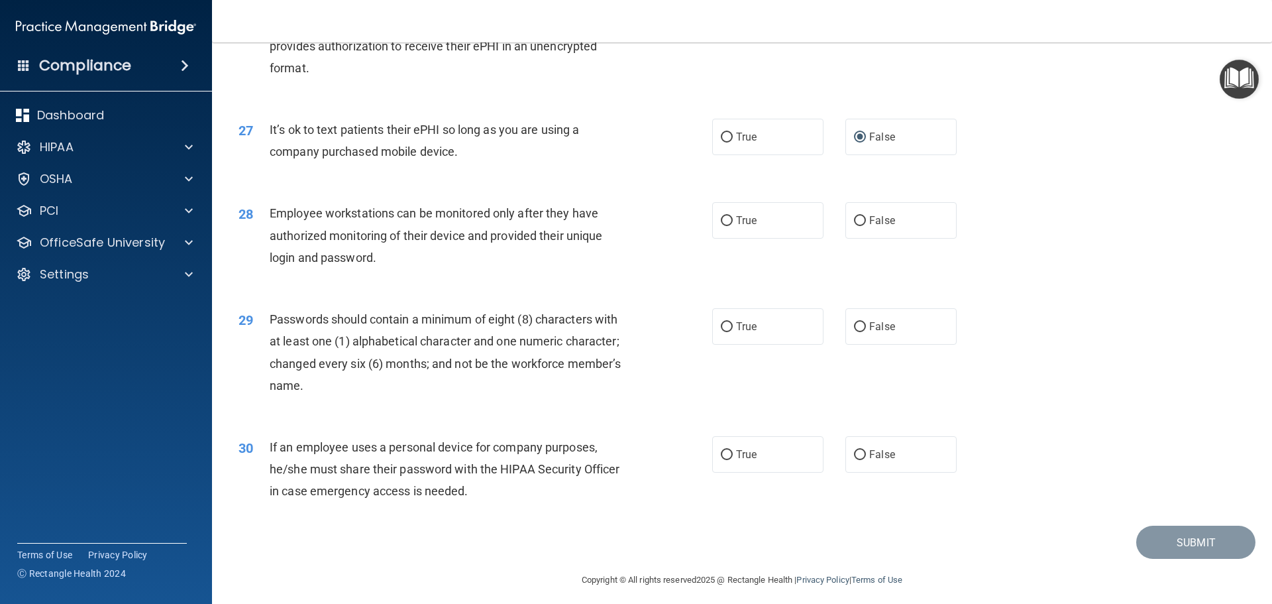
scroll to position [2723, 0]
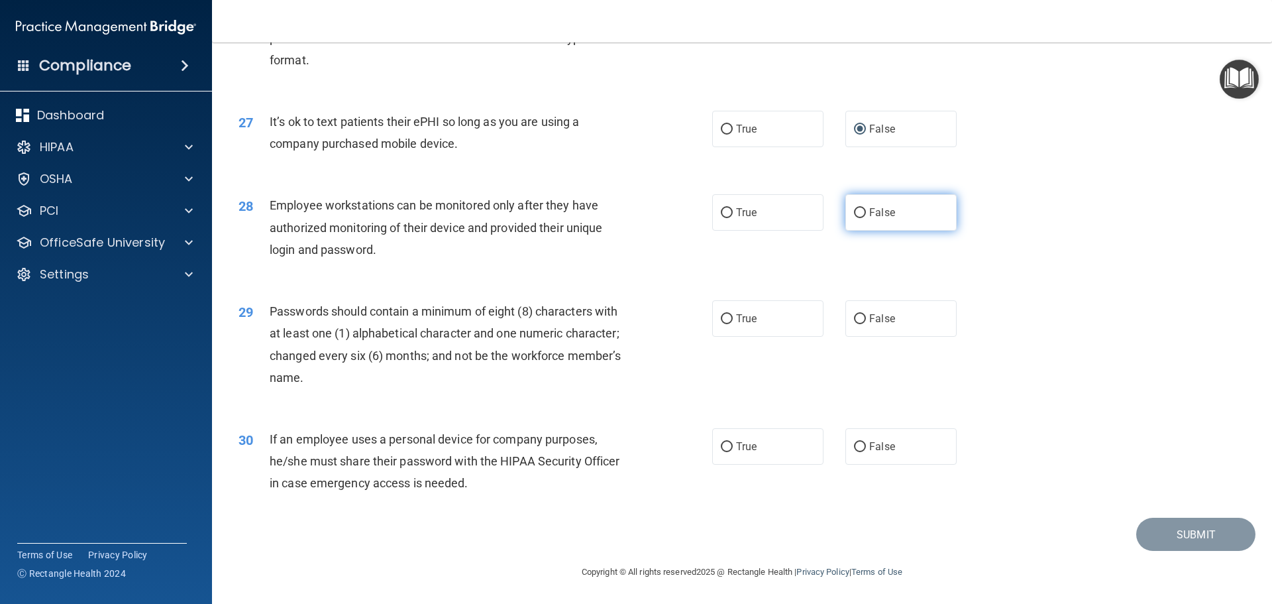
click at [856, 214] on input "False" at bounding box center [860, 213] width 12 height 10
radio input "true"
click at [721, 319] on input "True" at bounding box center [727, 319] width 12 height 10
radio input "true"
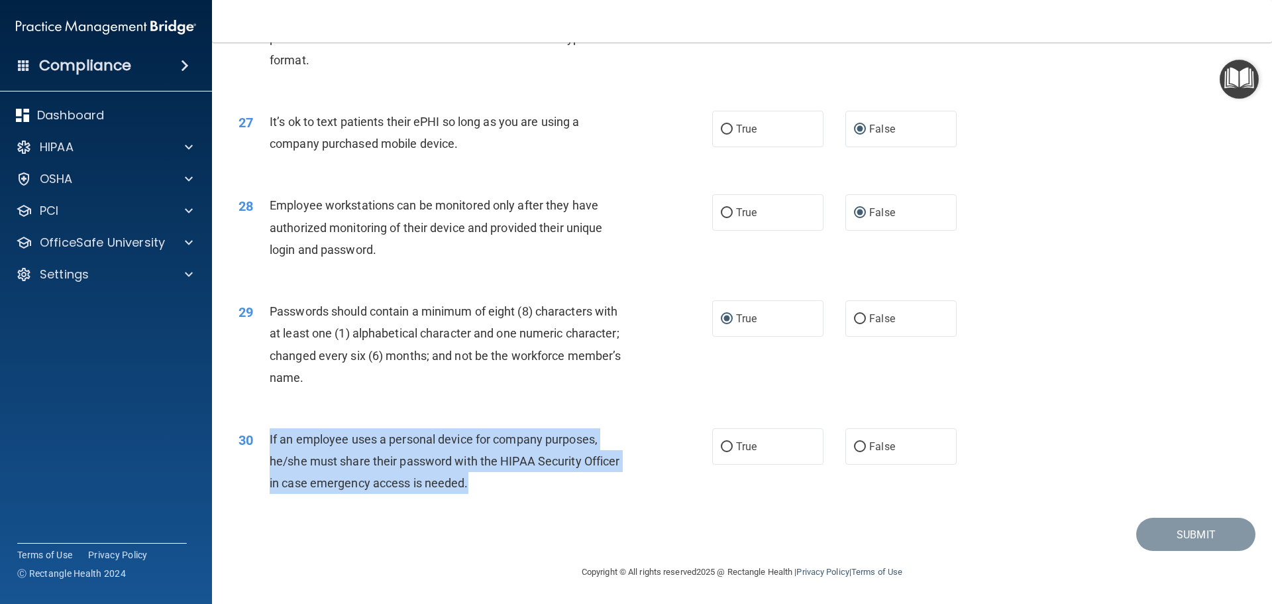
drag, startPoint x: 270, startPoint y: 439, endPoint x: 503, endPoint y: 488, distance: 238.5
click at [503, 488] on div "If an employee uses a personal device for company purposes, he/she must share t…" at bounding box center [455, 461] width 370 height 66
click at [476, 482] on div "If an employee uses a personal device for company purposes, he/she must share t…" at bounding box center [455, 461] width 370 height 66
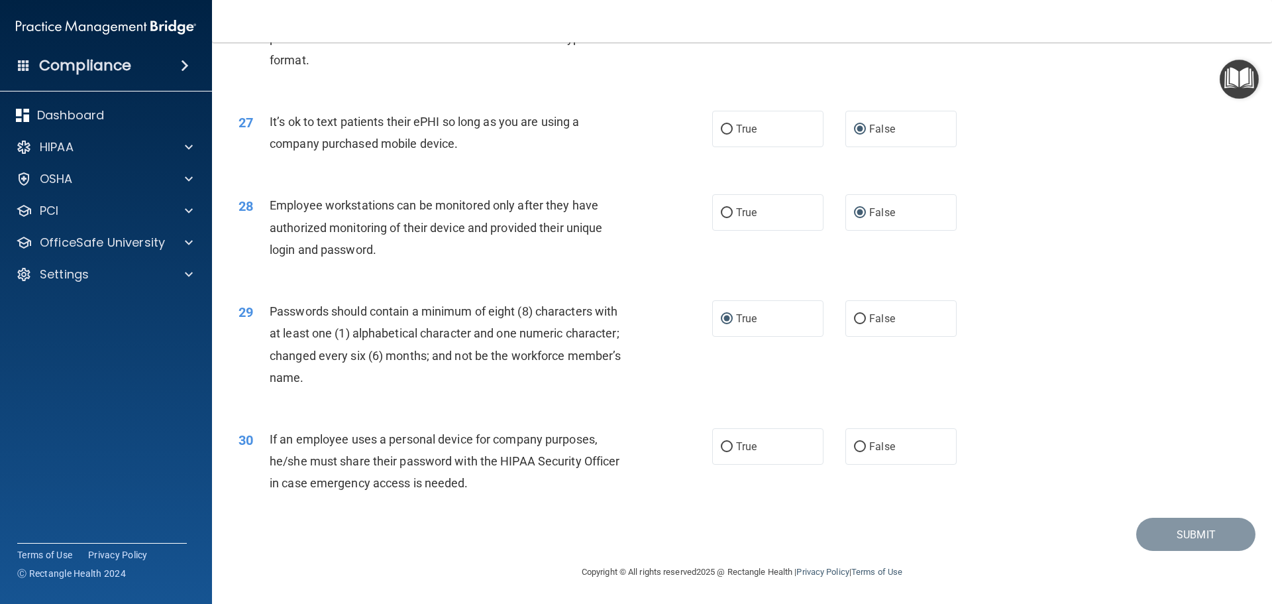
click at [272, 439] on span "If an employee uses a personal device for company purposes, he/she must share t…" at bounding box center [445, 461] width 350 height 58
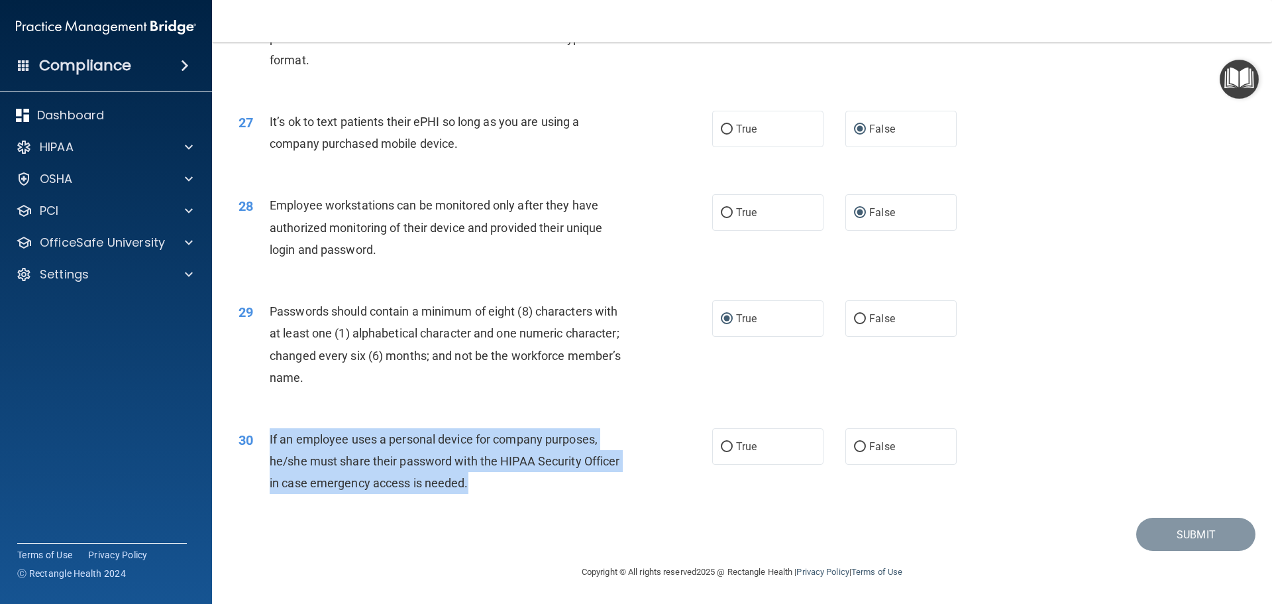
drag, startPoint x: 269, startPoint y: 439, endPoint x: 496, endPoint y: 486, distance: 231.6
click at [496, 486] on div "If an employee uses a personal device for company purposes, he/she must share t…" at bounding box center [455, 461] width 370 height 66
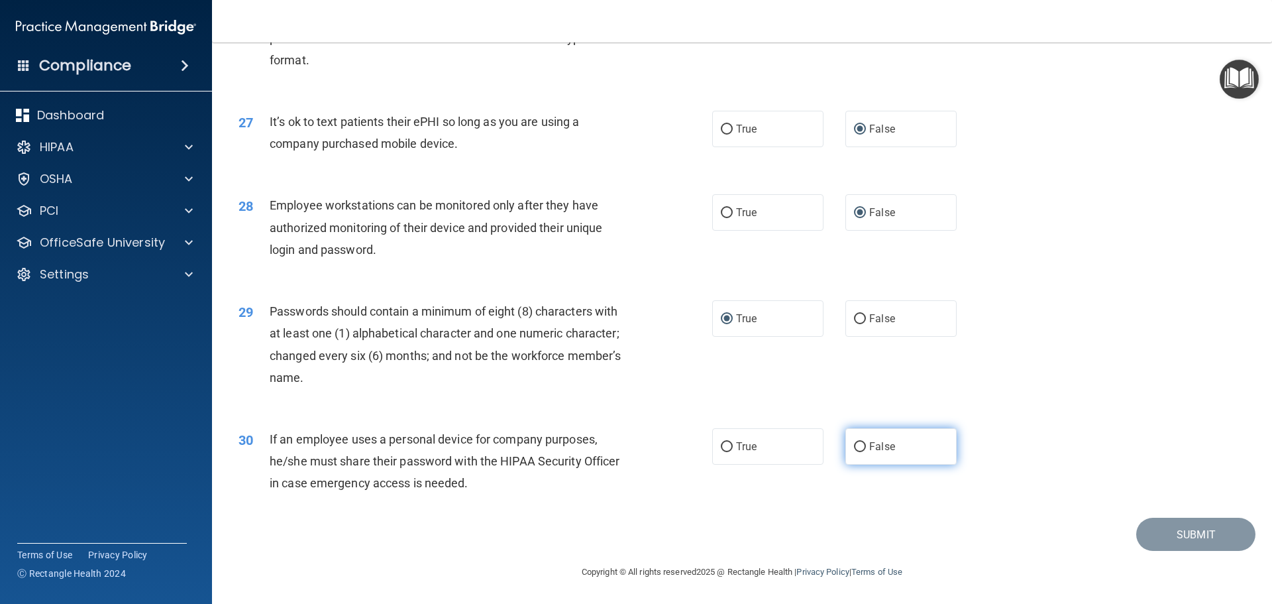
click at [849, 441] on label "False" at bounding box center [900, 446] width 111 height 36
click at [854, 442] on input "False" at bounding box center [860, 447] width 12 height 10
radio input "true"
click at [1063, 447] on div "30 If an employee uses a personal device for company purposes, he/she must shar…" at bounding box center [742, 464] width 1027 height 106
click at [1171, 533] on button "Submit" at bounding box center [1195, 534] width 119 height 34
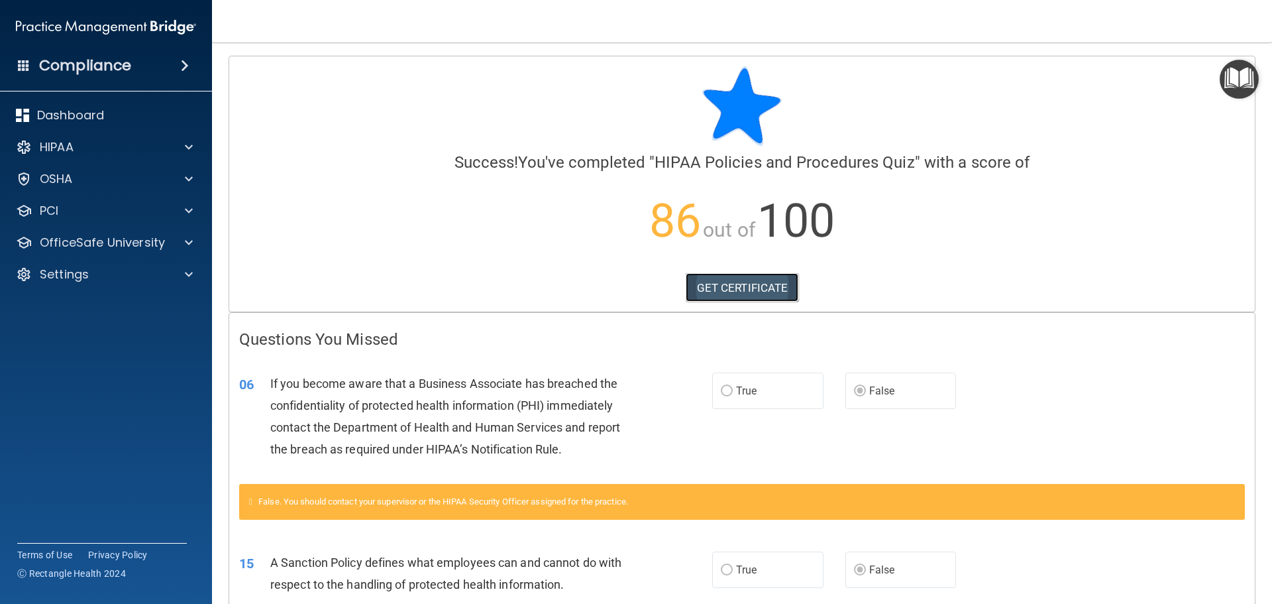
click at [757, 290] on link "GET CERTIFICATE" at bounding box center [742, 287] width 113 height 29
click at [136, 239] on p "OfficeSafe University" at bounding box center [102, 243] width 125 height 16
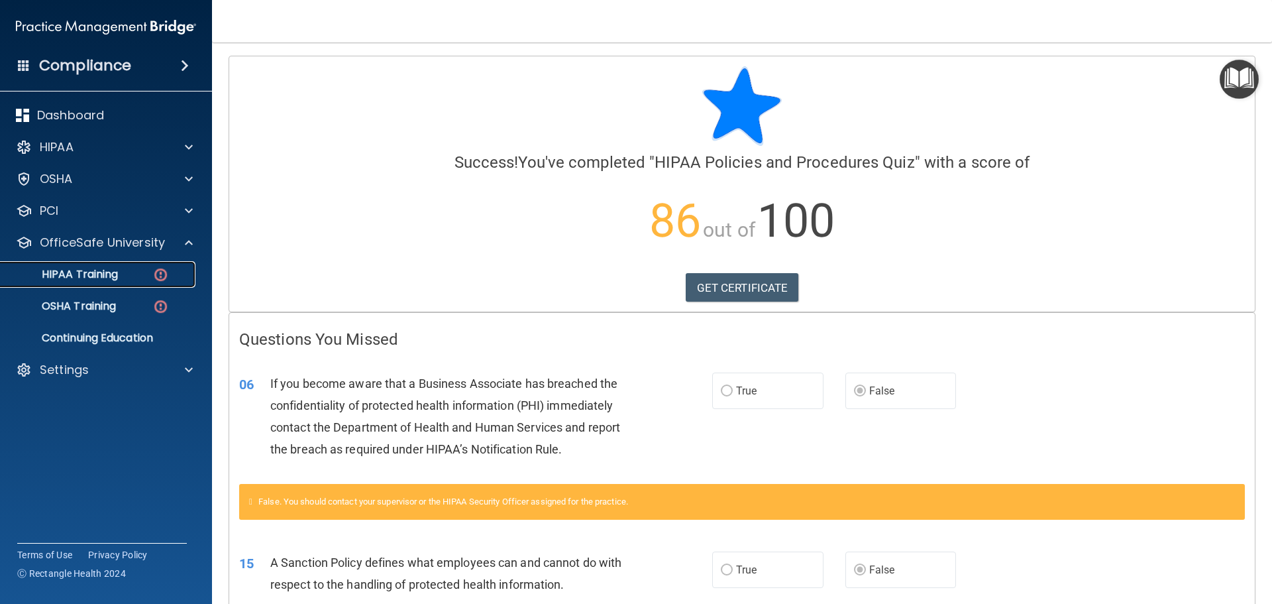
click at [143, 274] on div "HIPAA Training" at bounding box center [99, 274] width 181 height 13
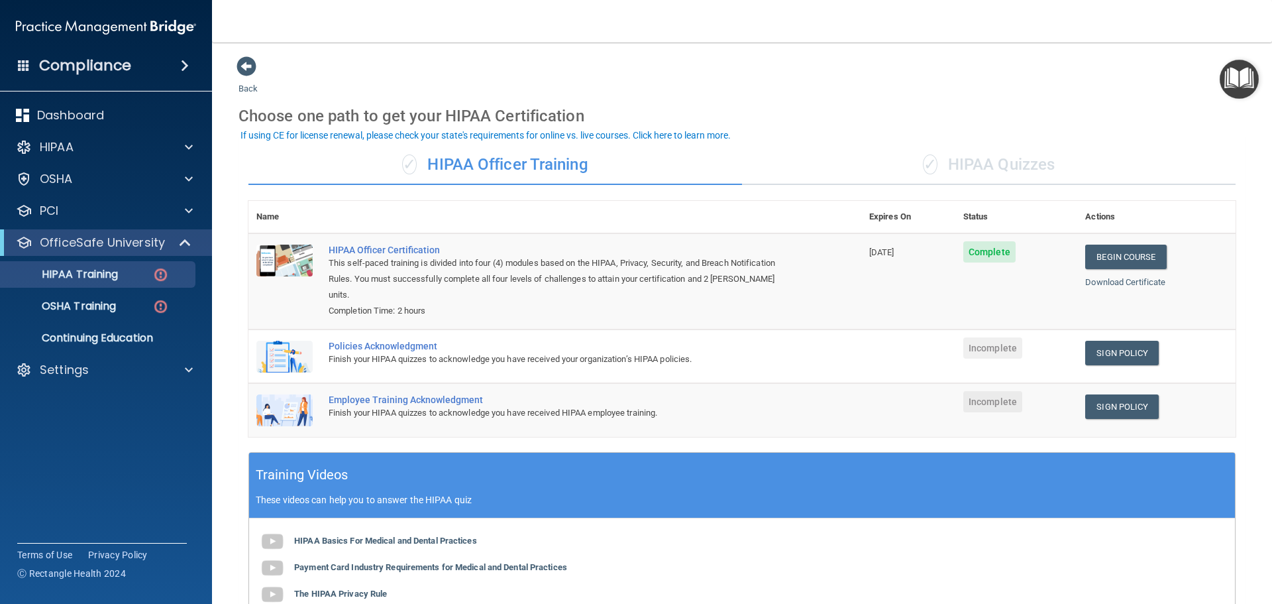
click at [993, 163] on div "✓ HIPAA Quizzes" at bounding box center [989, 165] width 494 height 40
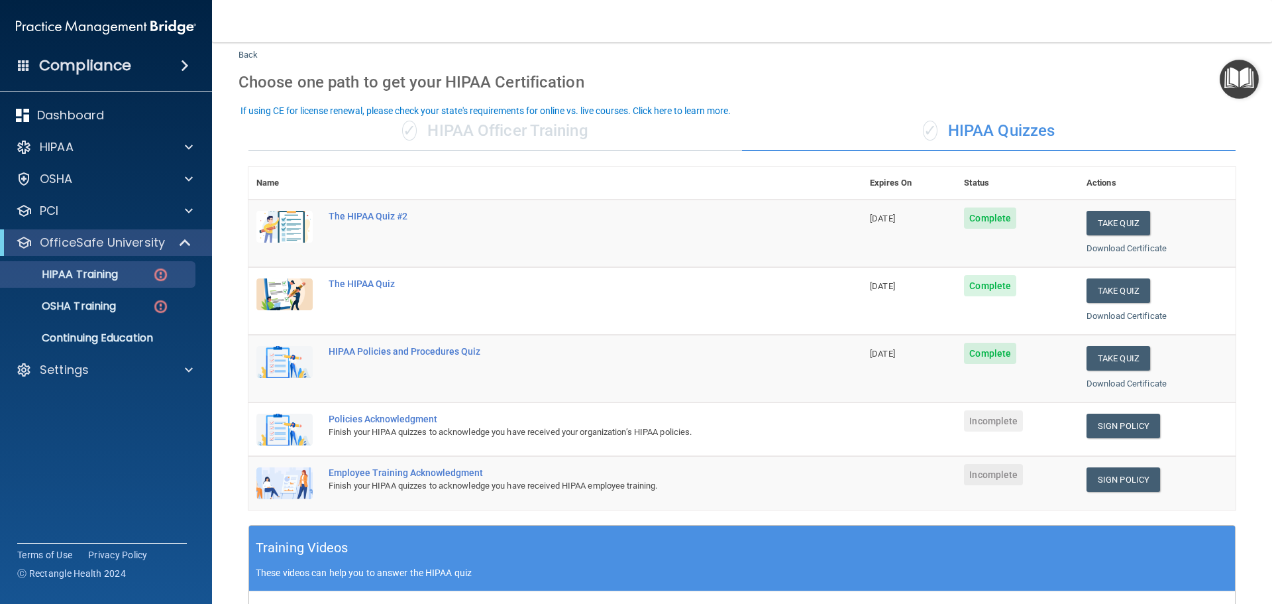
scroll to position [133, 0]
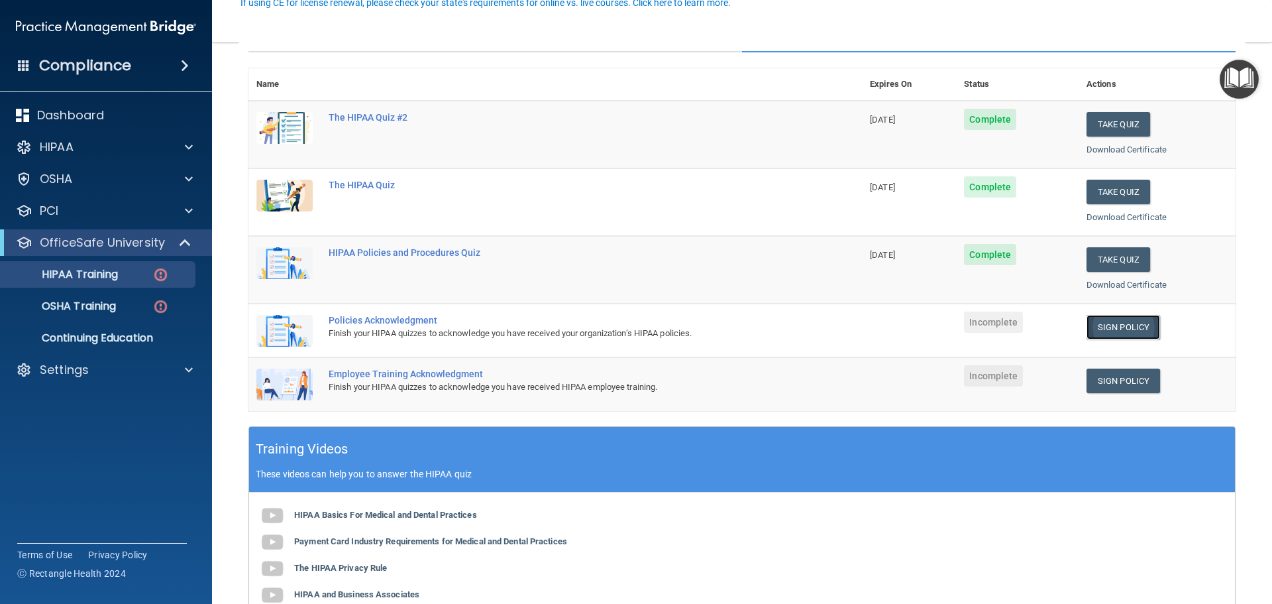
click at [1118, 325] on link "Sign Policy" at bounding box center [1124, 327] width 74 height 25
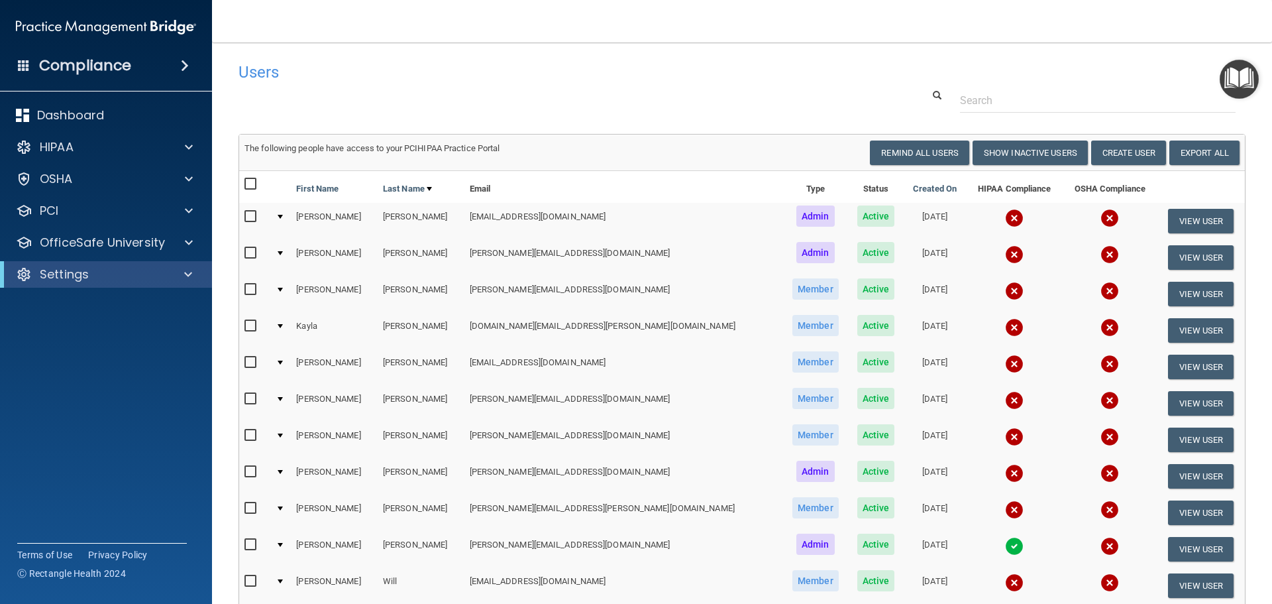
select select "20"
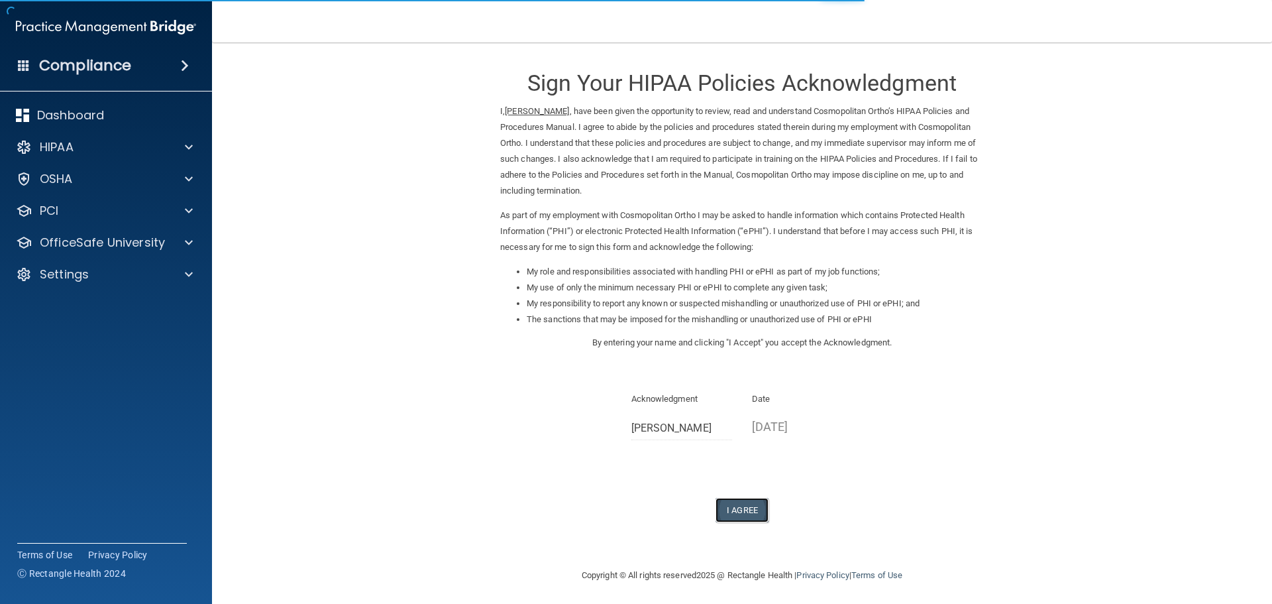
click at [733, 514] on button "I Agree" at bounding box center [742, 510] width 53 height 25
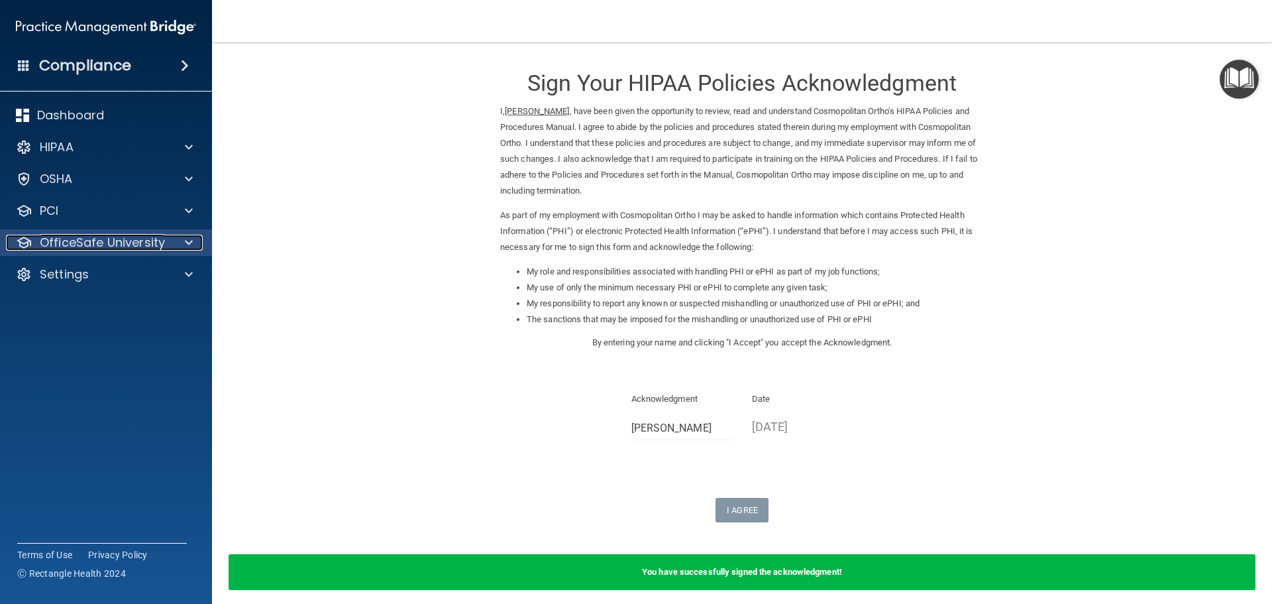
click at [133, 243] on p "OfficeSafe University" at bounding box center [102, 243] width 125 height 16
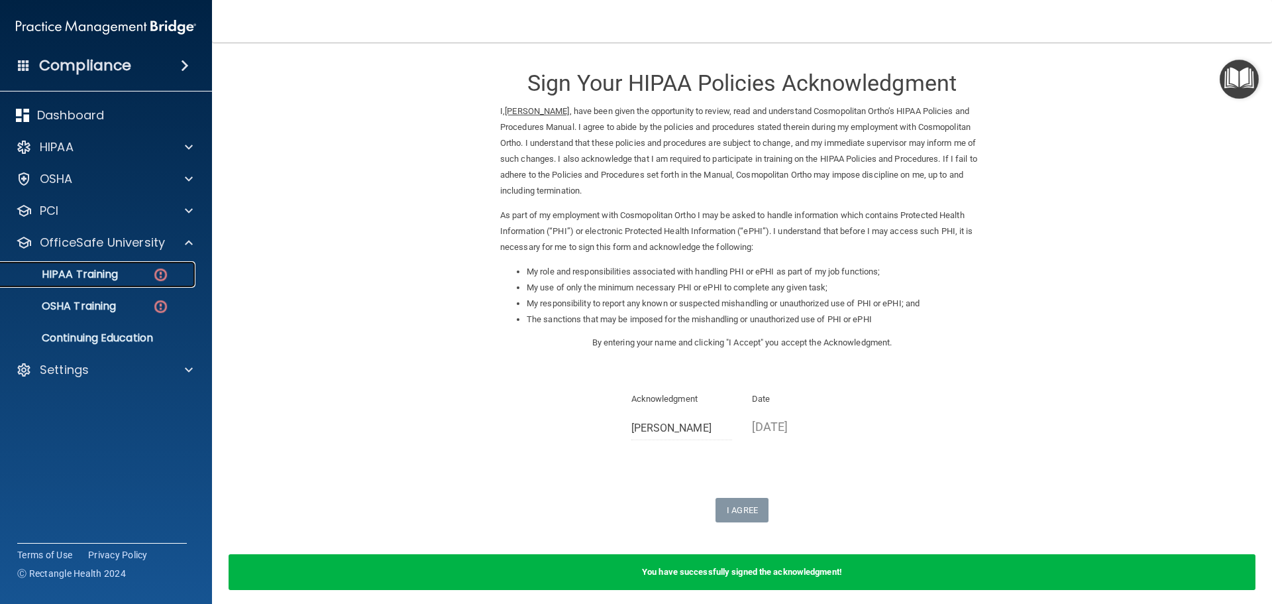
click at [136, 278] on div "HIPAA Training" at bounding box center [99, 274] width 181 height 13
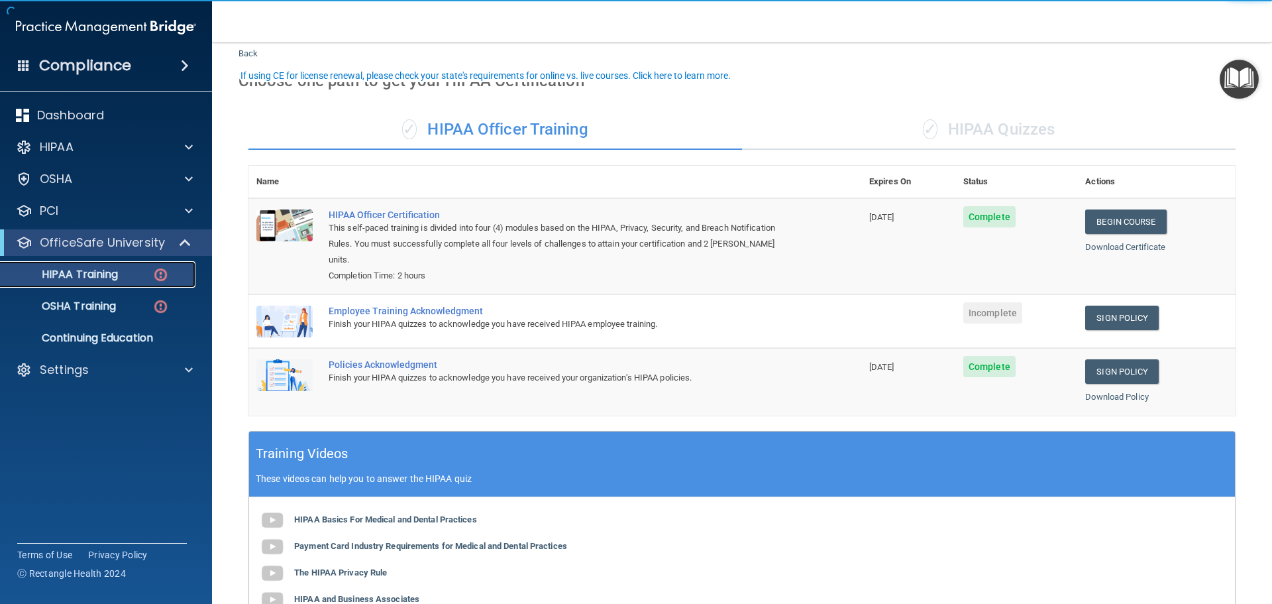
scroll to position [66, 0]
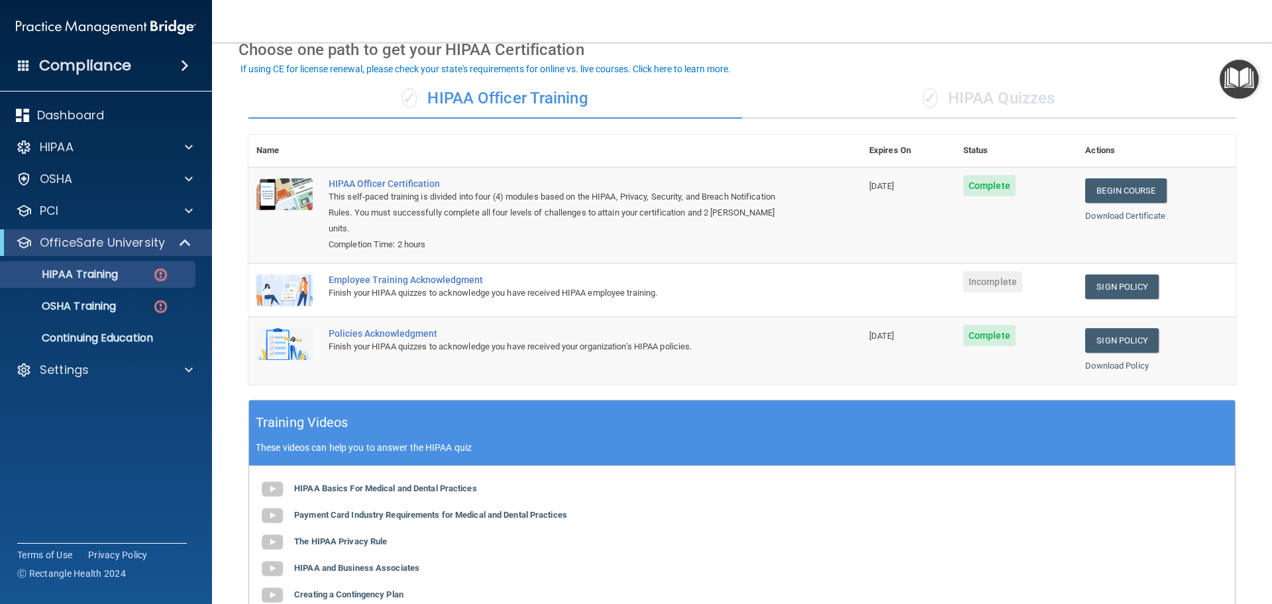
click at [970, 93] on div "✓ HIPAA Quizzes" at bounding box center [989, 99] width 494 height 40
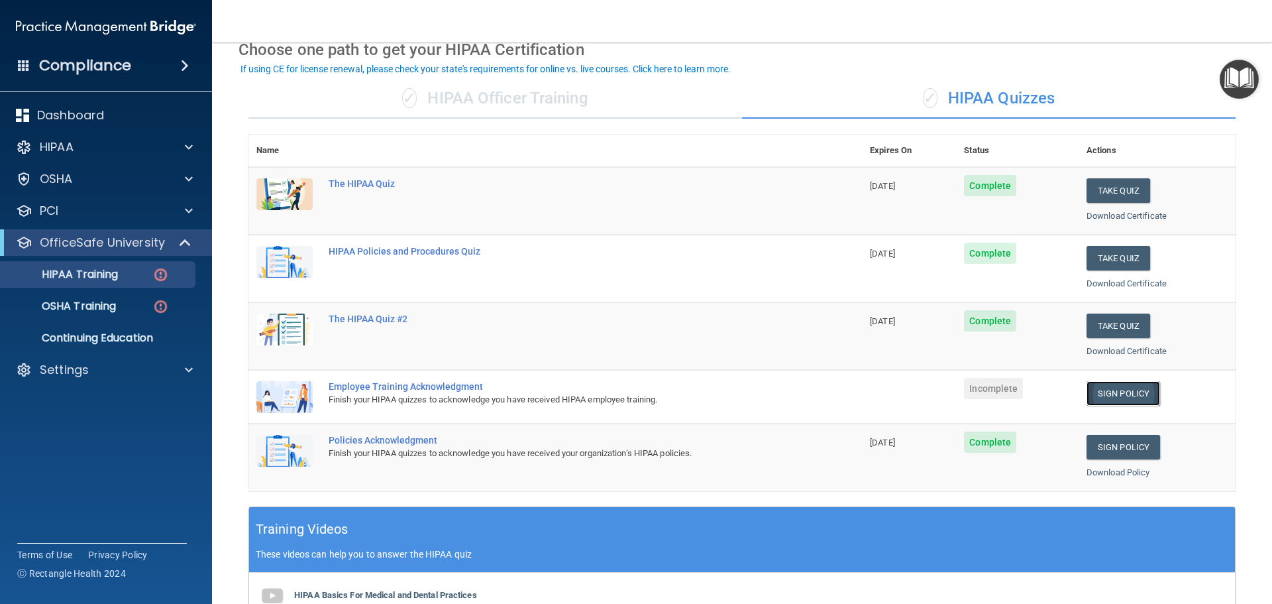
click at [1128, 396] on link "Sign Policy" at bounding box center [1124, 393] width 74 height 25
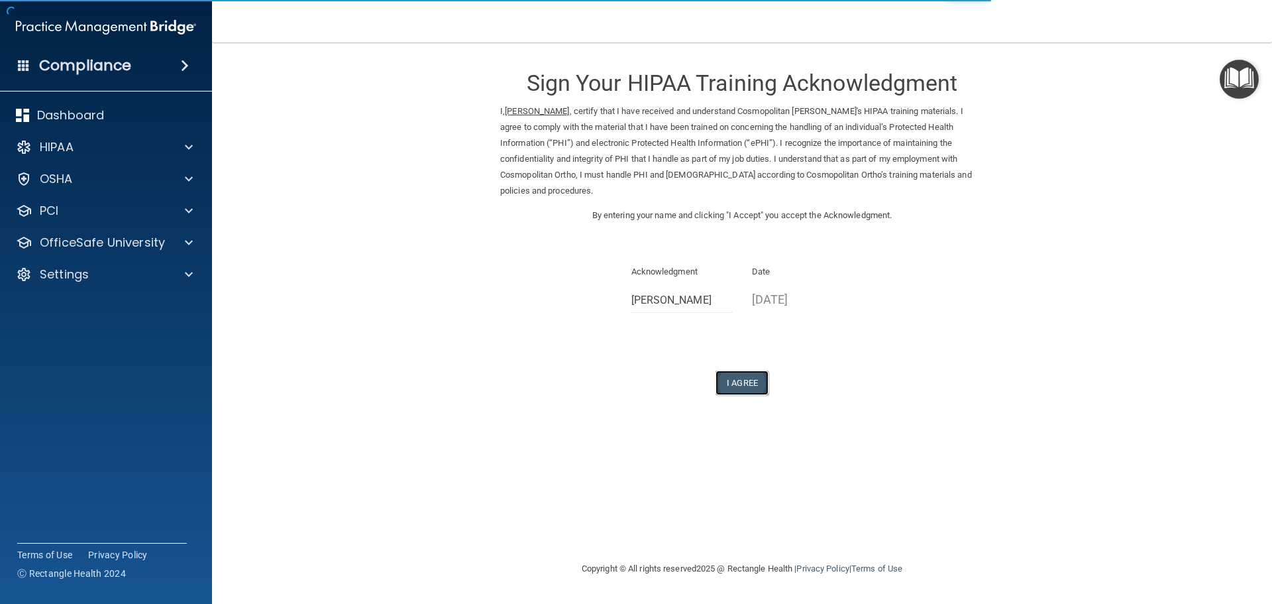
click at [754, 370] on button "I Agree" at bounding box center [742, 382] width 53 height 25
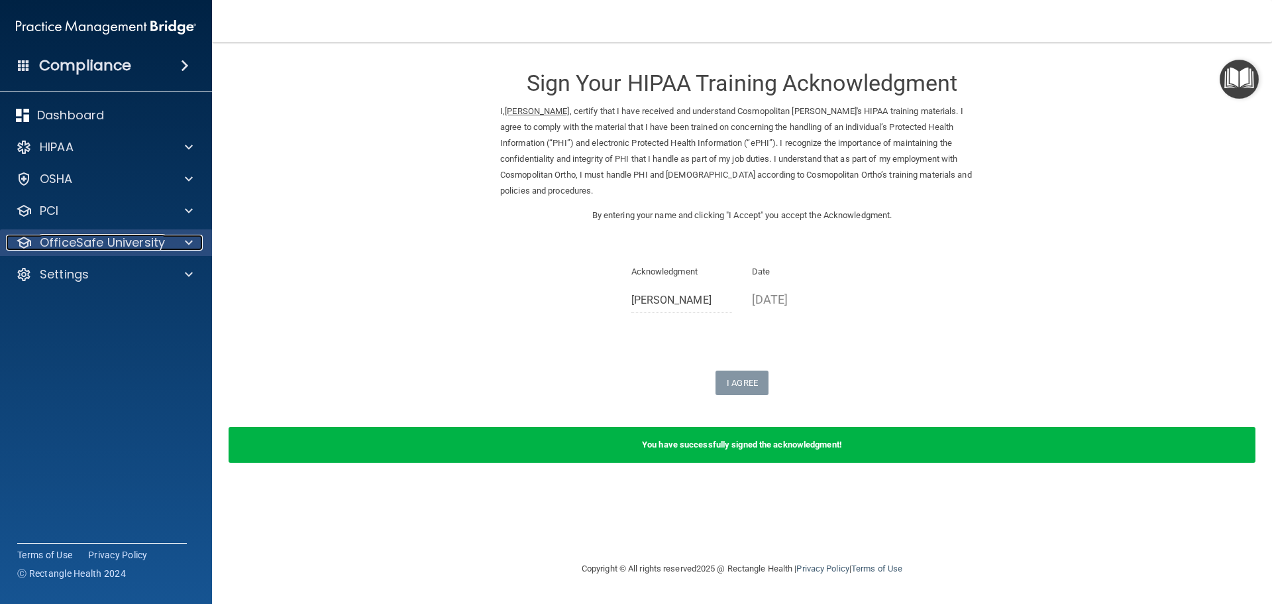
click at [179, 237] on div at bounding box center [186, 243] width 33 height 16
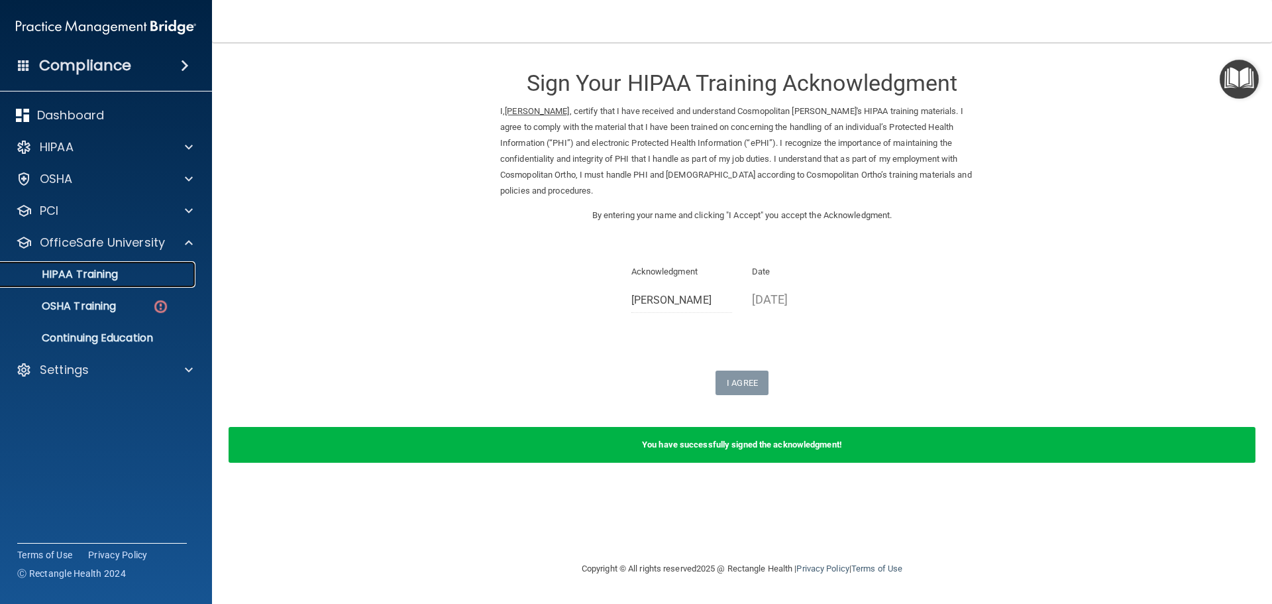
click at [166, 281] on link "HIPAA Training" at bounding box center [91, 274] width 209 height 27
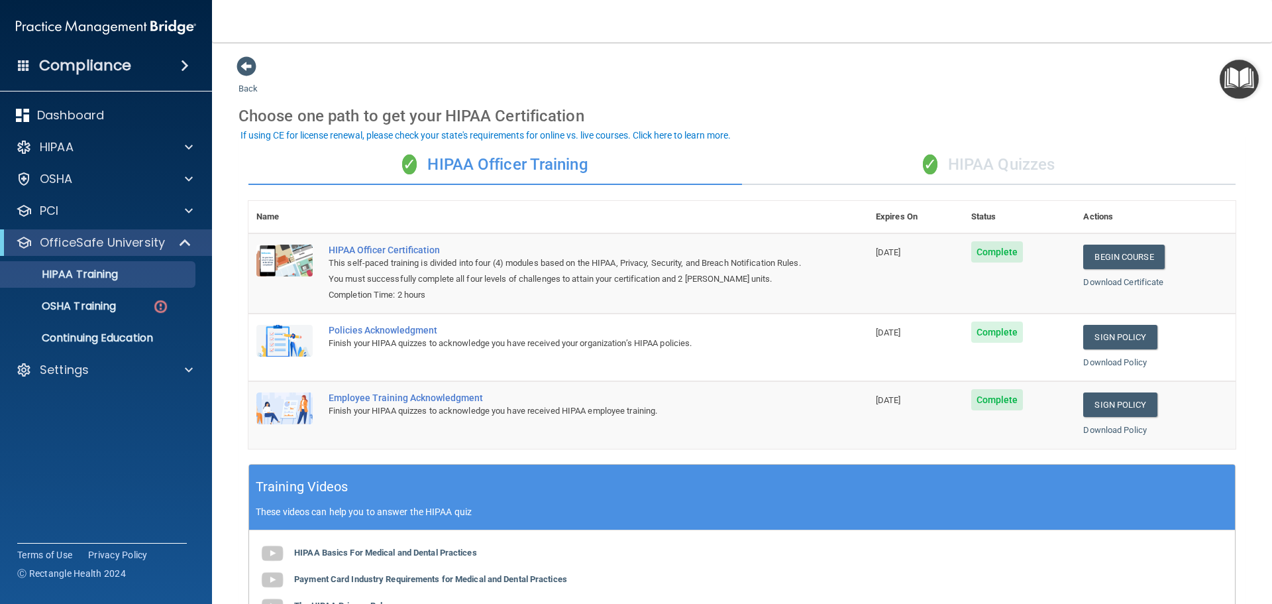
click at [541, 164] on div "✓ HIPAA Officer Training" at bounding box center [495, 165] width 494 height 40
click at [955, 158] on div "✓ HIPAA Quizzes" at bounding box center [989, 165] width 494 height 40
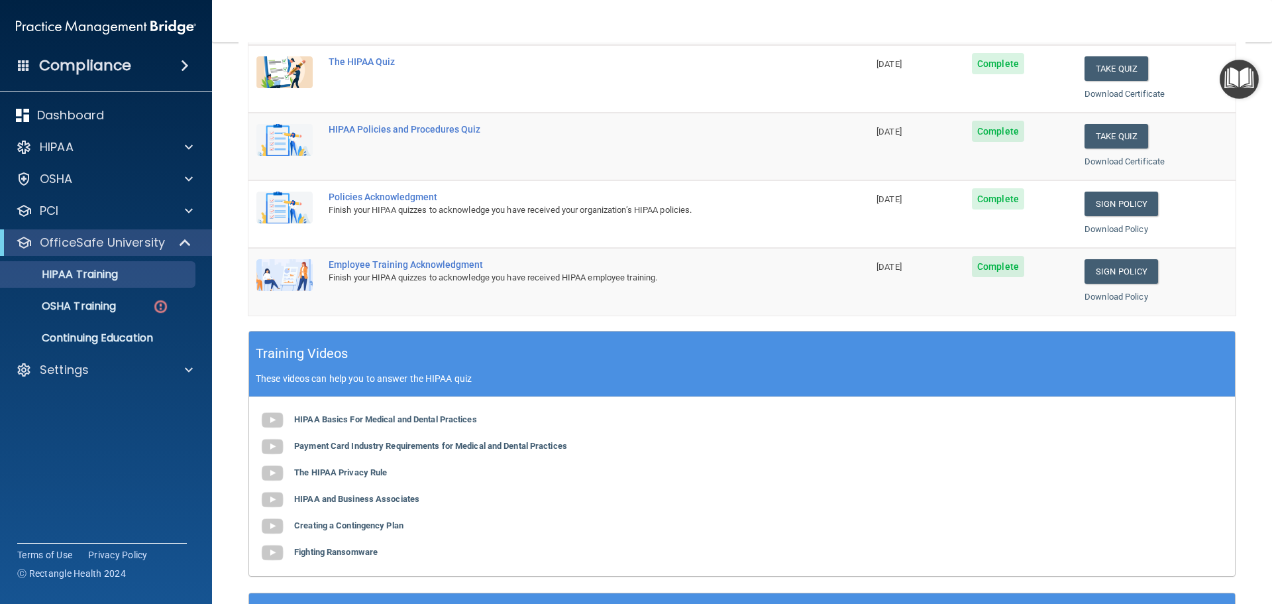
scroll to position [129, 0]
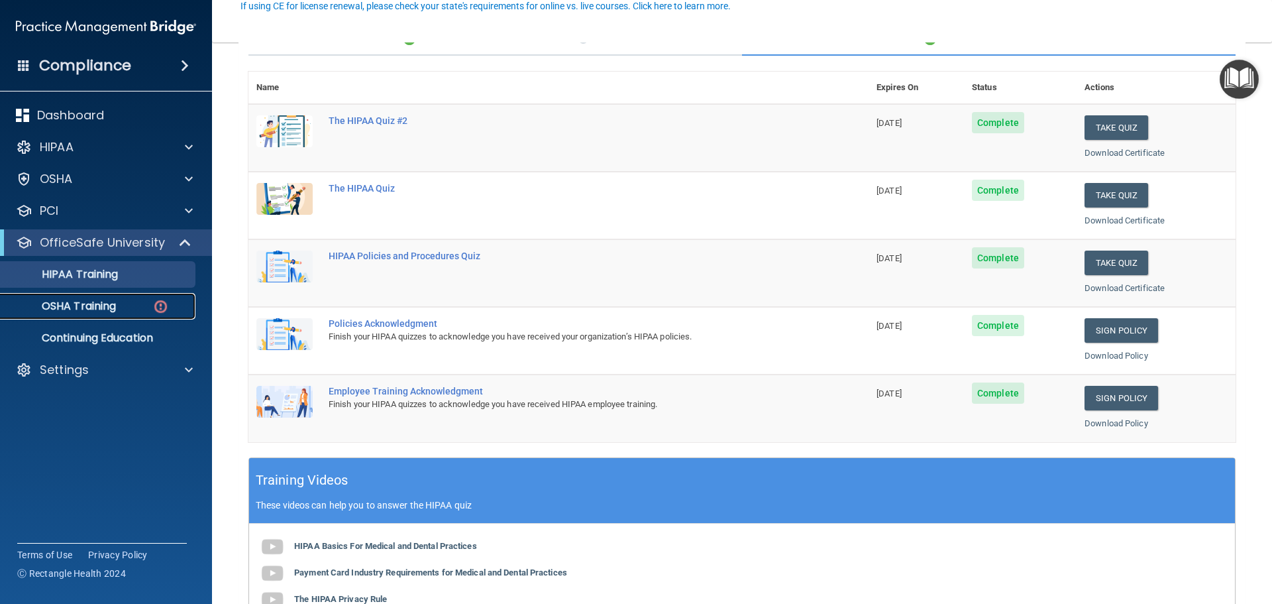
click at [85, 298] on link "OSHA Training" at bounding box center [91, 306] width 209 height 27
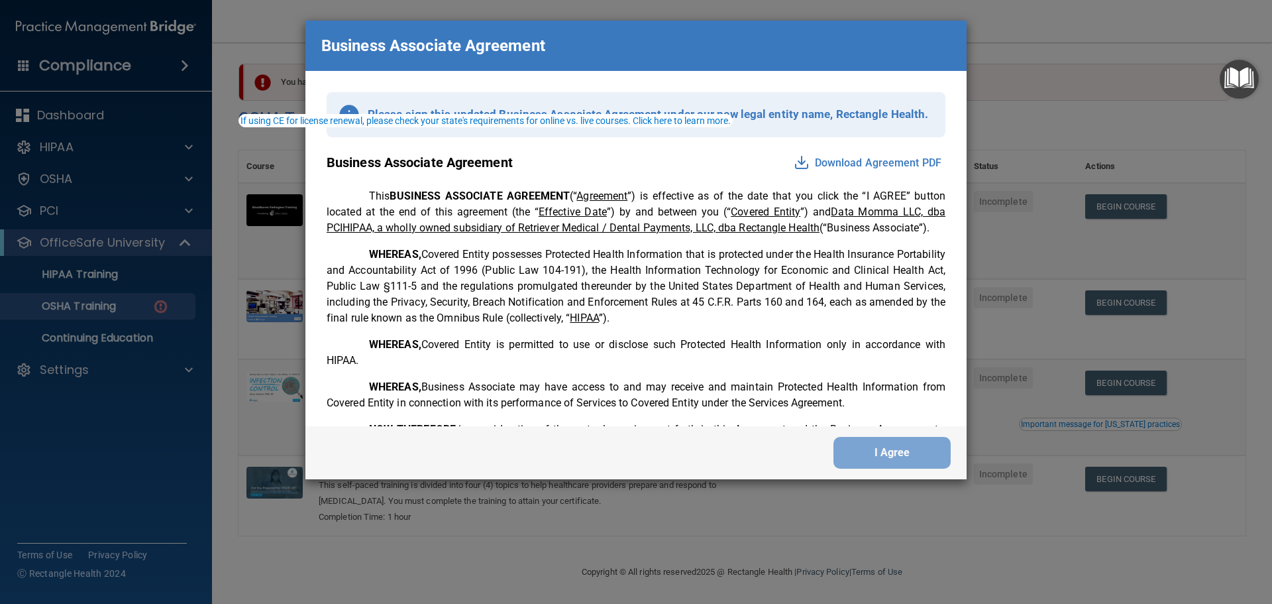
click at [1056, 46] on div "Business Associate Agreement Please sign this updated Business Associate Agreem…" at bounding box center [636, 302] width 1272 height 604
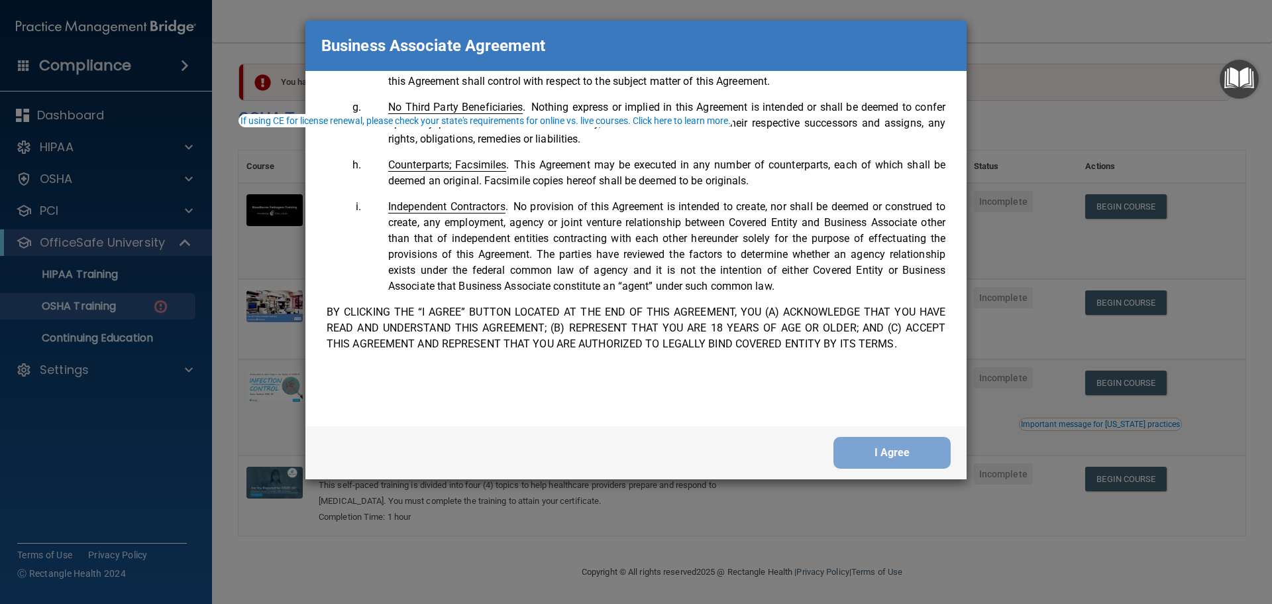
scroll to position [2702, 0]
click at [1067, 40] on div "Business Associate Agreement Please sign this updated Business Associate Agreem…" at bounding box center [636, 302] width 1272 height 604
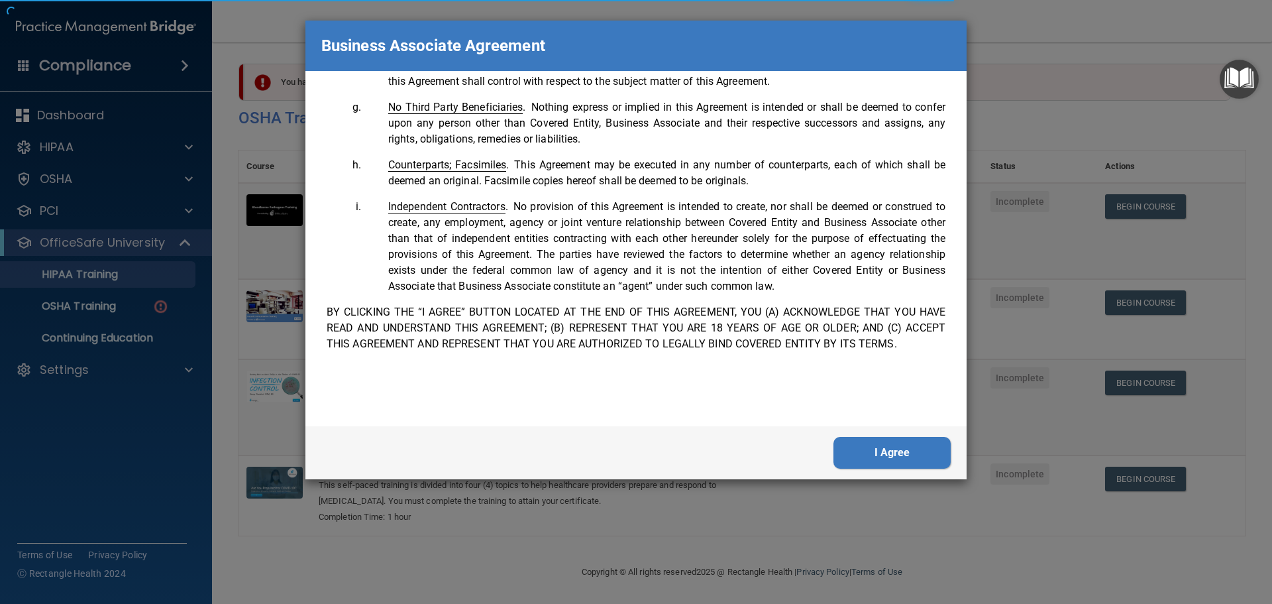
scroll to position [272, 0]
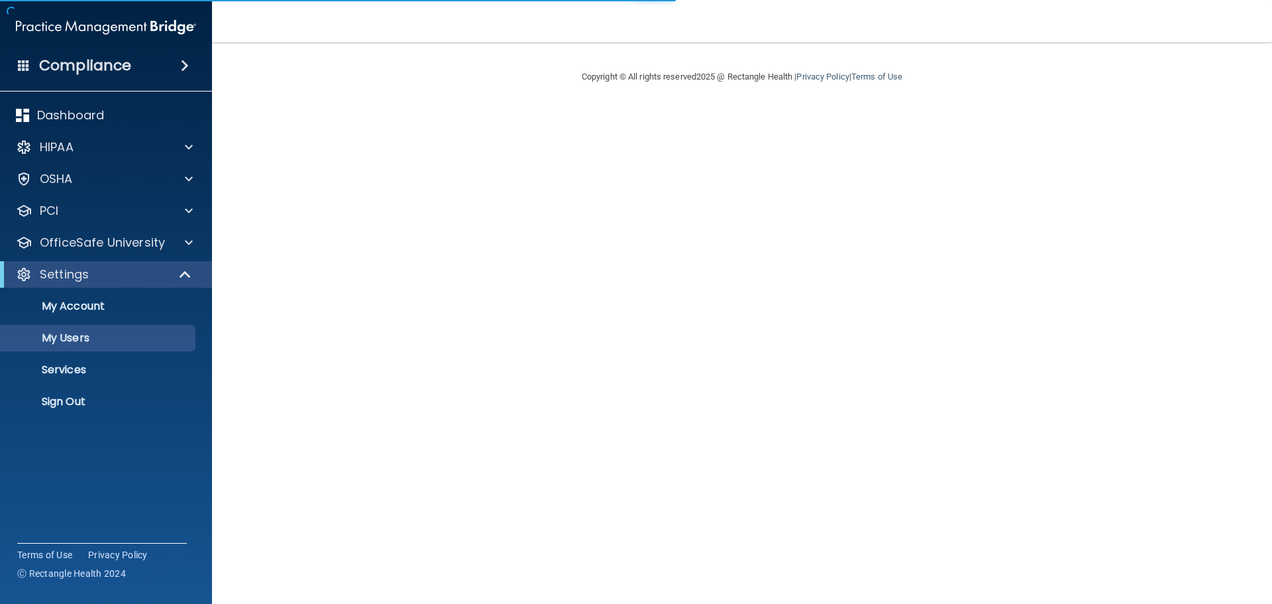
select select "20"
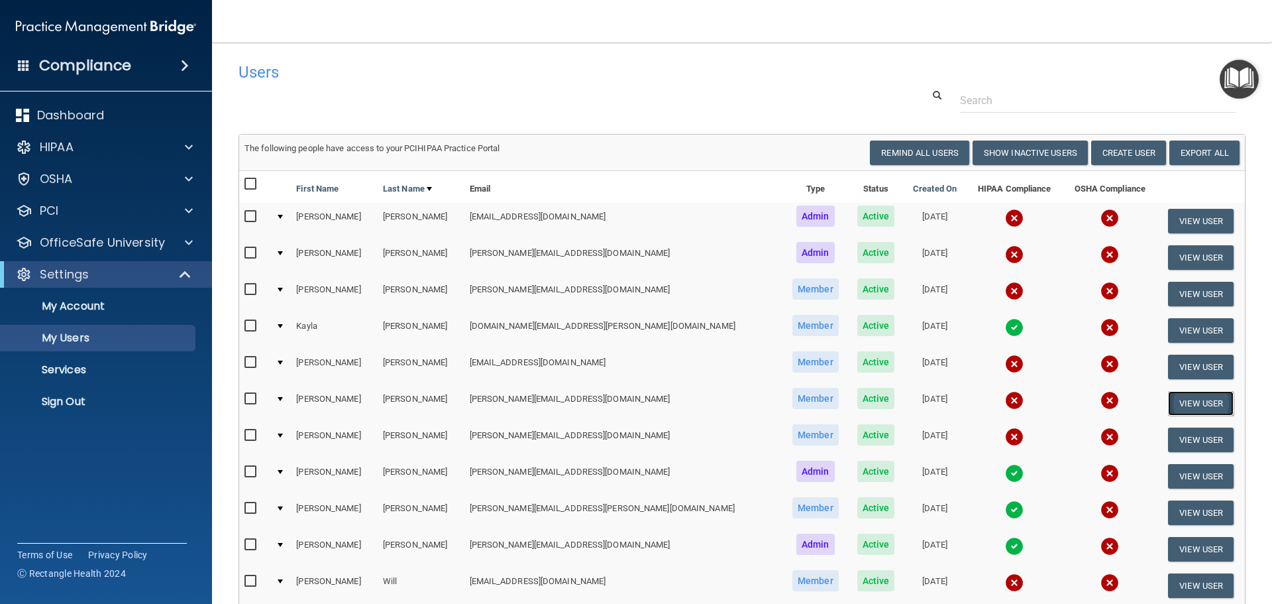
click at [1200, 406] on button "View User" at bounding box center [1201, 403] width 66 height 25
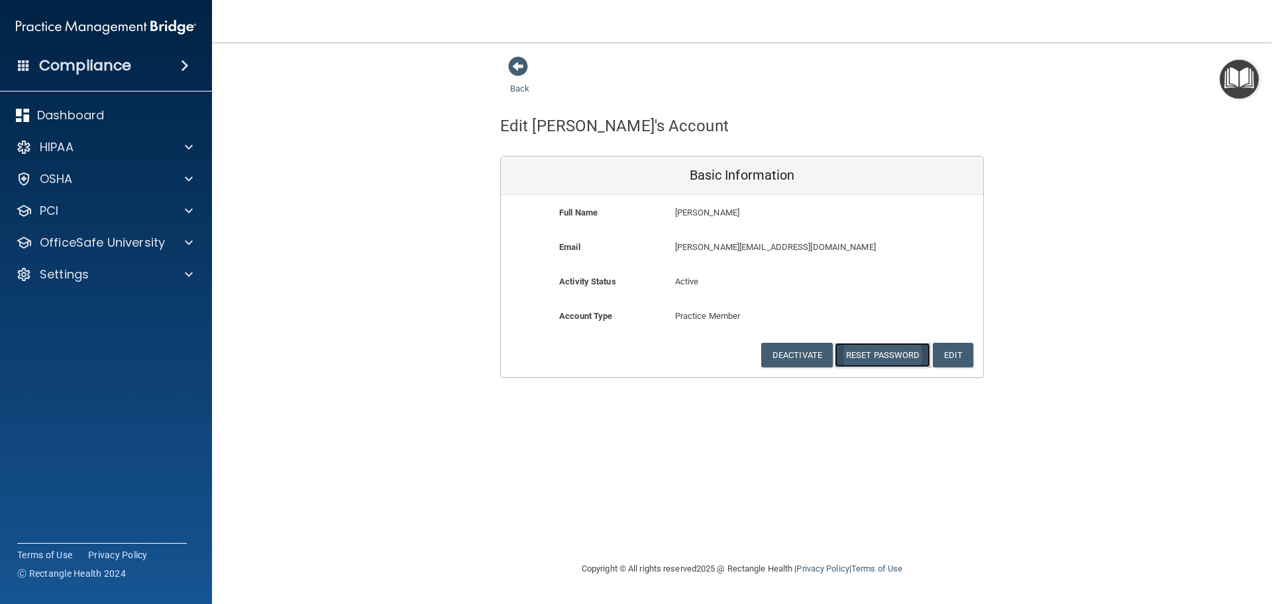
click at [900, 352] on button "Reset Password" at bounding box center [882, 355] width 95 height 25
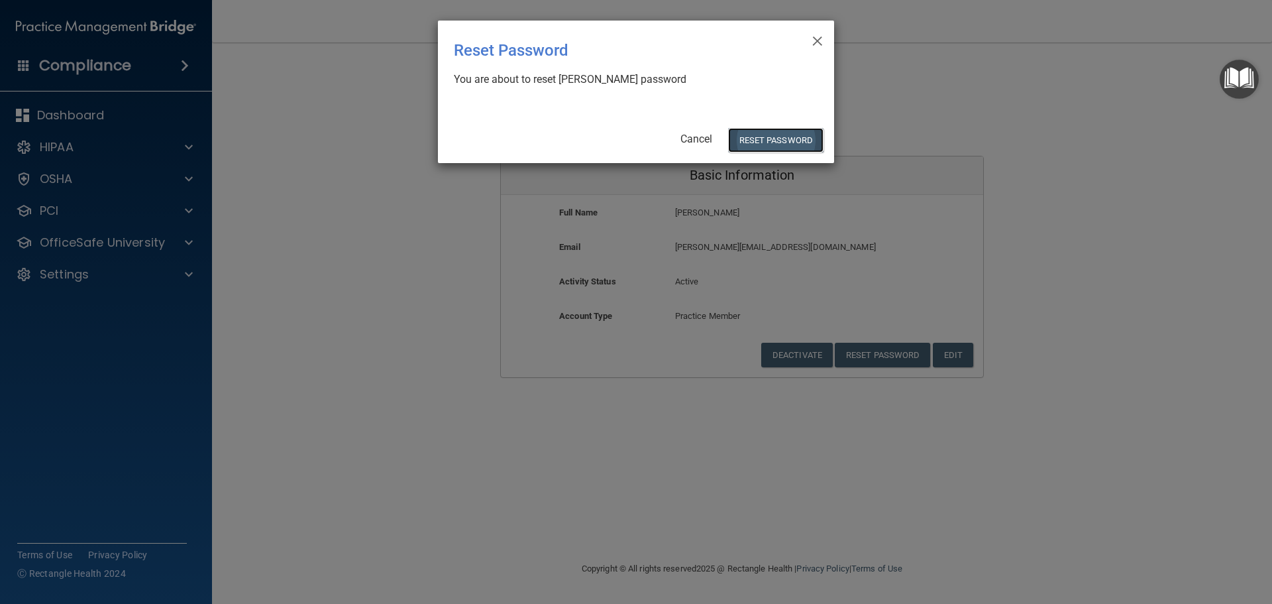
click at [776, 141] on button "Reset Password" at bounding box center [775, 140] width 95 height 25
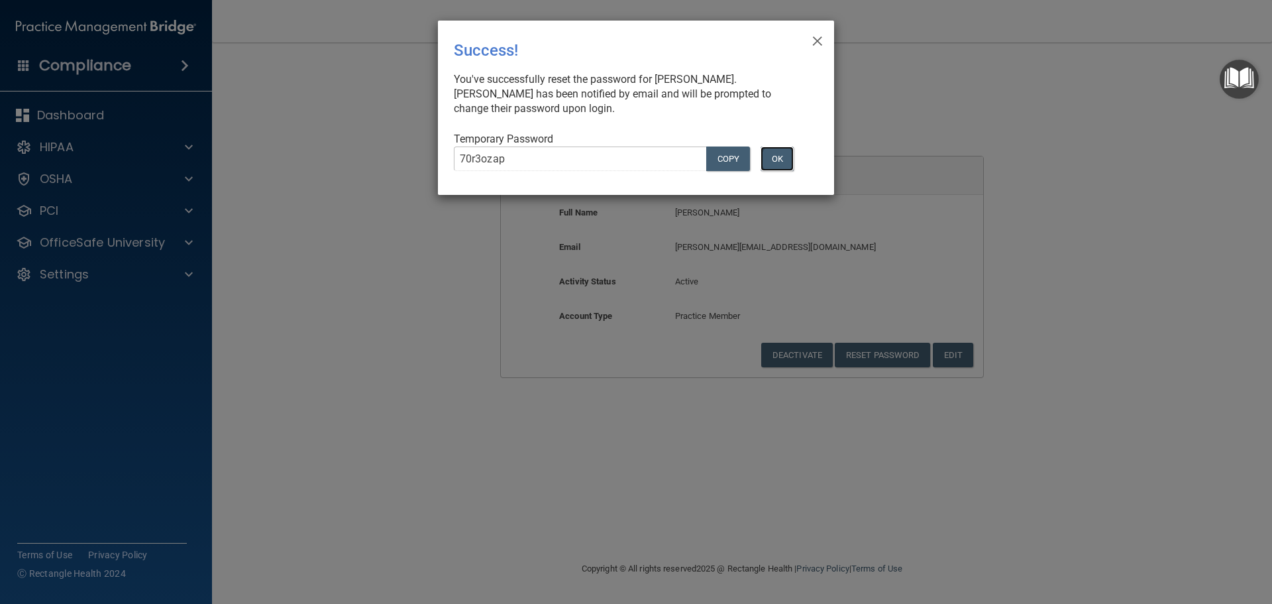
click at [774, 160] on button "OK" at bounding box center [777, 158] width 33 height 25
